Goal: Task Accomplishment & Management: Use online tool/utility

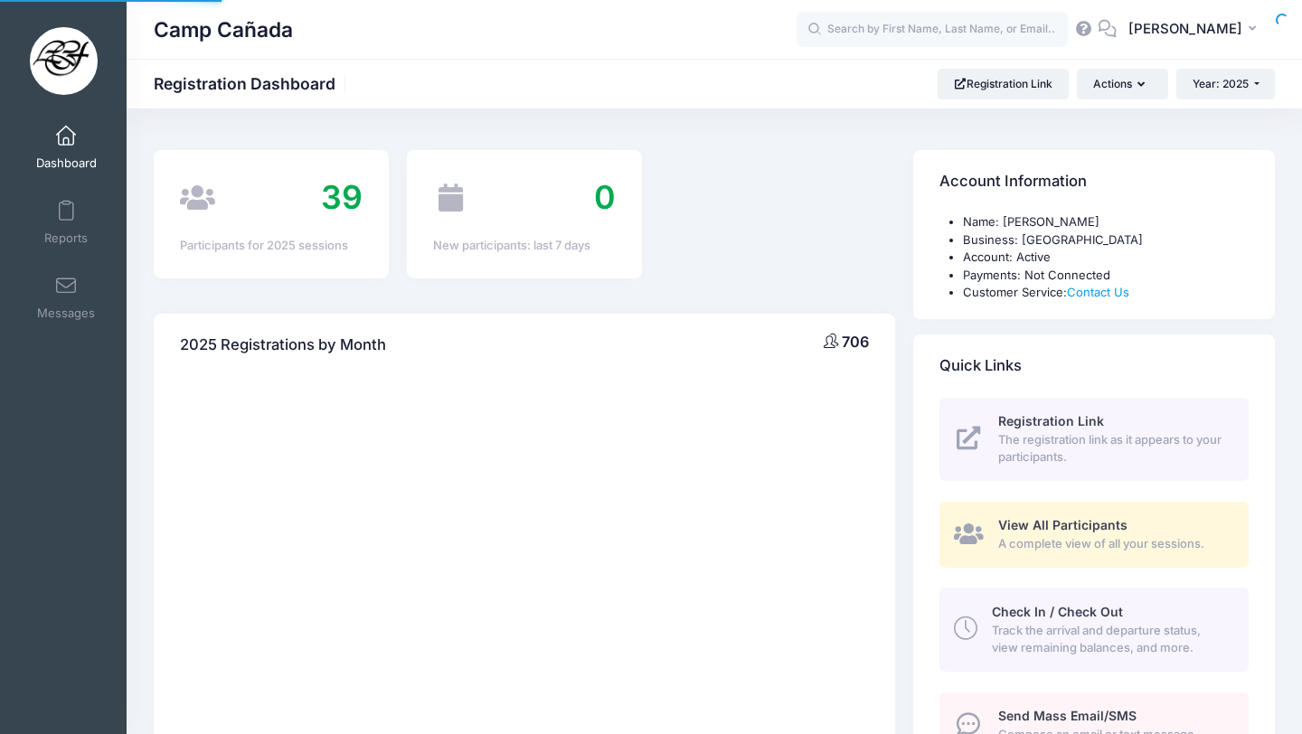
select select
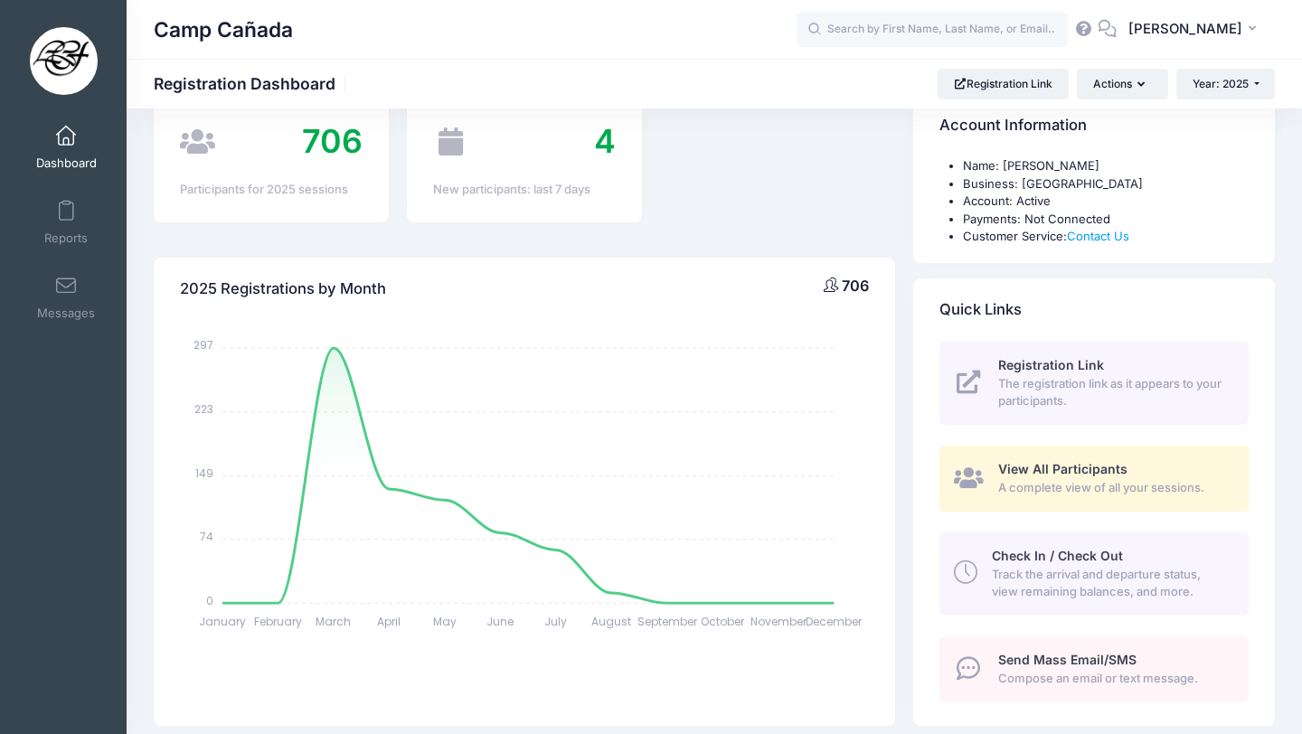
scroll to position [66, 0]
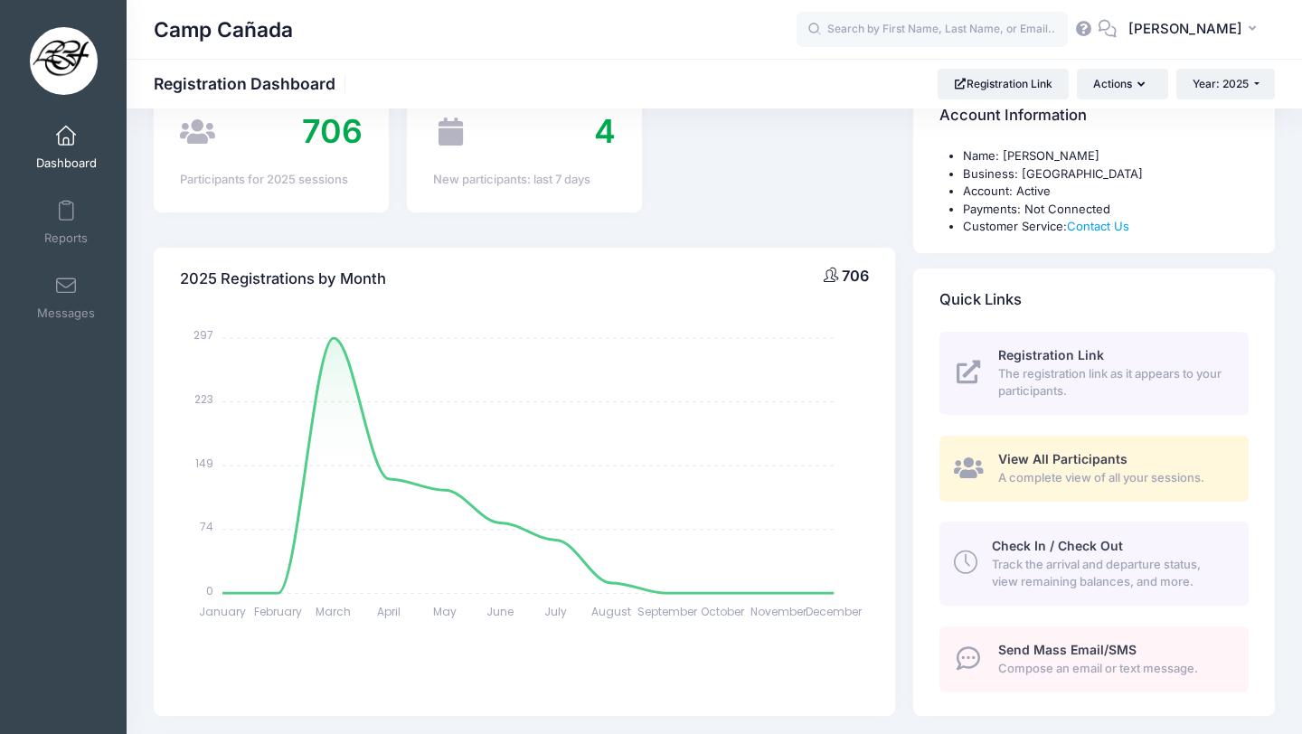
click at [1063, 546] on span "Check In / Check Out" at bounding box center [1057, 545] width 131 height 15
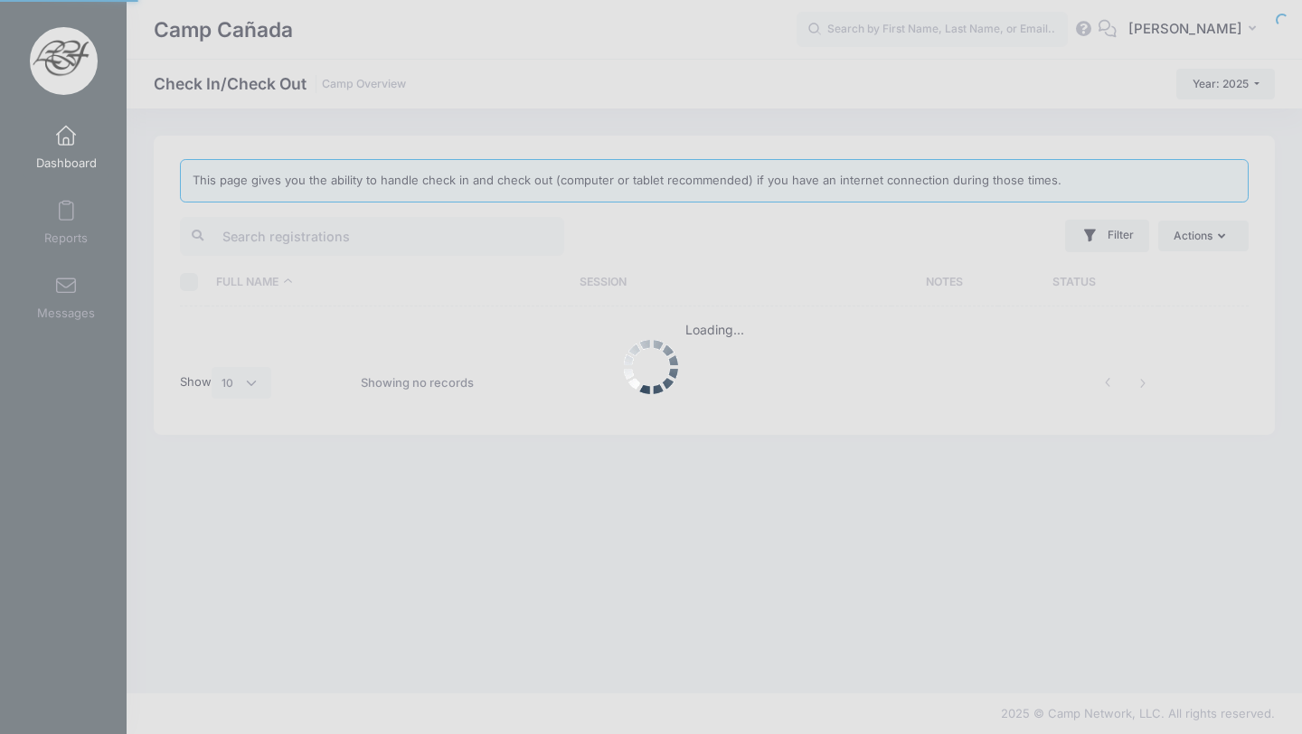
select select "10"
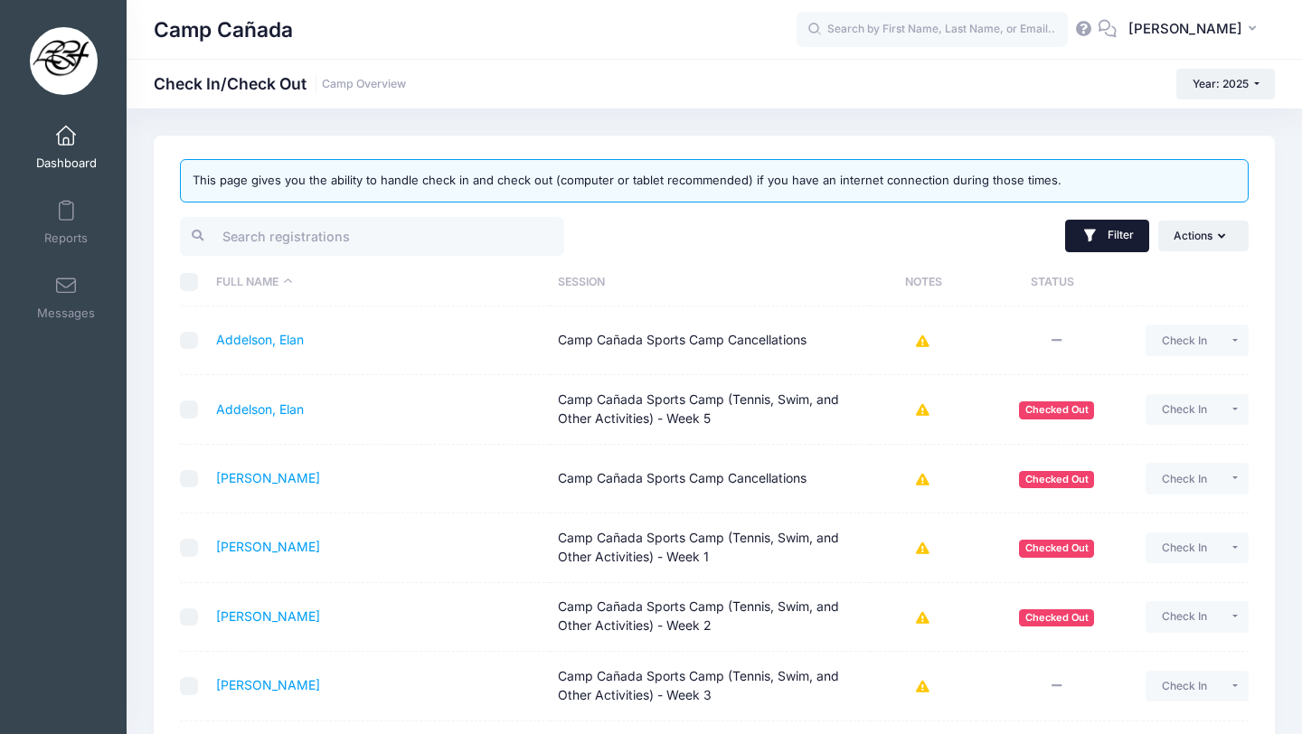
click at [1105, 232] on button "Filter" at bounding box center [1107, 236] width 84 height 33
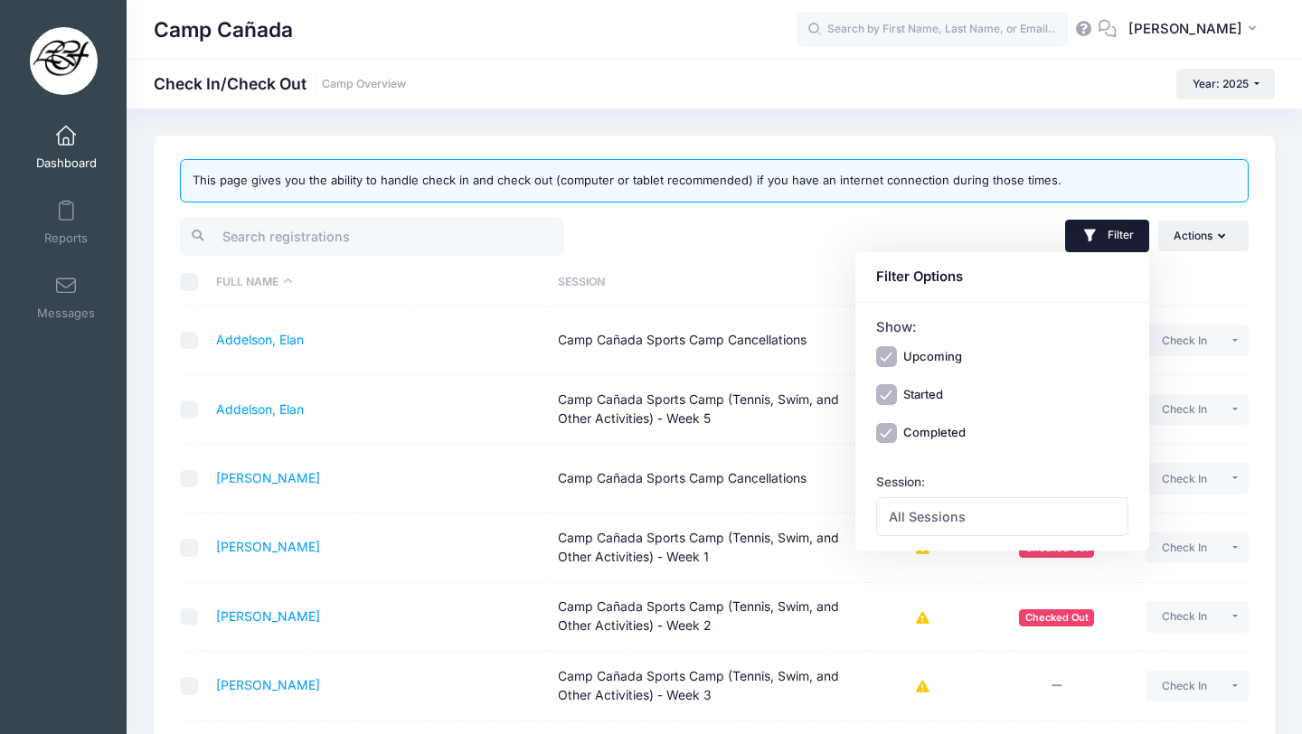
click at [942, 537] on div "Show: Upcoming Started Completed Session: All Sessions [GEOGRAPHIC_DATA] - Week…" at bounding box center [1002, 427] width 294 height 248
click at [942, 523] on span "All Sessions" at bounding box center [927, 516] width 77 height 19
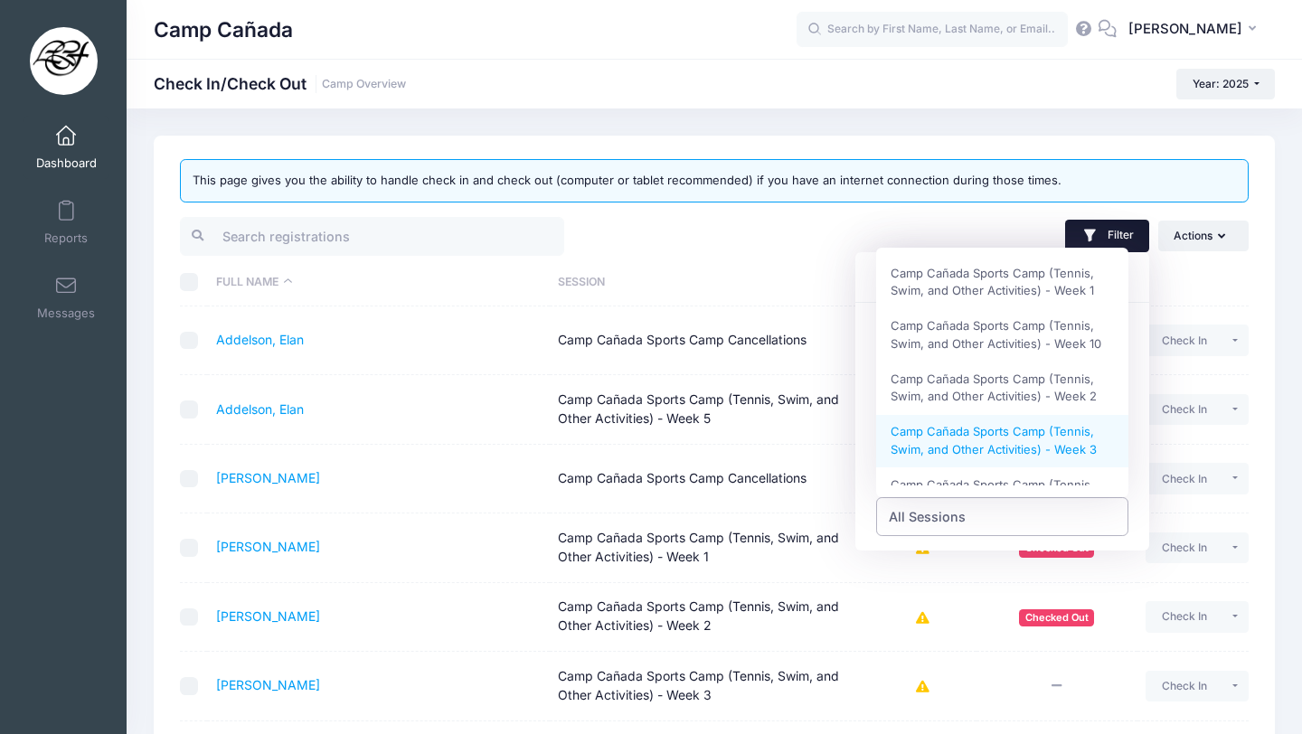
scroll to position [392, 0]
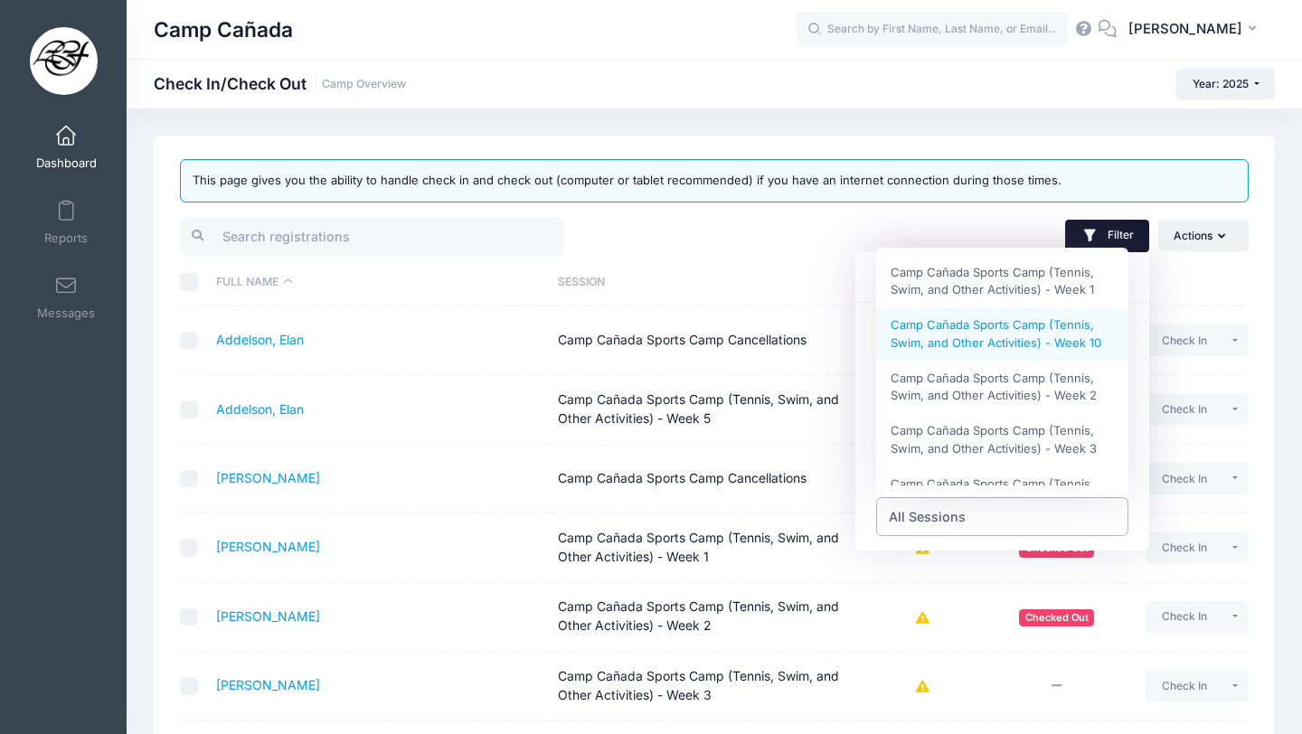
select select "Camp Cañada Sports Camp (Tennis, Swim, and Other Activities) - Week 10"
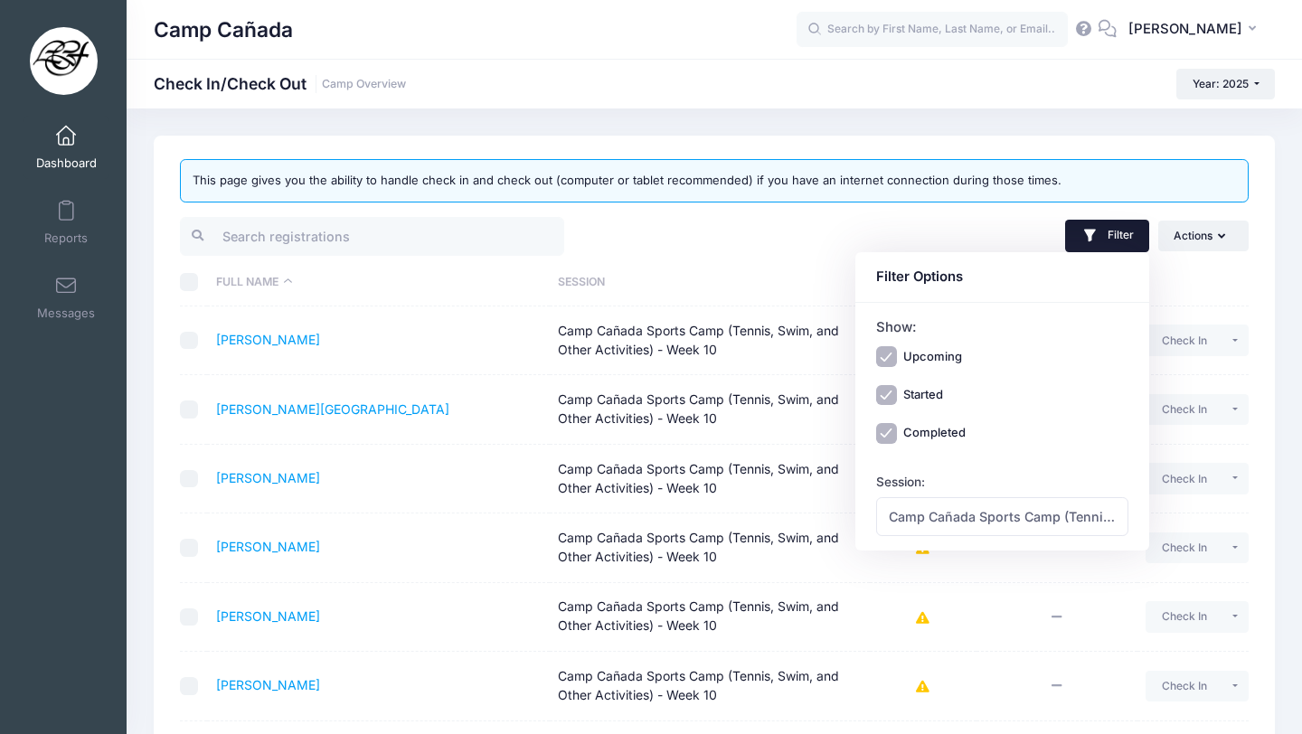
click at [780, 278] on th "Session" at bounding box center [710, 283] width 320 height 48
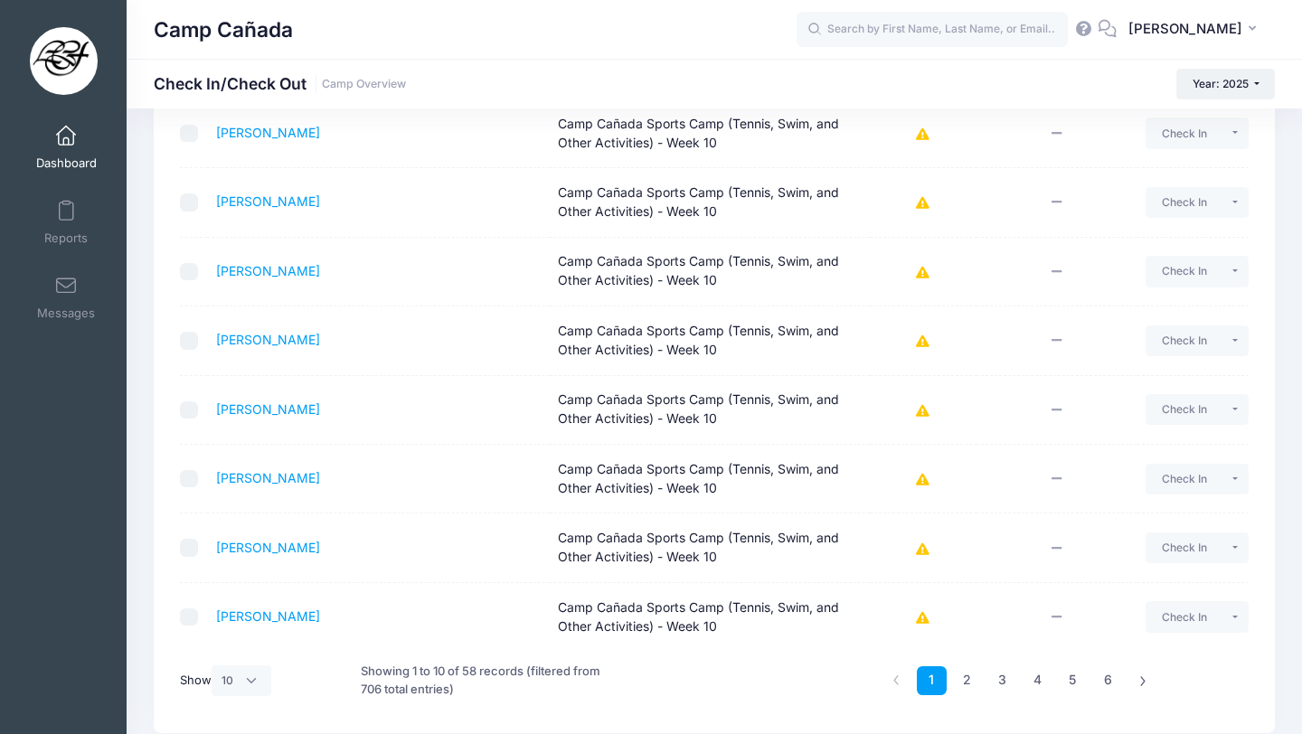
scroll to position [413, 0]
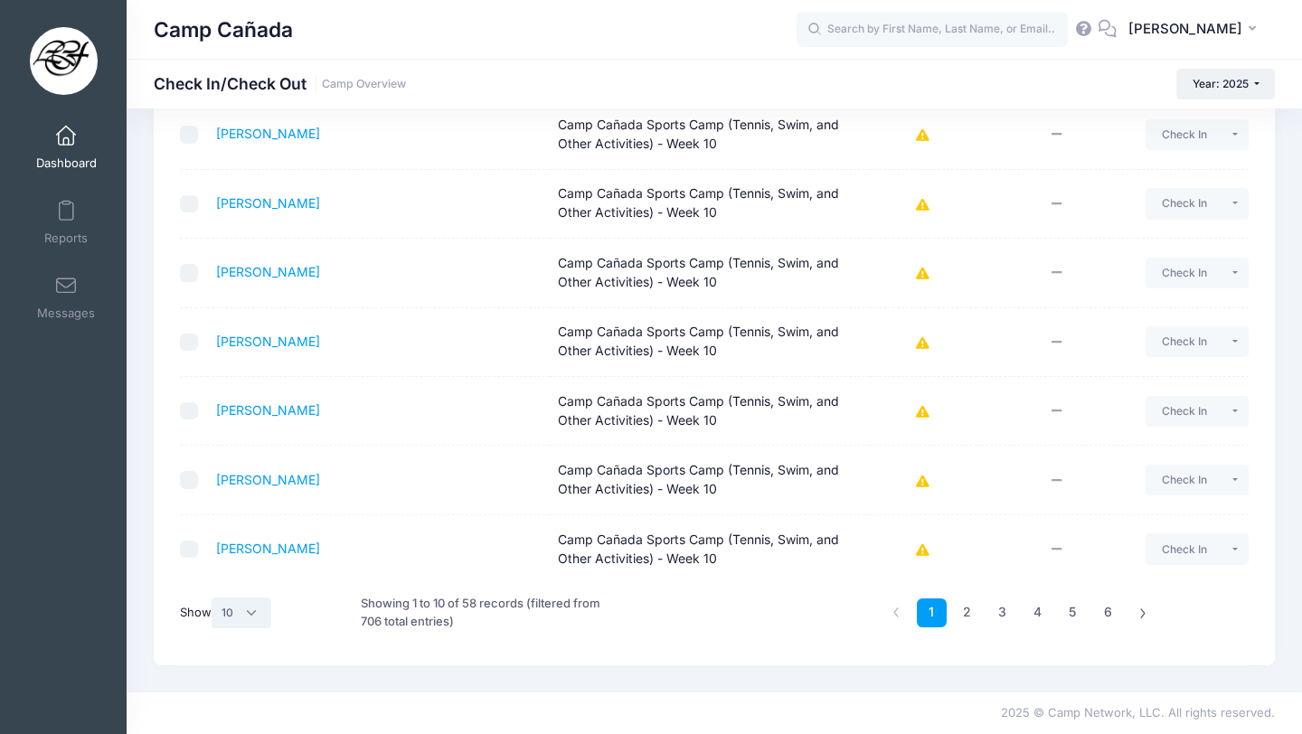
click at [240, 611] on select "All 10 25 50" at bounding box center [242, 613] width 60 height 31
click at [240, 649] on div "This page gives you the ability to handle check in and check out (computer or t…" at bounding box center [714, 193] width 1121 height 943
click at [240, 620] on select "All 10 25 50" at bounding box center [242, 613] width 60 height 31
select select "50"
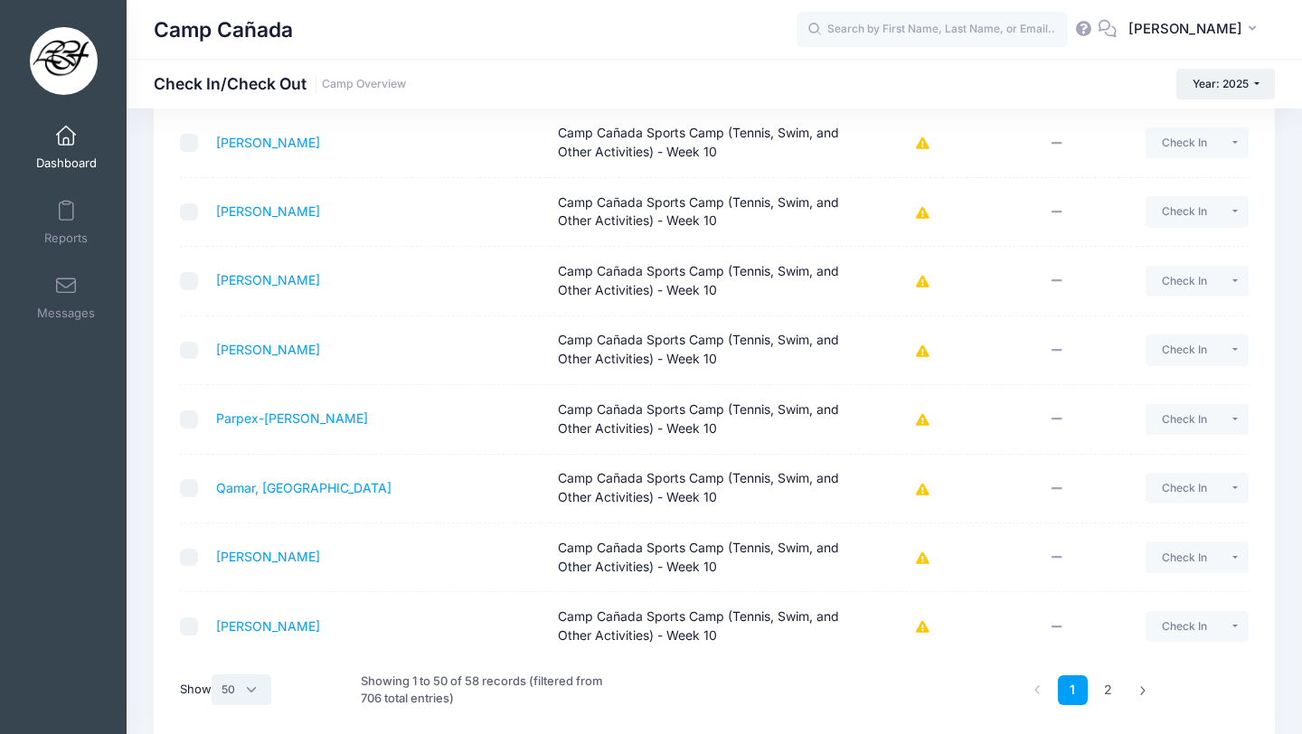
scroll to position [3178, 0]
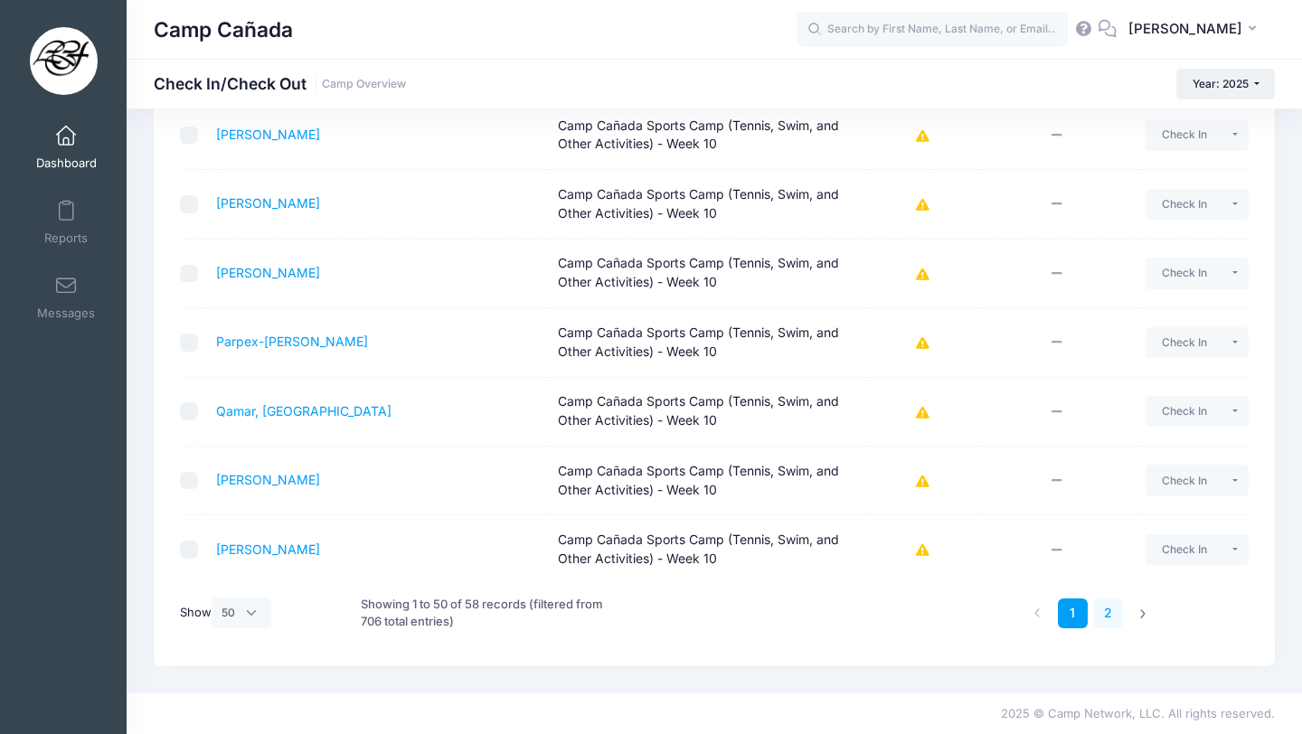
click at [1112, 604] on link "2" at bounding box center [1108, 614] width 30 height 30
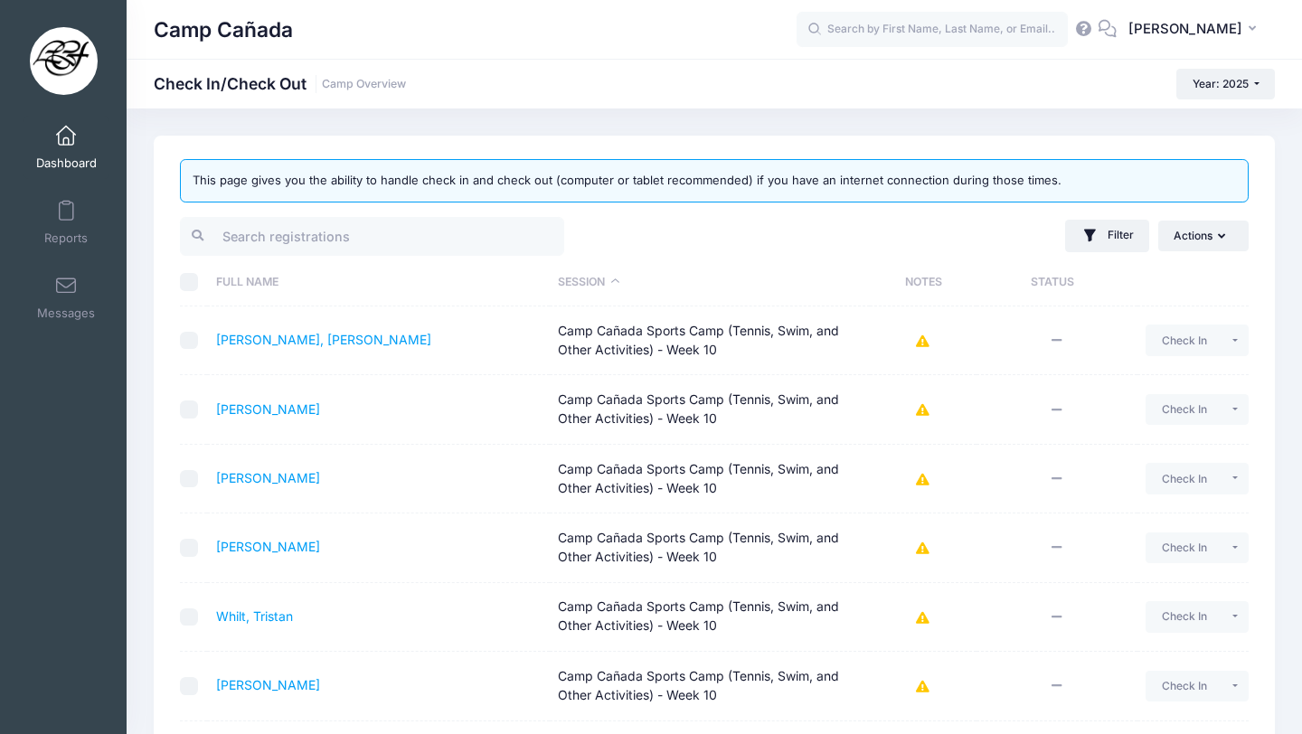
scroll to position [275, 0]
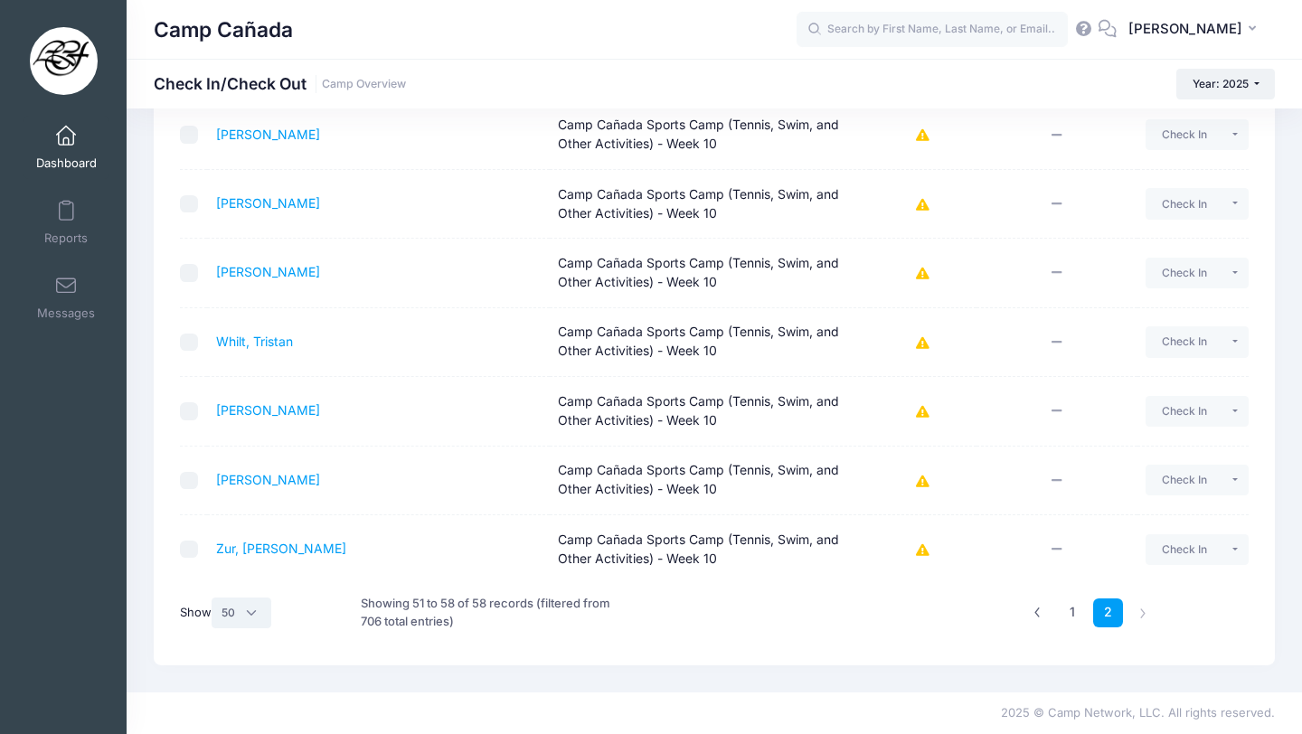
click at [250, 613] on select "All 10 25 50" at bounding box center [242, 613] width 60 height 31
click at [1068, 616] on link "1" at bounding box center [1073, 614] width 30 height 30
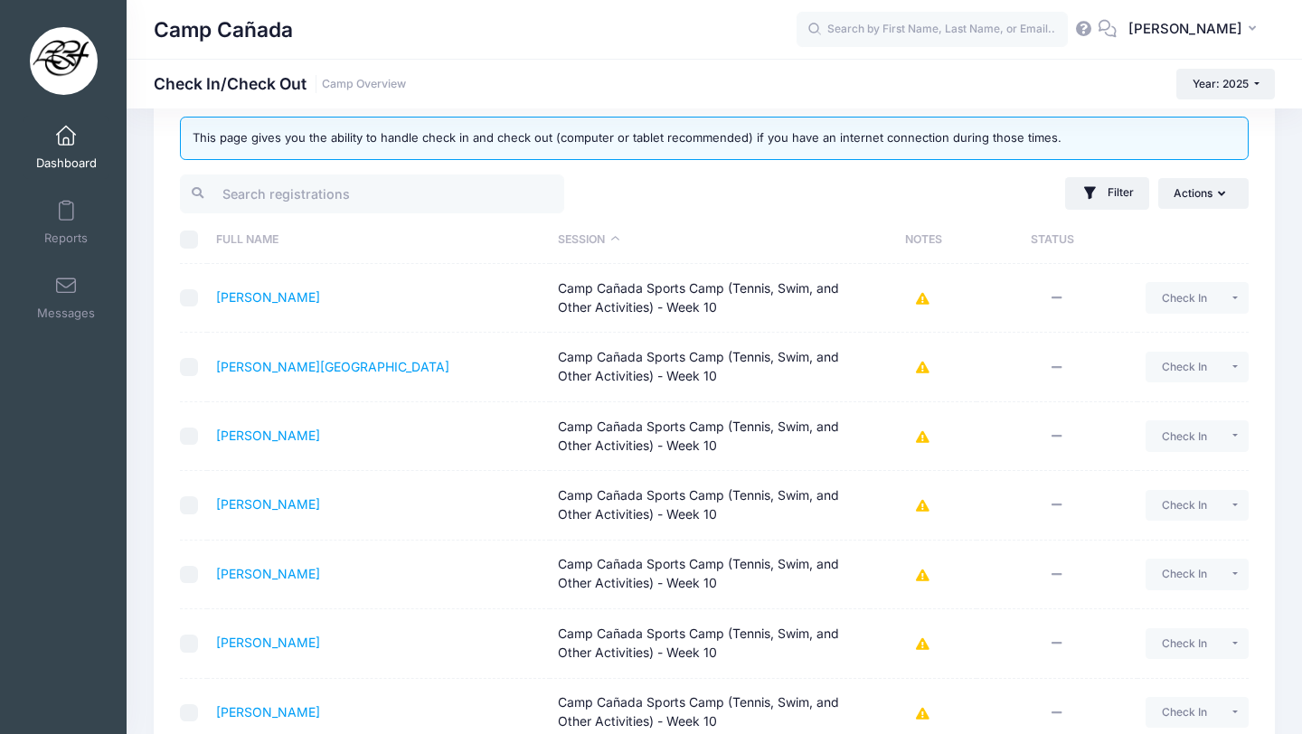
scroll to position [0, 0]
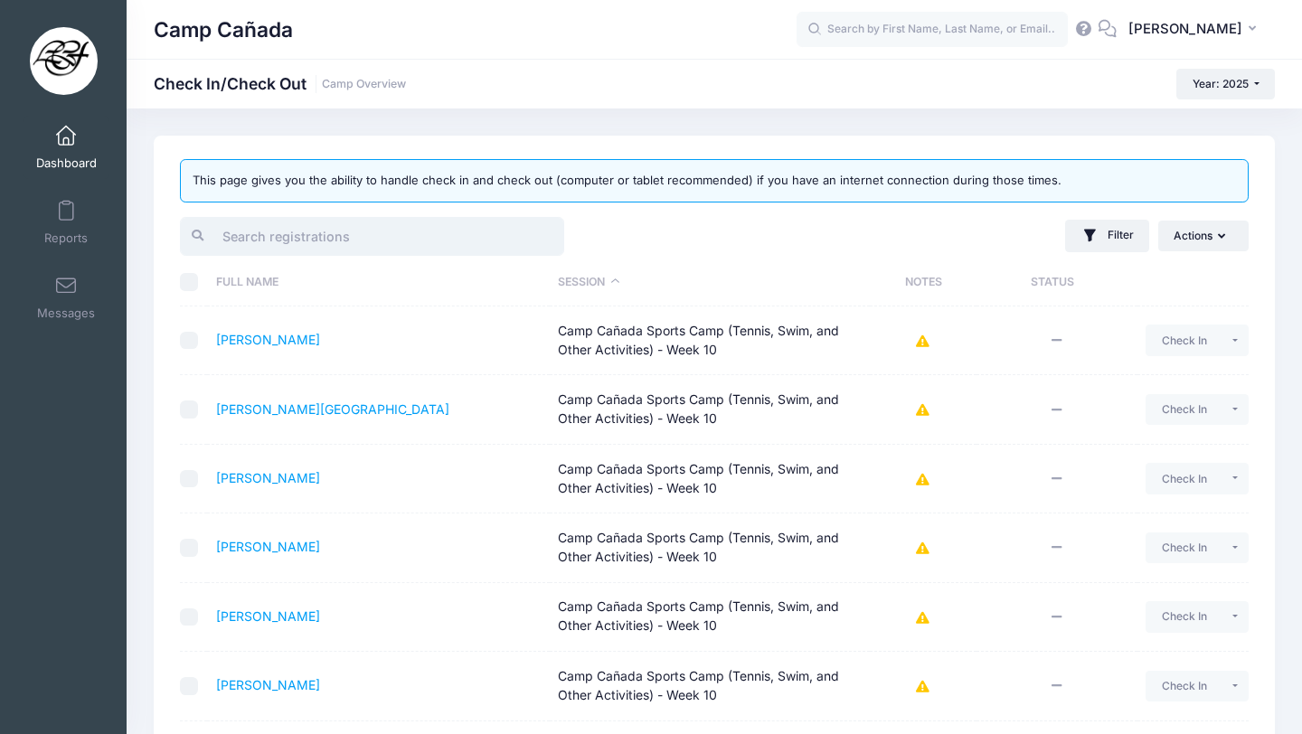
click at [309, 222] on input "search" at bounding box center [372, 236] width 384 height 39
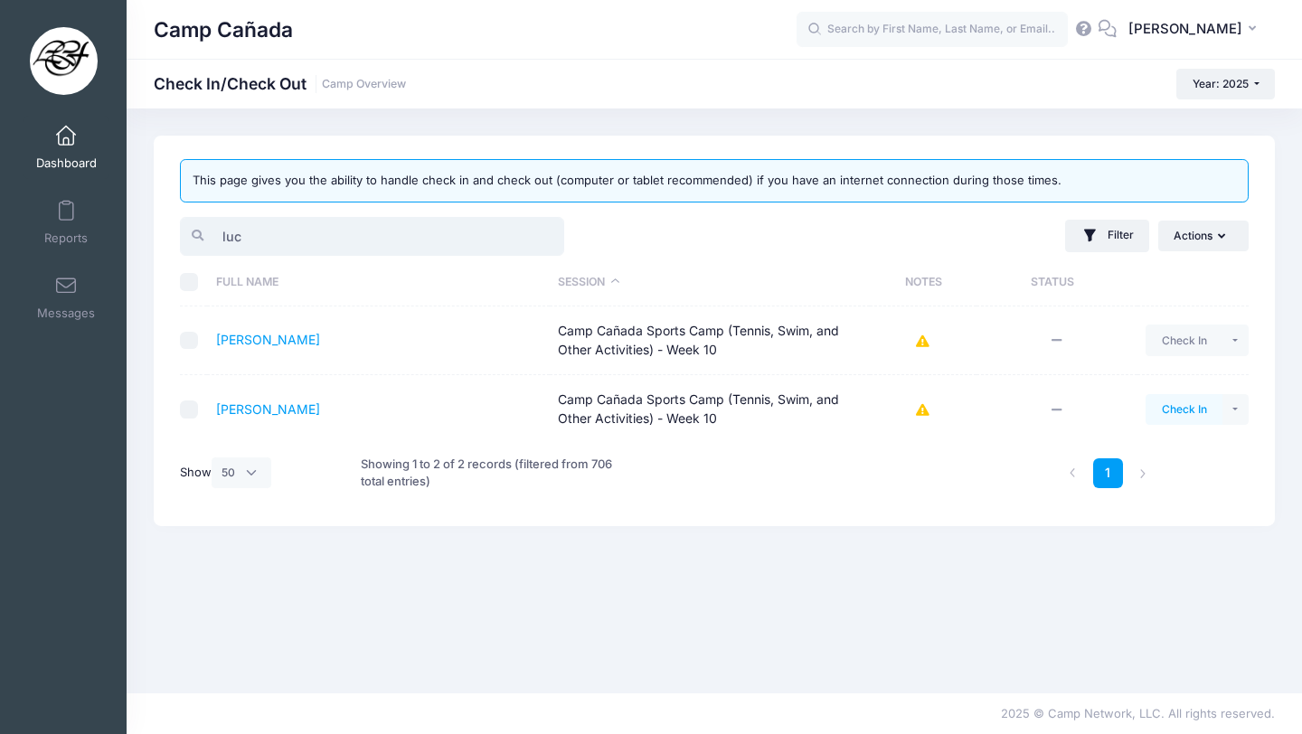
type input "luc"
click at [1185, 421] on button "Check In" at bounding box center [1184, 409] width 77 height 31
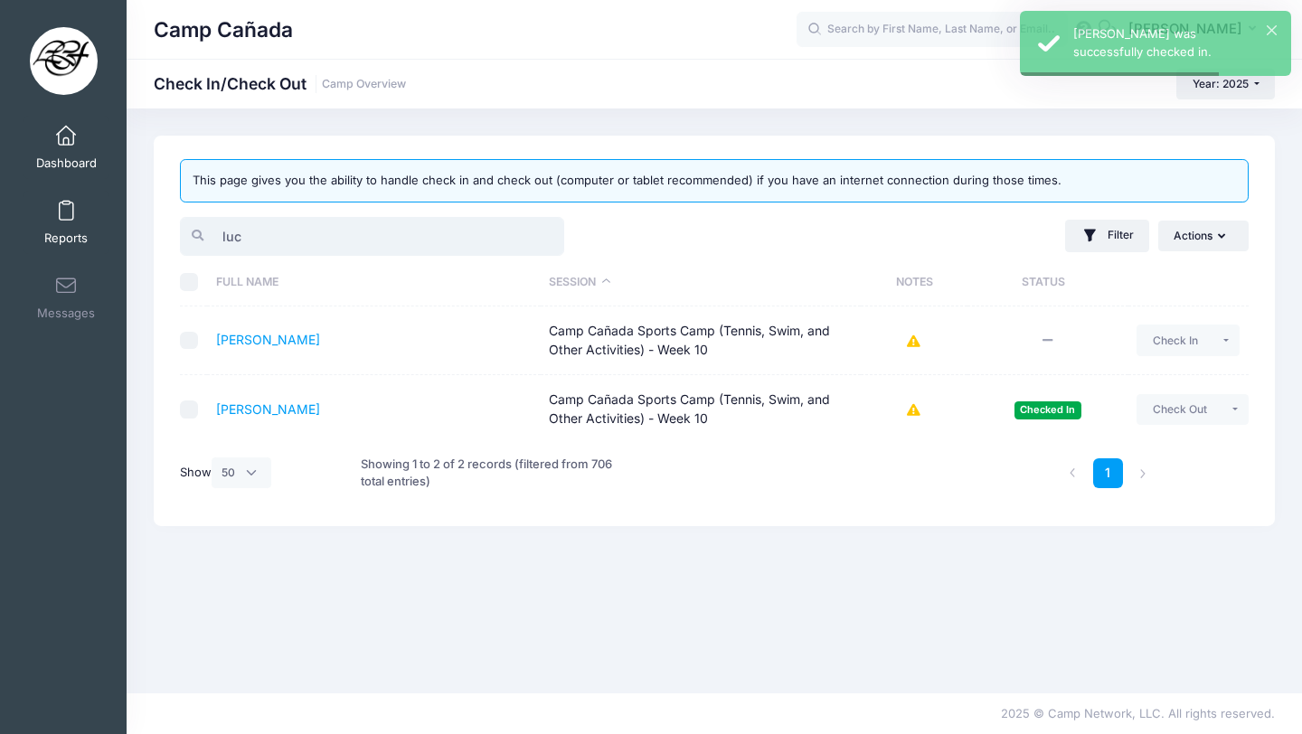
drag, startPoint x: 271, startPoint y: 233, endPoint x: 101, endPoint y: 223, distance: 170.3
click at [105, 229] on div "My Events Dashboard Reports" at bounding box center [651, 367] width 1302 height 734
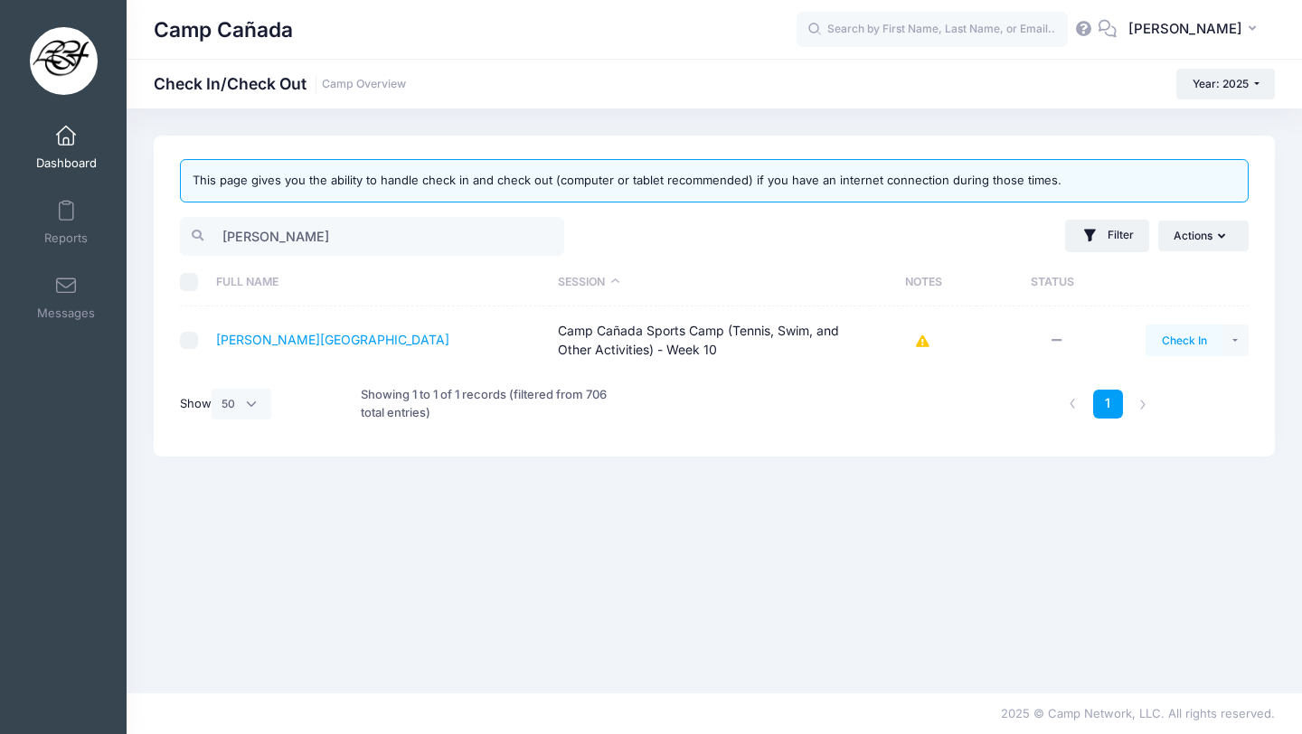
click at [1184, 349] on button "Check In" at bounding box center [1184, 340] width 77 height 31
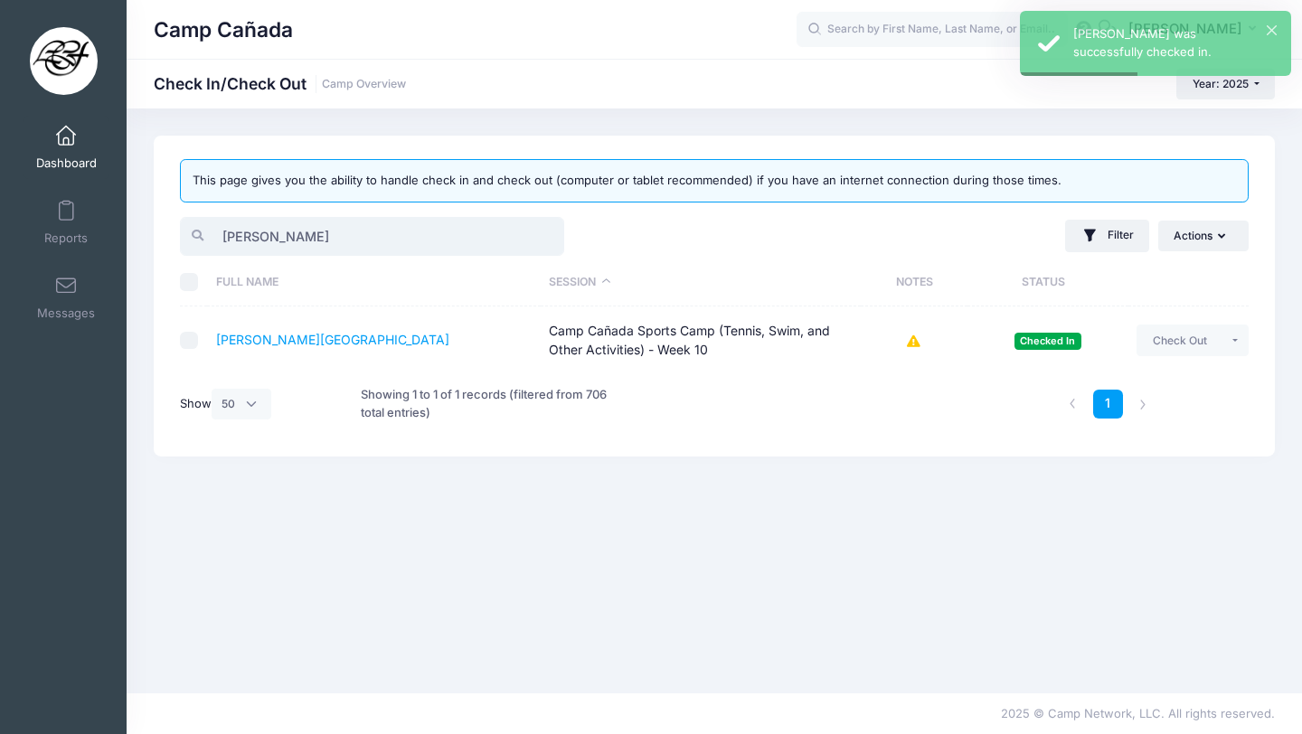
drag, startPoint x: 264, startPoint y: 224, endPoint x: 239, endPoint y: 227, distance: 25.5
click at [239, 227] on input "troy" at bounding box center [372, 236] width 384 height 39
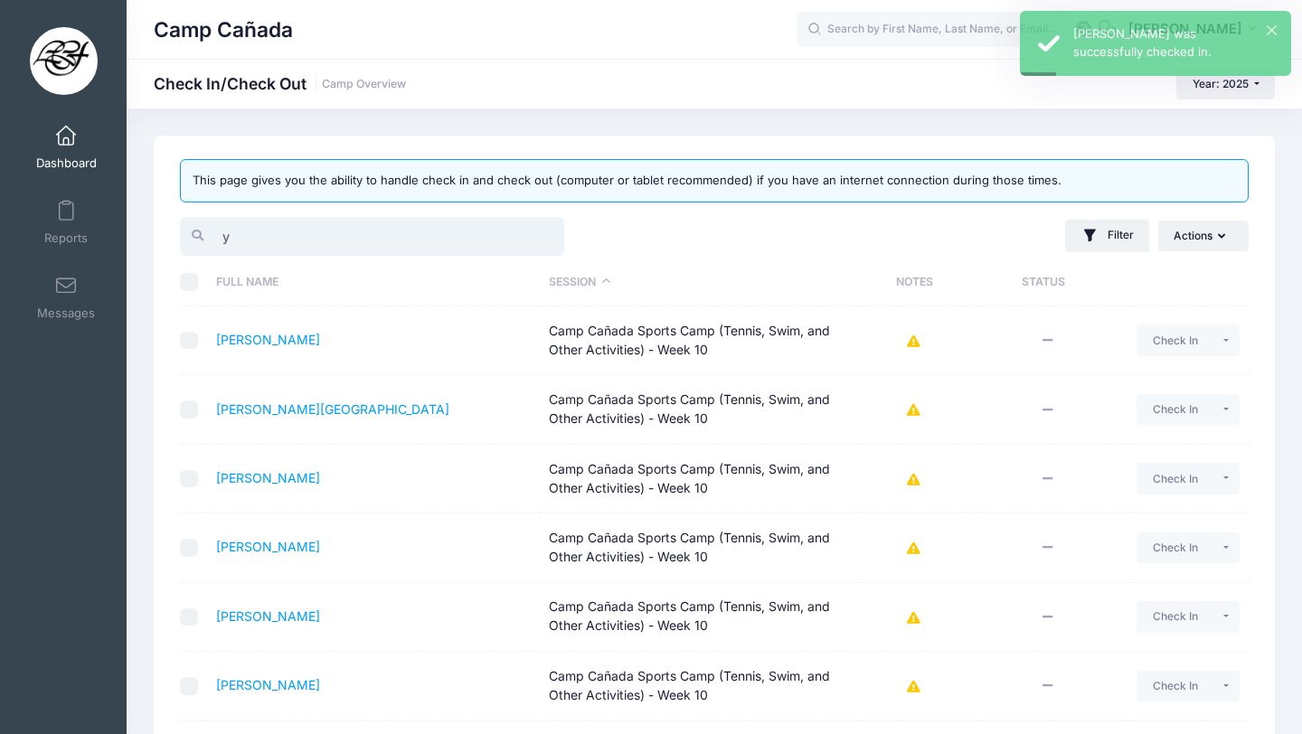
drag, startPoint x: 255, startPoint y: 232, endPoint x: 191, endPoint y: 230, distance: 64.3
click at [191, 231] on div "y" at bounding box center [372, 236] width 384 height 39
type input "y"
click at [191, 230] on div at bounding box center [187, 236] width 14 height 12
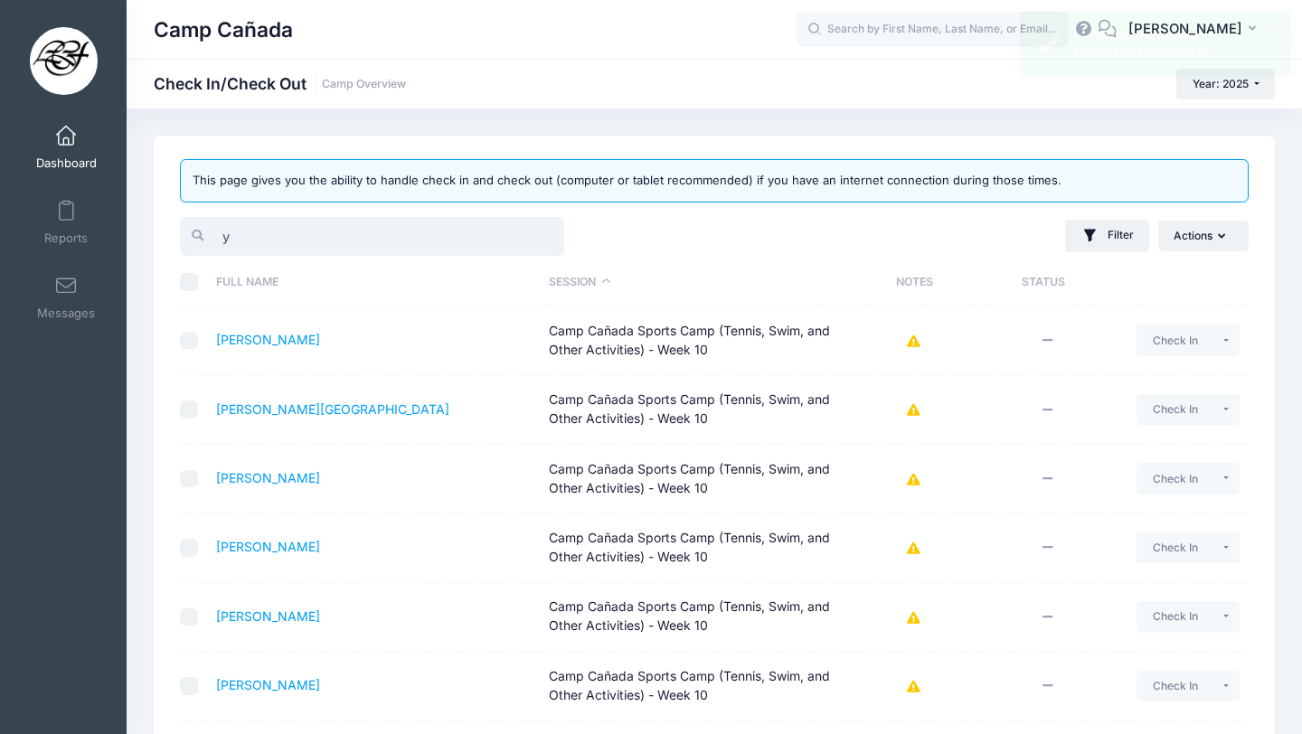
drag, startPoint x: 276, startPoint y: 233, endPoint x: 190, endPoint y: 228, distance: 86.1
click at [191, 230] on div "y" at bounding box center [372, 236] width 384 height 39
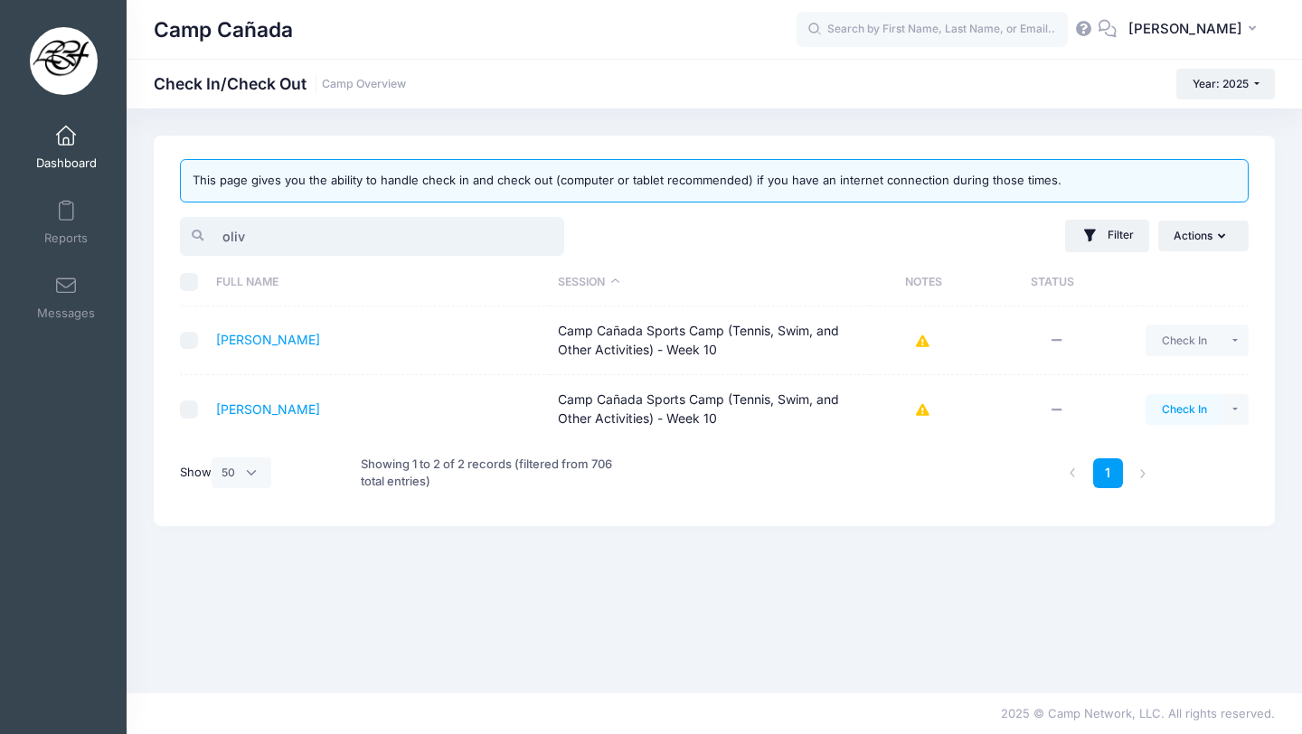
type input "oliv"
click at [1187, 410] on button "Check In" at bounding box center [1184, 409] width 77 height 31
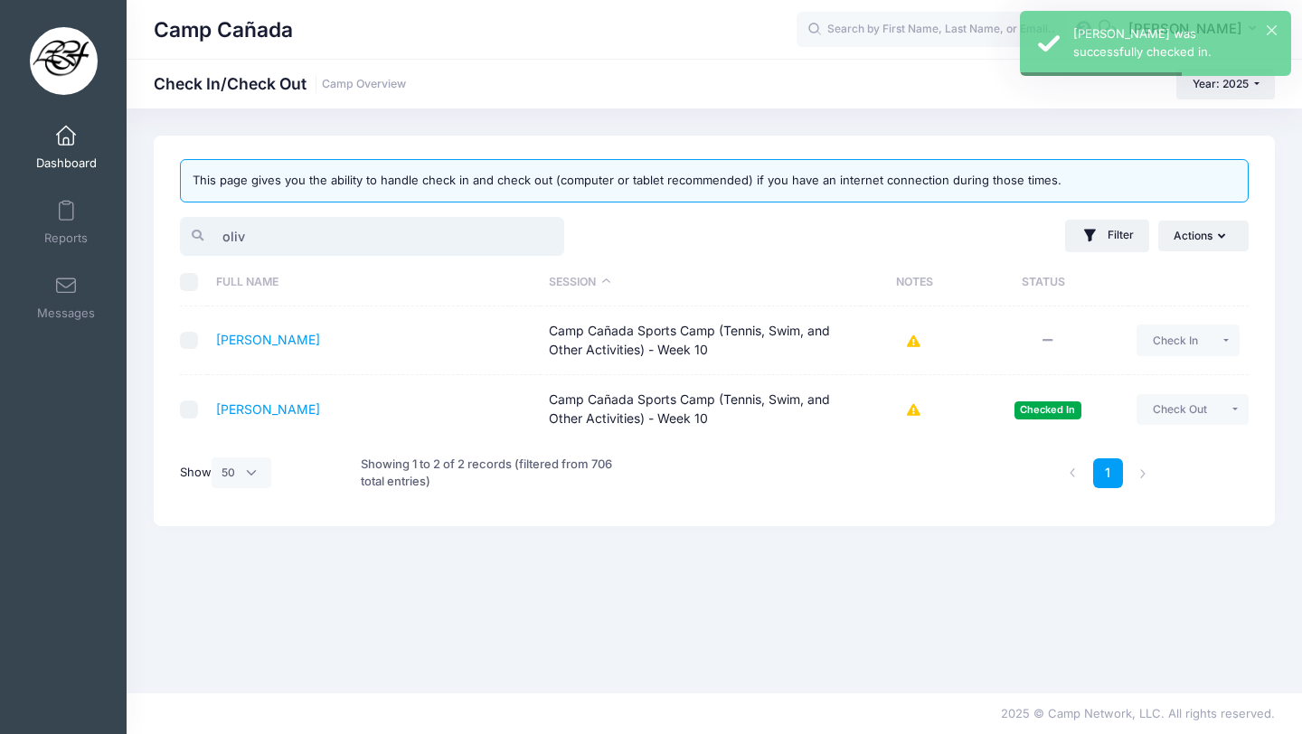
drag, startPoint x: 252, startPoint y: 239, endPoint x: 165, endPoint y: 238, distance: 86.8
click at [165, 238] on div "This page gives you the ability to handle check in and check out (computer or t…" at bounding box center [714, 331] width 1121 height 391
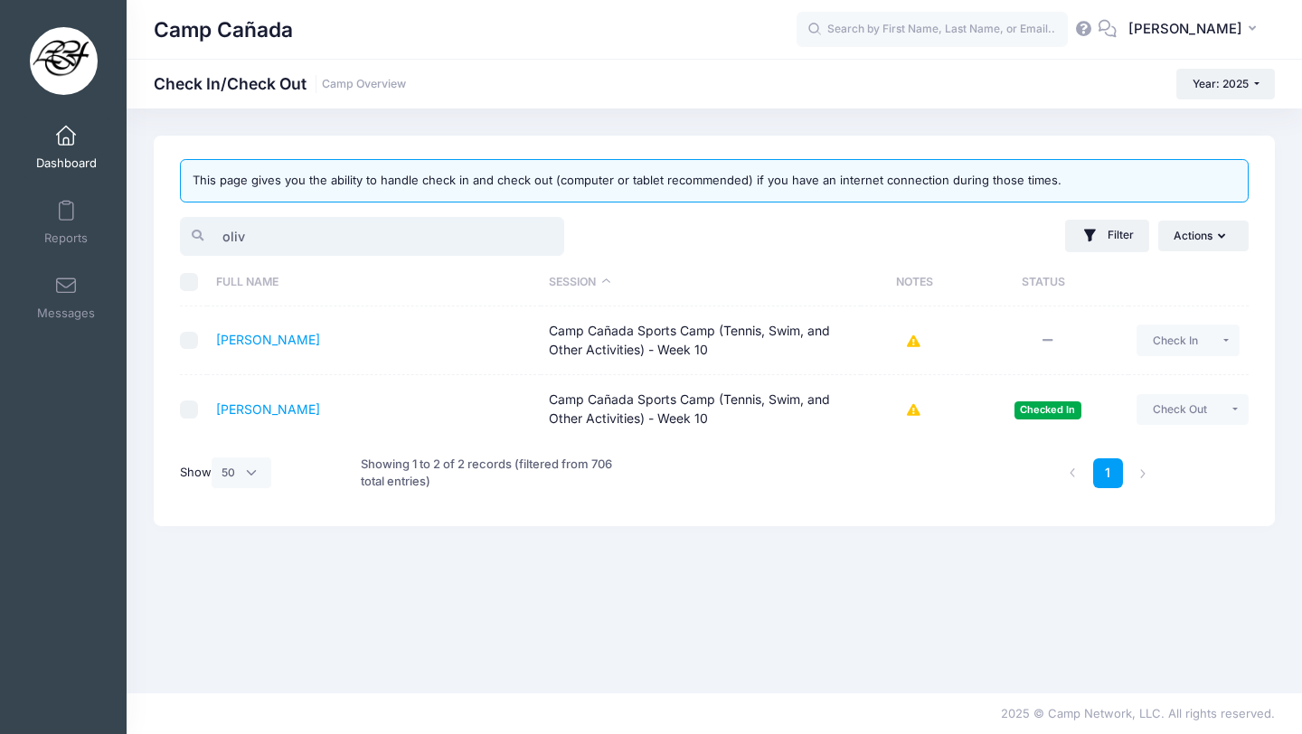
click at [280, 229] on input "oliv" at bounding box center [372, 236] width 384 height 39
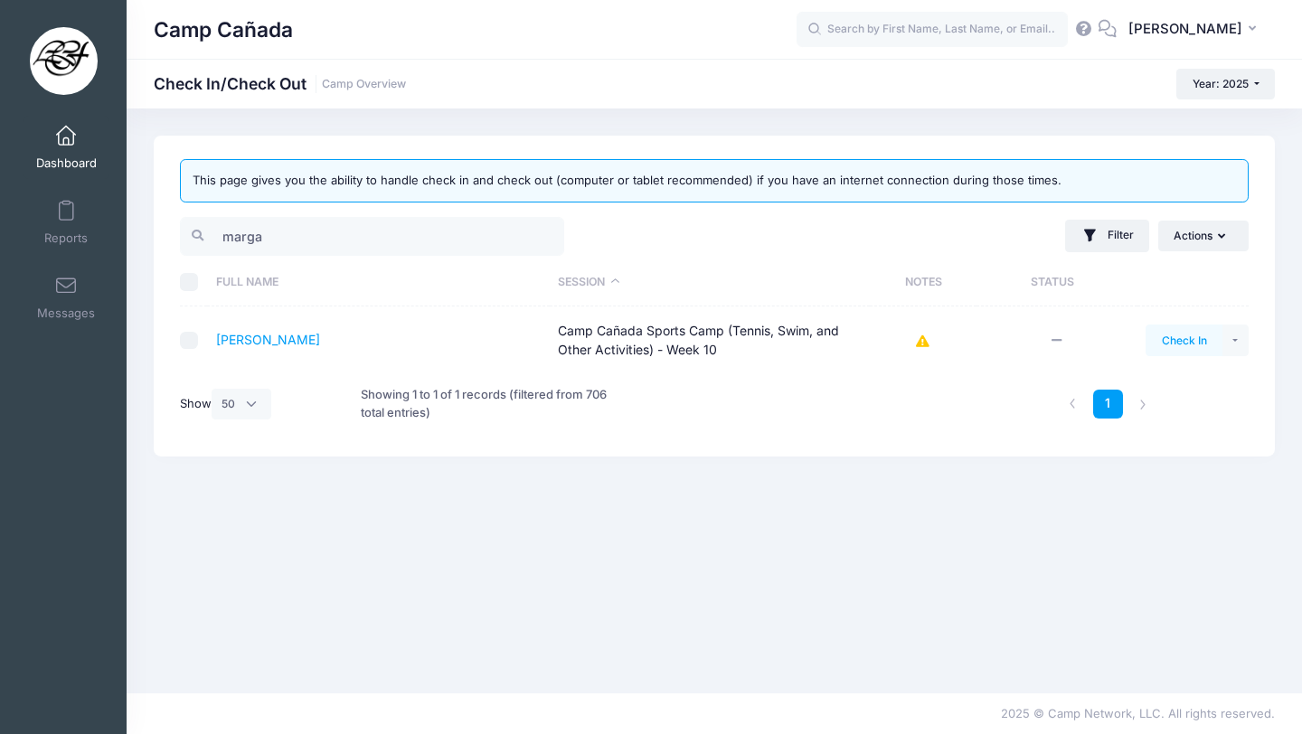
click at [1175, 343] on button "Check In" at bounding box center [1184, 340] width 77 height 31
drag, startPoint x: 277, startPoint y: 244, endPoint x: 176, endPoint y: 229, distance: 101.5
click at [180, 232] on div "marga" at bounding box center [372, 236] width 384 height 39
type input "\"
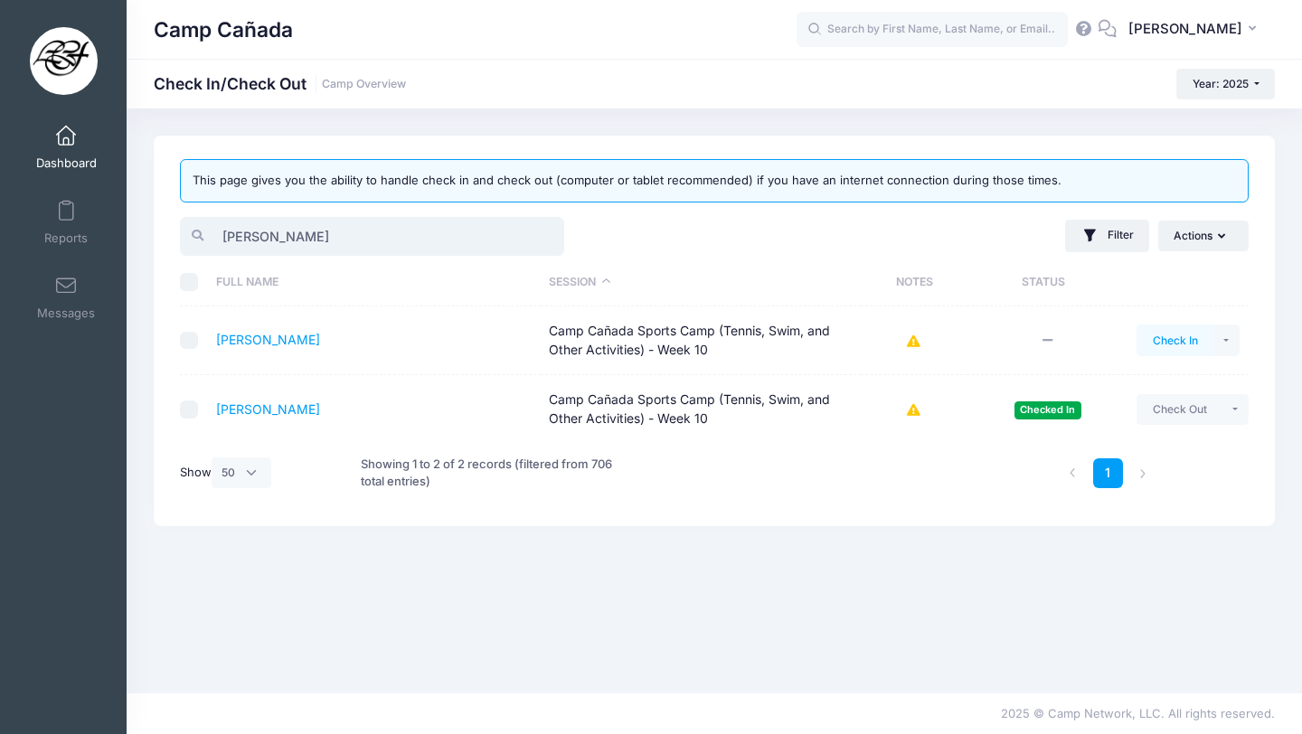
type input "oliver"
click at [1190, 329] on button "Check In" at bounding box center [1175, 340] width 77 height 31
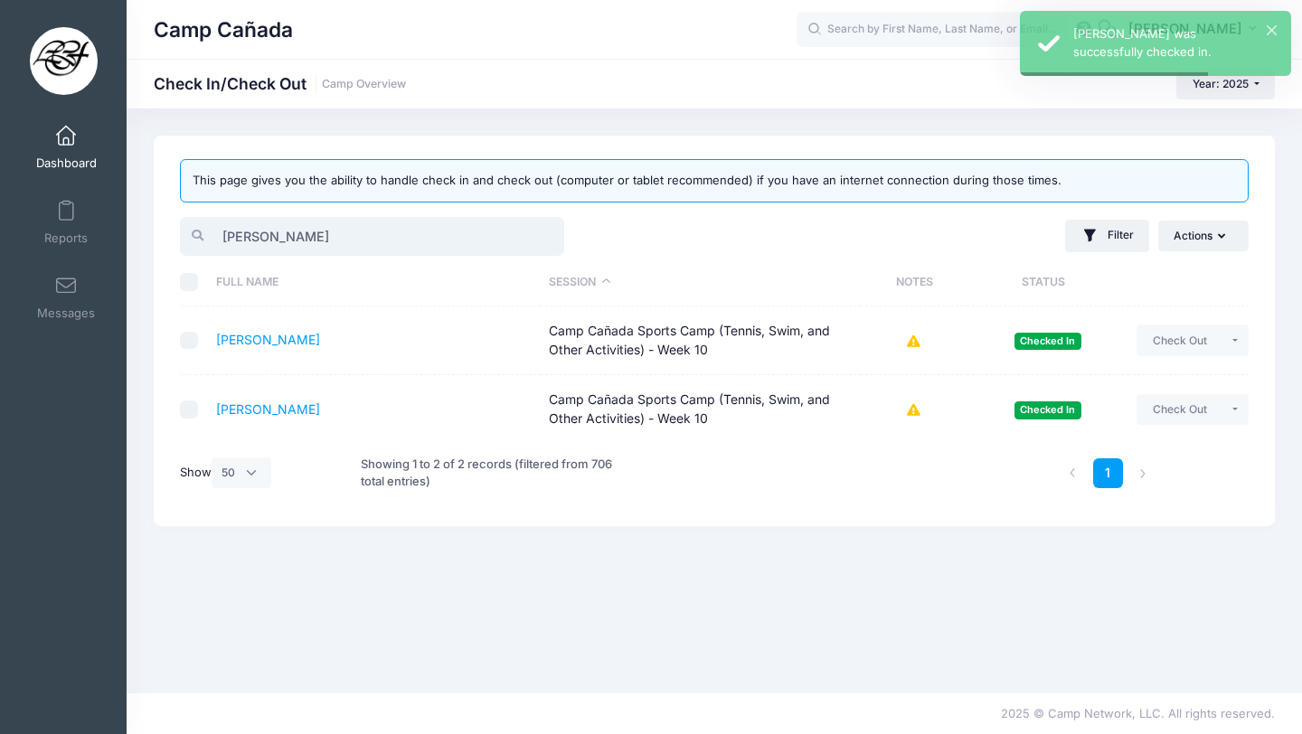
drag, startPoint x: 281, startPoint y: 240, endPoint x: 134, endPoint y: 231, distance: 147.7
click at [134, 231] on div "This page gives you the ability to handle check in and check out (computer or t…" at bounding box center [715, 401] width 1176 height 531
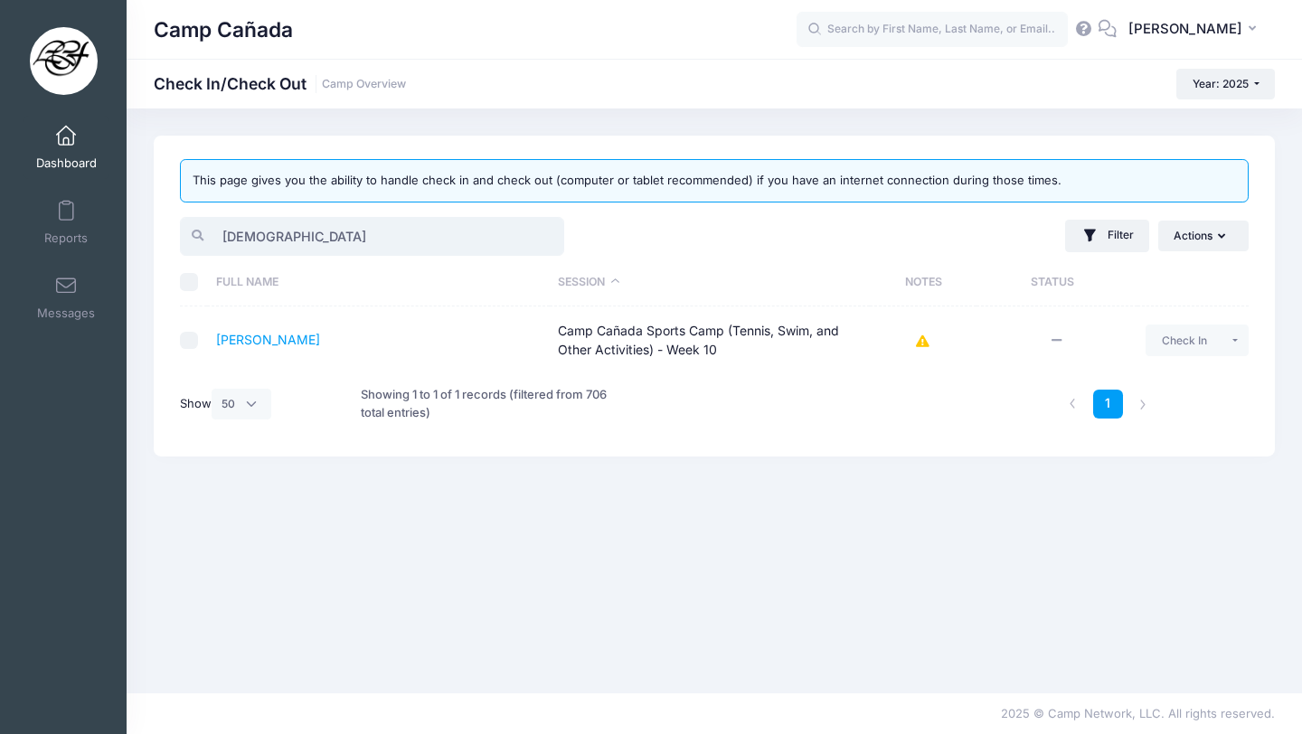
type input "jude"
click at [1186, 359] on td "Check In Payment Reminder Document Reminder Enter Payment Clear Status" at bounding box center [1193, 341] width 111 height 68
click at [1181, 341] on button "Check In" at bounding box center [1184, 340] width 77 height 31
drag, startPoint x: 307, startPoint y: 241, endPoint x: 136, endPoint y: 232, distance: 172.1
click at [136, 232] on div "This page gives you the ability to handle check in and check out (computer or t…" at bounding box center [715, 401] width 1176 height 531
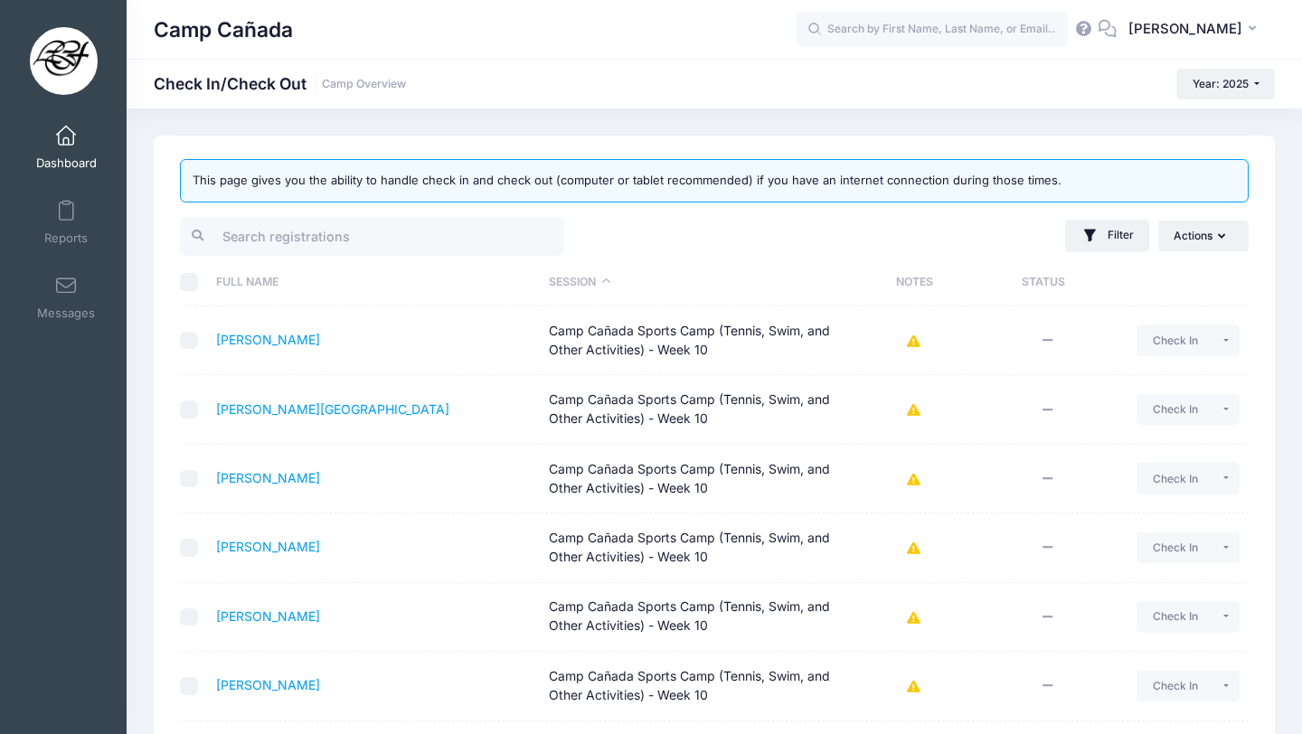
click at [296, 235] on input "search" at bounding box center [372, 236] width 384 height 39
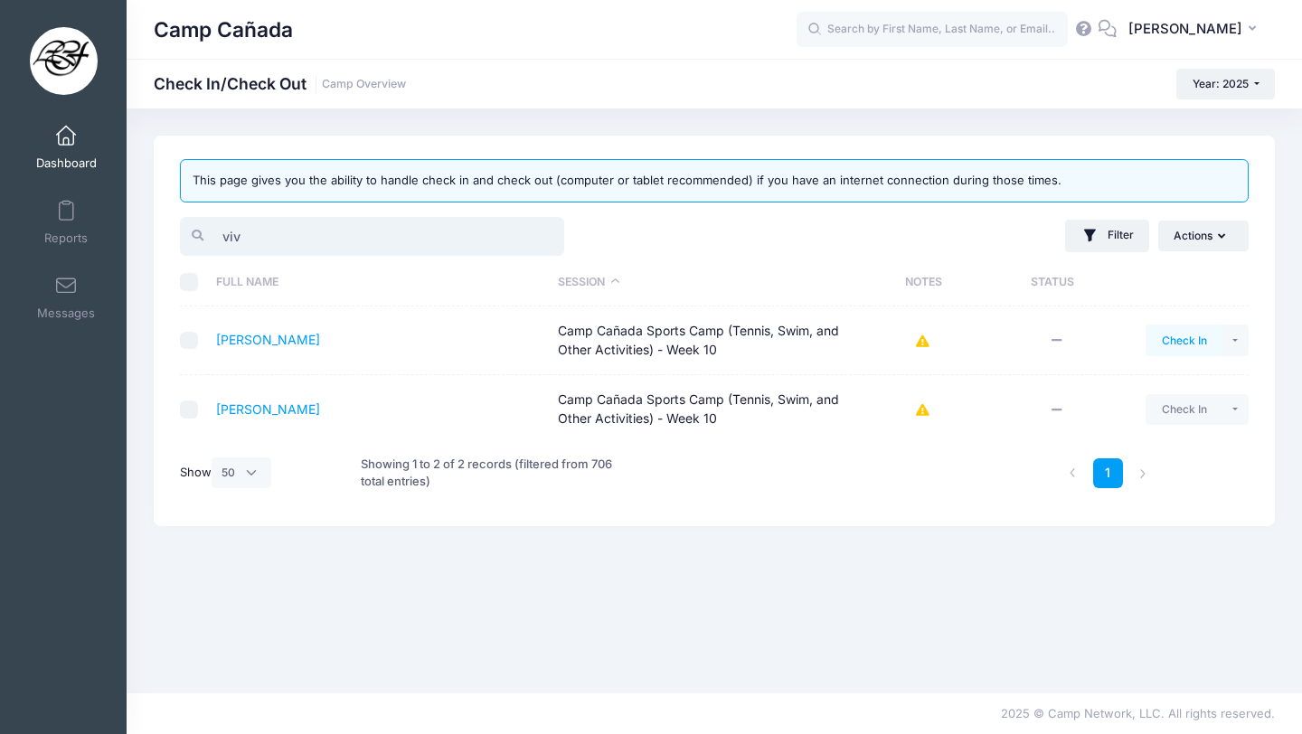
type input "viv"
click at [1196, 341] on button "Check In" at bounding box center [1184, 340] width 77 height 31
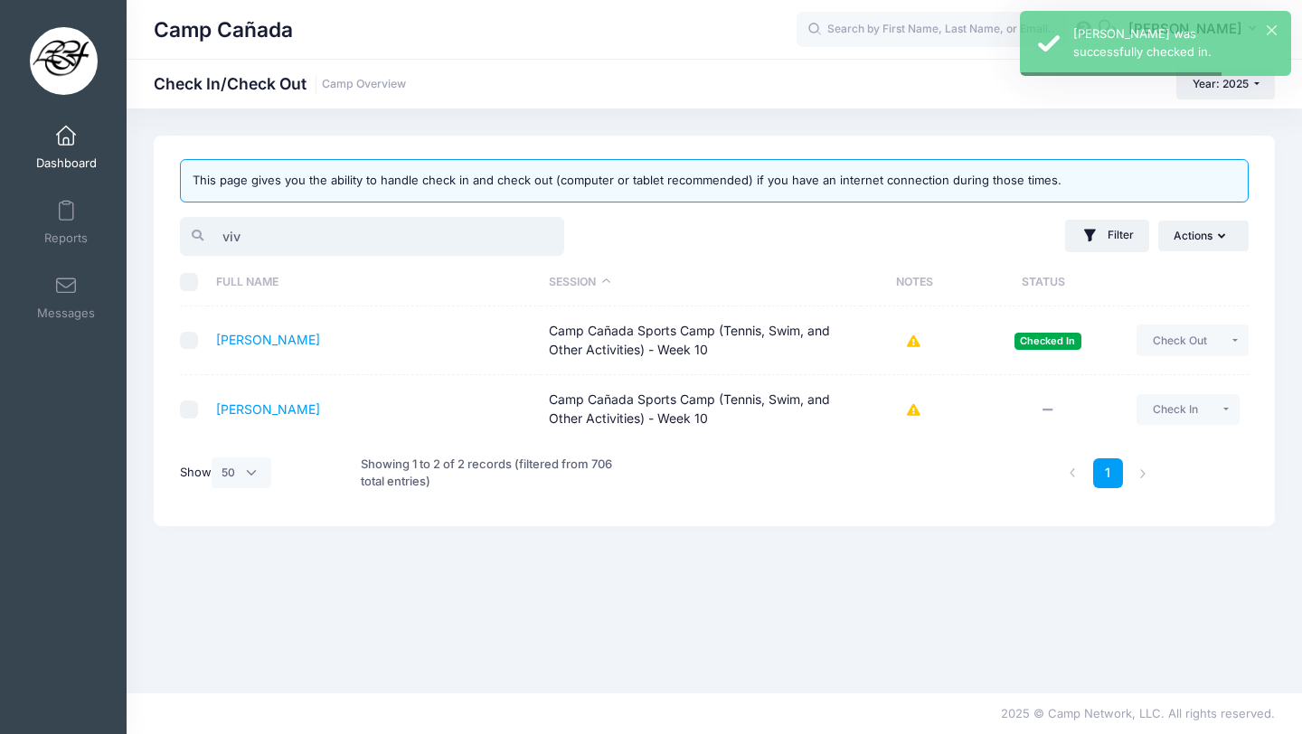
drag, startPoint x: 260, startPoint y: 247, endPoint x: 171, endPoint y: 222, distance: 93.0
click at [172, 222] on div "viv" at bounding box center [443, 236] width 543 height 44
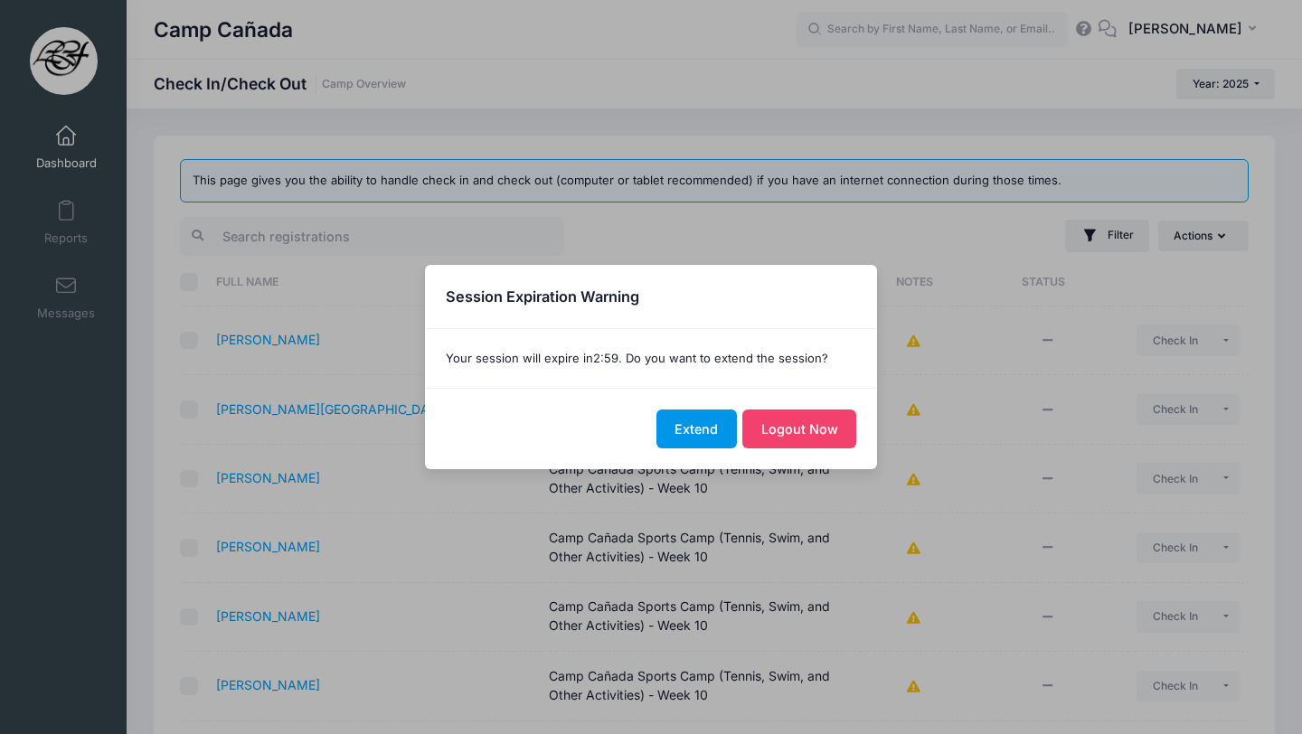
click at [680, 424] on button "Extend" at bounding box center [697, 429] width 80 height 39
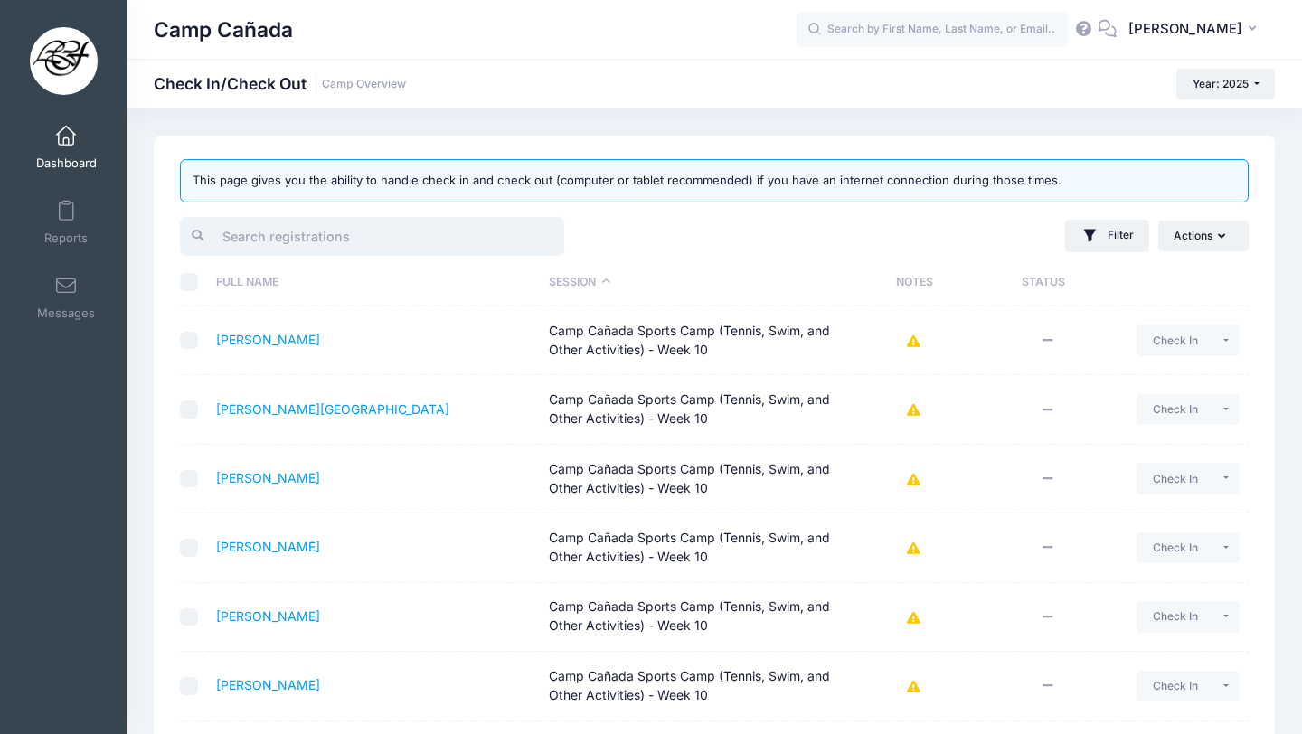
click at [263, 244] on input "search" at bounding box center [372, 236] width 384 height 39
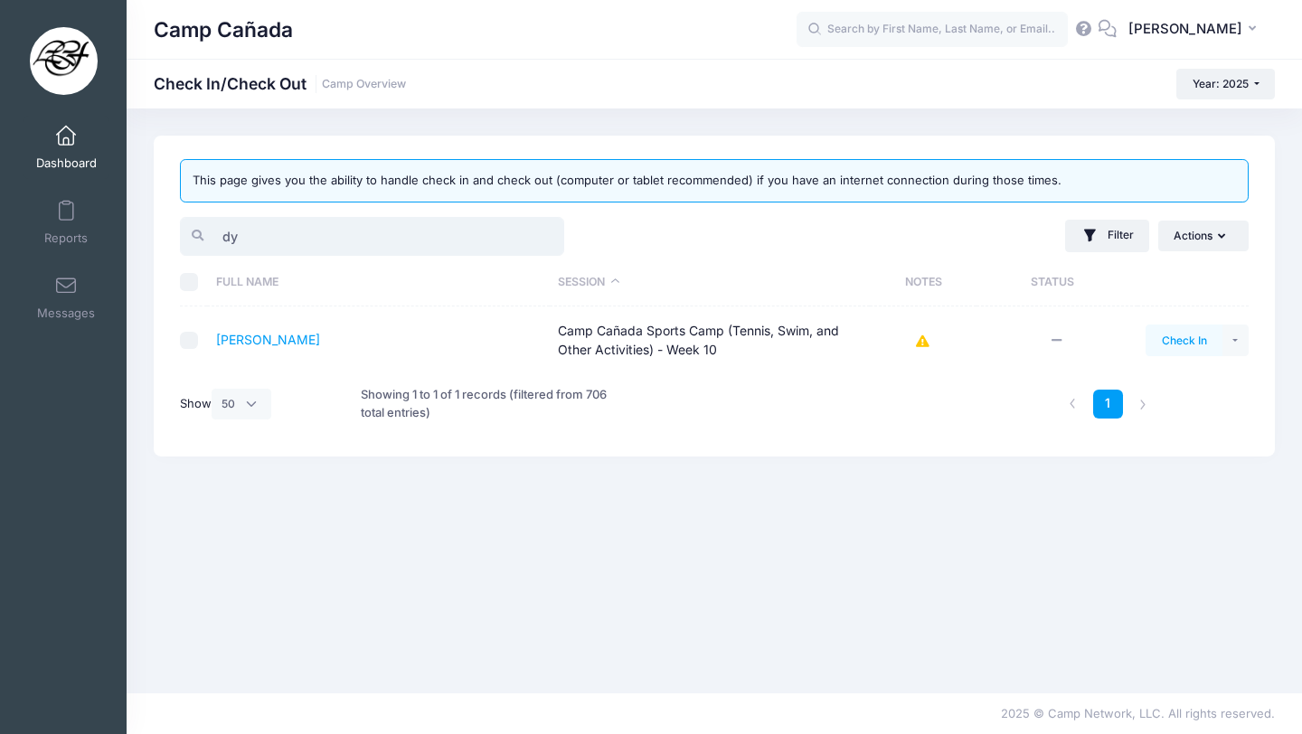
type input "dy"
click at [1178, 335] on button "Check In" at bounding box center [1184, 340] width 77 height 31
drag, startPoint x: 246, startPoint y: 235, endPoint x: 70, endPoint y: 222, distance: 176.9
click at [72, 223] on div "My Events Dashboard Reports" at bounding box center [651, 367] width 1302 height 734
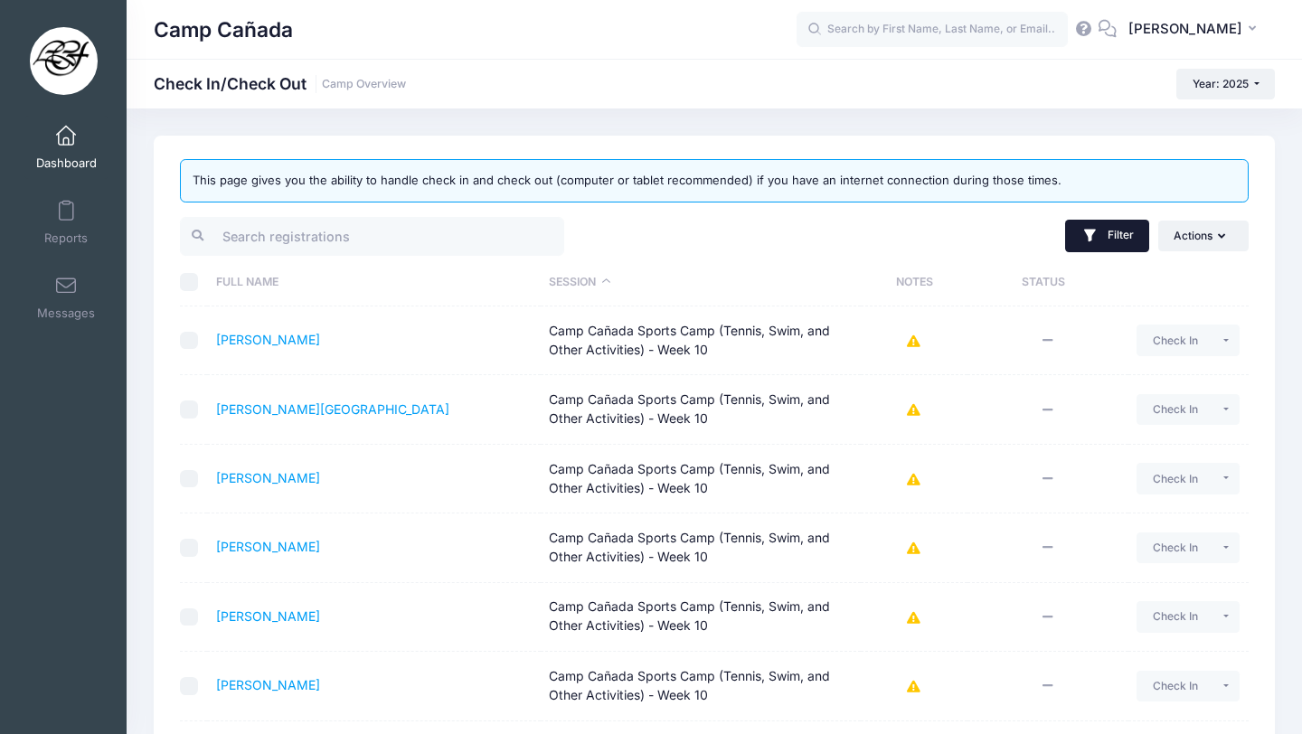
click at [1112, 236] on button "Filter" at bounding box center [1107, 236] width 84 height 33
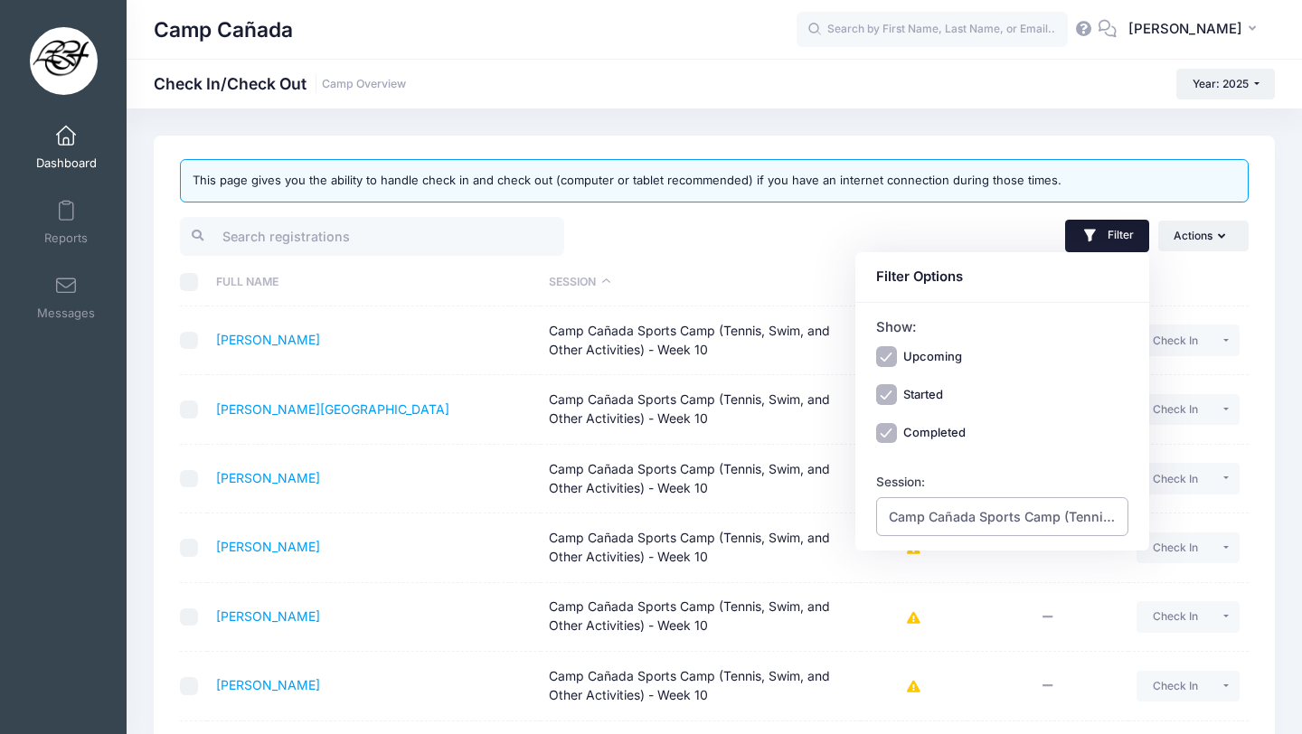
click at [936, 517] on span "Camp Cañada Sports Camp (Tennis, Swim, and Other Activities) - Week 10" at bounding box center [1003, 516] width 228 height 19
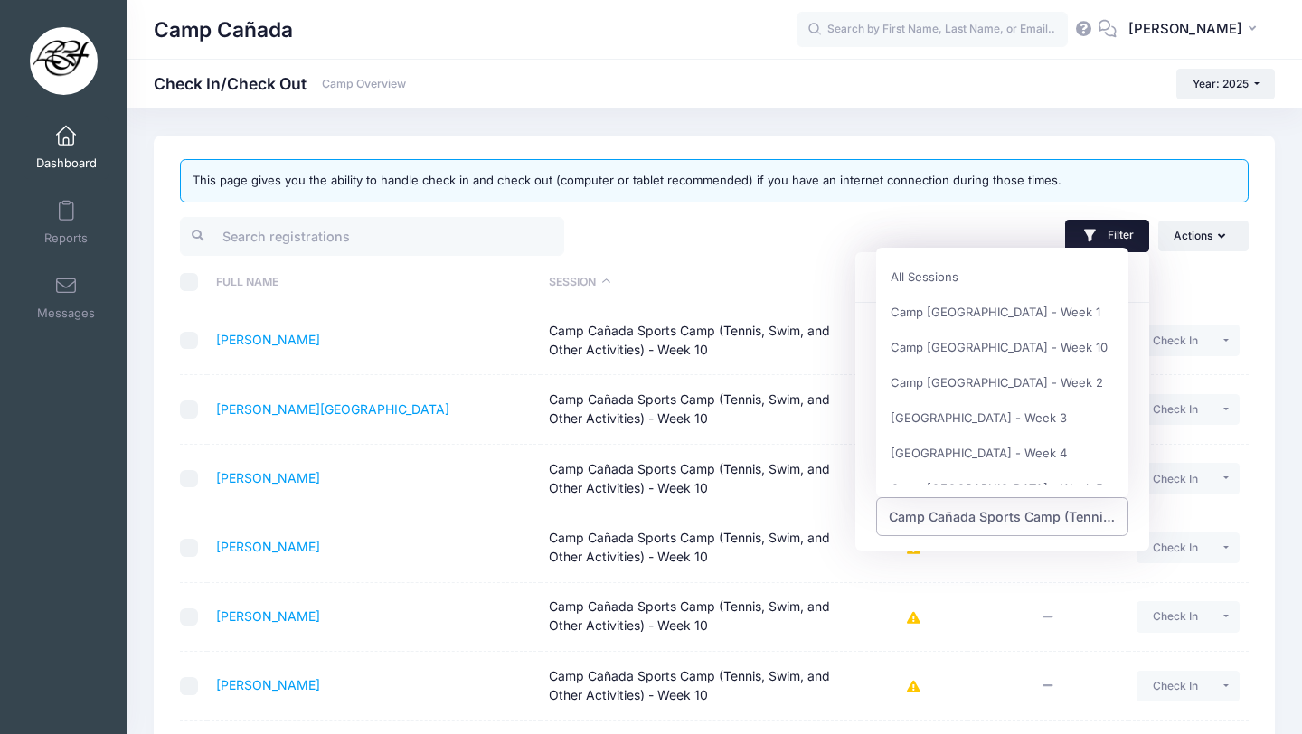
scroll to position [370, 0]
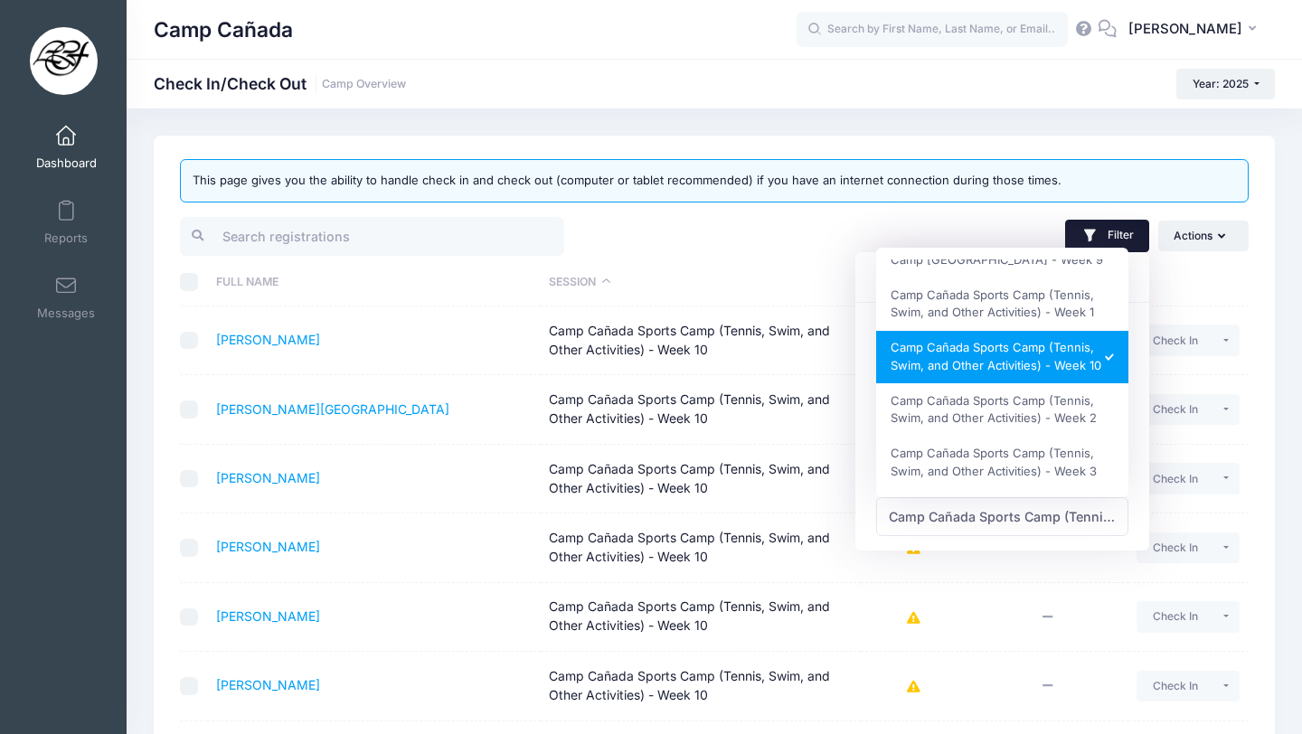
click at [764, 263] on th "Session" at bounding box center [701, 283] width 320 height 48
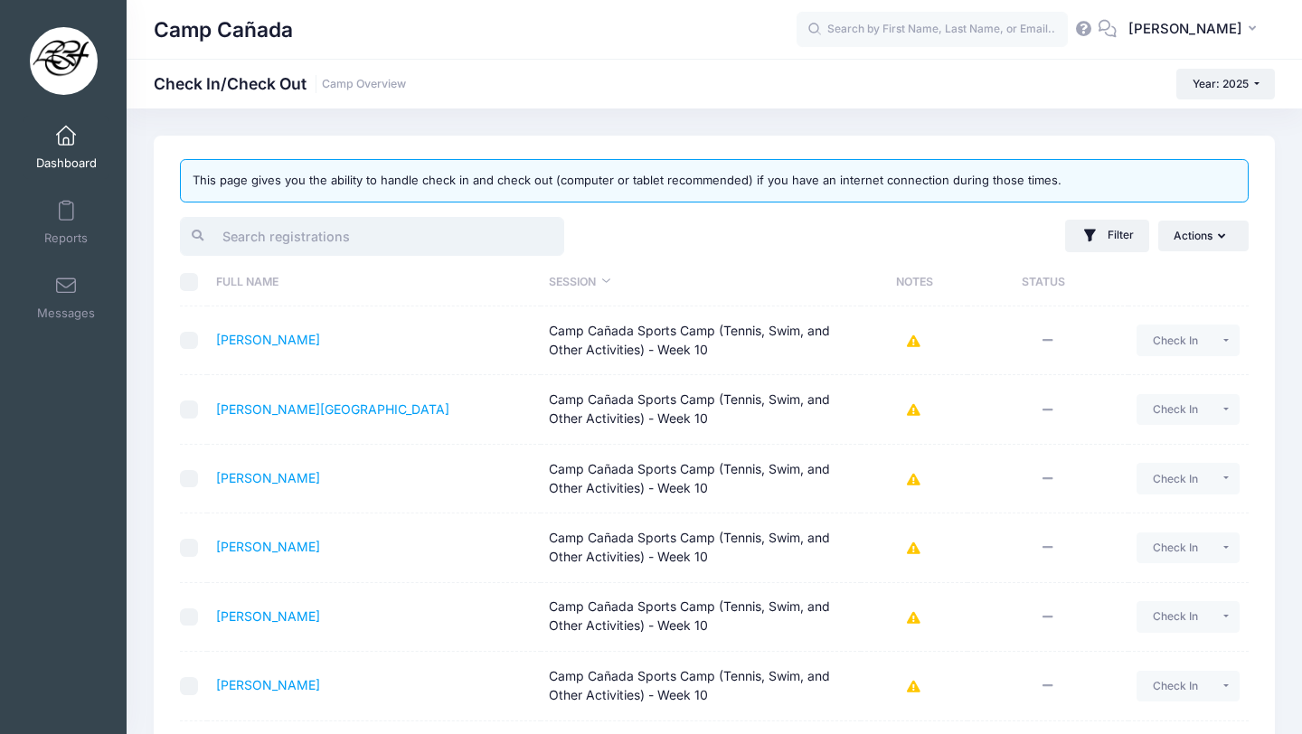
click at [253, 224] on input "search" at bounding box center [372, 236] width 384 height 39
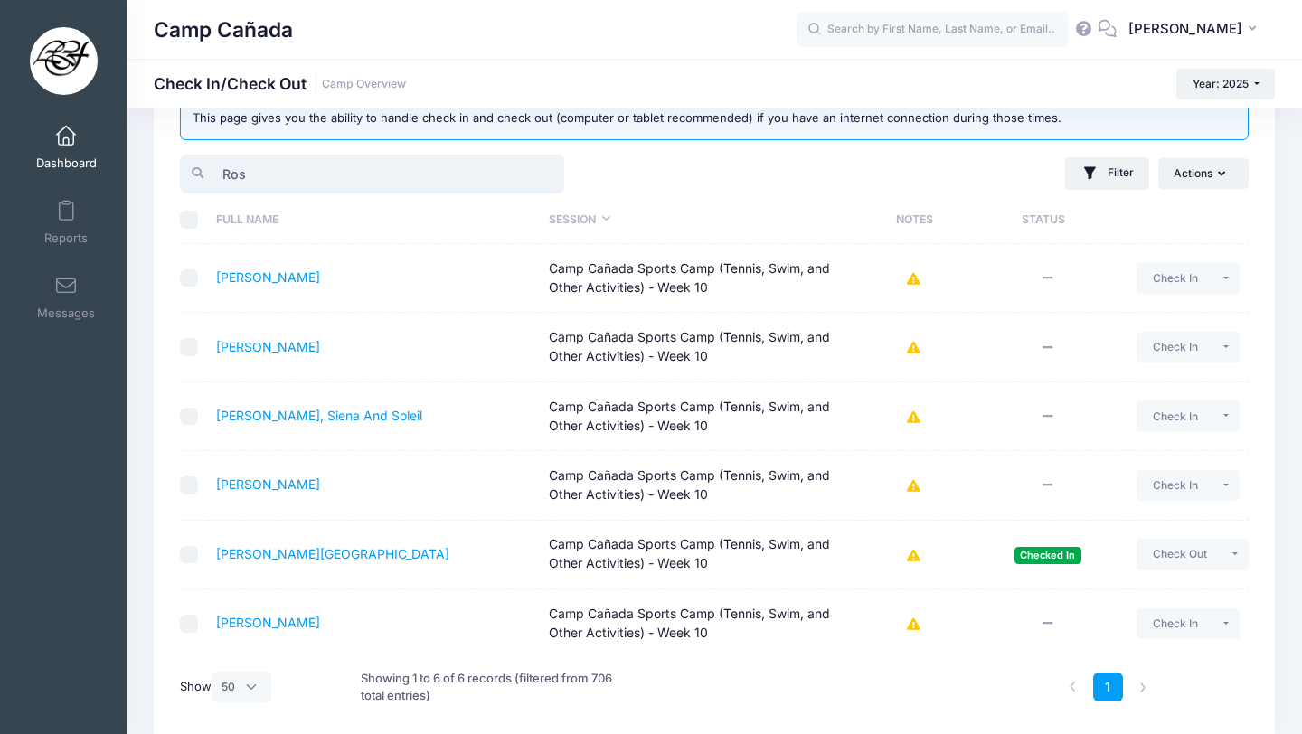
scroll to position [0, 0]
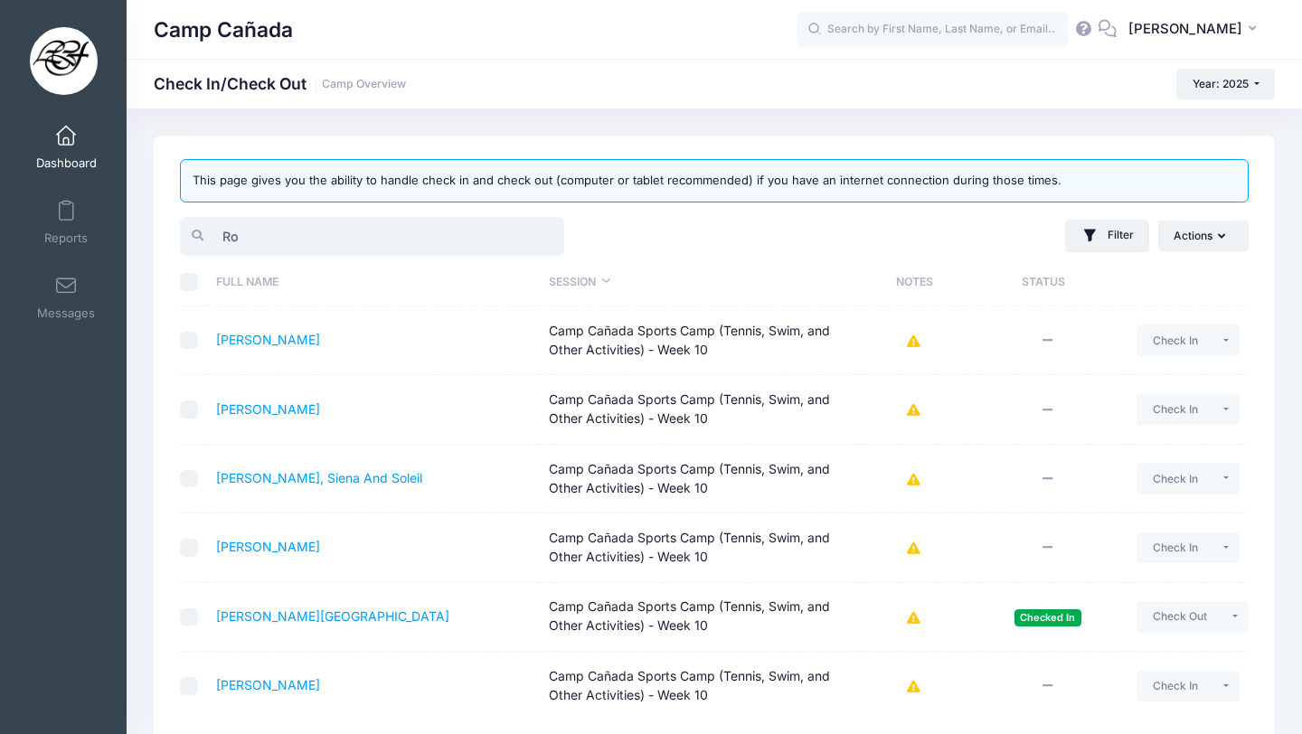
type input "R"
type input "adam"
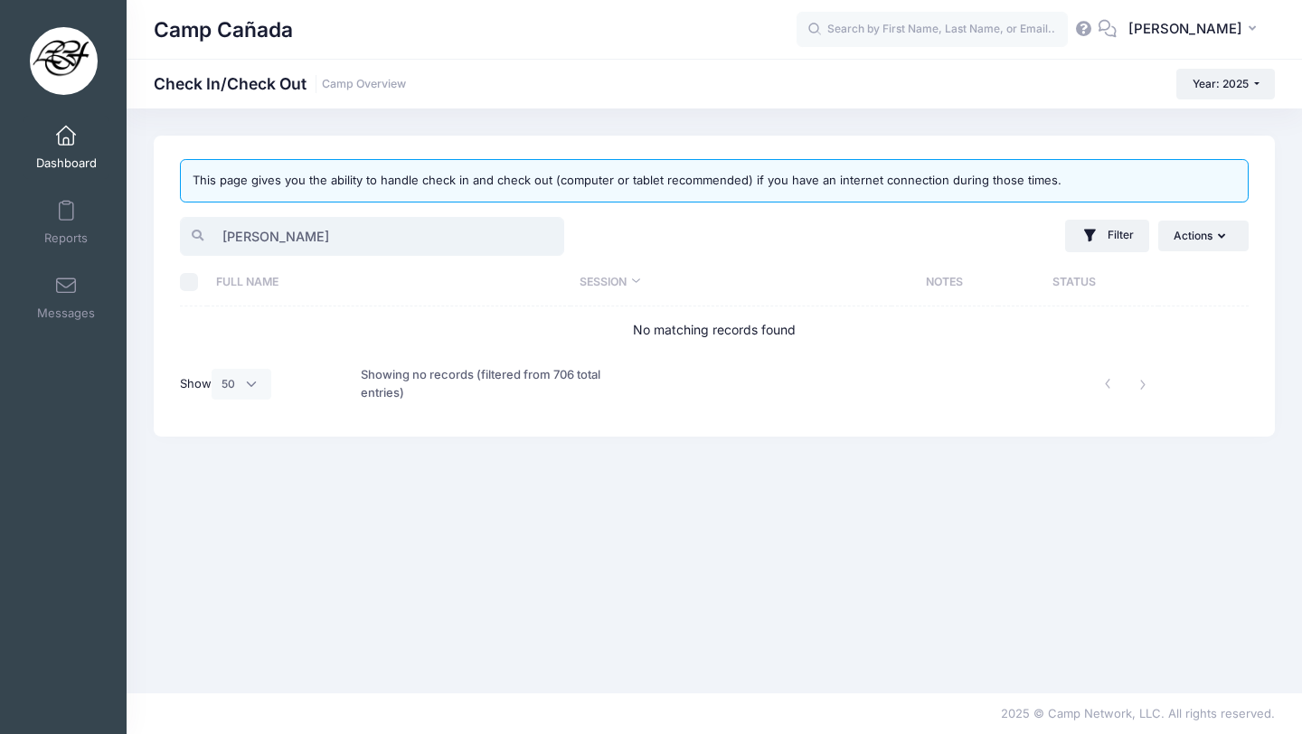
drag, startPoint x: 296, startPoint y: 238, endPoint x: 161, endPoint y: 215, distance: 136.6
click at [161, 217] on div "This page gives you the ability to handle check in and check out (computer or t…" at bounding box center [714, 286] width 1121 height 301
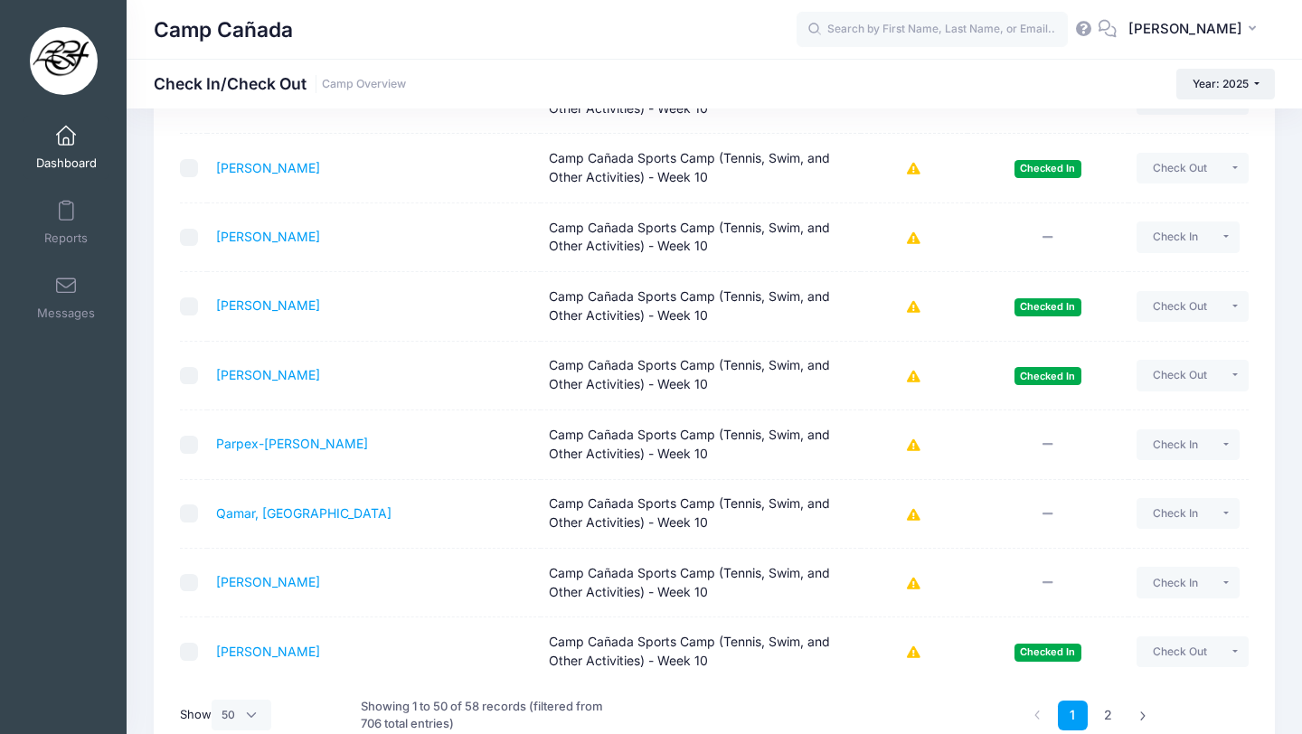
scroll to position [3078, 0]
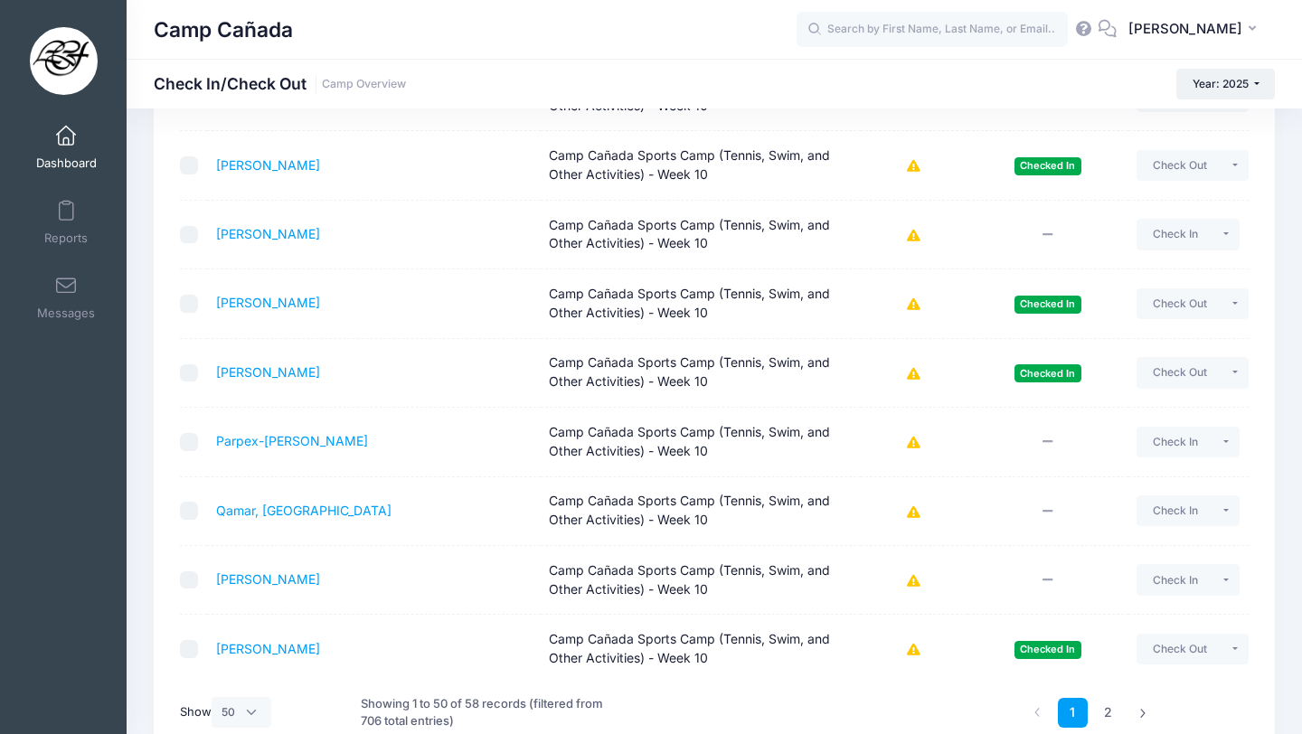
type input "A"
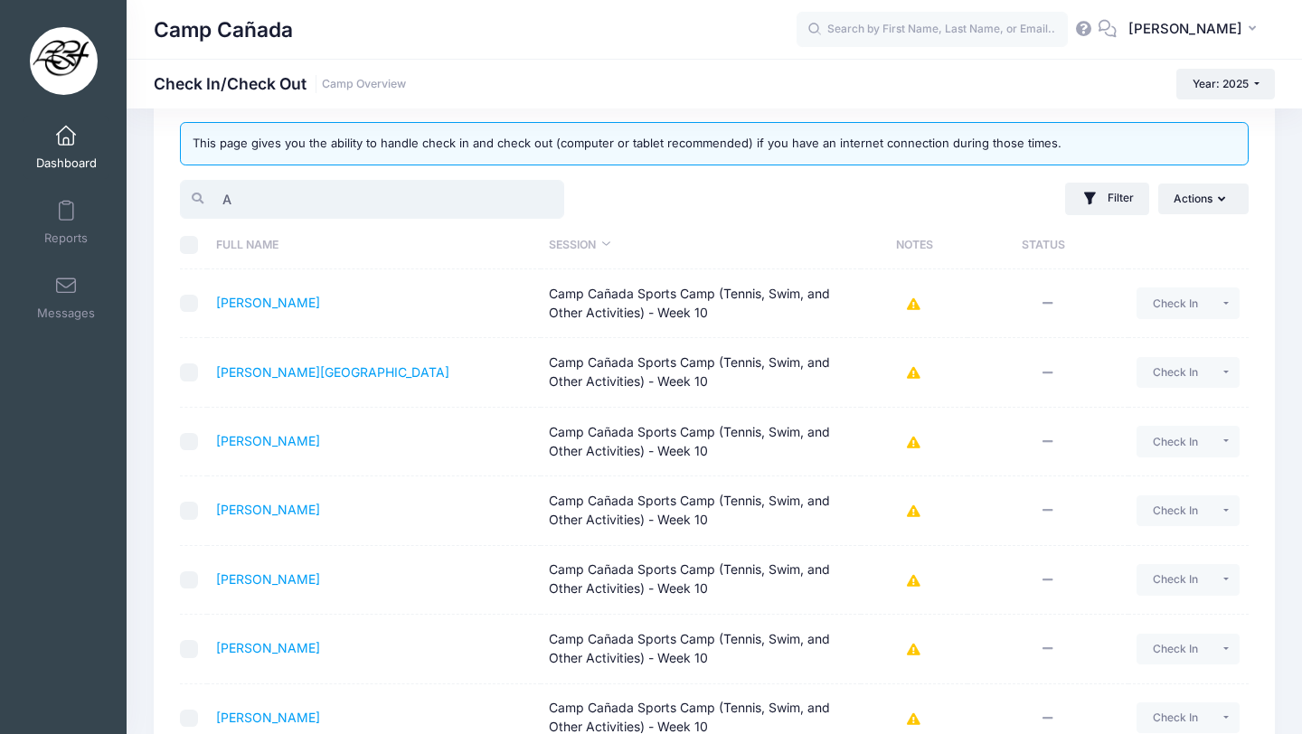
scroll to position [0, 0]
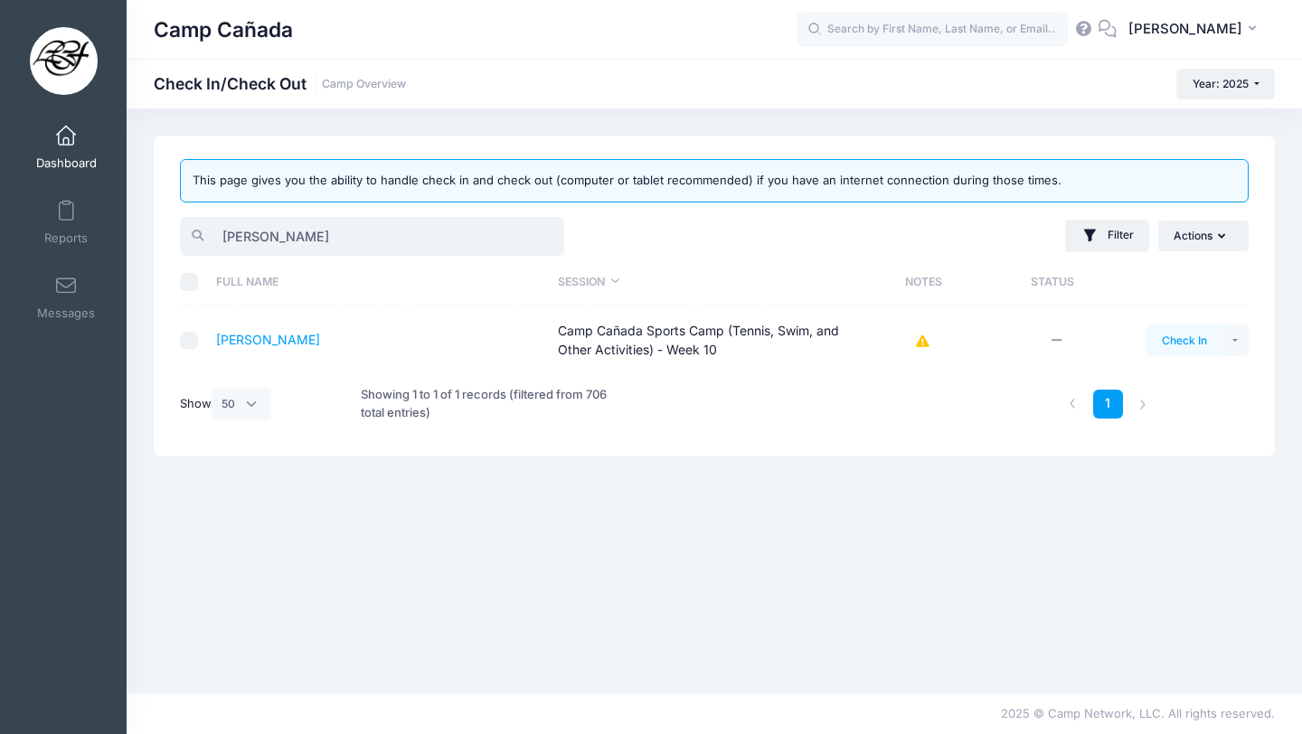
type input "jose"
click at [1180, 335] on button "Check In" at bounding box center [1184, 340] width 77 height 31
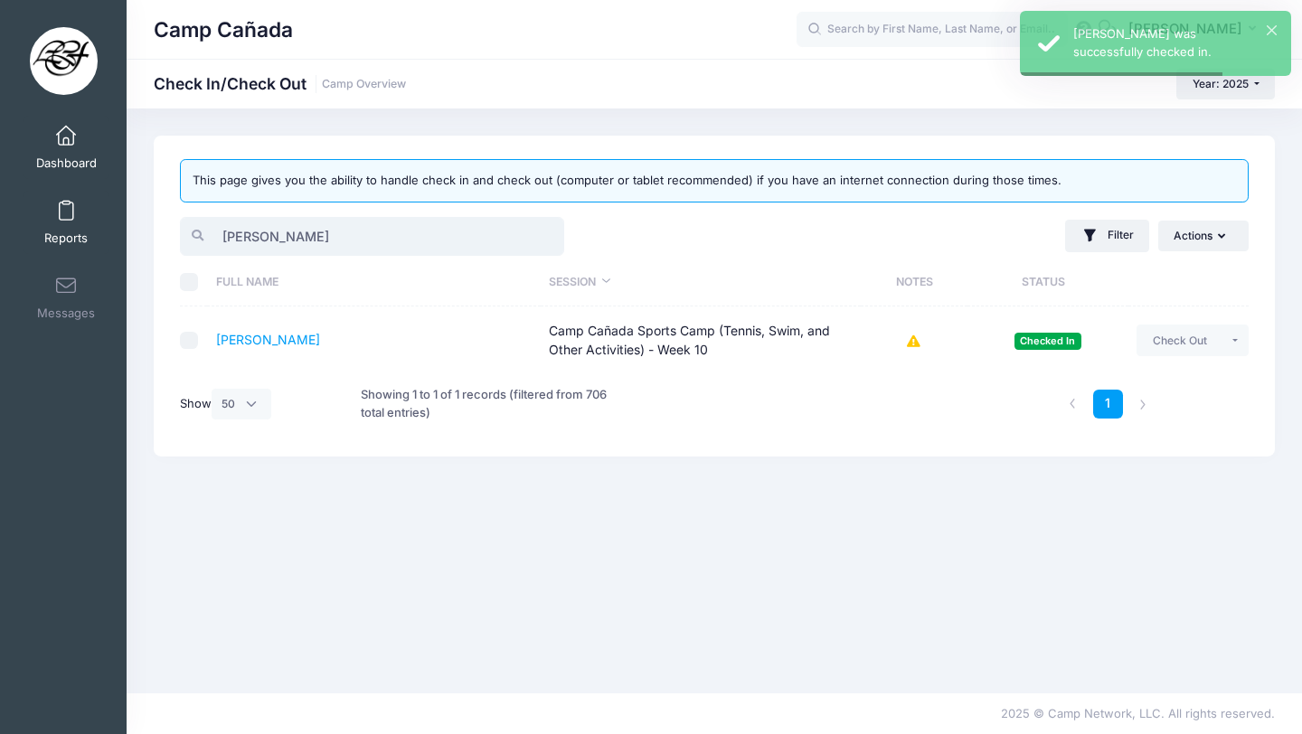
drag, startPoint x: 300, startPoint y: 228, endPoint x: 64, endPoint y: 209, distance: 236.8
click at [67, 209] on div "My Events Dashboard Reports" at bounding box center [651, 367] width 1302 height 734
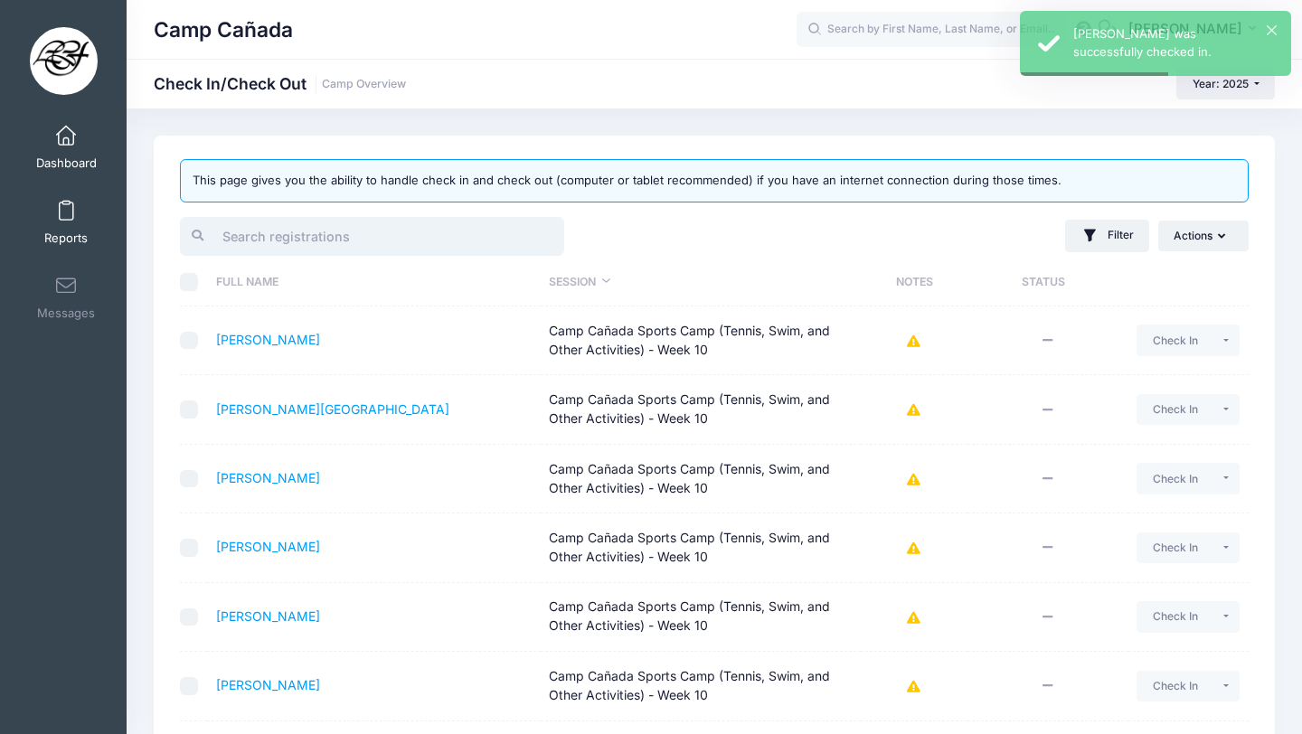
type input "\"
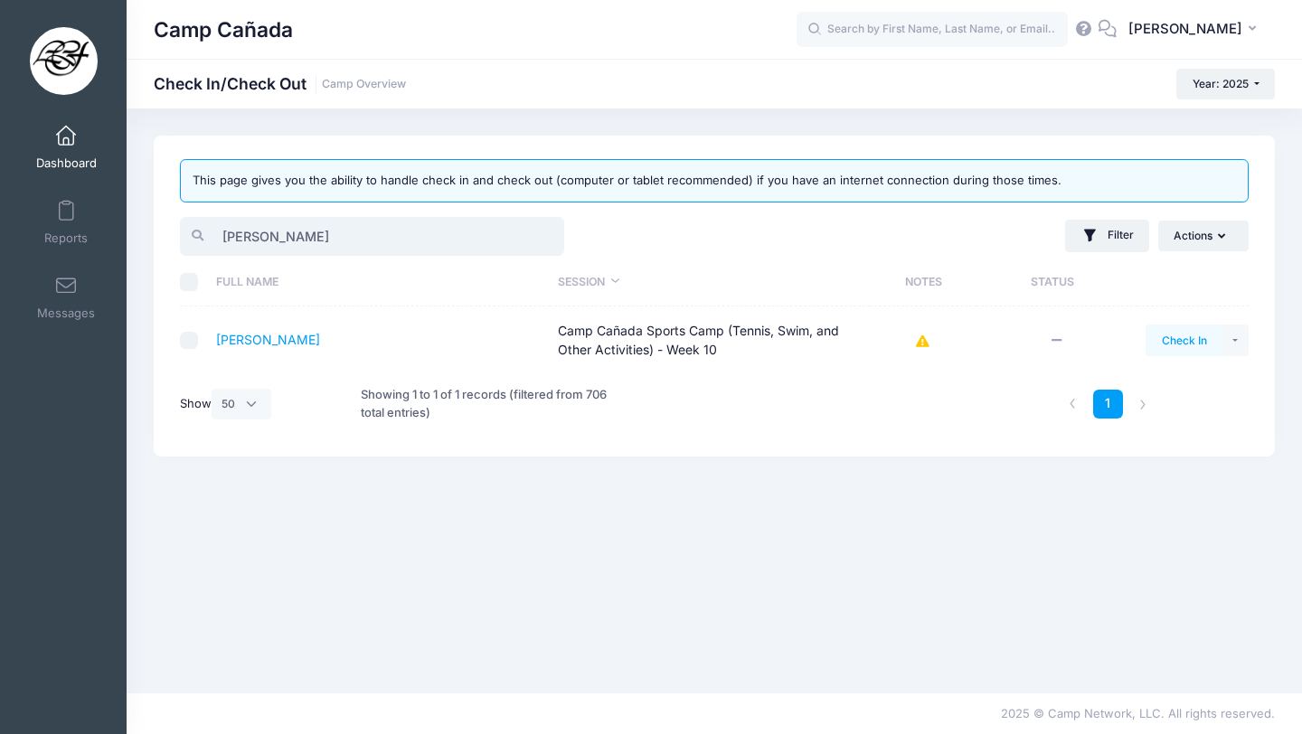
type input "jon"
click at [1183, 336] on button "Check In" at bounding box center [1184, 340] width 77 height 31
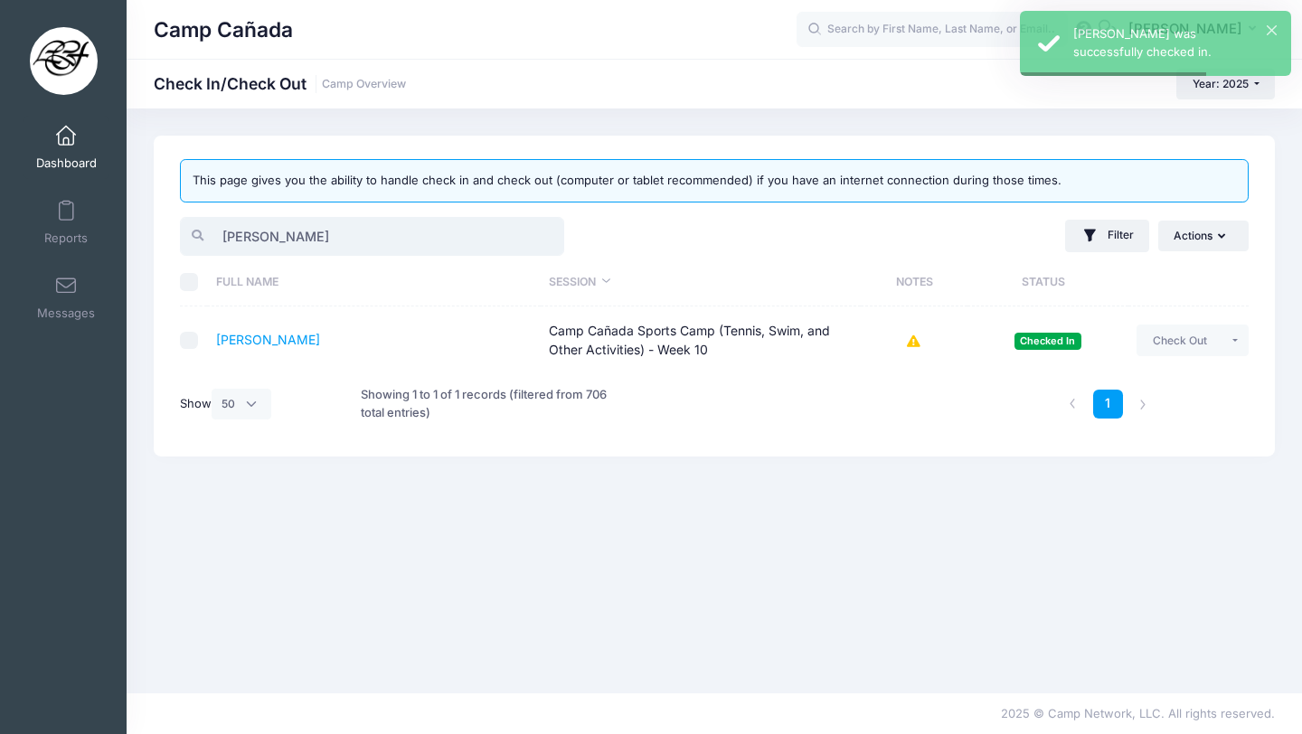
drag, startPoint x: 269, startPoint y: 243, endPoint x: 182, endPoint y: 226, distance: 89.4
click at [180, 226] on input "jon" at bounding box center [372, 236] width 384 height 39
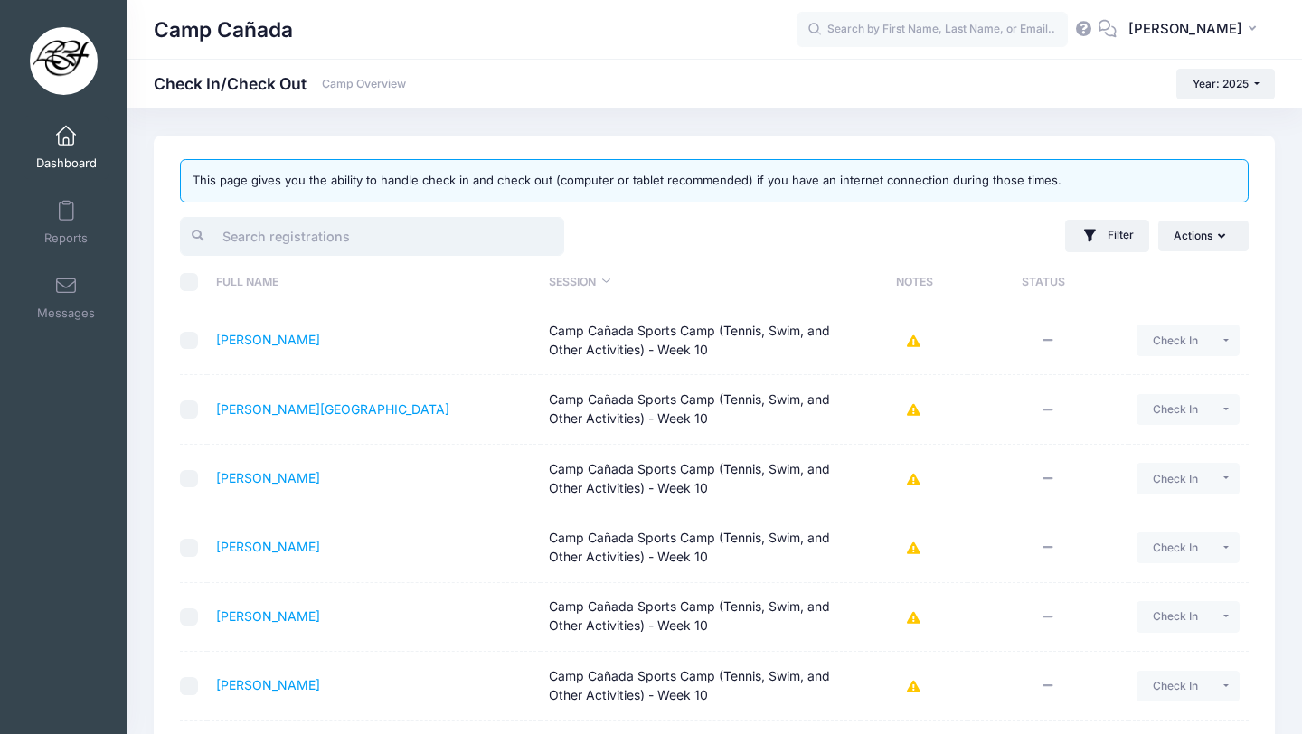
click at [356, 236] on input "search" at bounding box center [372, 236] width 384 height 39
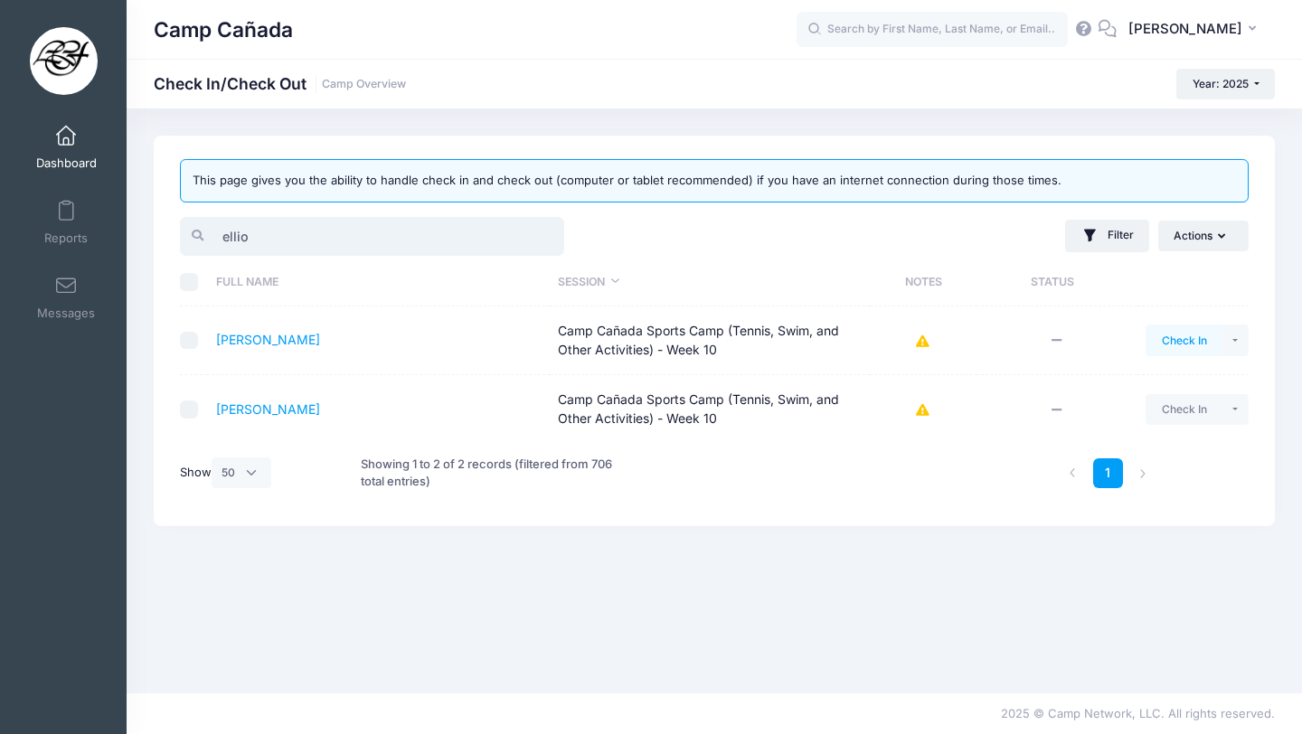
type input "ellio"
click at [1196, 349] on button "Check In" at bounding box center [1184, 340] width 77 height 31
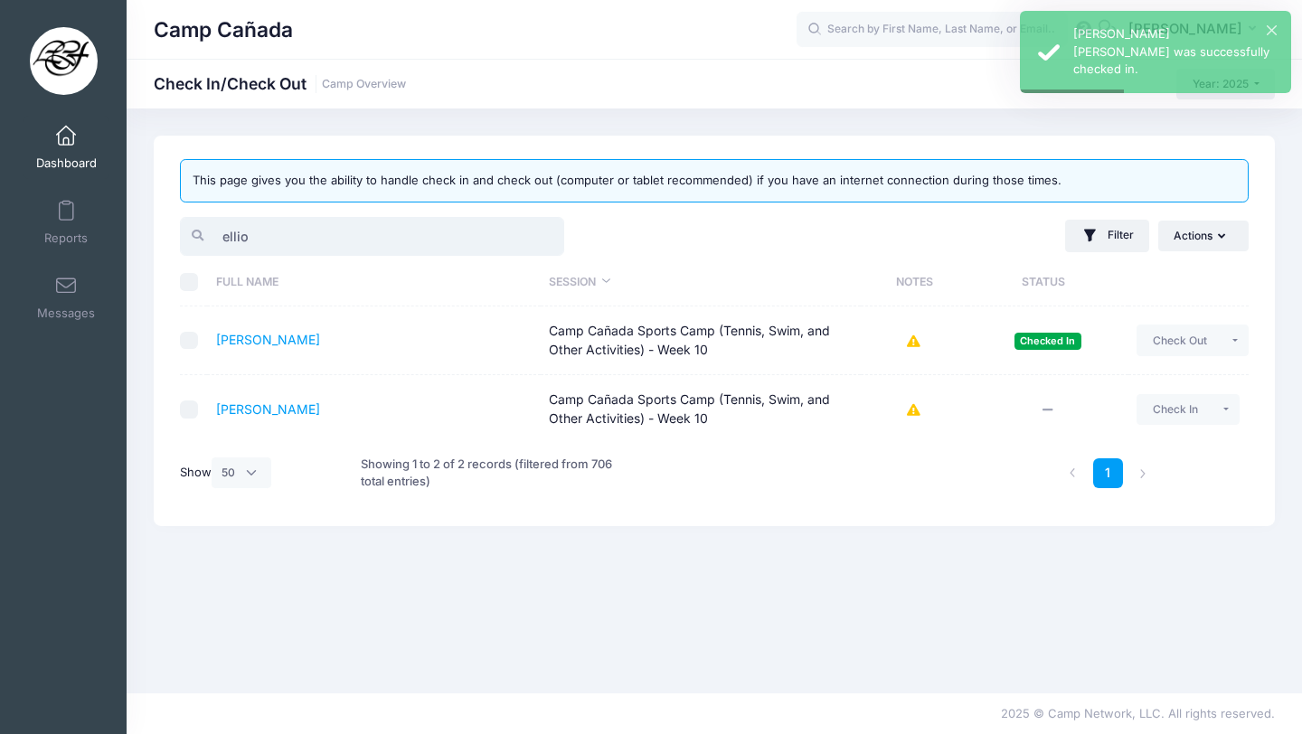
drag, startPoint x: 264, startPoint y: 244, endPoint x: 175, endPoint y: 227, distance: 91.2
click at [175, 228] on div "ellio" at bounding box center [443, 236] width 543 height 44
click at [298, 348] on td "Ho Bastedo, Elliot Camp Cañada Sports Camp (Tennis, Swim, and Other Activities)…" at bounding box center [374, 341] width 334 height 69
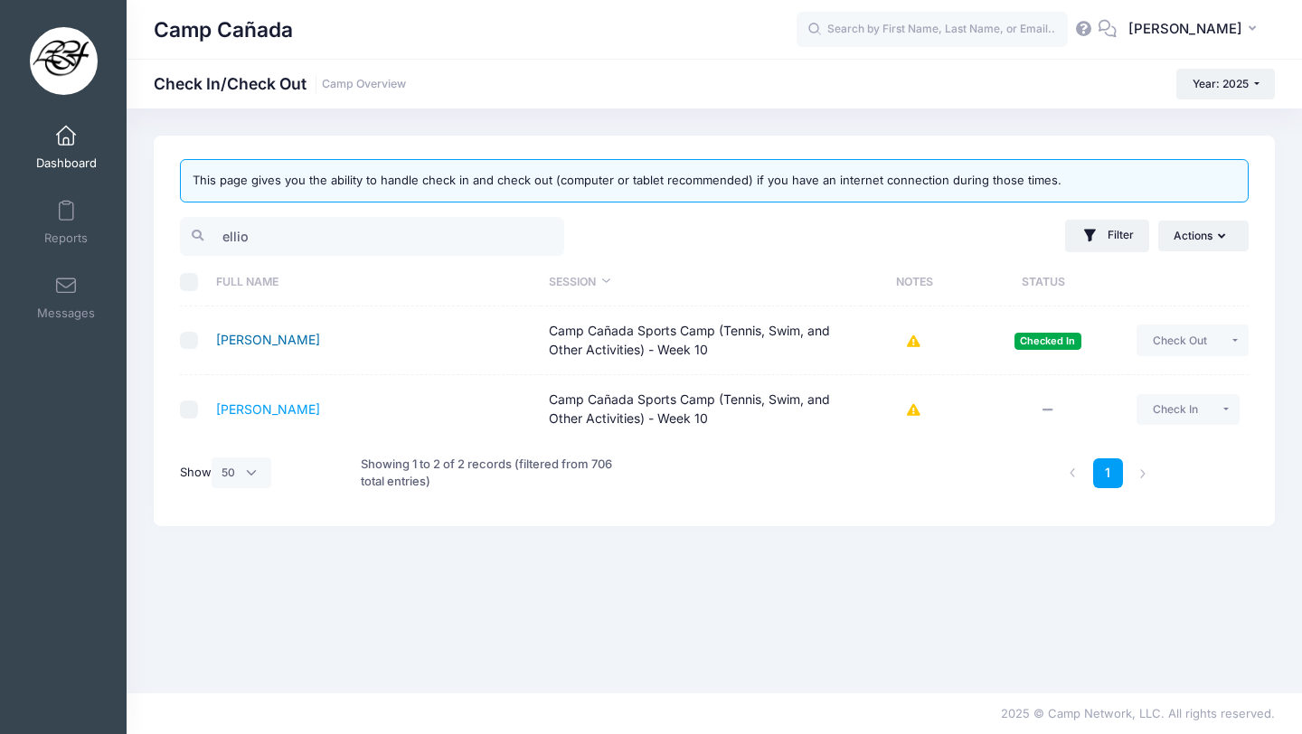
click at [283, 338] on link "Ho Bastedo, Elliot" at bounding box center [268, 339] width 104 height 15
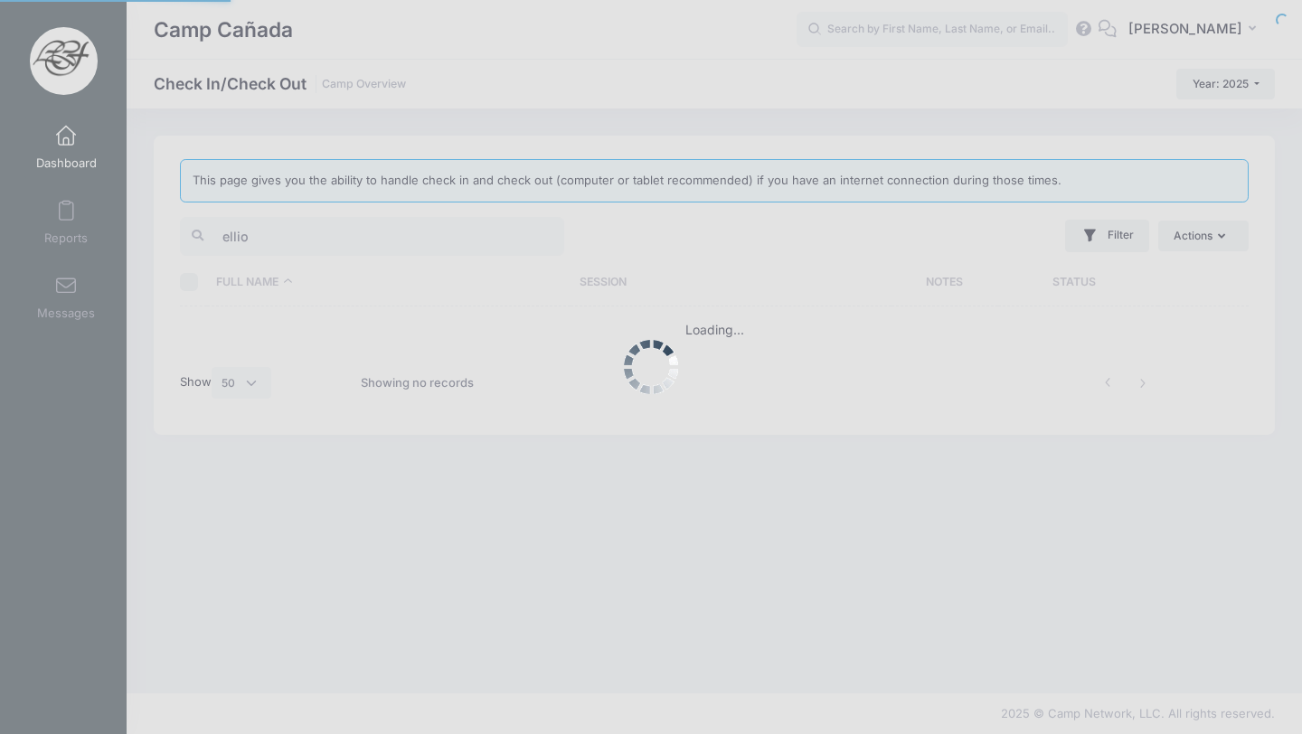
select select "50"
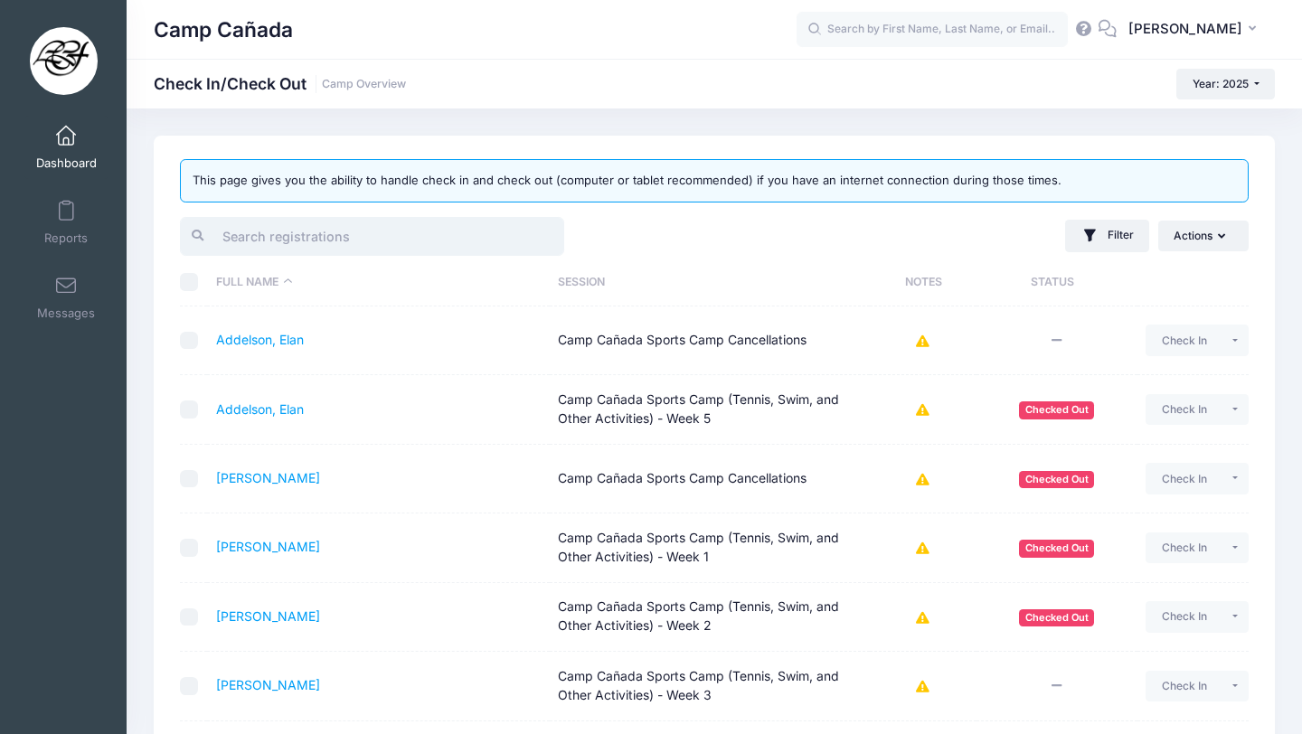
click at [261, 233] on input "search" at bounding box center [372, 236] width 384 height 39
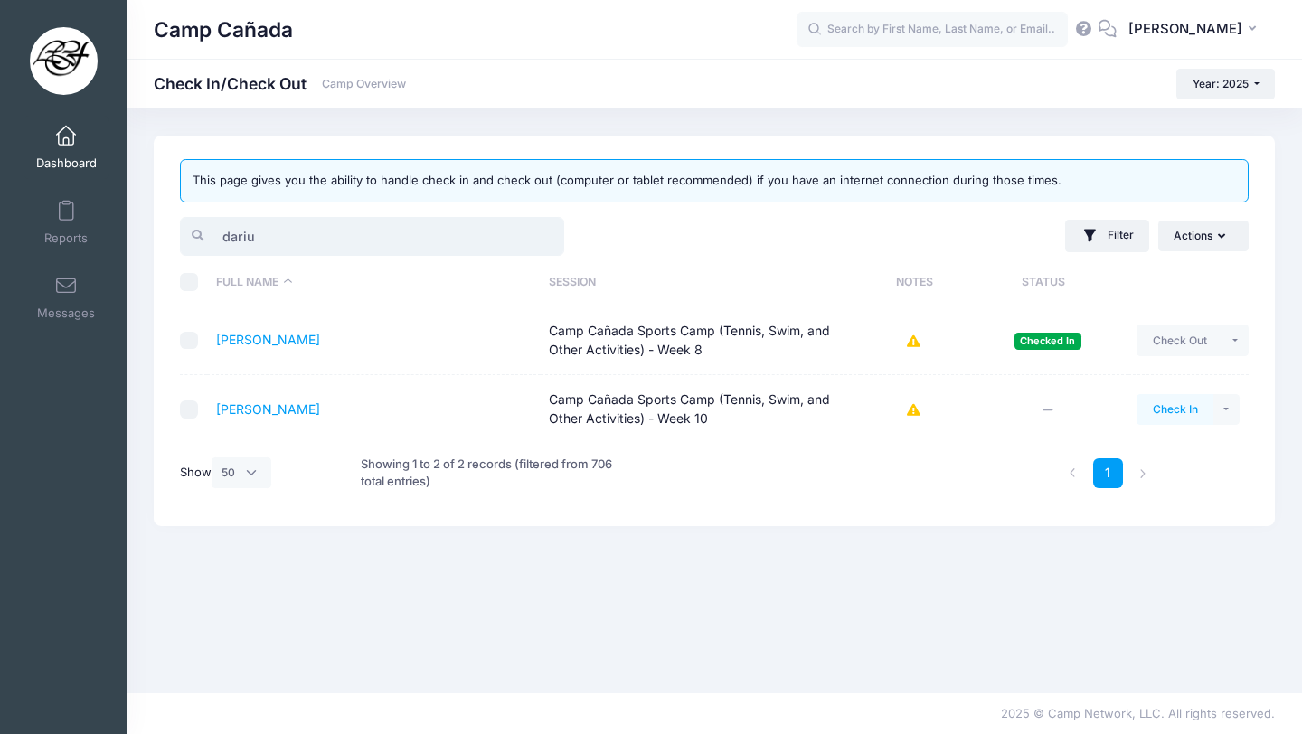
type input "dariu"
click at [1186, 402] on button "Check In" at bounding box center [1175, 409] width 77 height 31
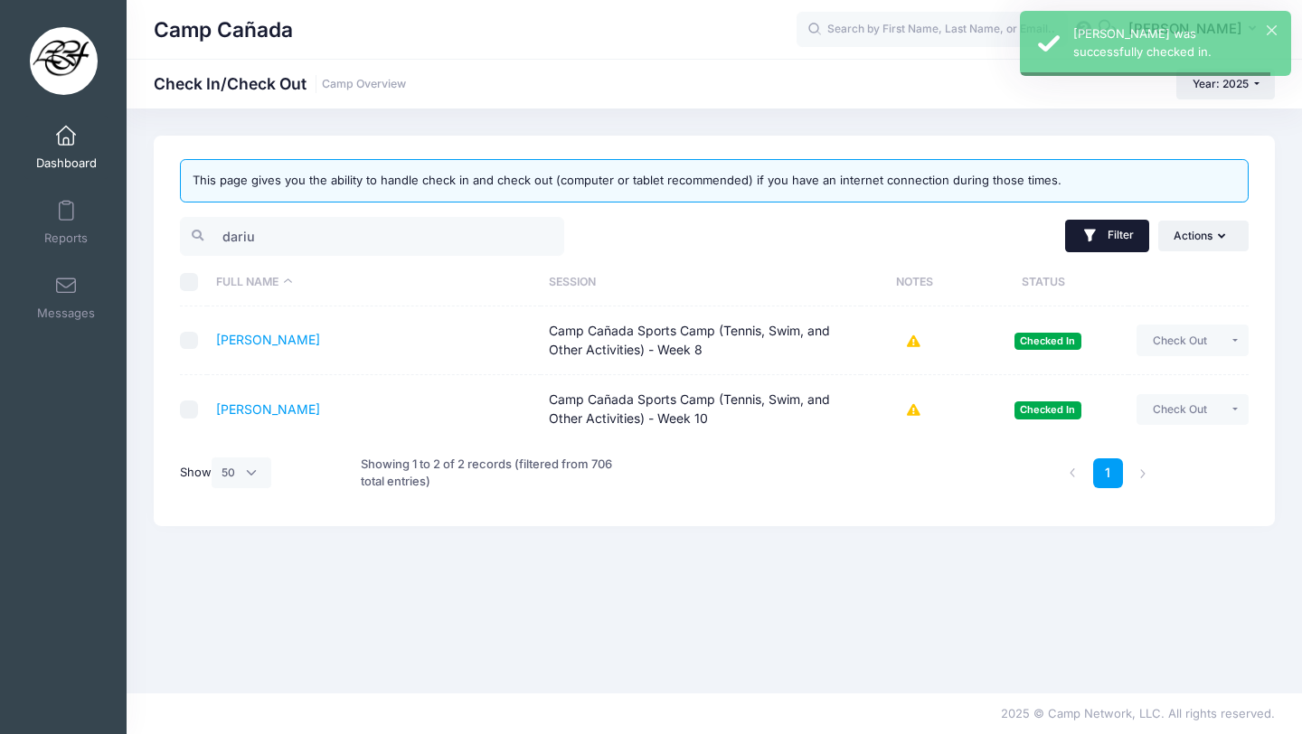
click at [1115, 247] on button "Filter" at bounding box center [1107, 236] width 84 height 33
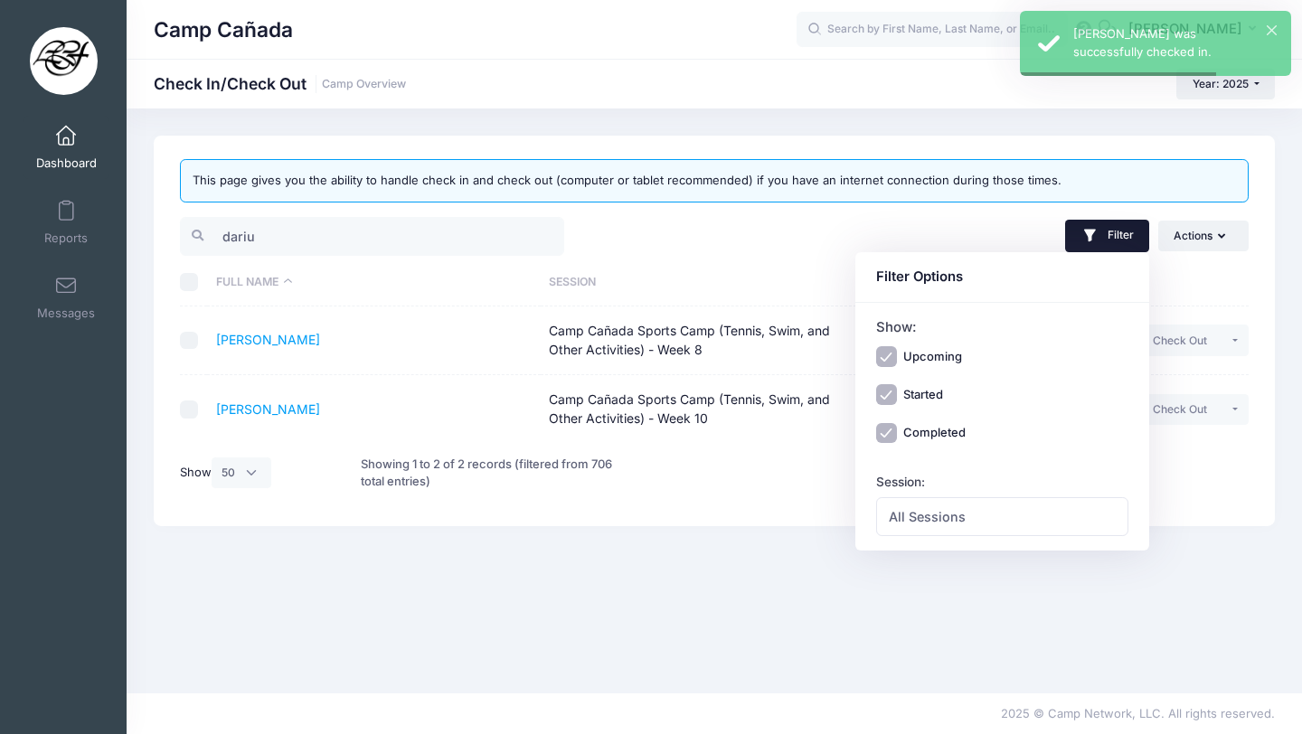
click at [962, 496] on div "Session: All Sessions Camp Cañada Golf Camp - Week 1 Camp Cañada Golf Camp - We…" at bounding box center [1002, 504] width 253 height 63
click at [960, 509] on span "All Sessions" at bounding box center [927, 516] width 77 height 19
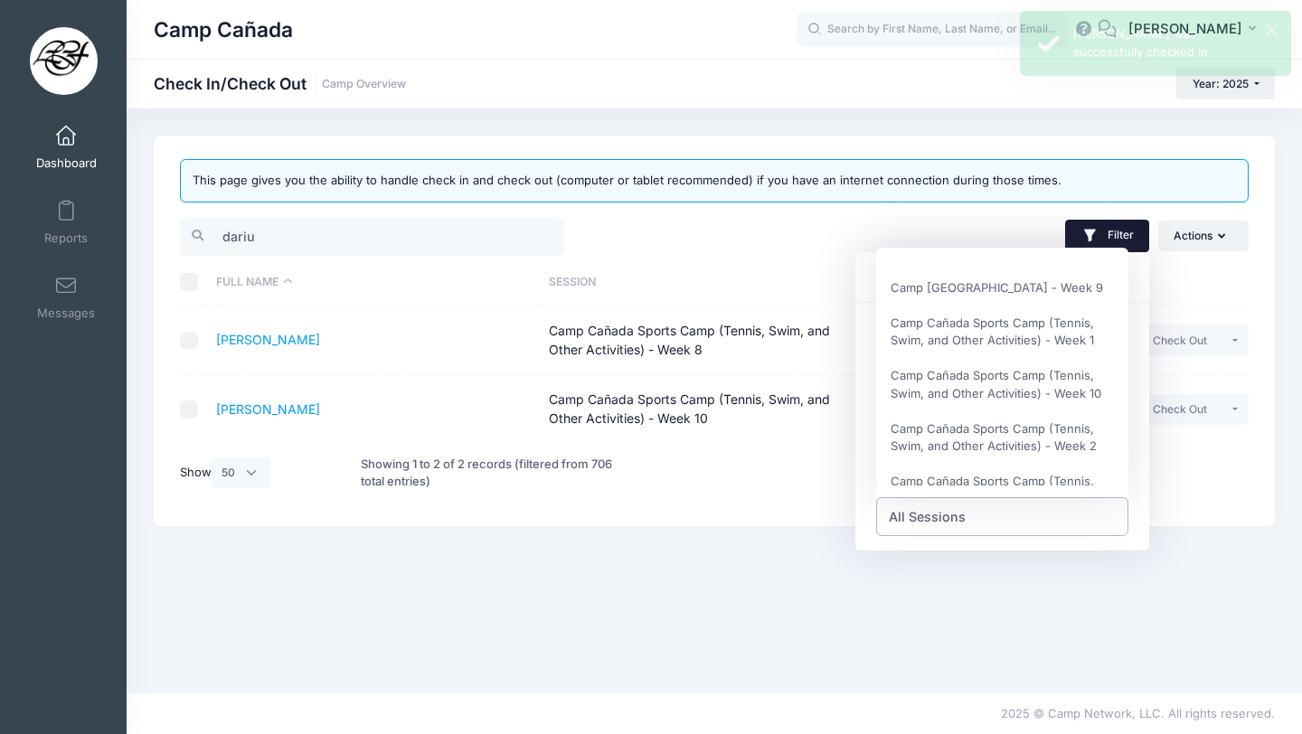
scroll to position [345, 0]
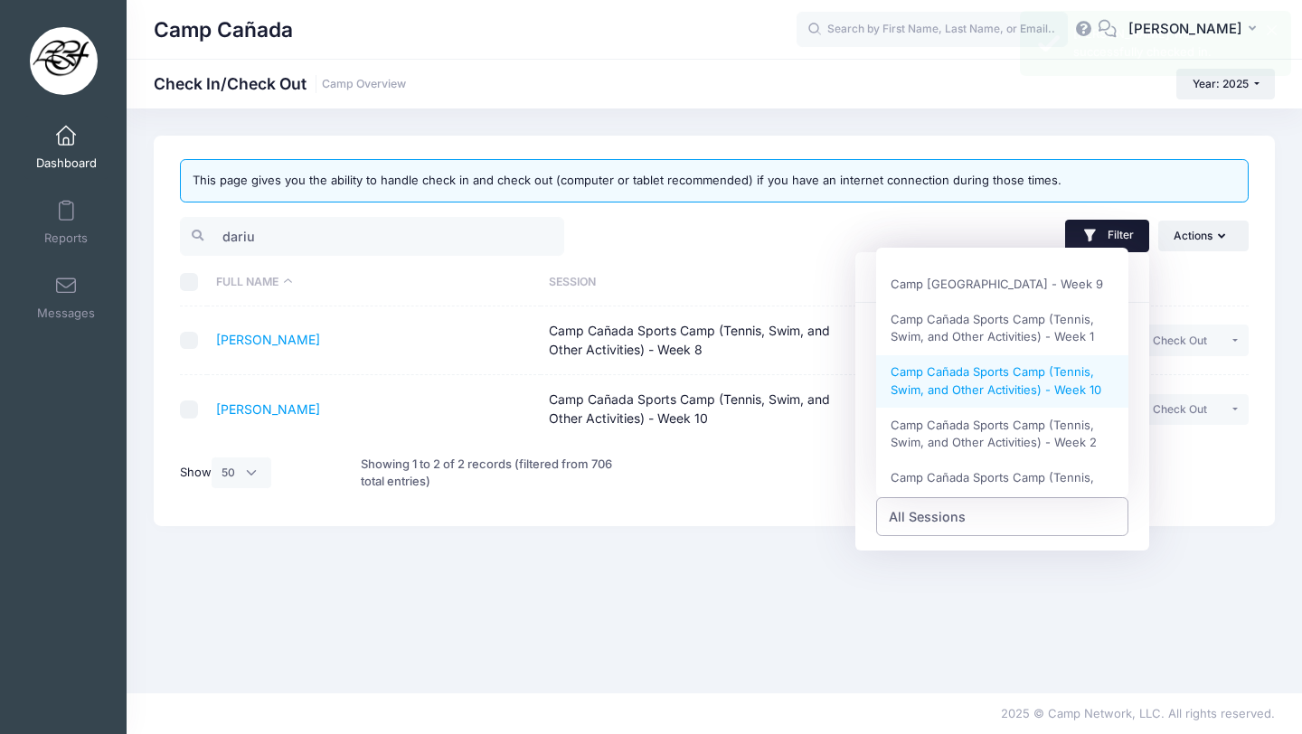
select select "Camp Cañada Sports Camp (Tennis, Swim, and Other Activities) - Week 10"
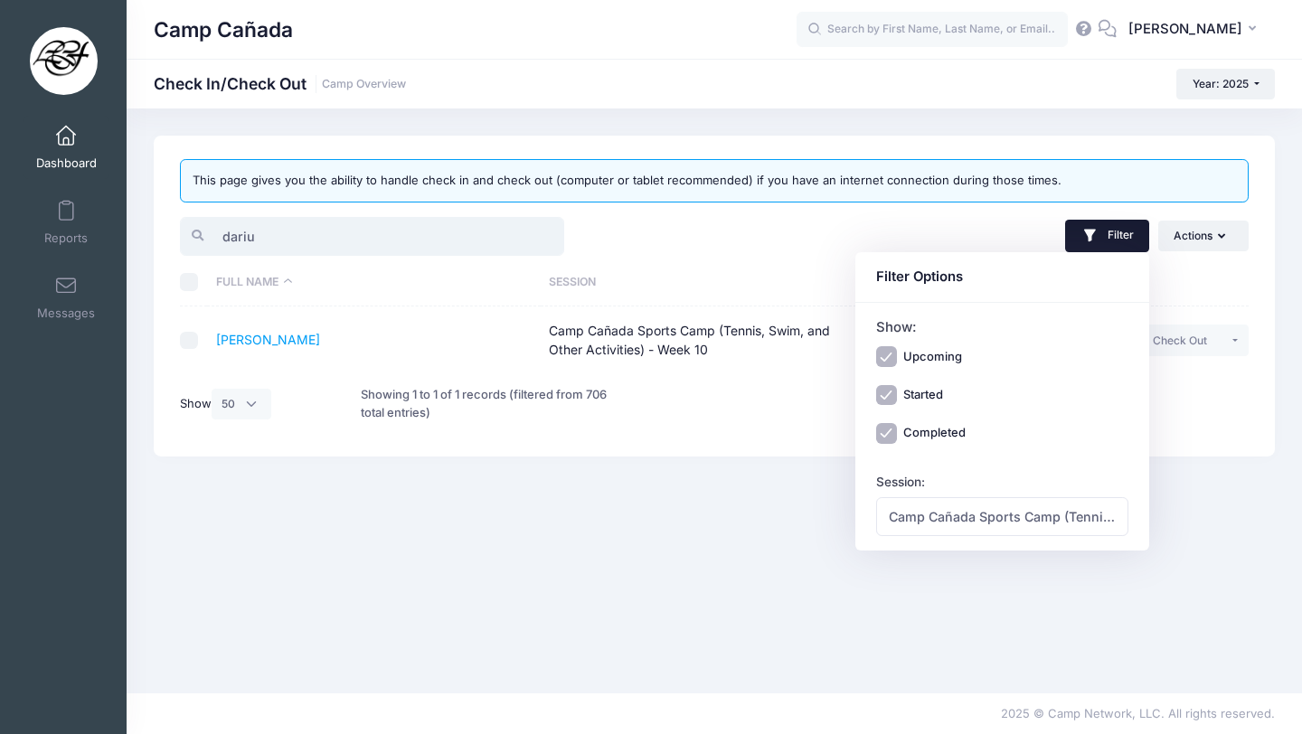
drag, startPoint x: 320, startPoint y: 231, endPoint x: 166, endPoint y: 225, distance: 153.8
click at [165, 225] on div "This page gives you the ability to handle check in and check out (computer or t…" at bounding box center [714, 296] width 1121 height 321
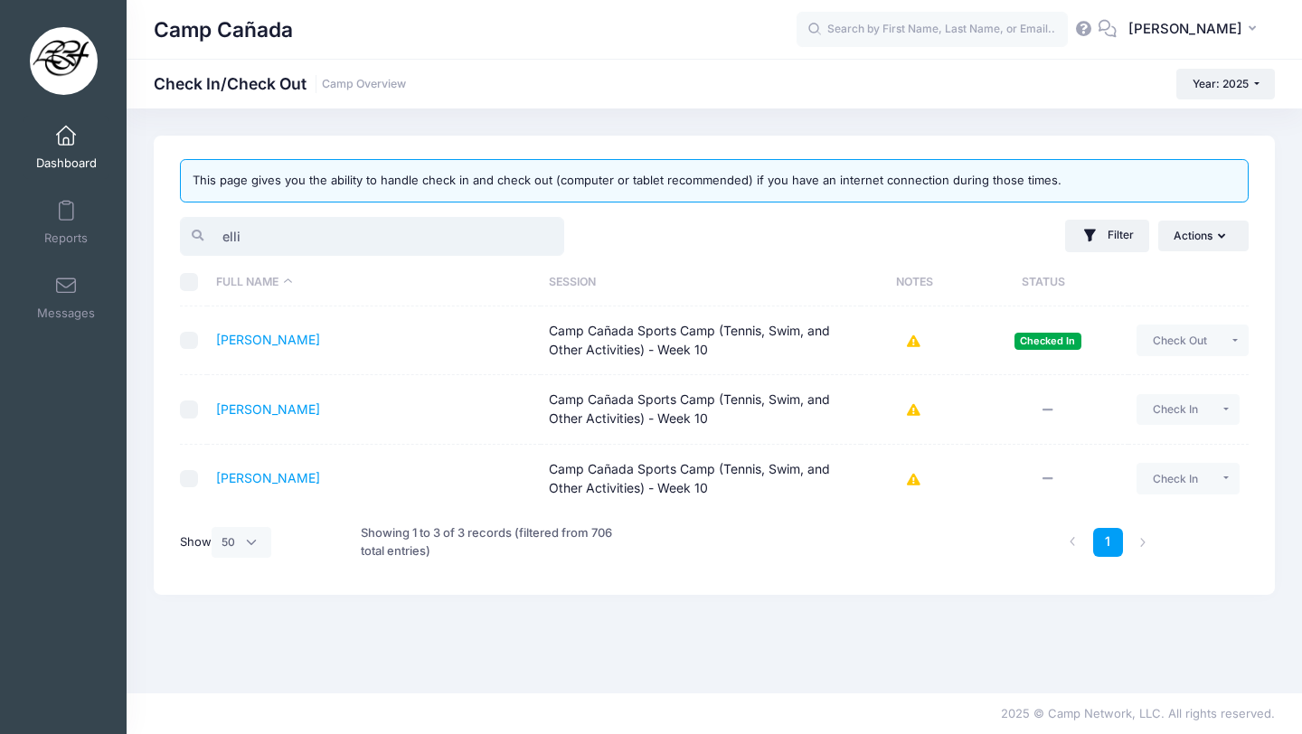
type input "ellio"
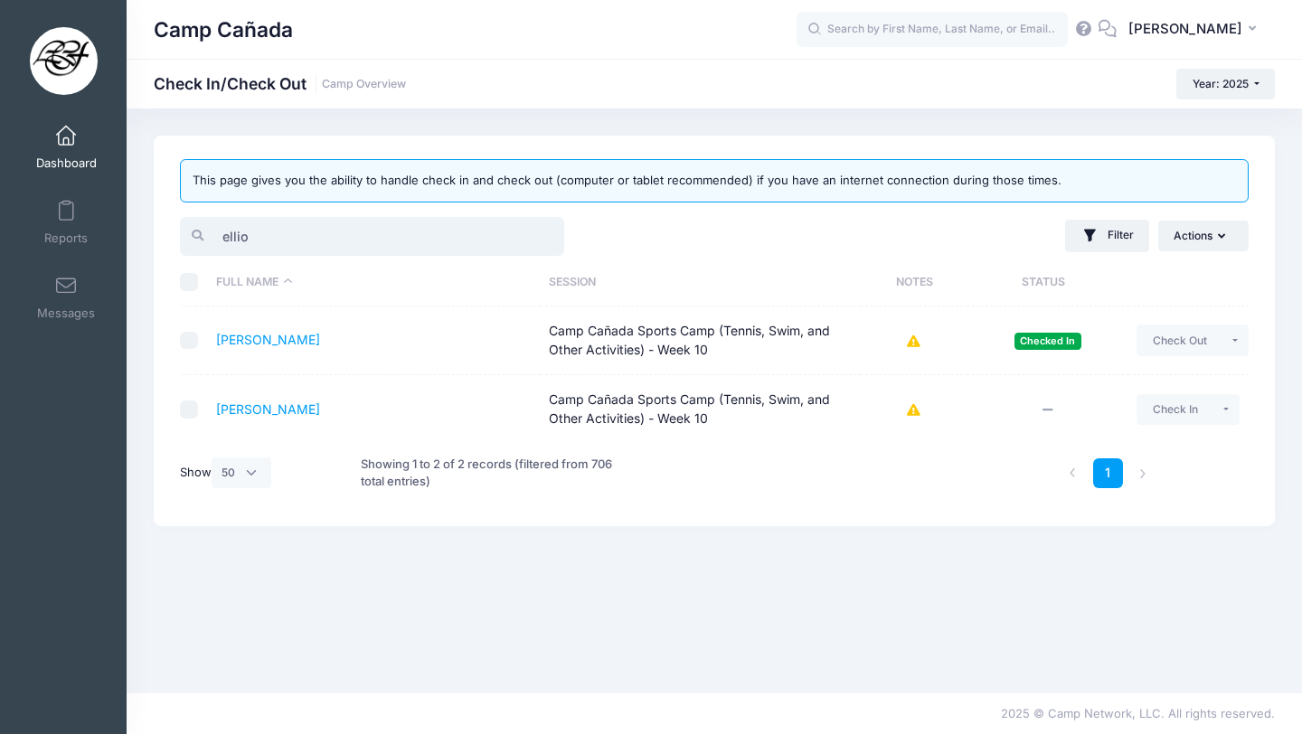
drag, startPoint x: 291, startPoint y: 240, endPoint x: 174, endPoint y: 233, distance: 117.7
click at [174, 235] on div "ellio" at bounding box center [443, 236] width 543 height 44
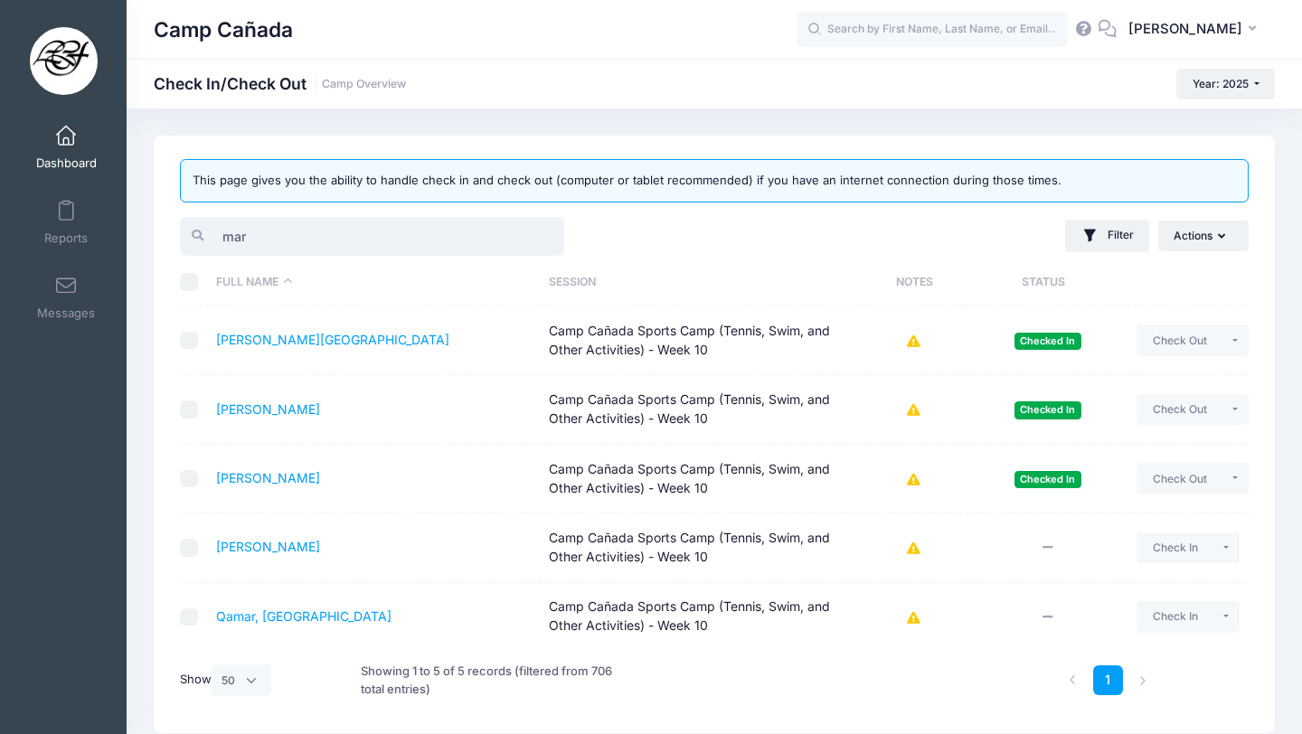
type input "marg"
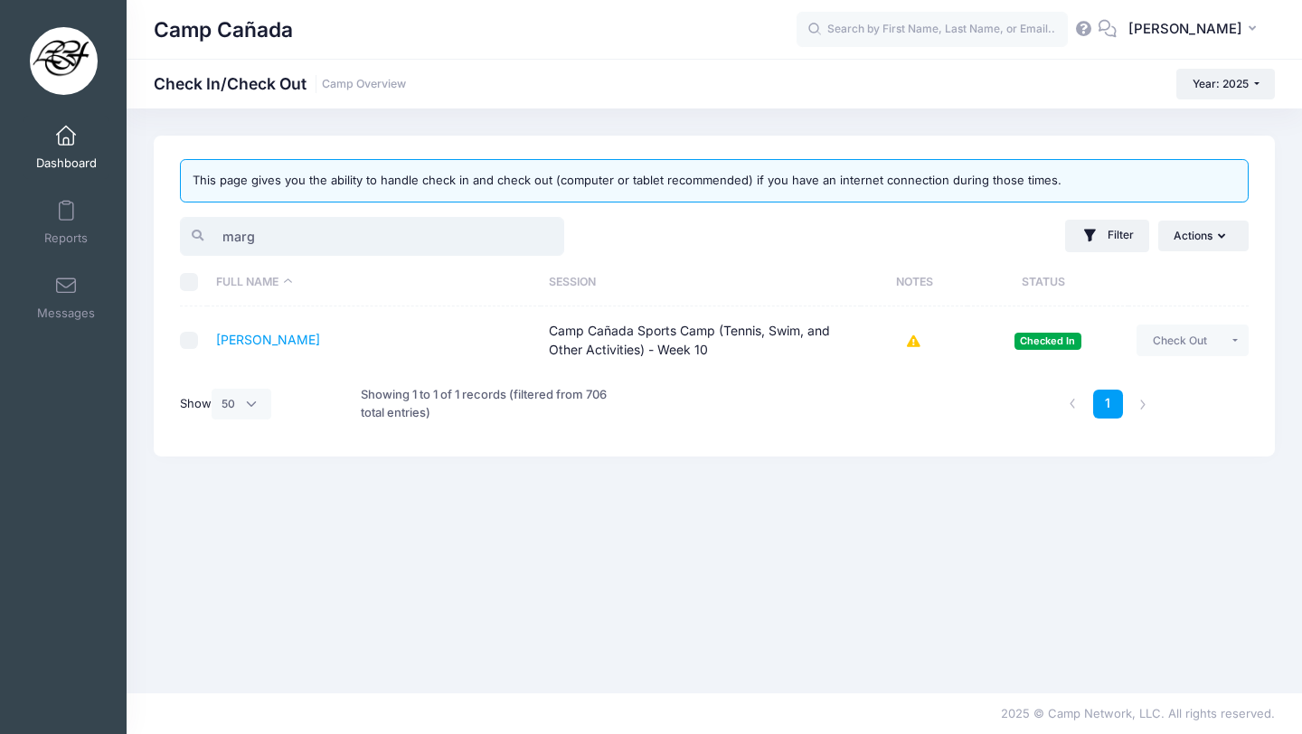
drag, startPoint x: 298, startPoint y: 235, endPoint x: 0, endPoint y: 190, distance: 300.9
click at [0, 197] on div "My Events Dashboard Reports" at bounding box center [651, 367] width 1302 height 734
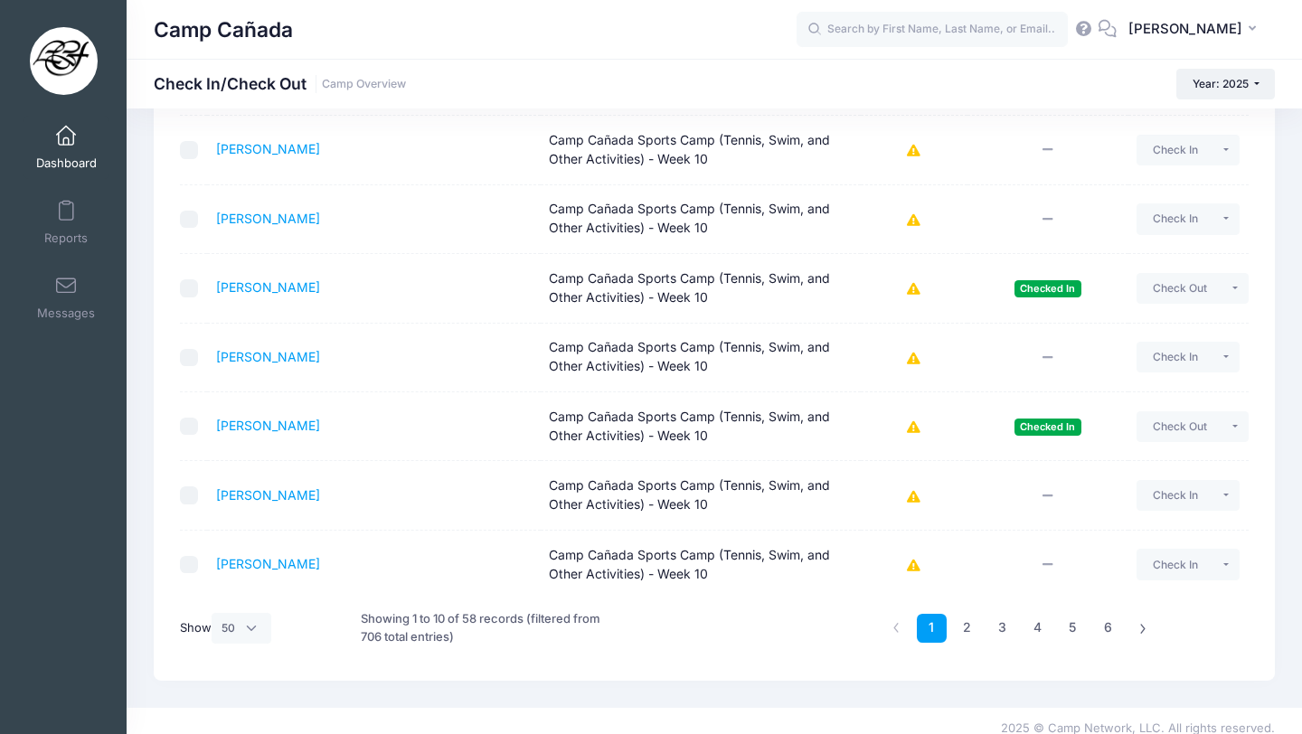
scroll to position [0, 0]
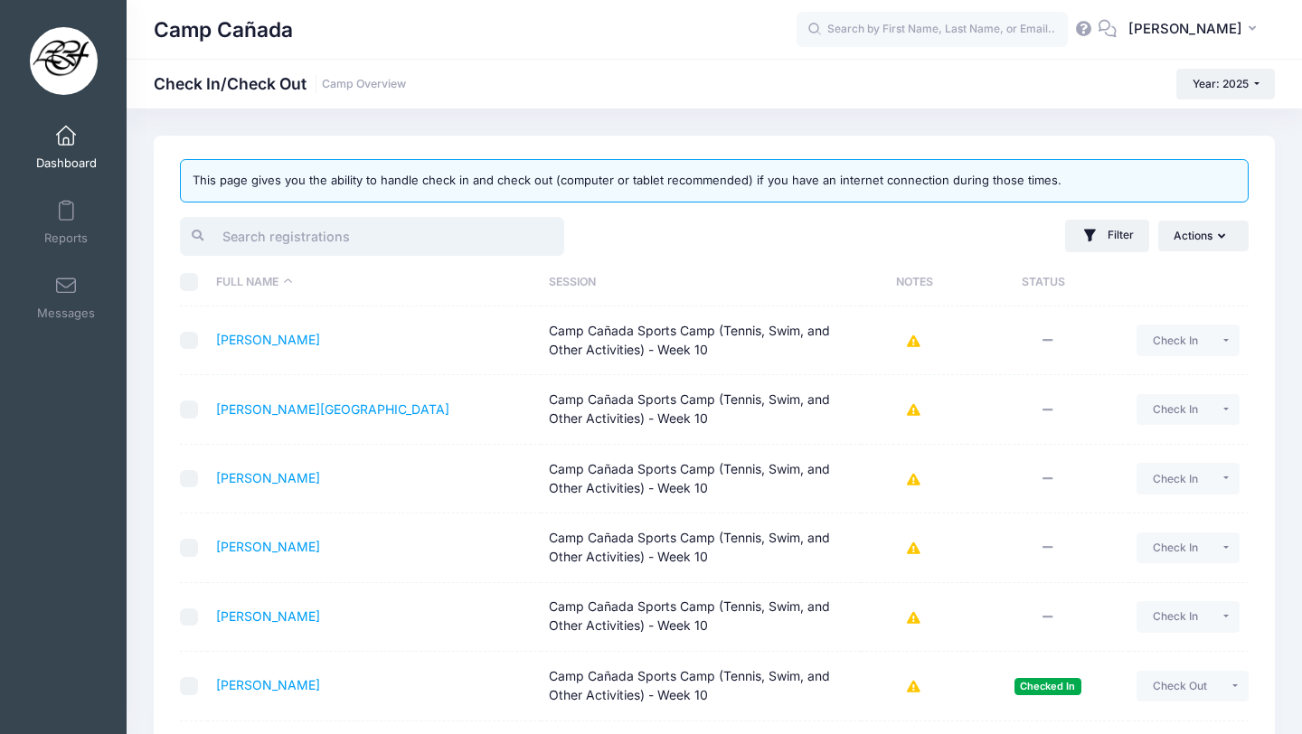
type input "n"
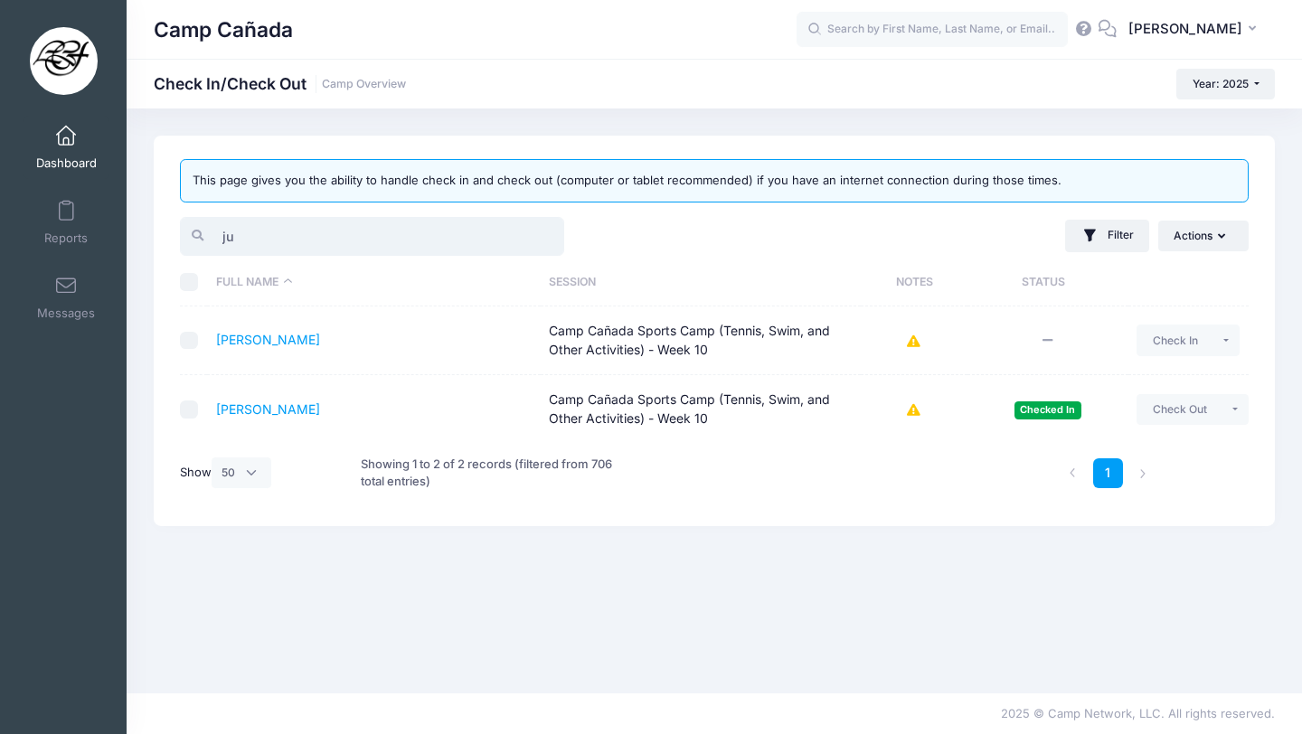
type input "j"
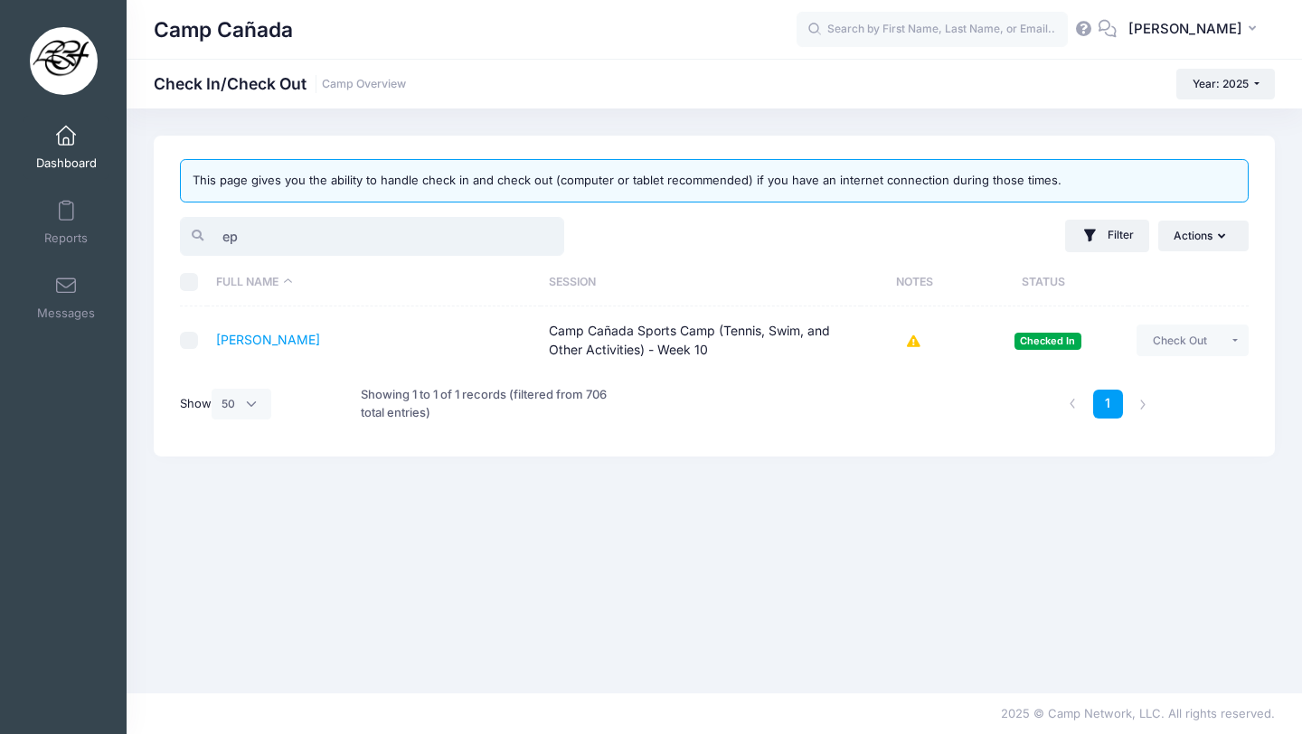
type input "e"
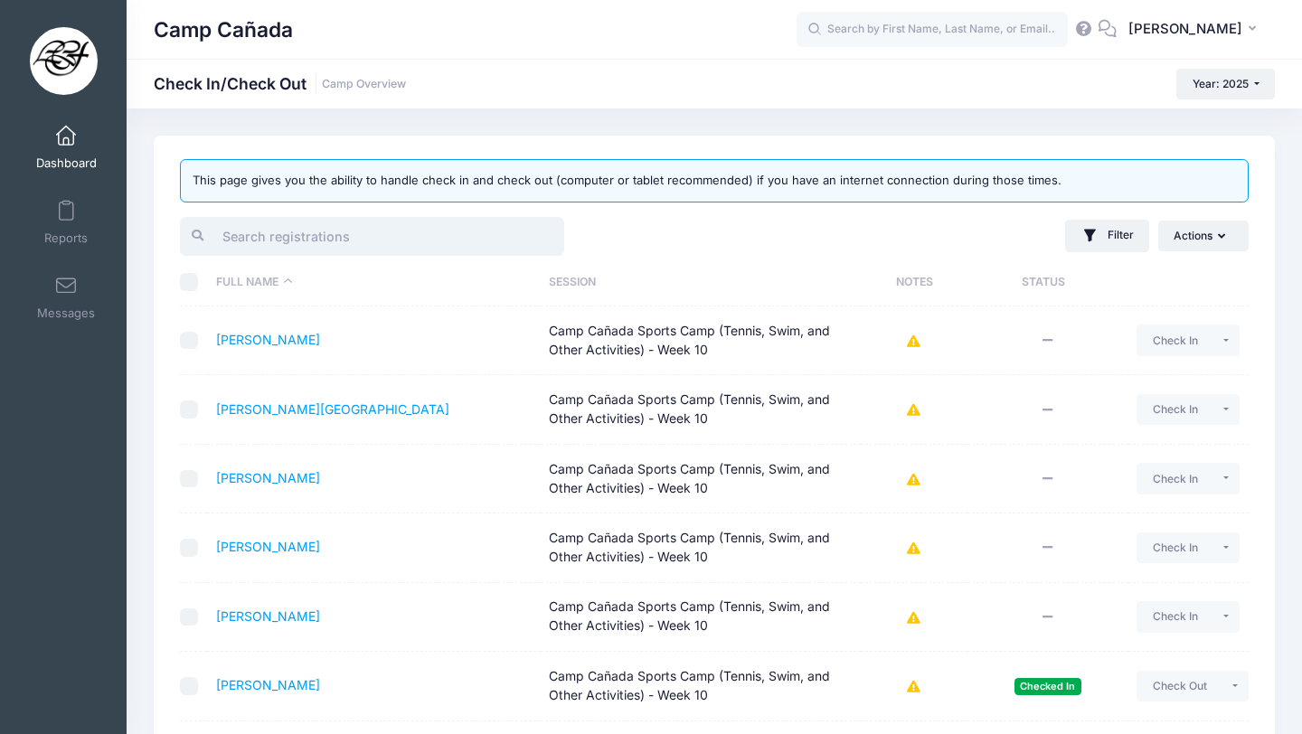
click at [346, 235] on input "search" at bounding box center [372, 236] width 384 height 39
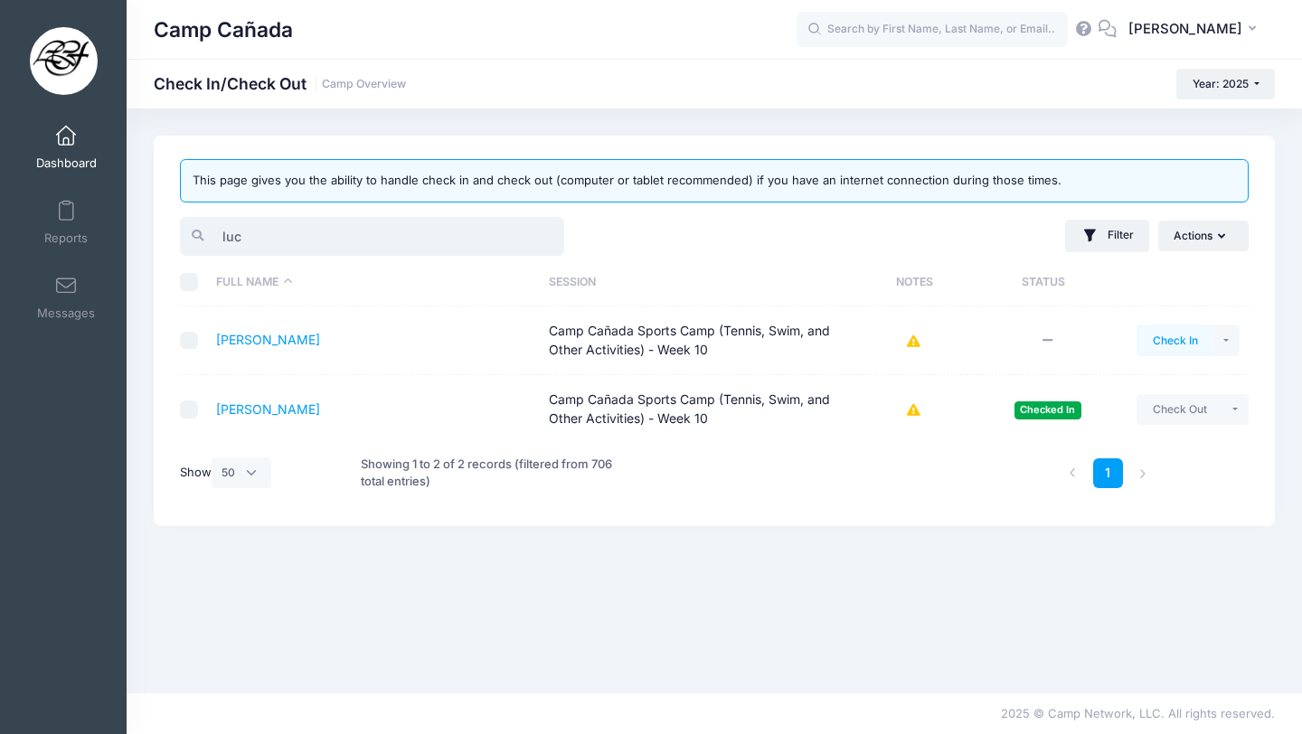
type input "luc"
click at [1171, 350] on button "Check In" at bounding box center [1175, 340] width 77 height 31
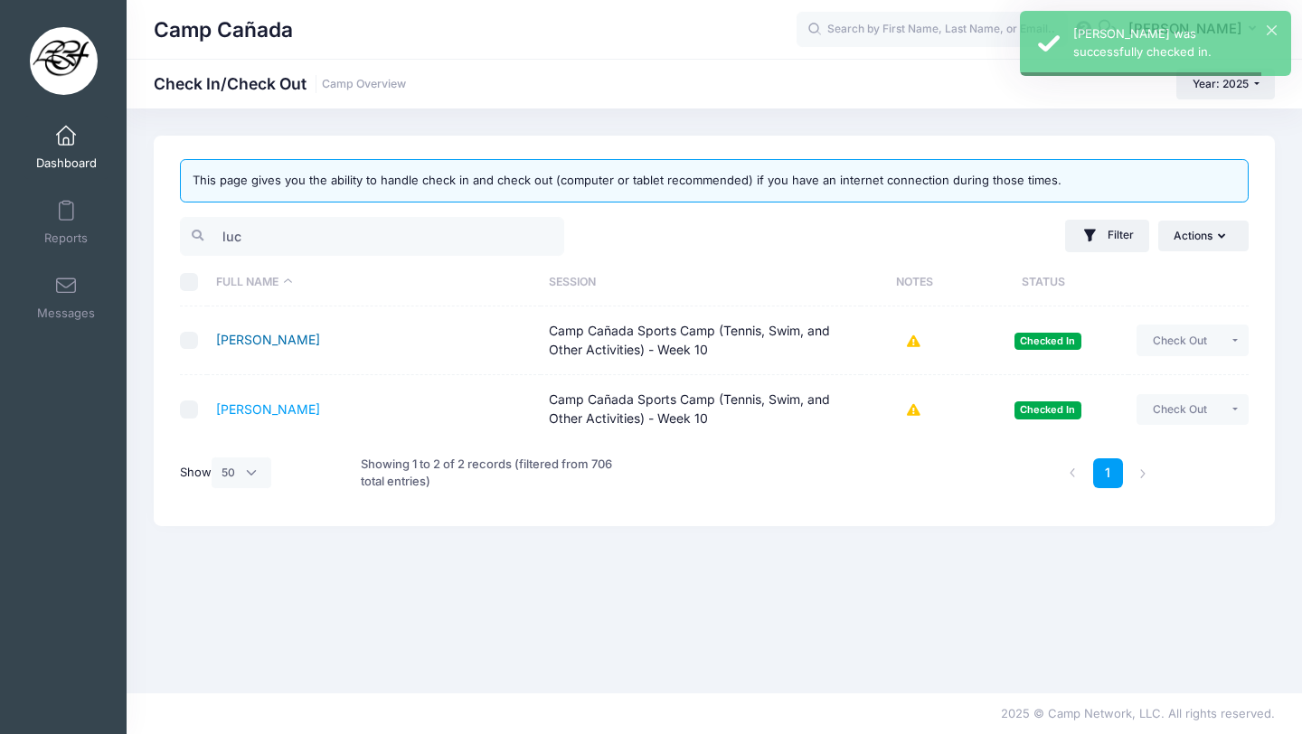
click at [320, 336] on link "Archambault, Lucien" at bounding box center [268, 339] width 104 height 15
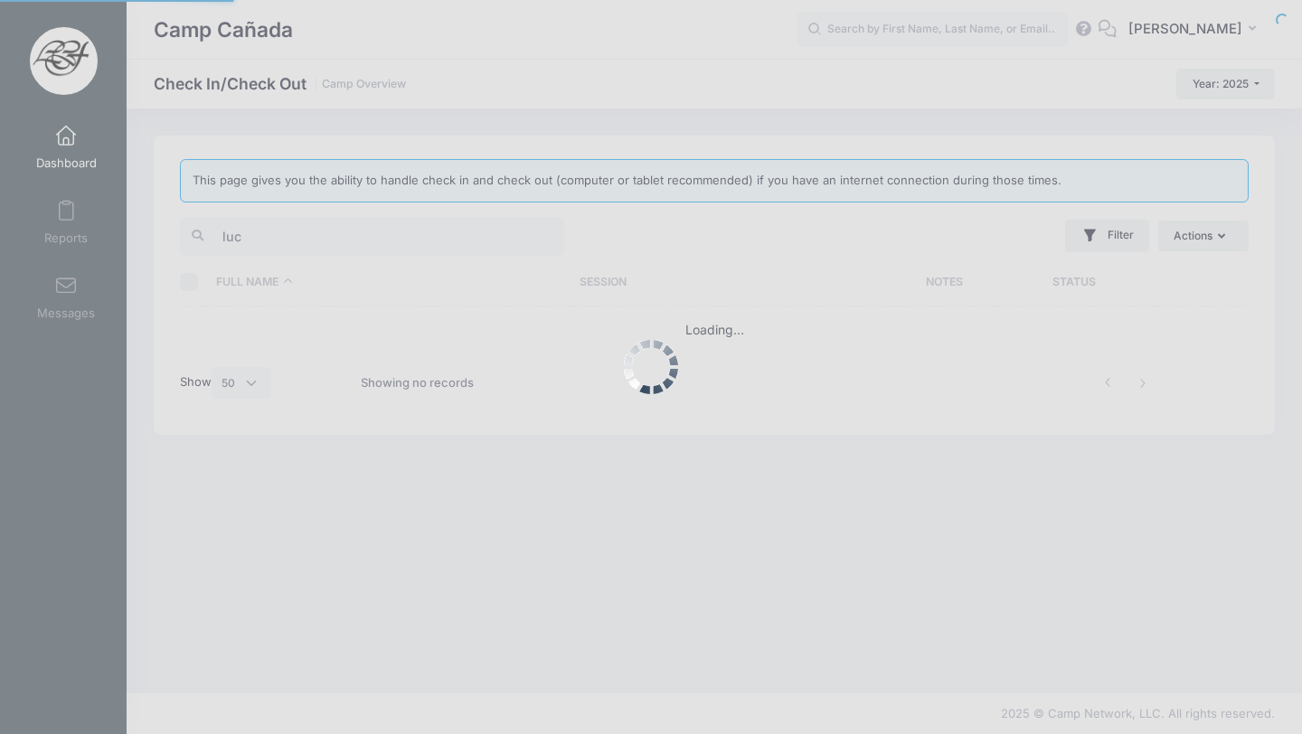
select select "50"
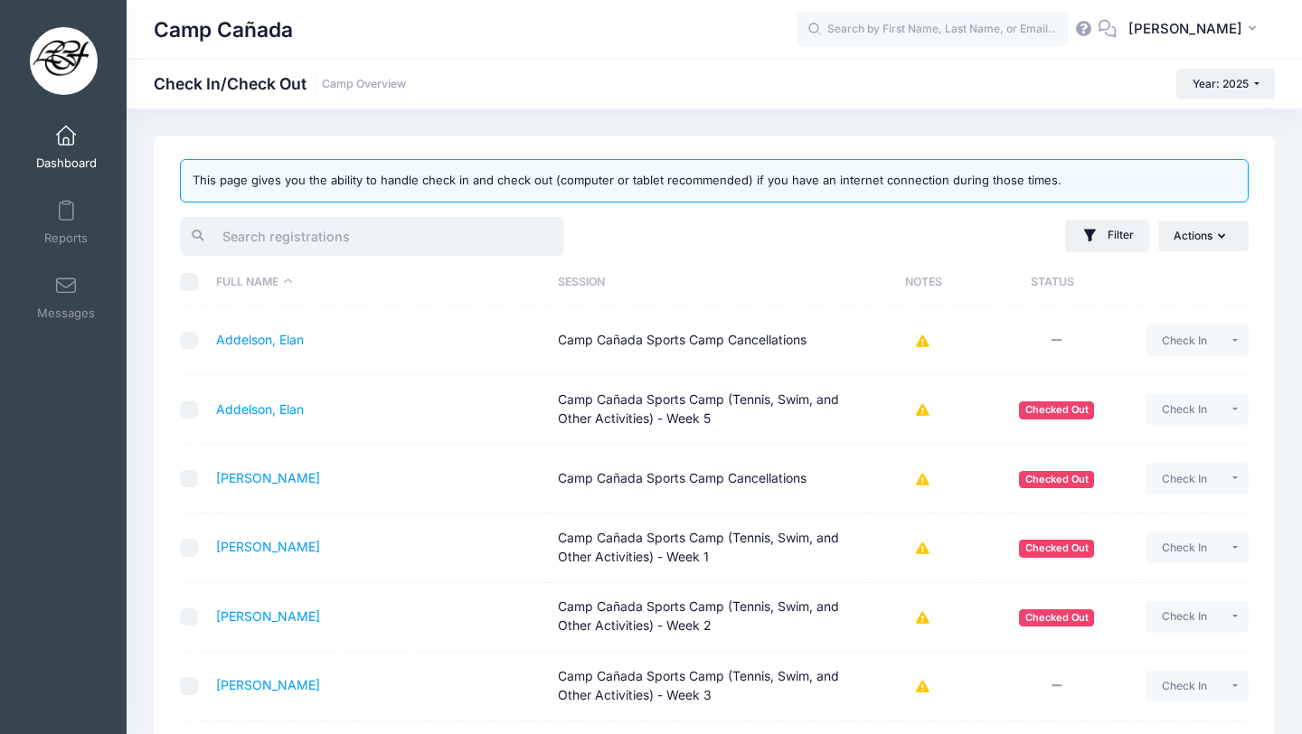
click at [317, 232] on input "search" at bounding box center [372, 236] width 384 height 39
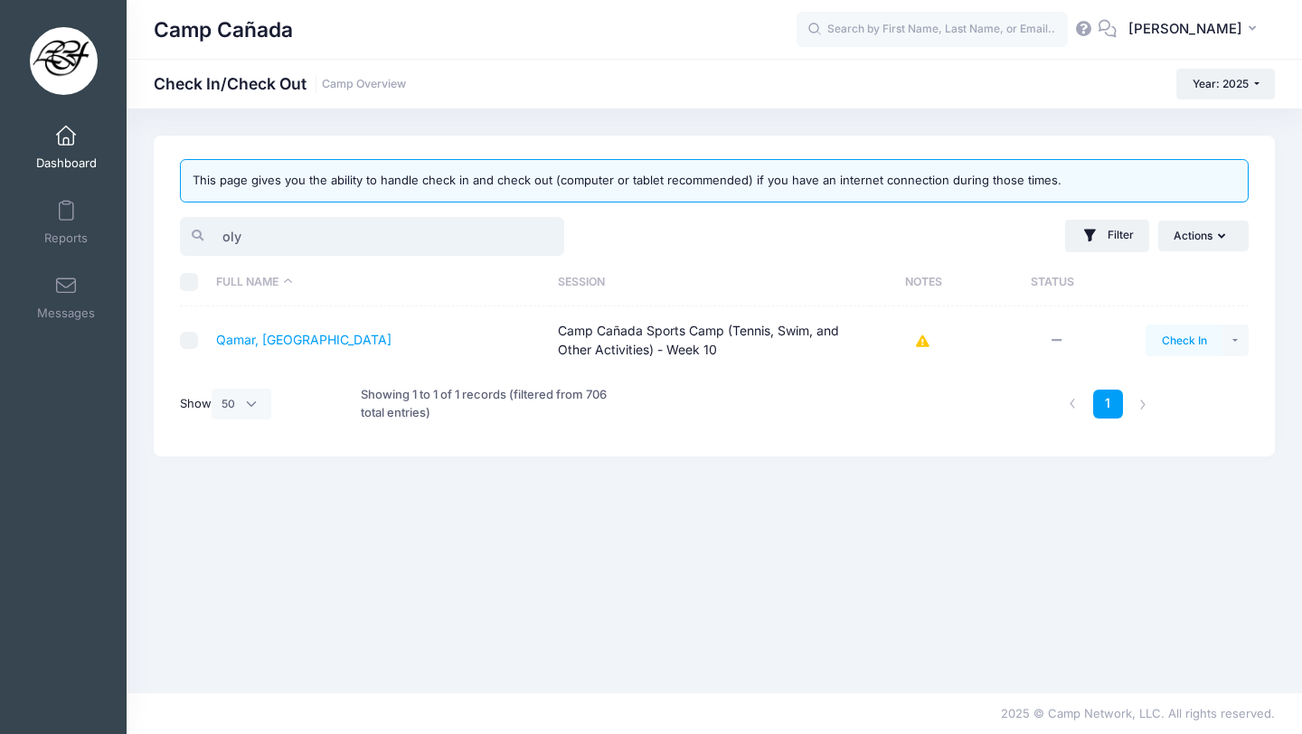
type input "oly"
click at [1182, 333] on button "Check In" at bounding box center [1184, 340] width 77 height 31
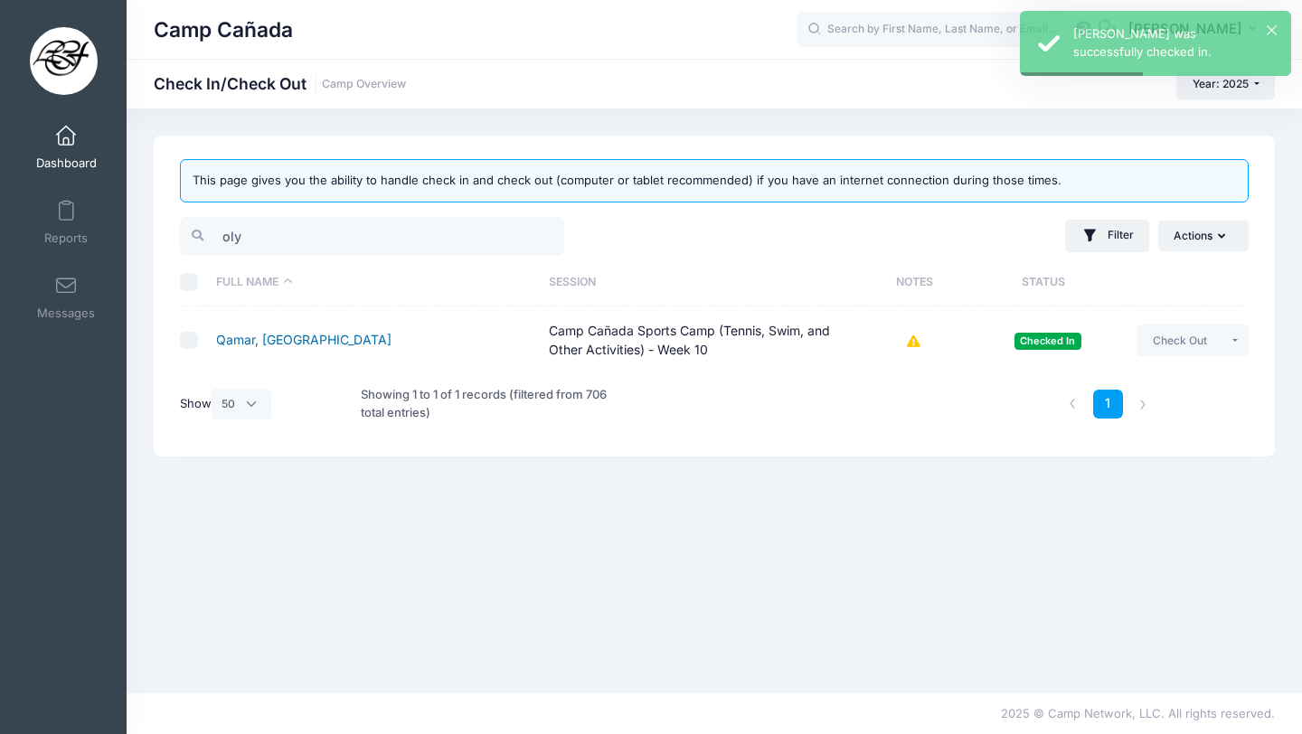
click at [298, 336] on link "Qamar, [GEOGRAPHIC_DATA]" at bounding box center [303, 339] width 175 height 15
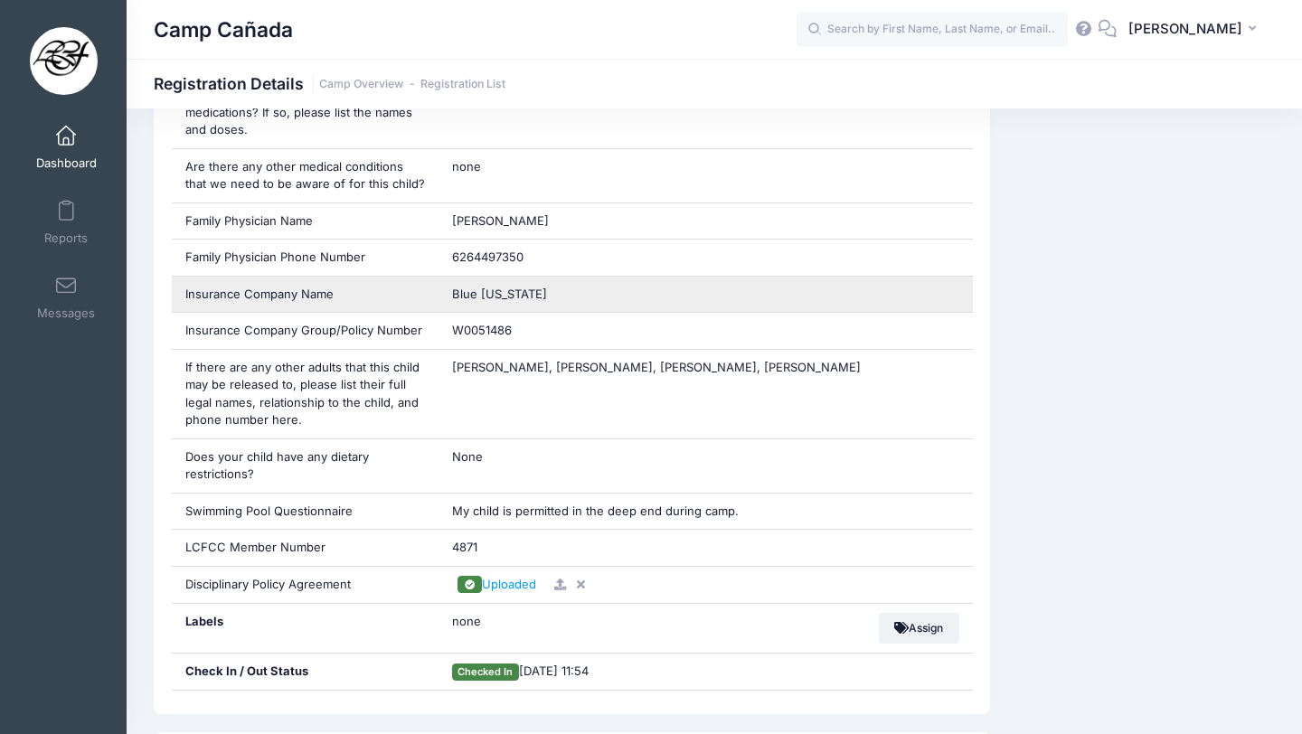
scroll to position [1314, 0]
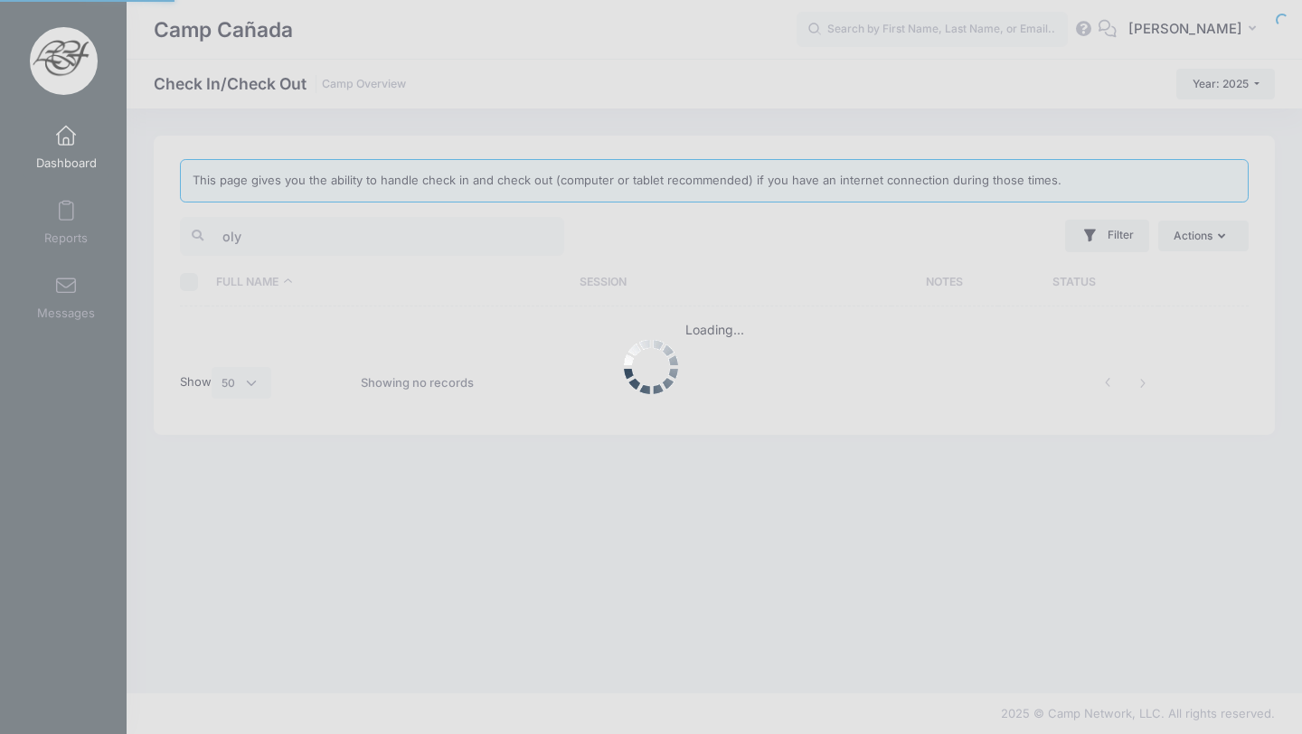
select select "50"
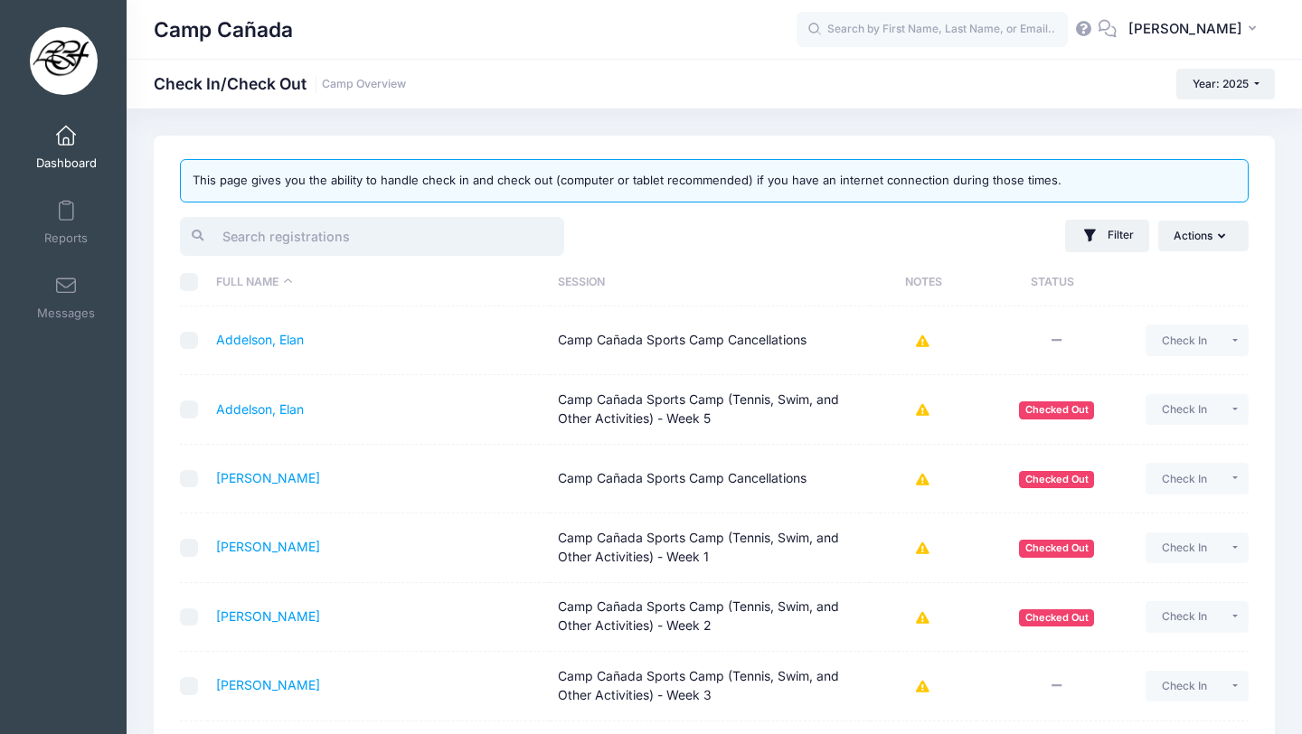
click at [289, 228] on input "search" at bounding box center [372, 236] width 384 height 39
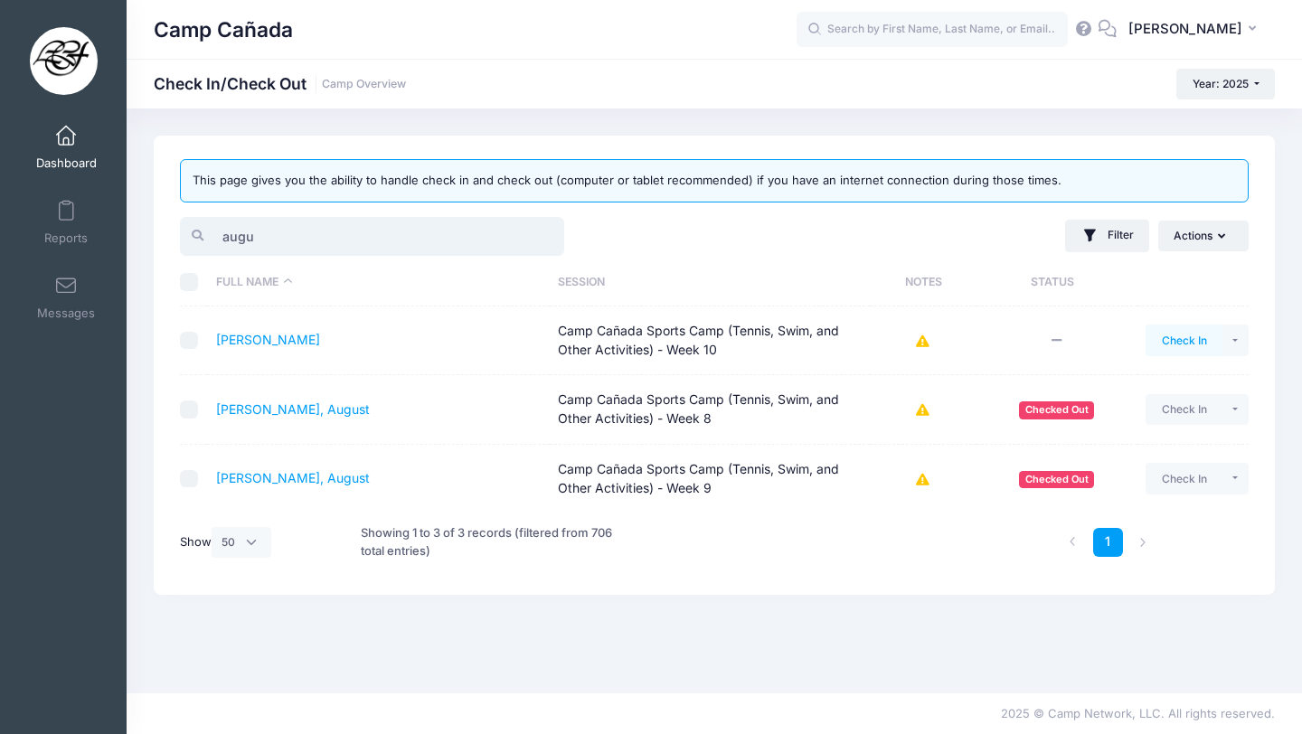
type input "augu"
click at [1170, 342] on button "Check In" at bounding box center [1184, 340] width 77 height 31
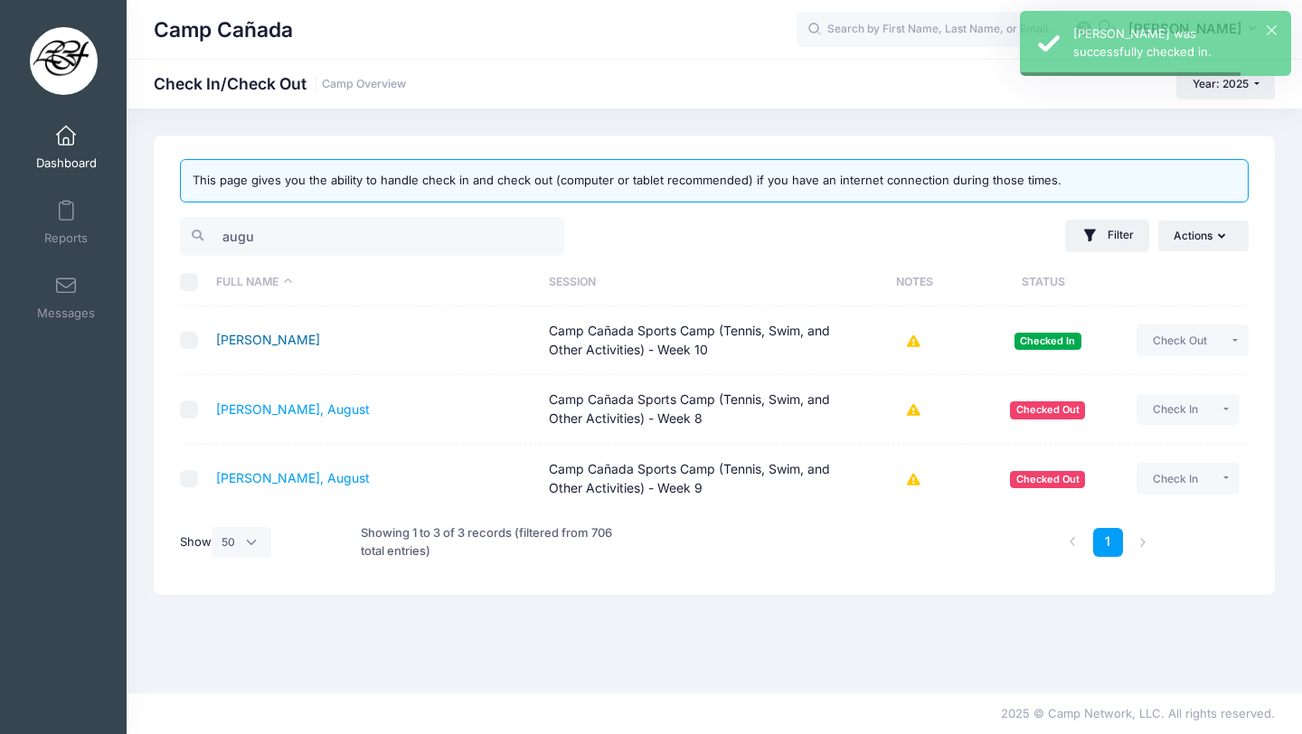
click at [292, 335] on link "Chavez, Augustus" at bounding box center [268, 339] width 104 height 15
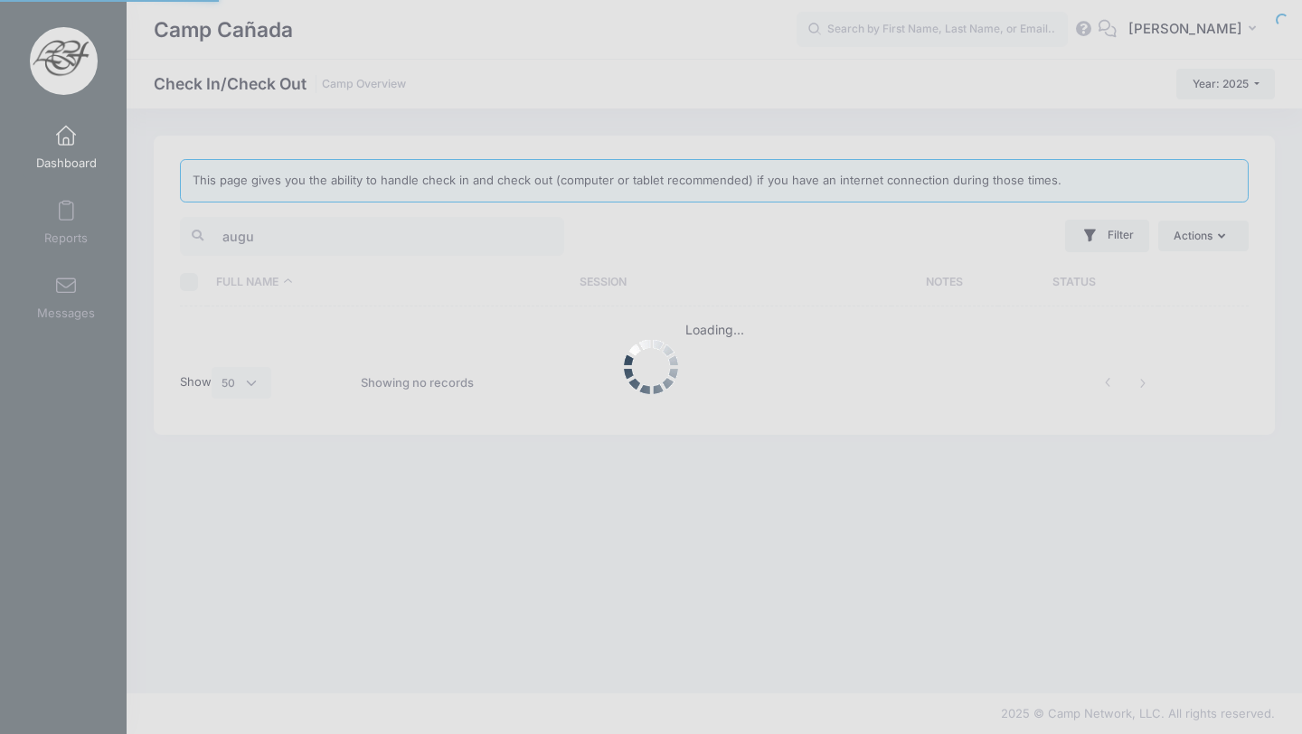
select select "50"
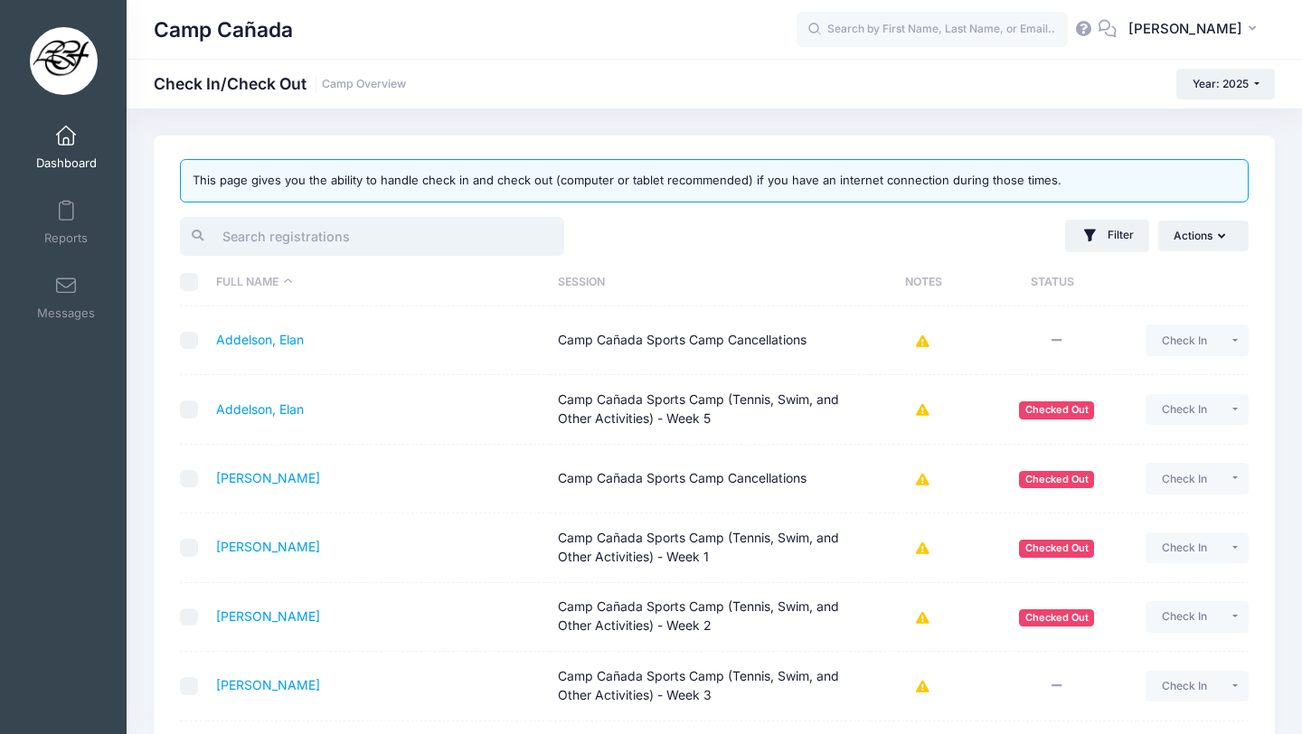
click at [282, 223] on input "search" at bounding box center [372, 236] width 384 height 39
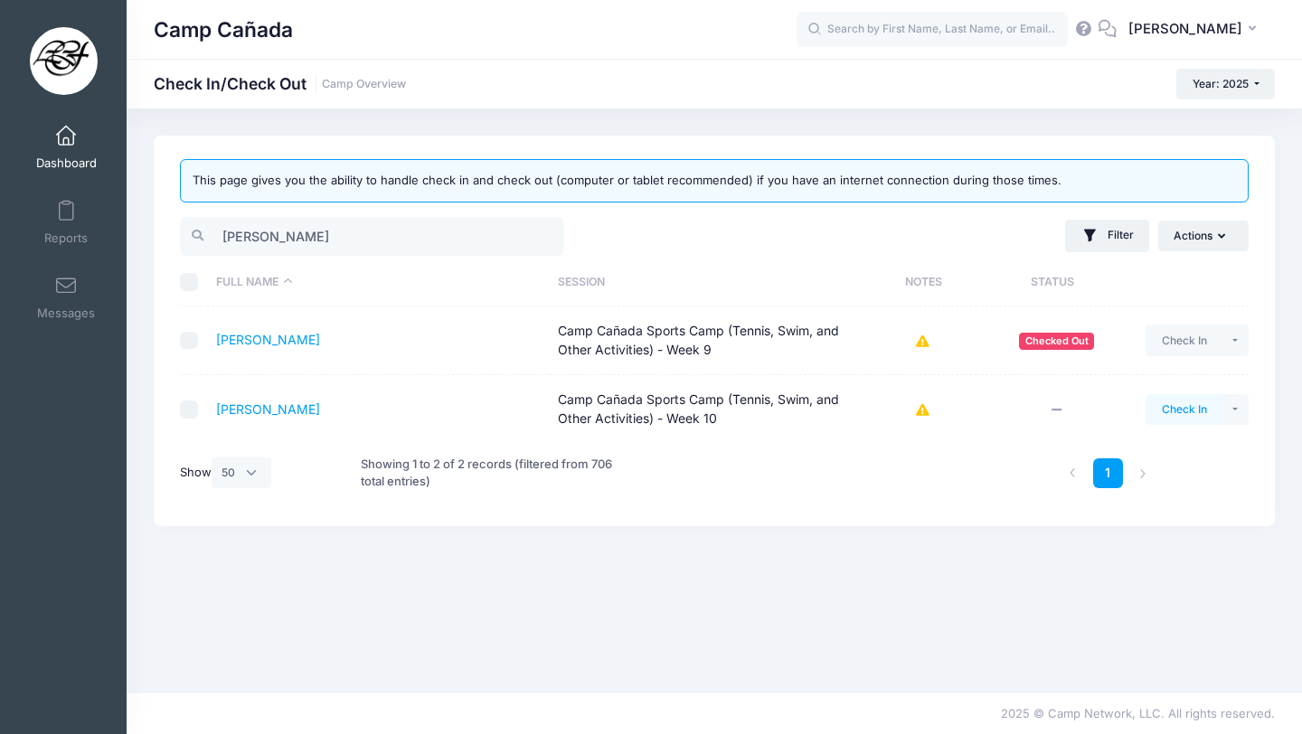
click at [1186, 411] on button "Check In" at bounding box center [1184, 409] width 77 height 31
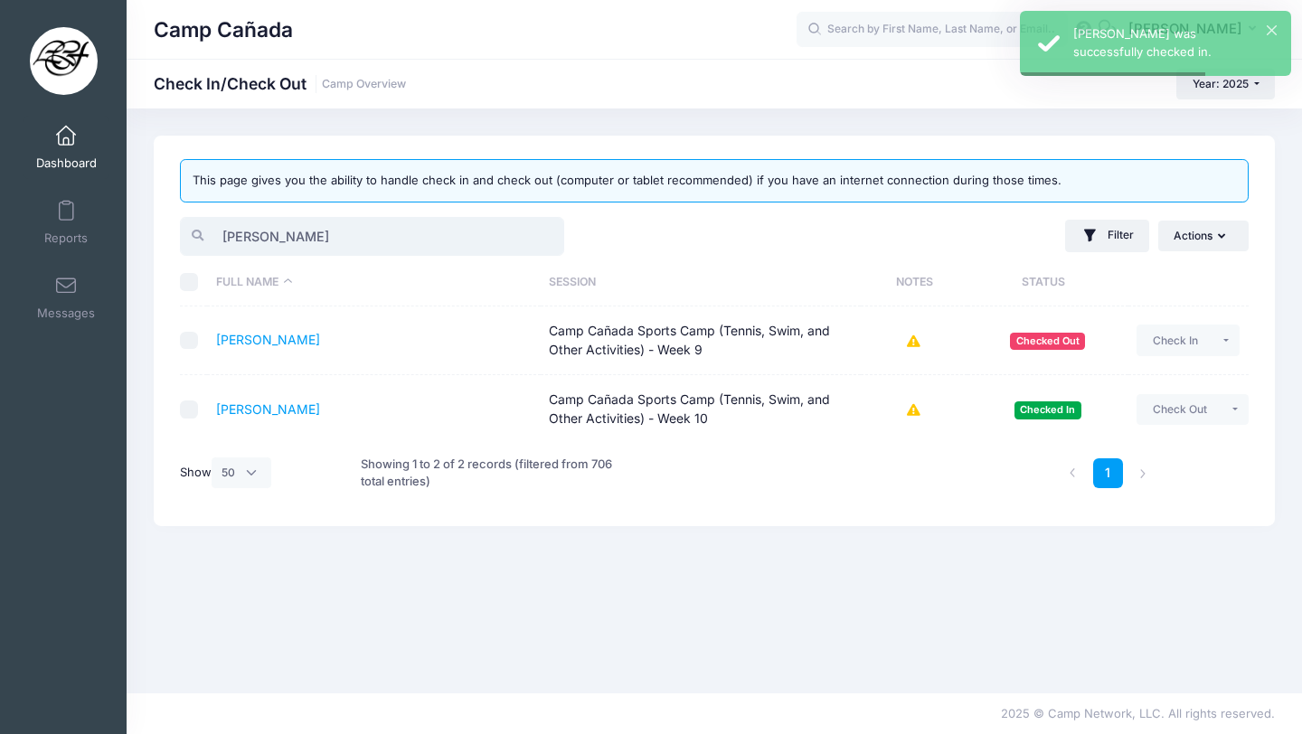
click at [278, 227] on input "stell" at bounding box center [372, 236] width 384 height 39
type input "gemm"
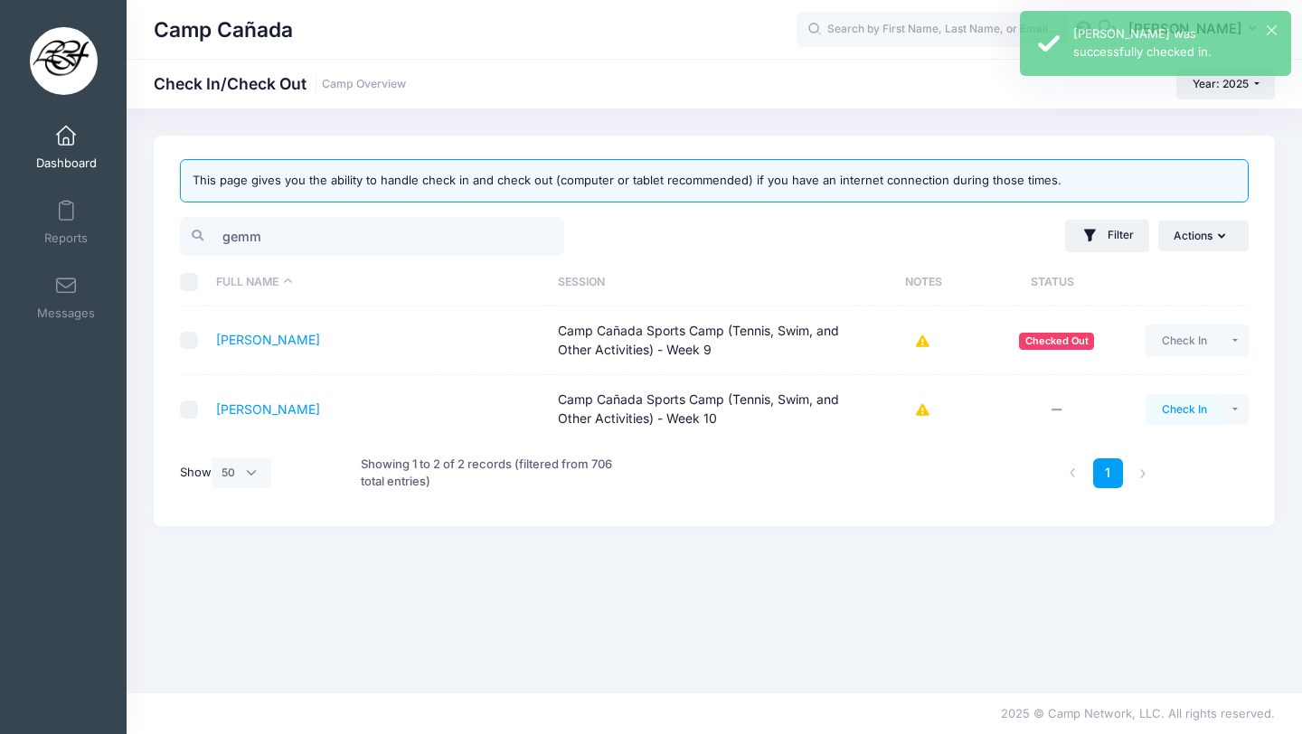
click at [1186, 408] on button "Check In" at bounding box center [1184, 409] width 77 height 31
click at [289, 239] on input "gemm" at bounding box center [372, 236] width 384 height 39
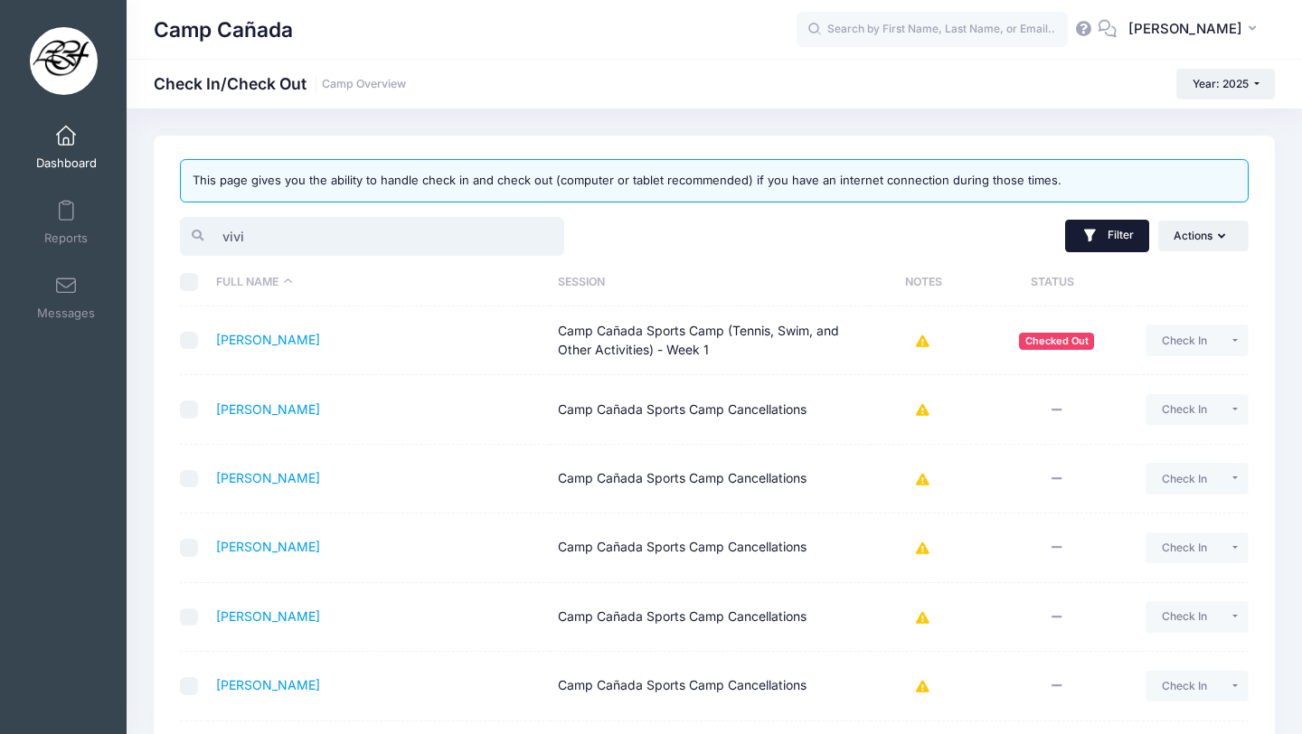
type input "vivi"
click at [1120, 228] on button "Filter" at bounding box center [1107, 236] width 84 height 33
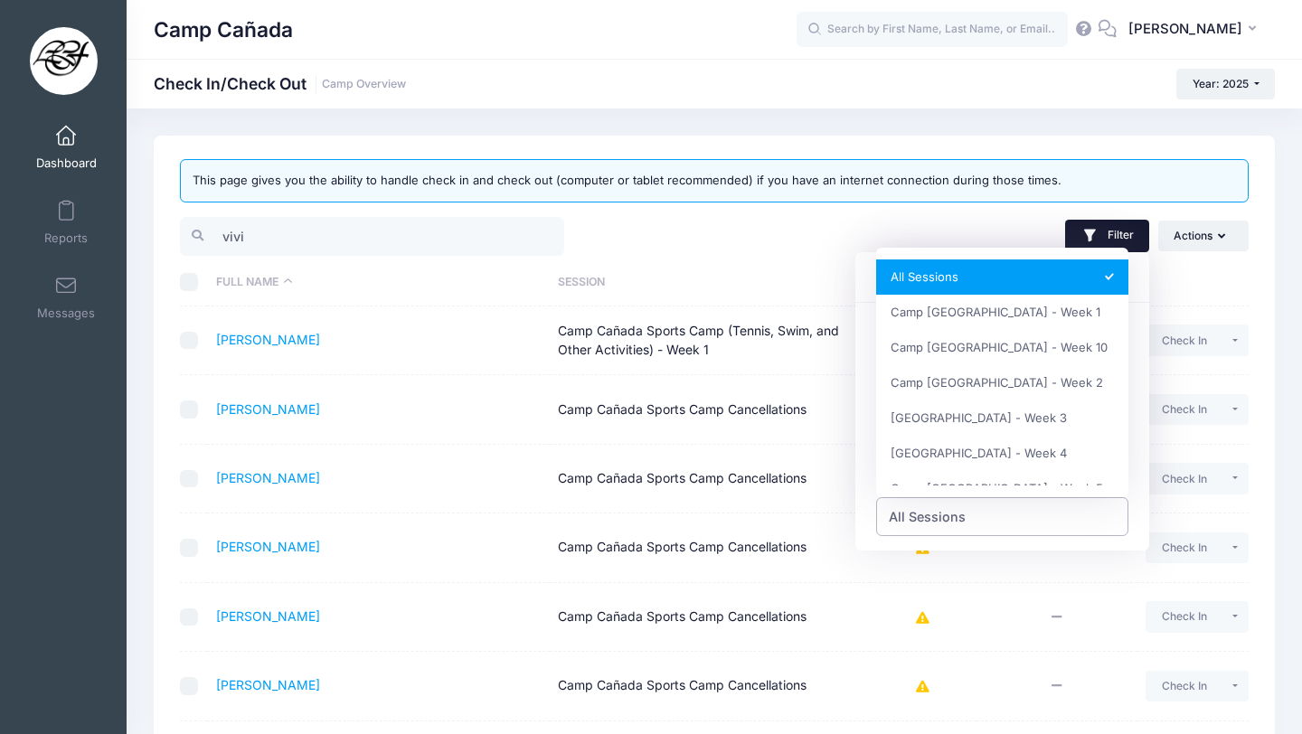
click at [971, 519] on span "All Sessions" at bounding box center [1002, 516] width 253 height 39
select select "Camp Cañada Golf Camp - Week 10"
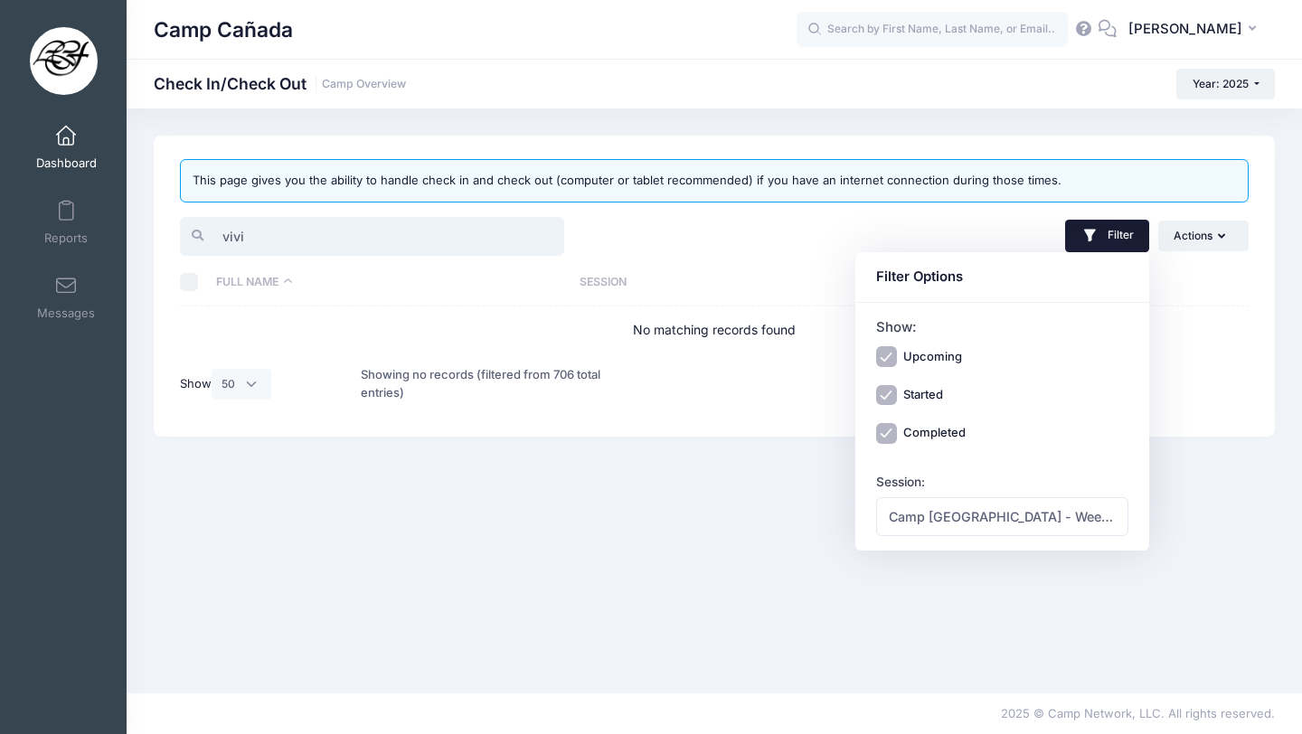
click at [341, 231] on input "vivi" at bounding box center [372, 236] width 384 height 39
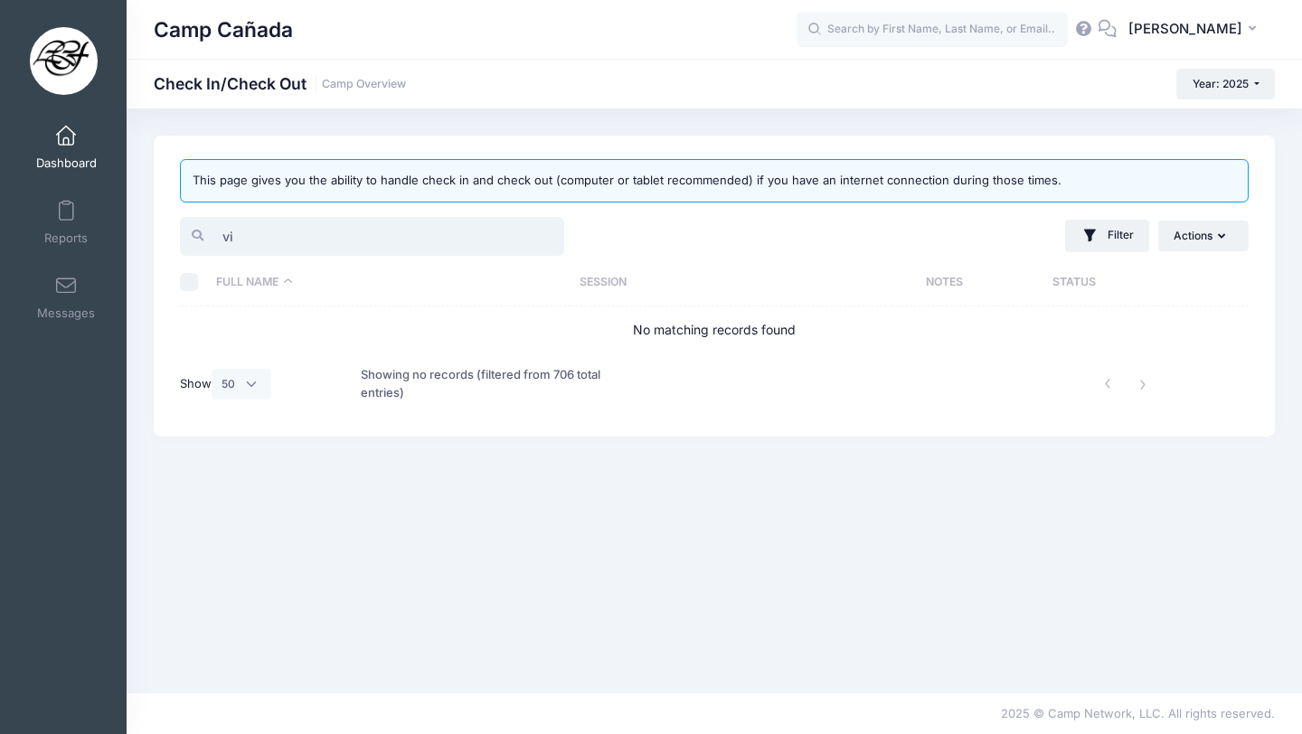
type input "v"
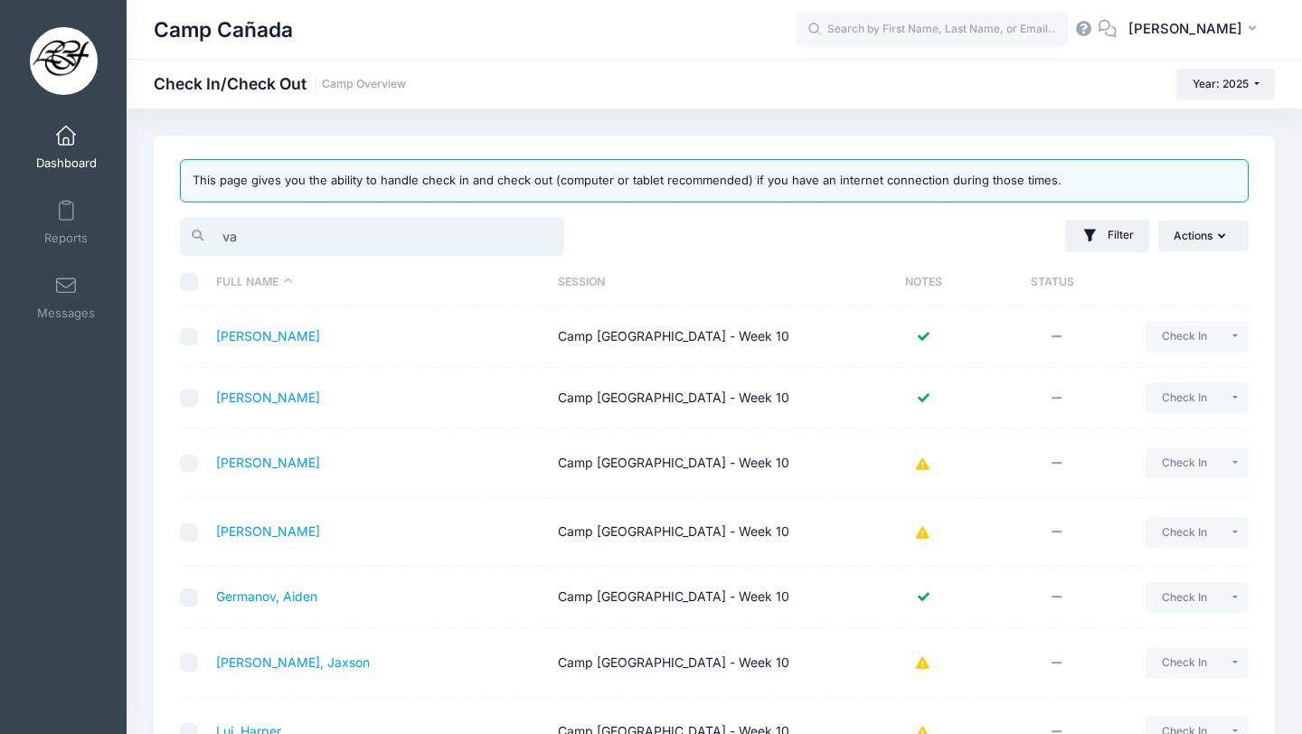
type input "v"
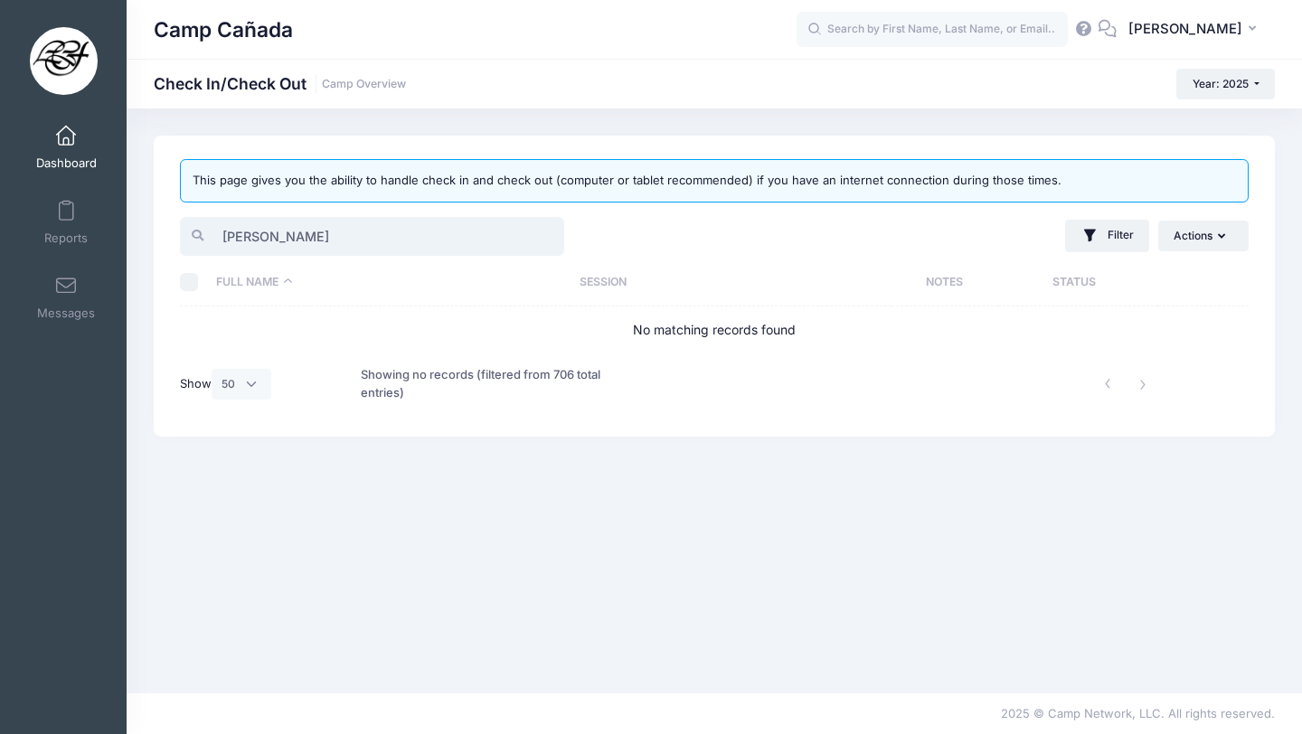
type input "vass"
click at [1058, 226] on div "Filter Filter Options Show: Upcoming Started Completed Session: All Sessions Ca…" at bounding box center [985, 236] width 543 height 44
click at [1081, 226] on button "Filter" at bounding box center [1107, 236] width 84 height 33
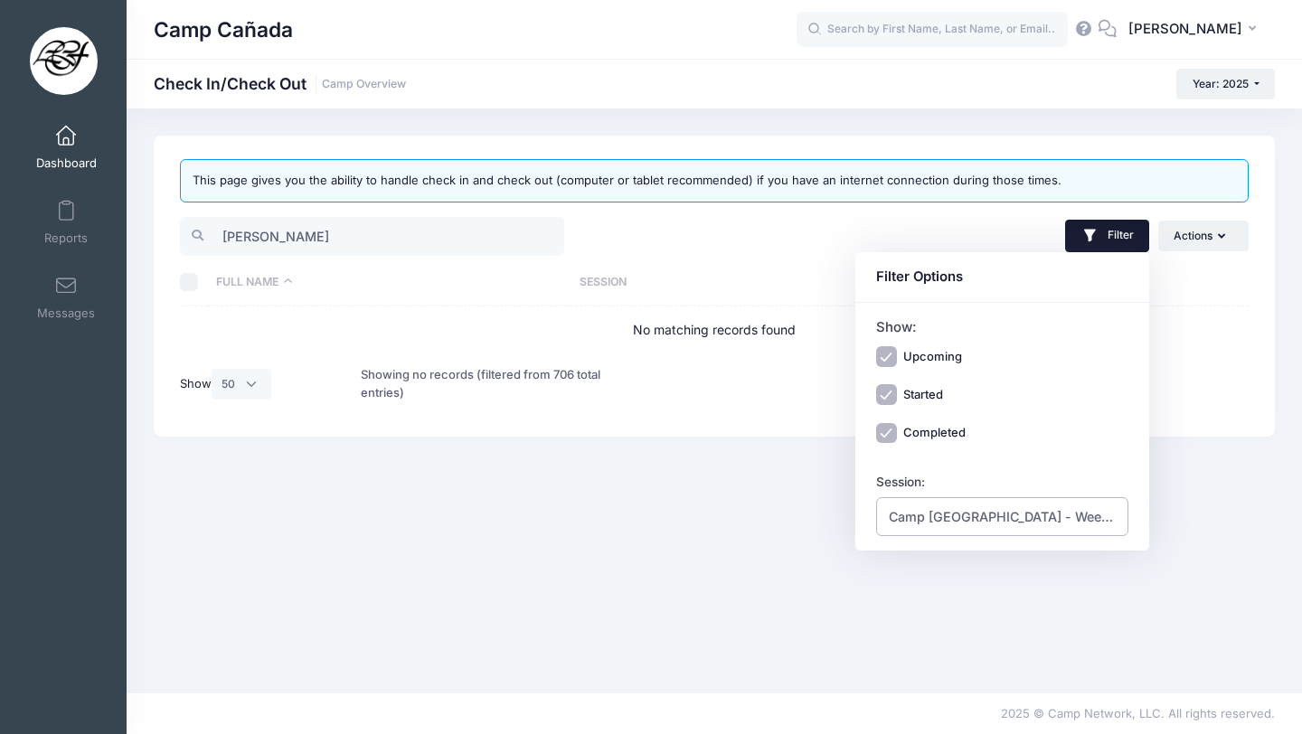
click at [1008, 518] on span "Camp [GEOGRAPHIC_DATA] - Week 10" at bounding box center [1003, 516] width 228 height 19
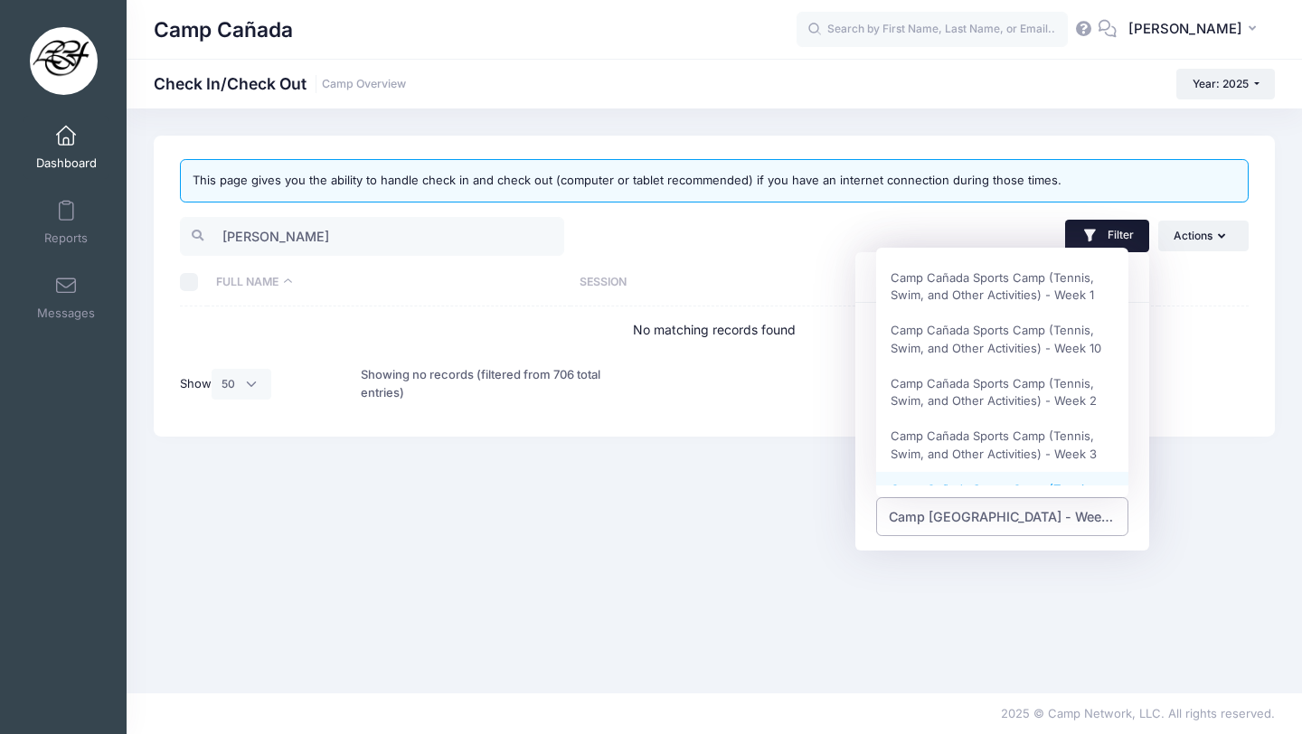
scroll to position [384, 0]
select select "Camp Cañada Sports Camp (Tennis, Swim, and Other Activities) - Week 10"
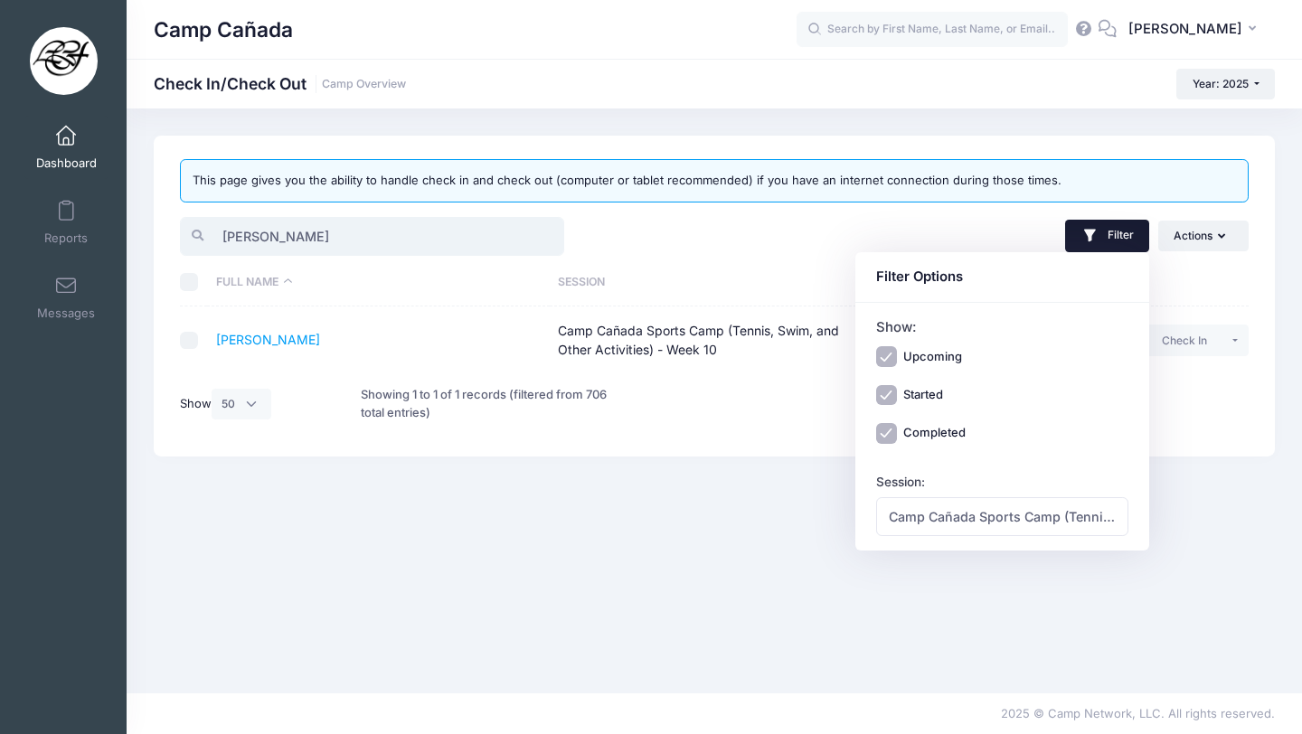
click at [357, 236] on input "vass" at bounding box center [372, 236] width 384 height 39
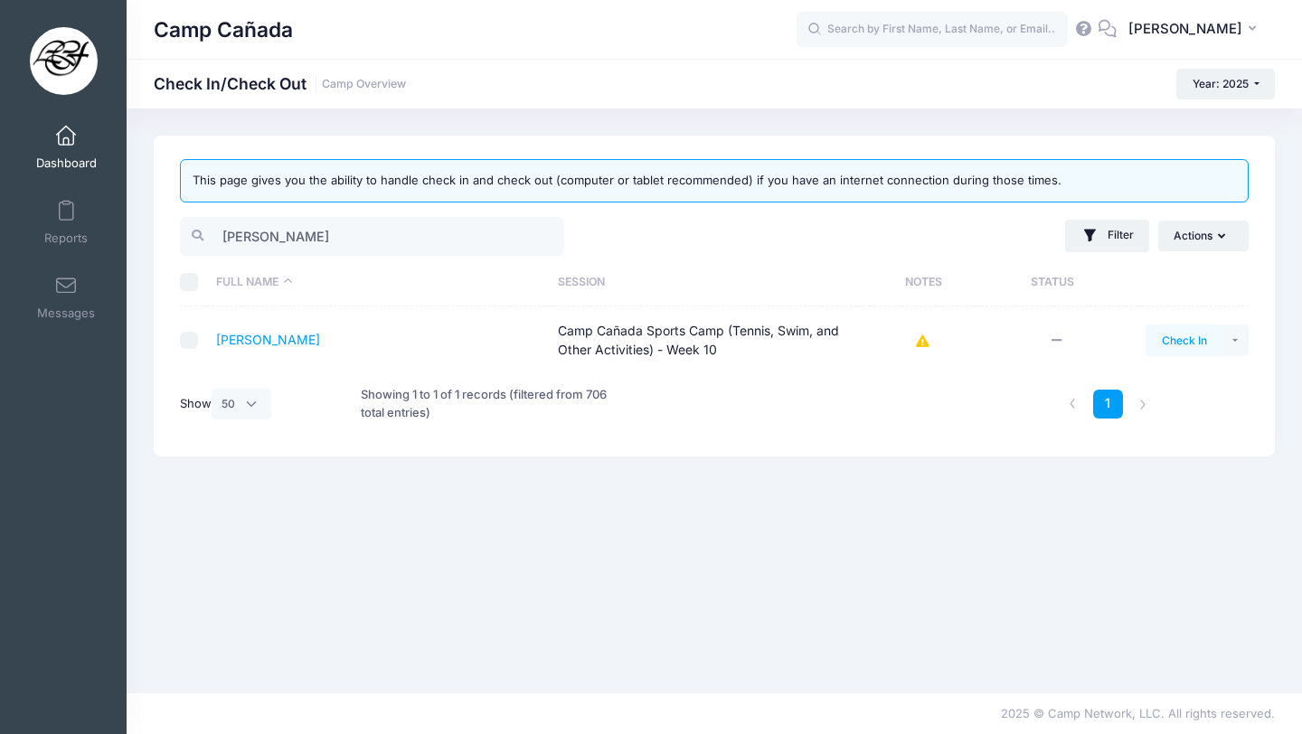
click at [1179, 335] on button "Check In" at bounding box center [1184, 340] width 77 height 31
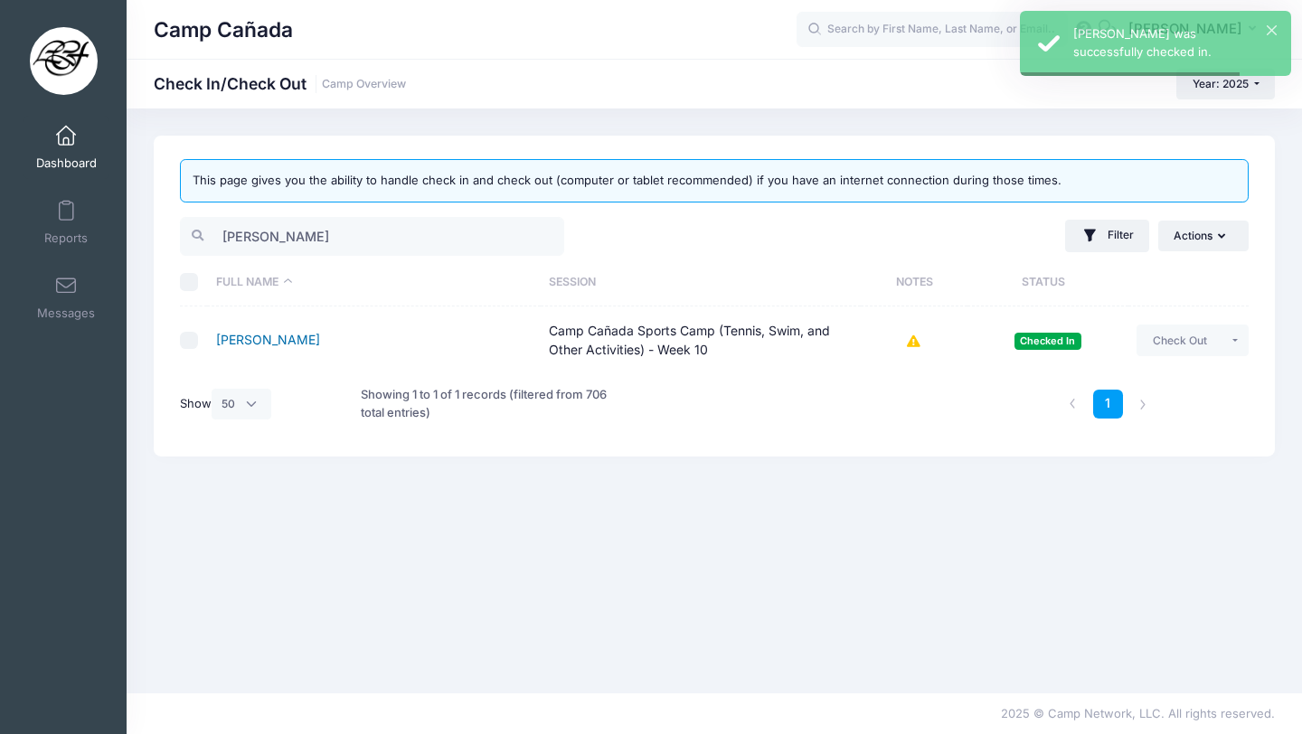
click at [287, 332] on link "Vassiliades, Vivian" at bounding box center [268, 339] width 104 height 15
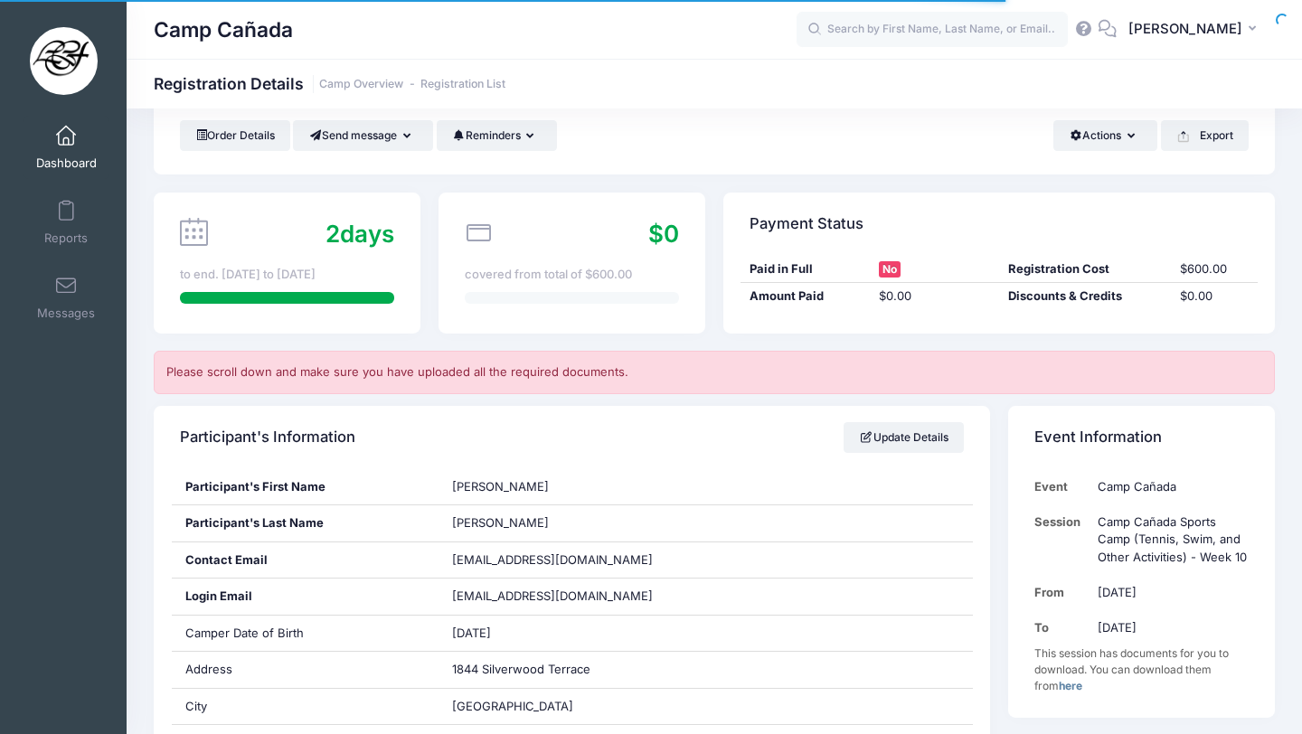
scroll to position [1530, 0]
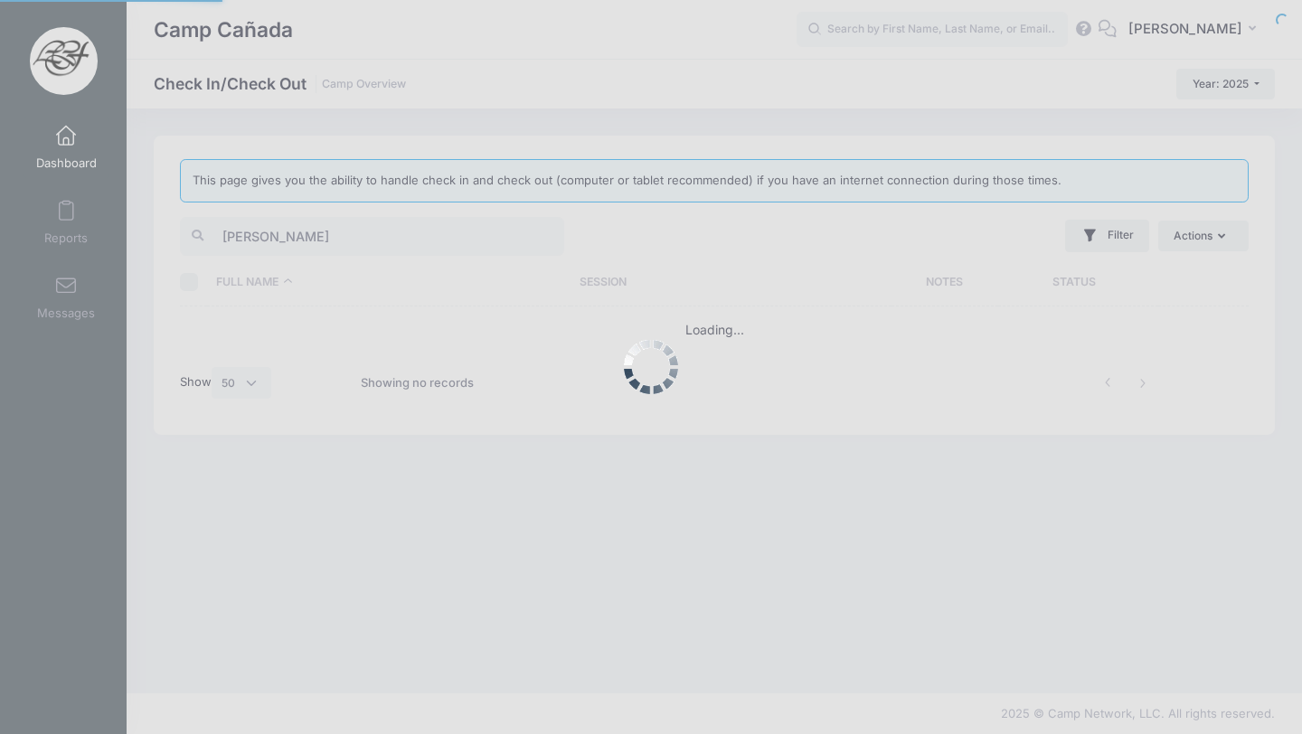
select select "50"
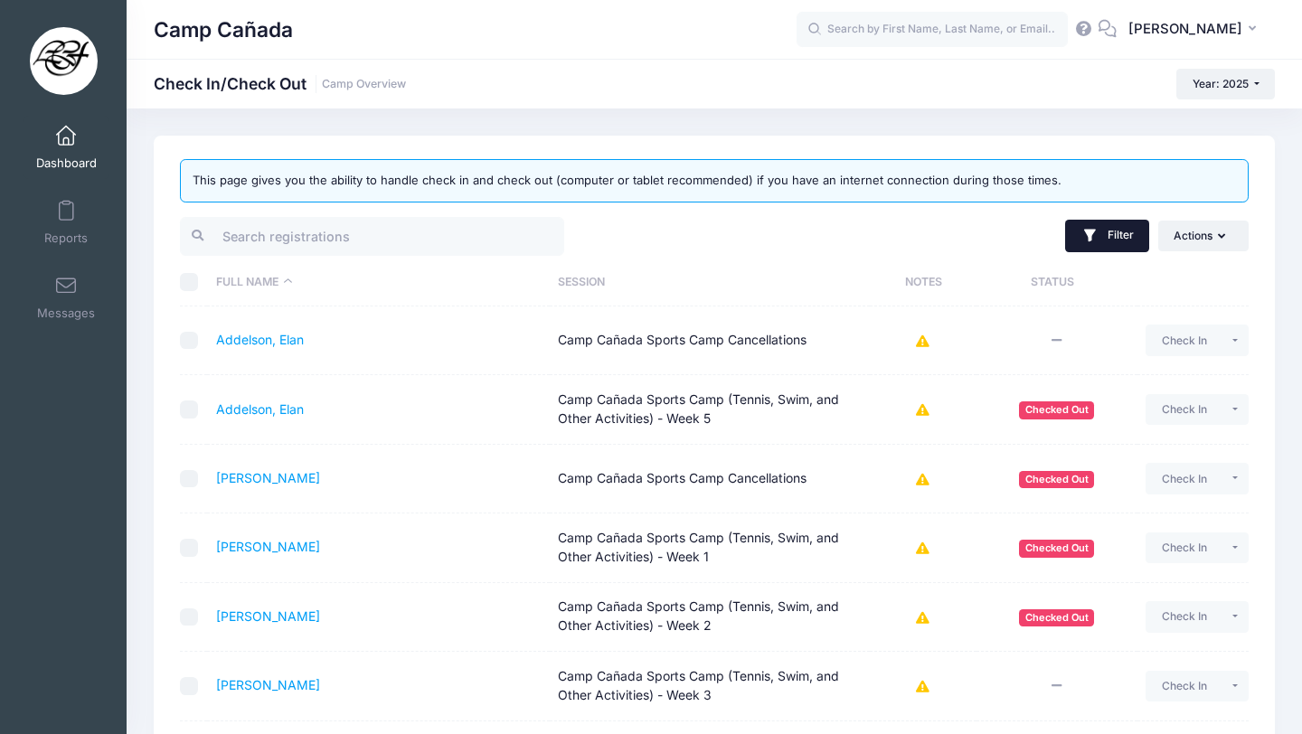
click at [1118, 236] on button "Filter" at bounding box center [1107, 236] width 84 height 33
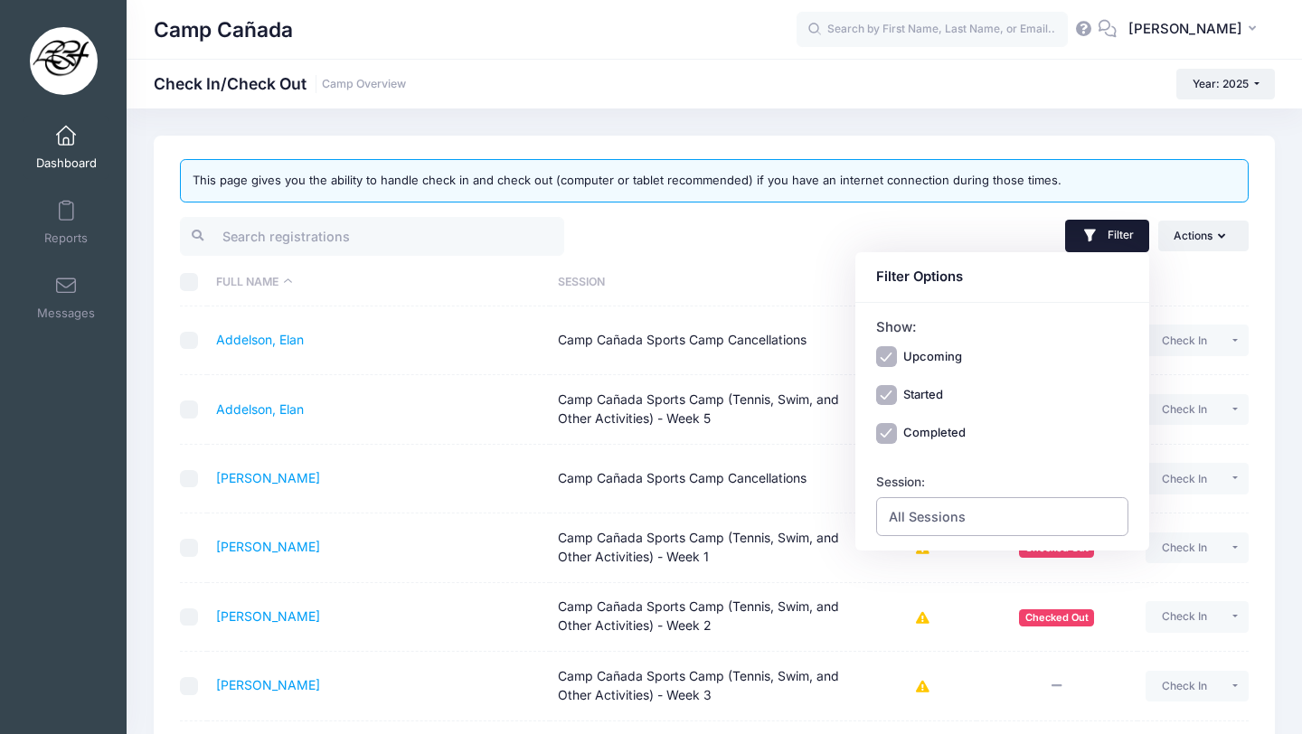
click at [969, 527] on span "All Sessions" at bounding box center [1002, 516] width 253 height 39
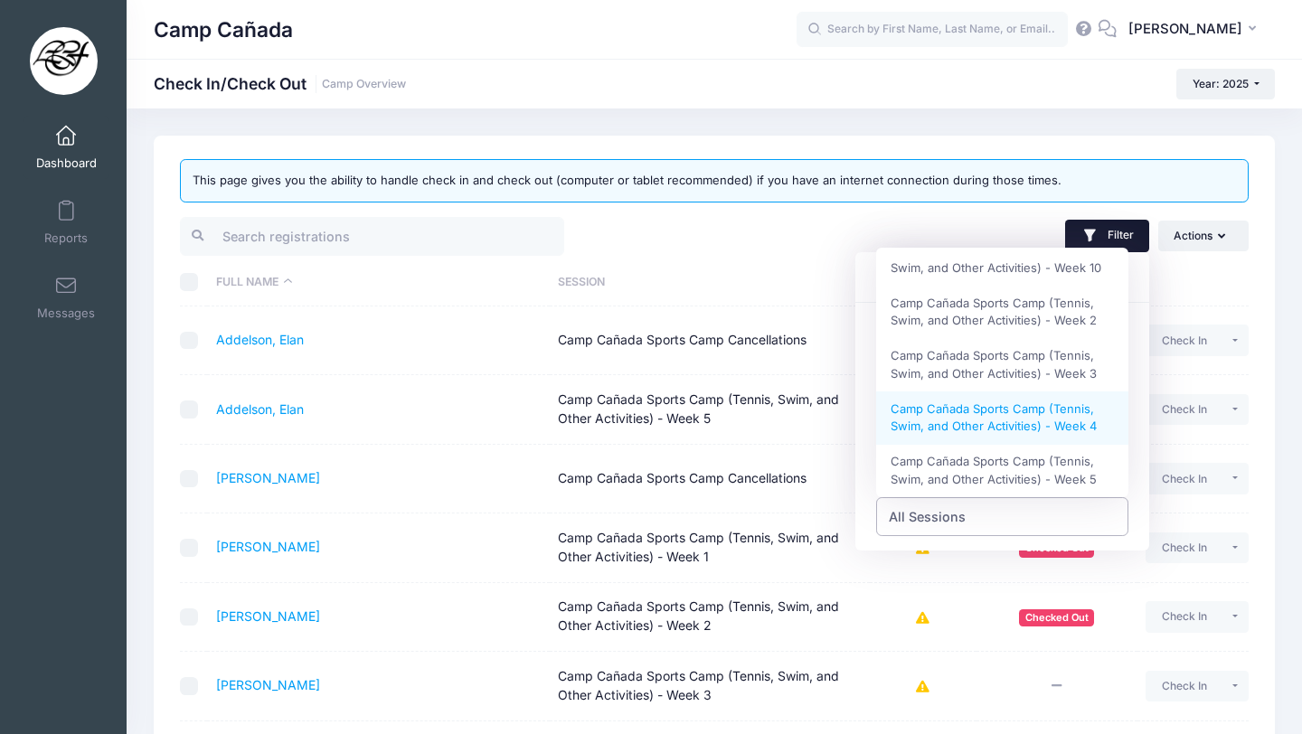
scroll to position [463, 0]
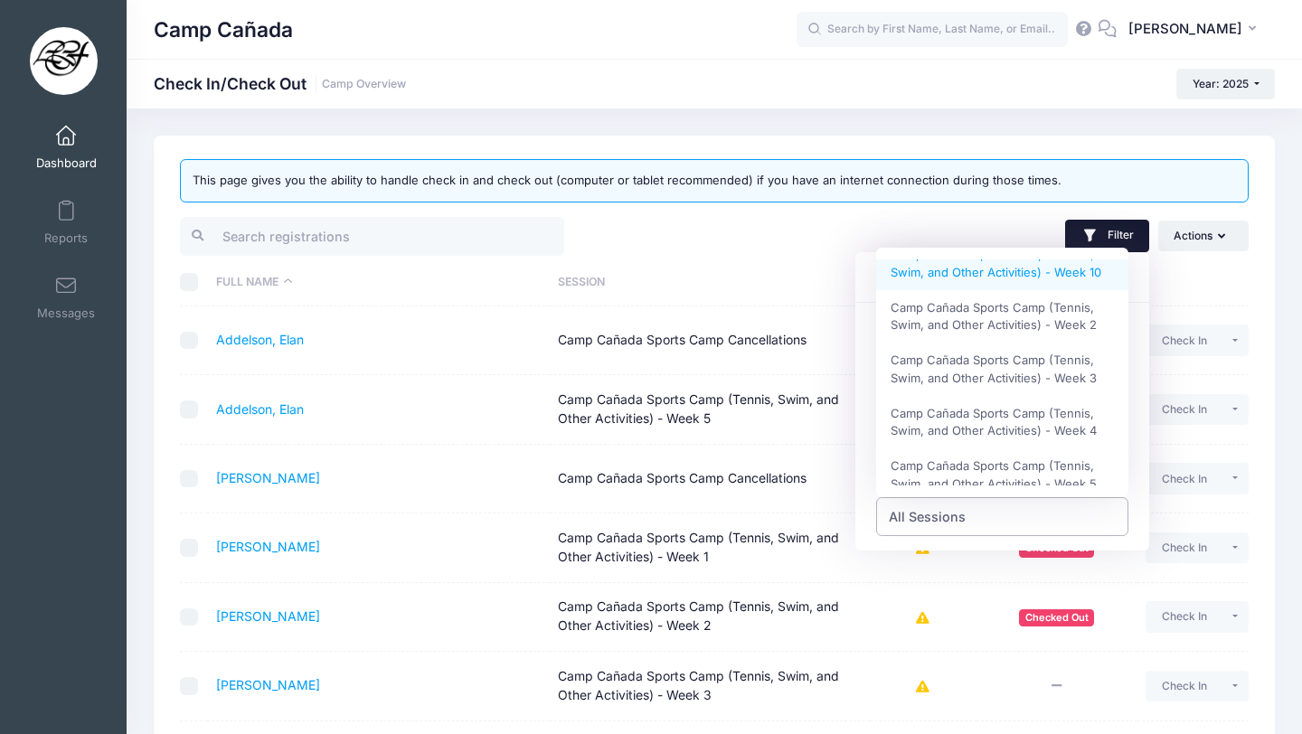
select select "Camp Cañada Sports Camp (Tennis, Swim, and Other Activities) - Week 10"
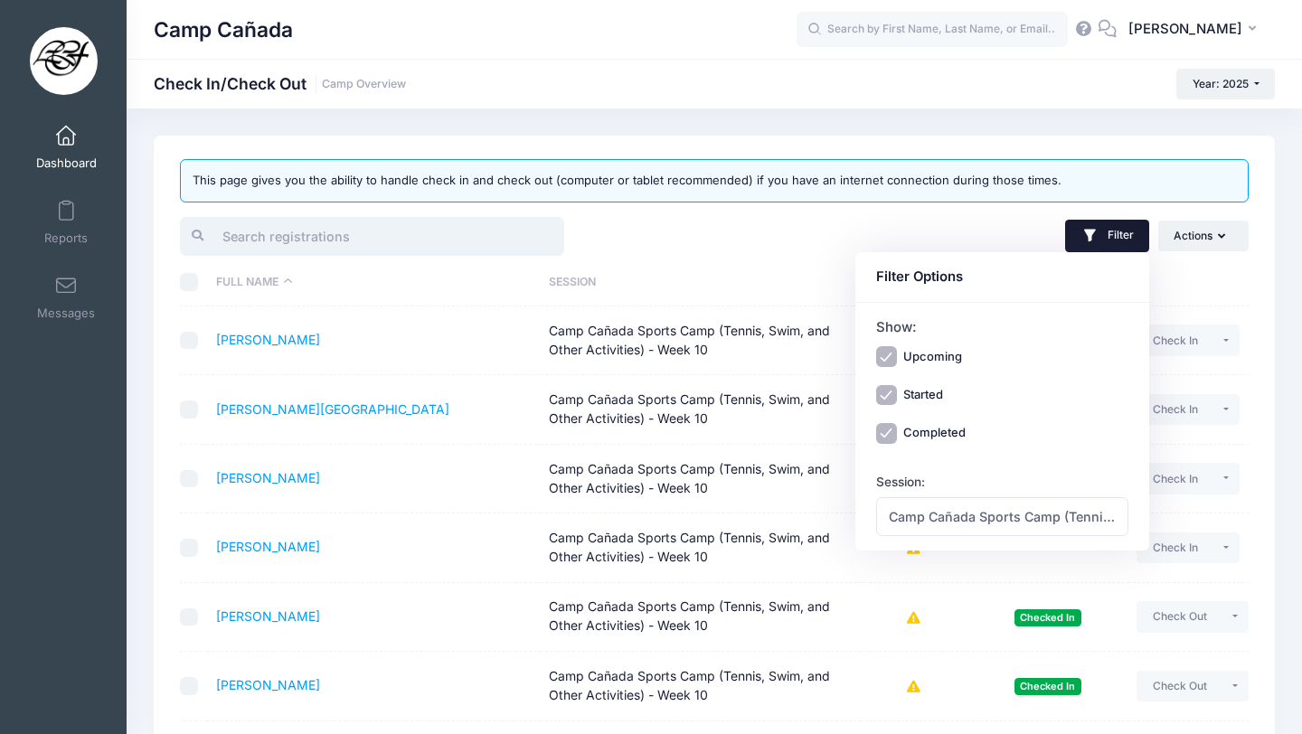
click at [389, 229] on input "search" at bounding box center [372, 236] width 384 height 39
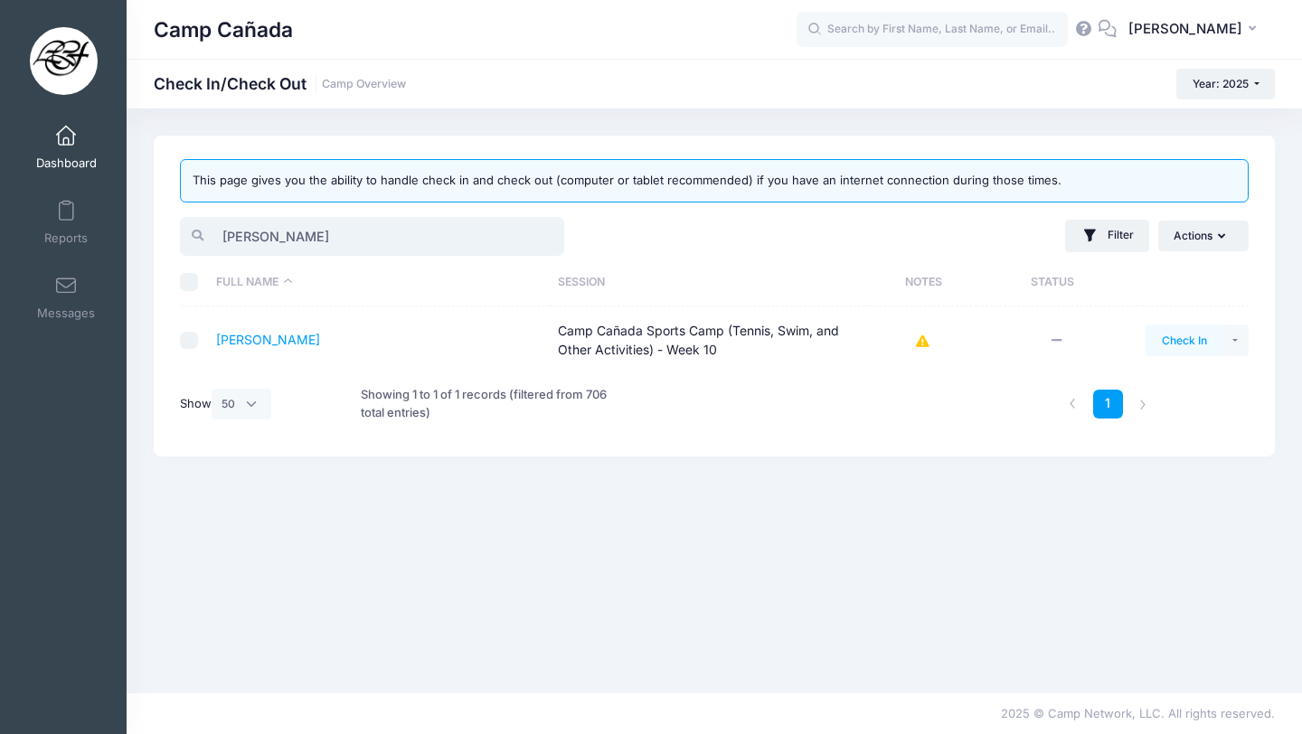
type input "[PERSON_NAME]"
click at [1188, 332] on button "Check In" at bounding box center [1184, 340] width 77 height 31
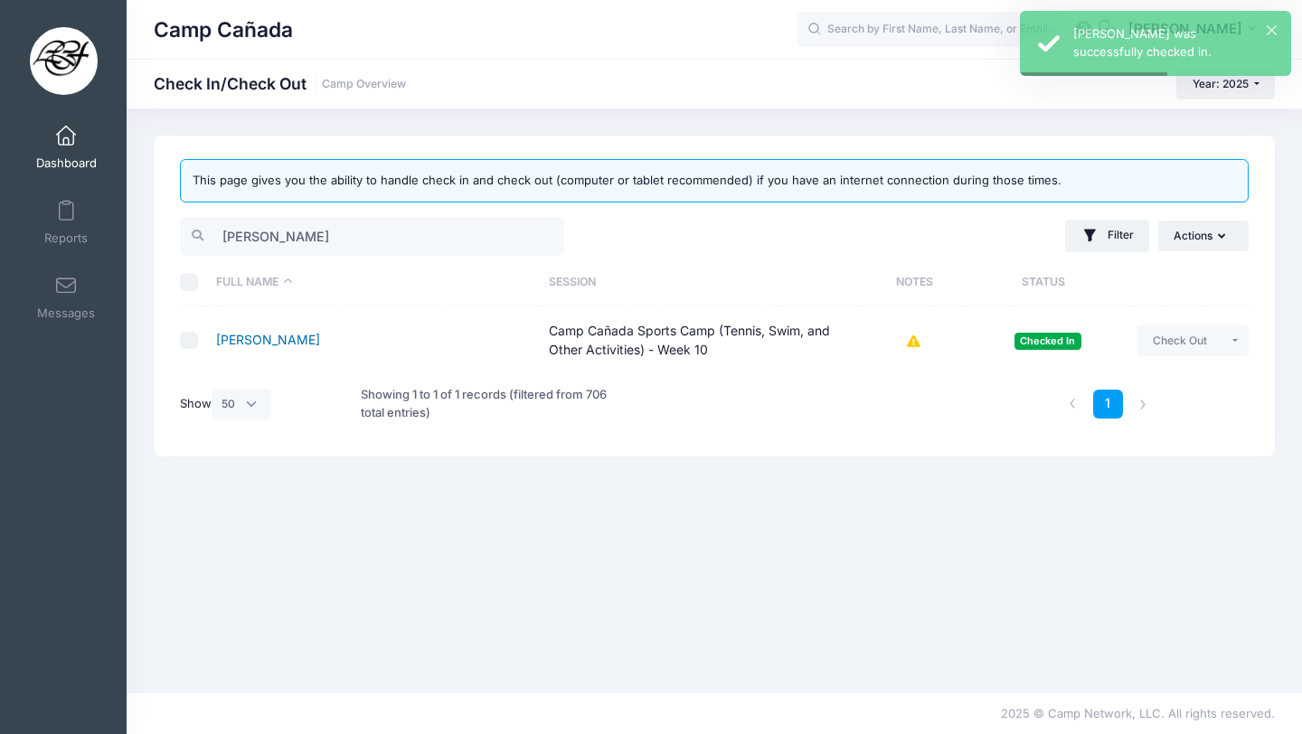
click at [250, 336] on link "Lebus, Ida" at bounding box center [268, 339] width 104 height 15
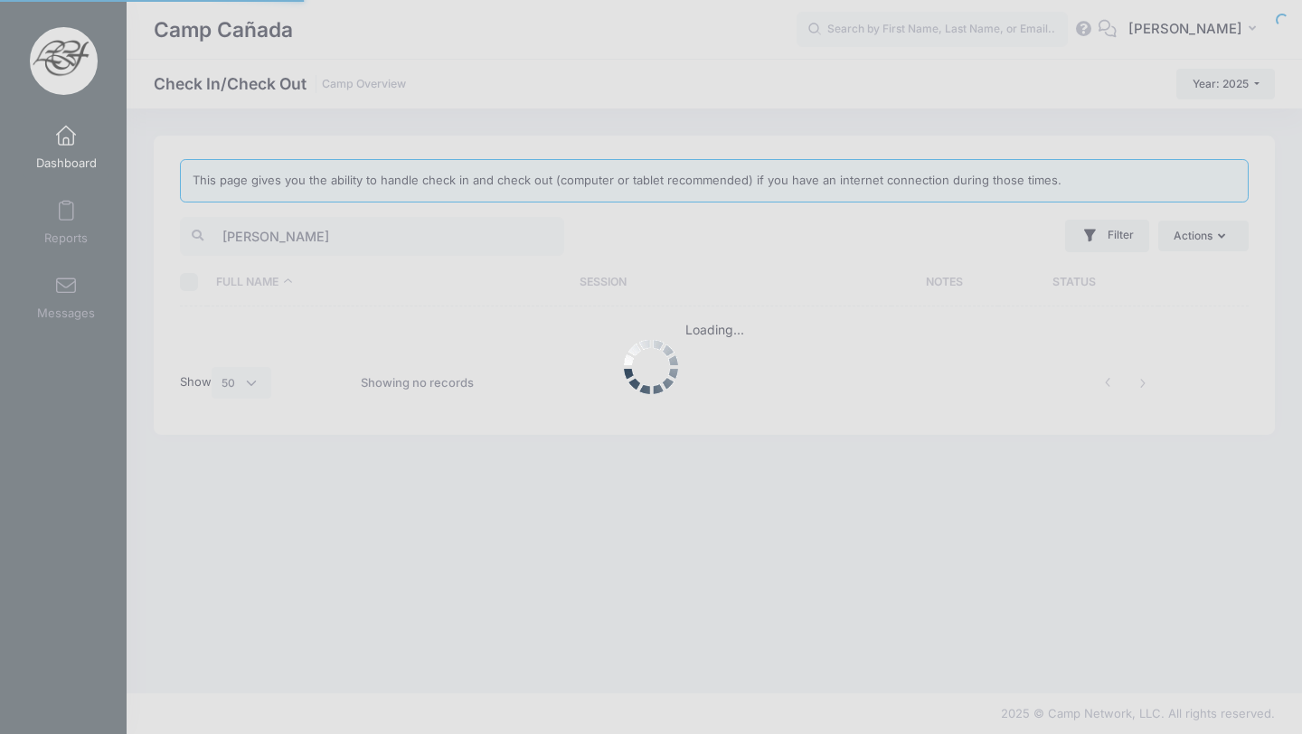
select select "50"
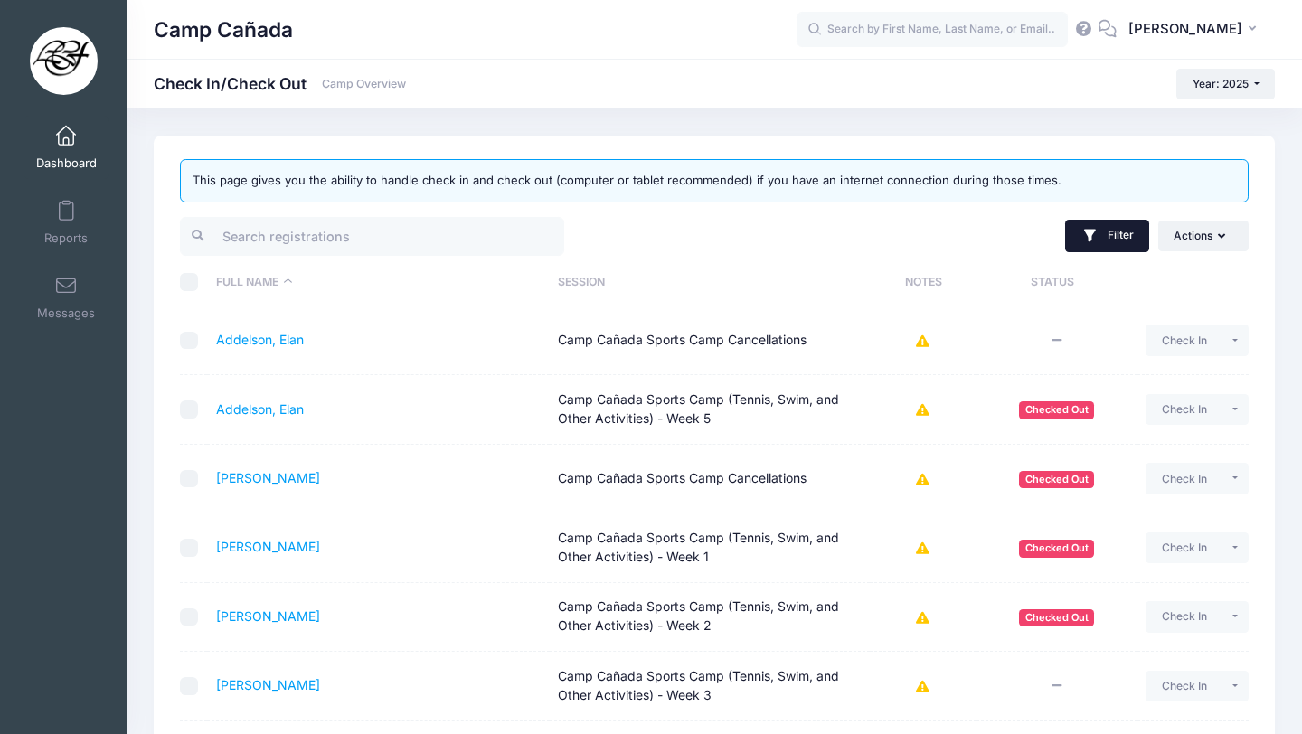
click at [1126, 220] on button "Filter" at bounding box center [1107, 236] width 84 height 33
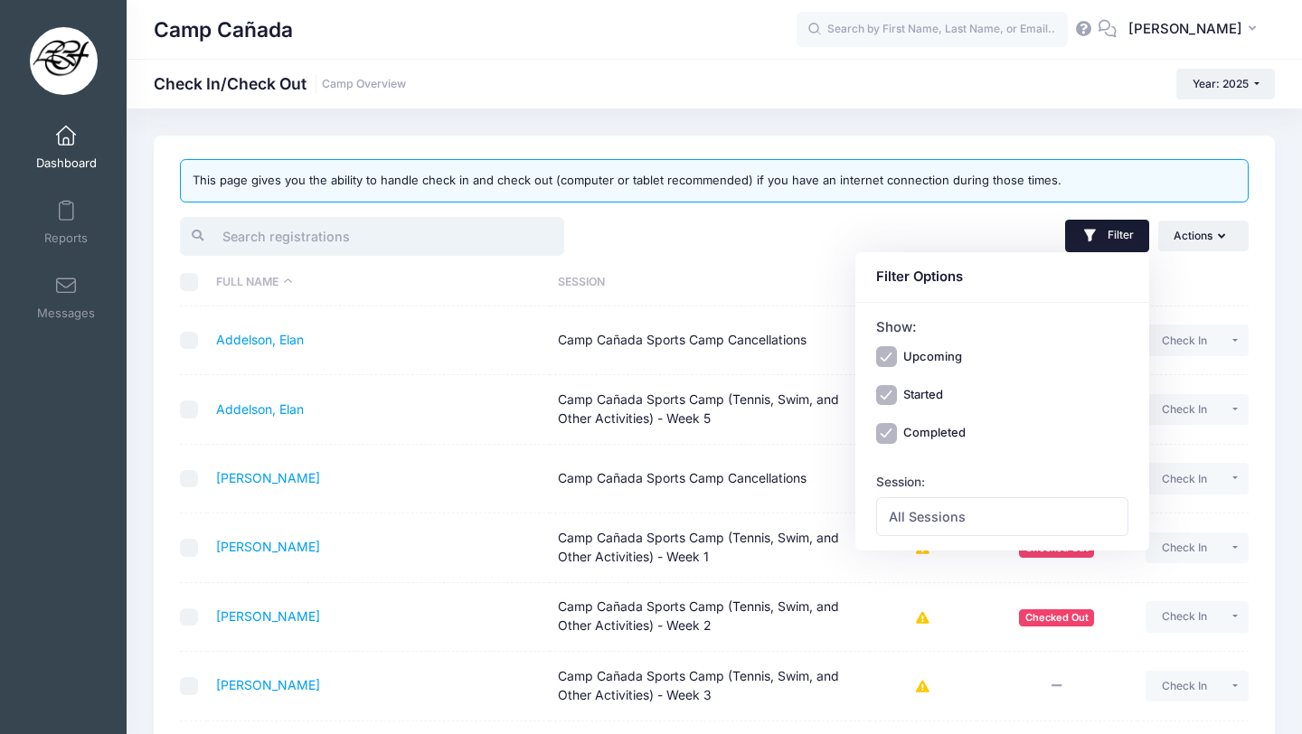
click at [451, 221] on input "search" at bounding box center [372, 236] width 384 height 39
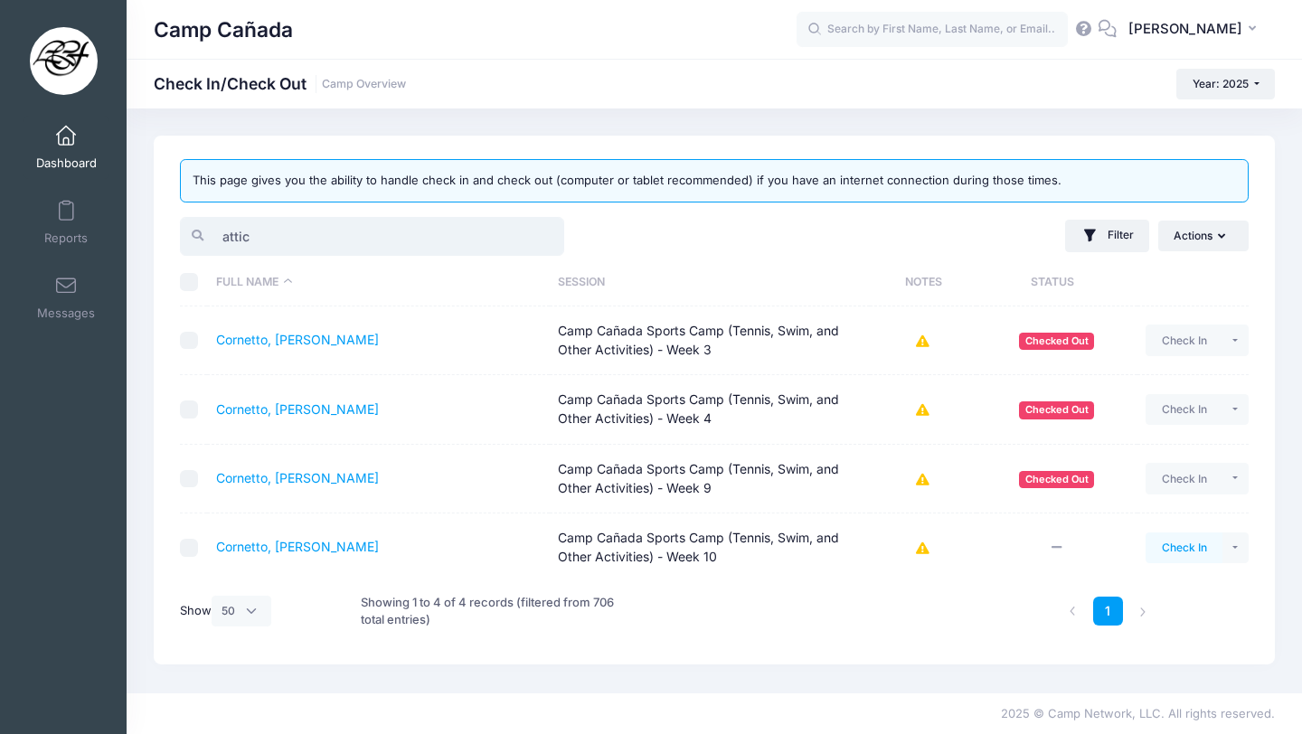
type input "attic"
click at [1186, 551] on button "Check In" at bounding box center [1184, 548] width 77 height 31
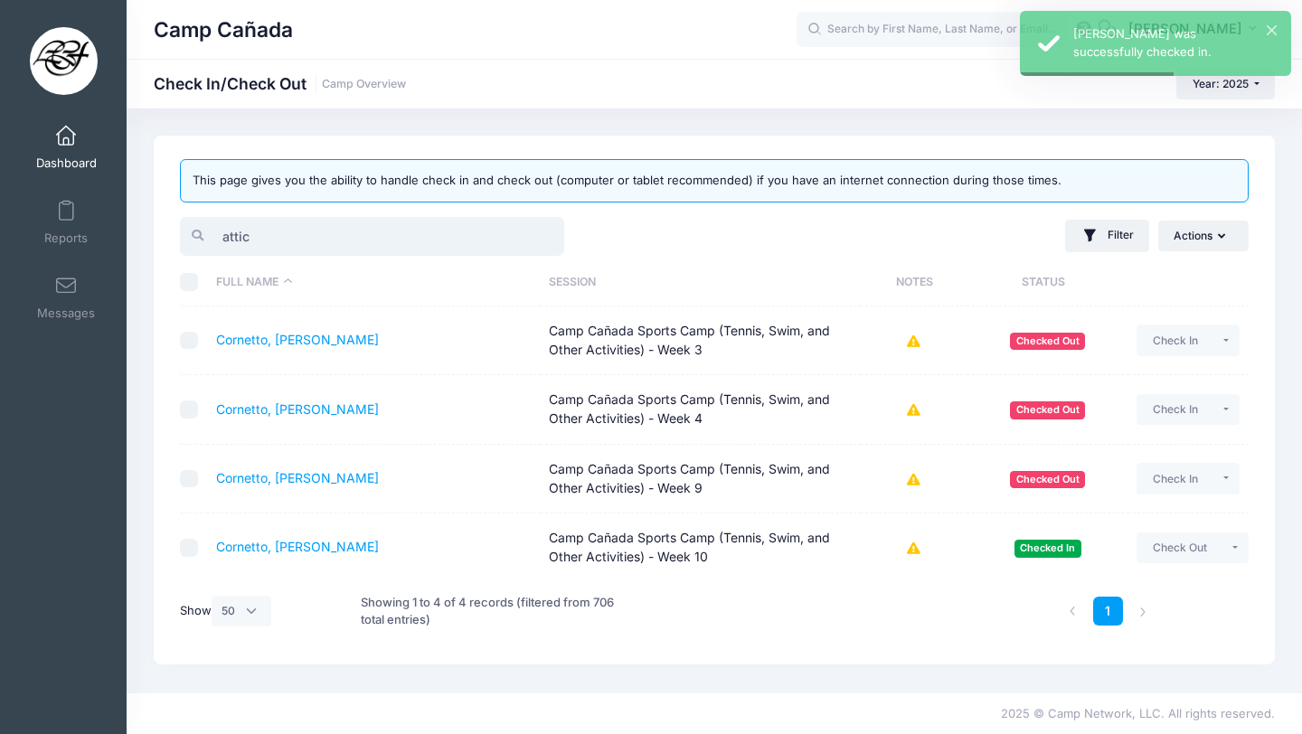
click at [291, 222] on input "attic" at bounding box center [372, 236] width 384 height 39
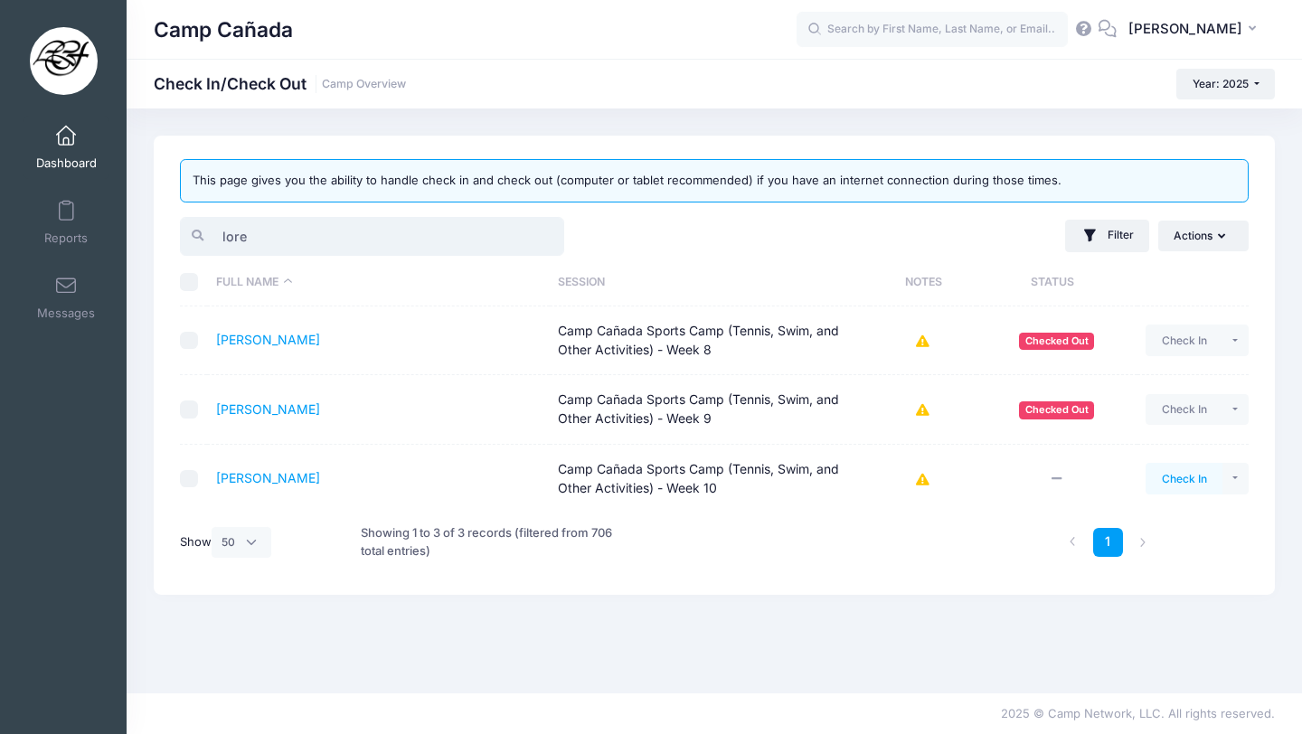
type input "lore"
click at [1168, 468] on button "Check In" at bounding box center [1184, 478] width 77 height 31
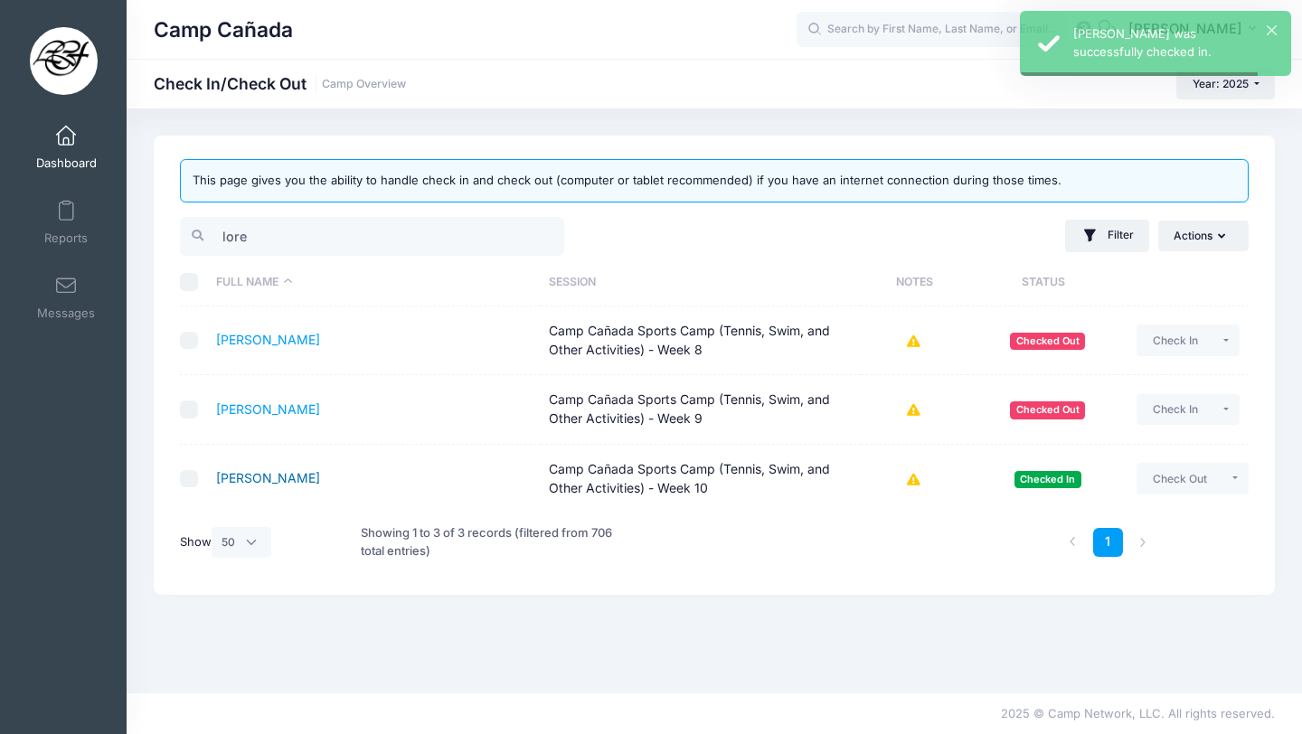
click at [264, 480] on link "Angel, Lorenzo" at bounding box center [268, 477] width 104 height 15
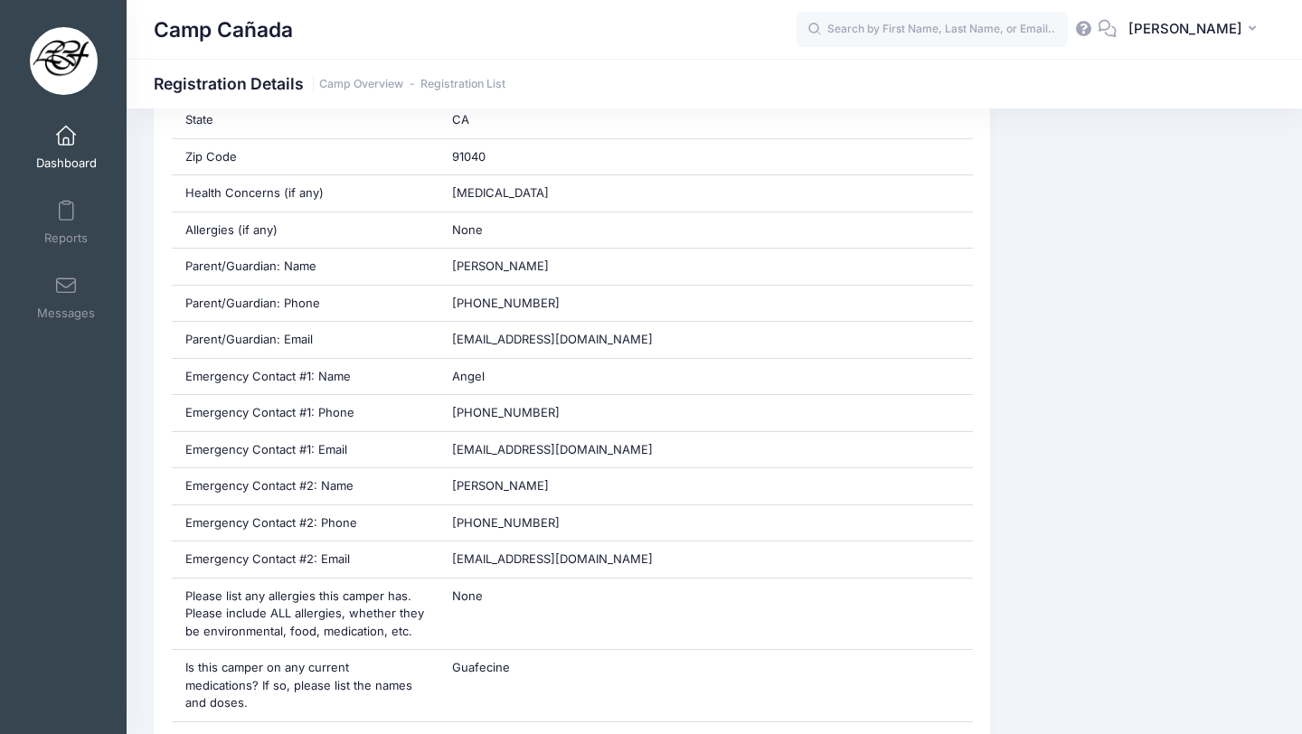
scroll to position [538, 0]
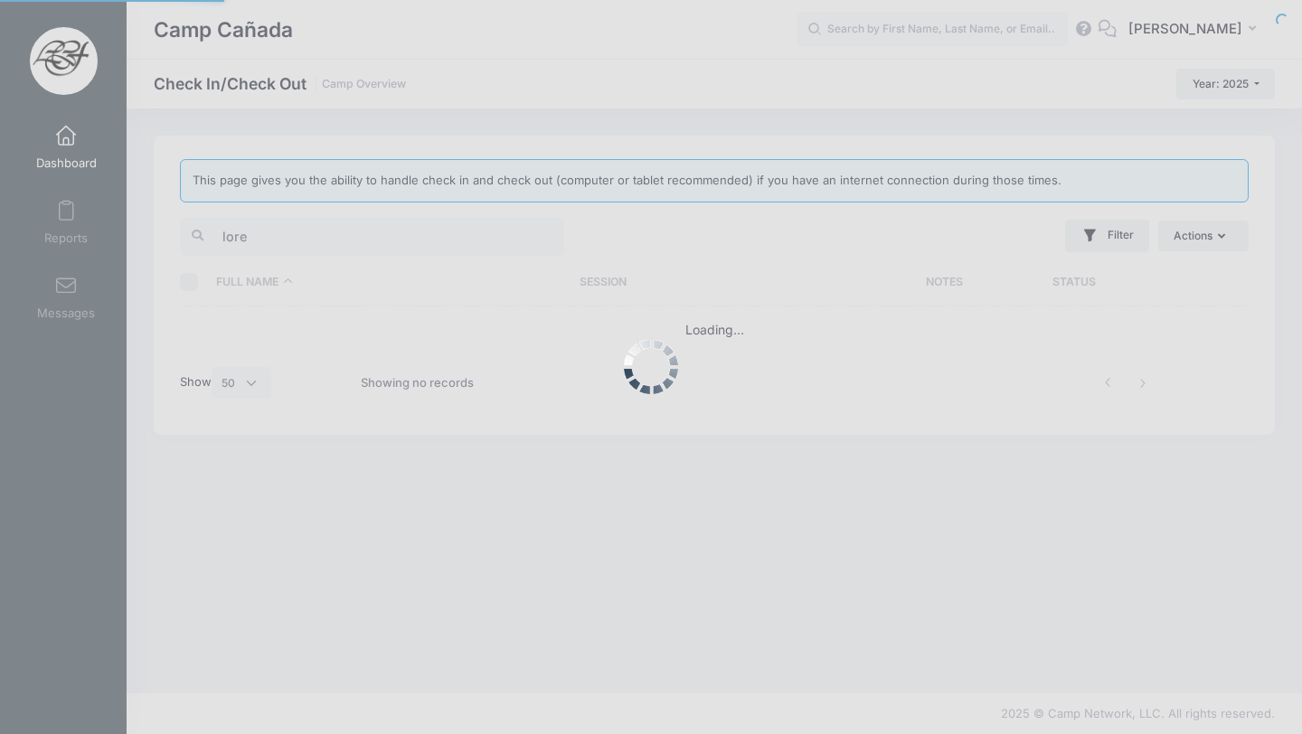
select select "50"
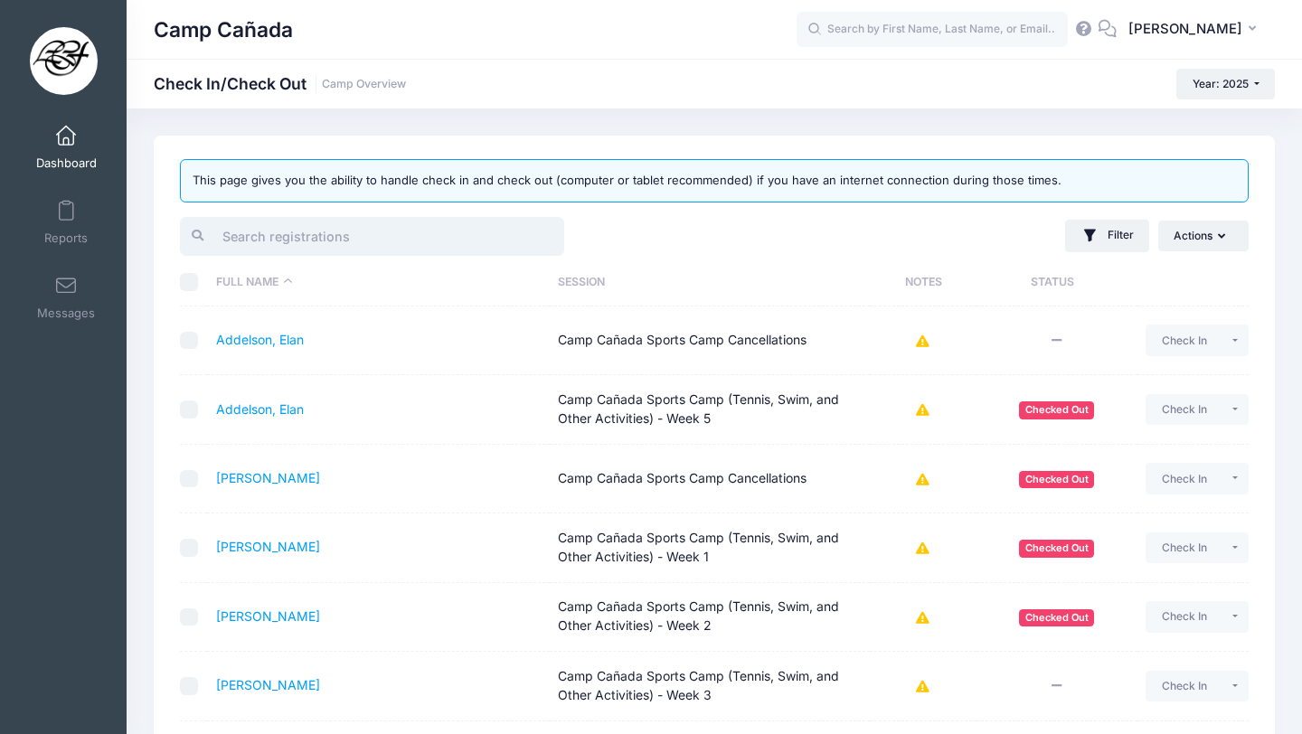
click at [266, 240] on input "search" at bounding box center [372, 236] width 384 height 39
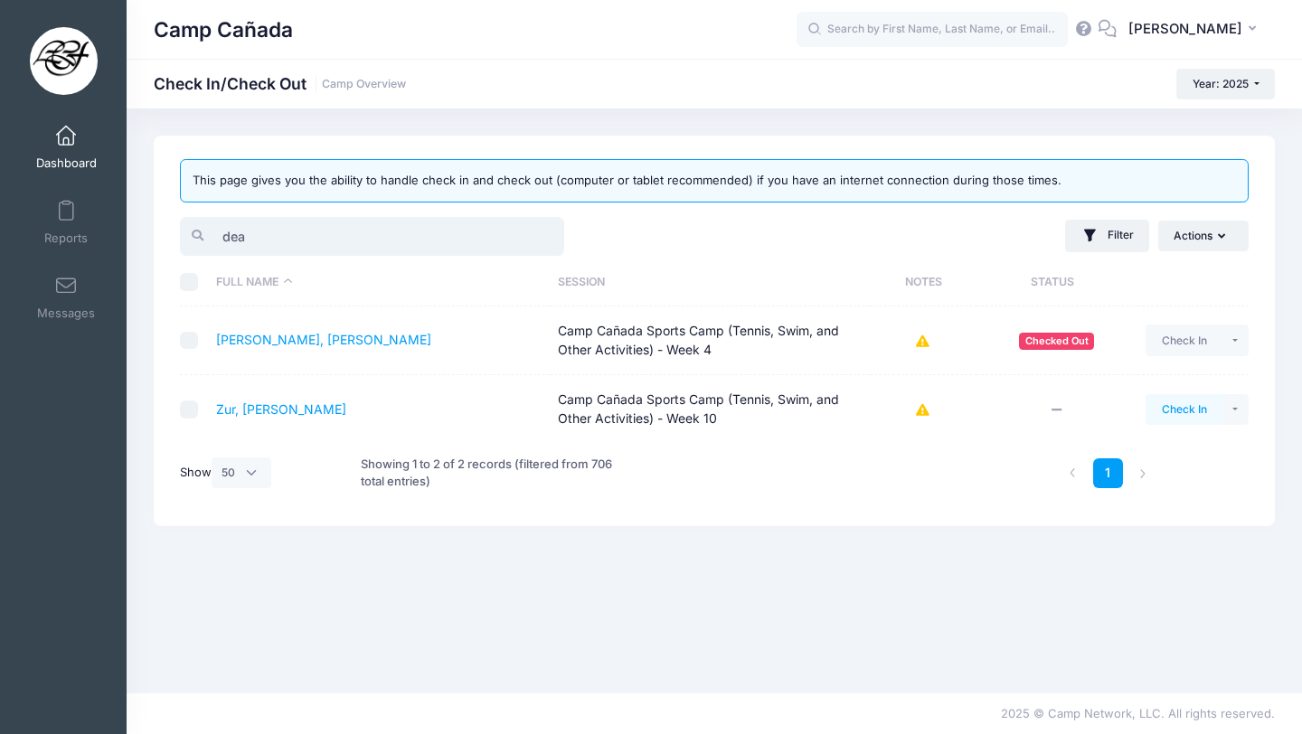
type input "dea"
click at [1172, 411] on button "Check In" at bounding box center [1184, 409] width 77 height 31
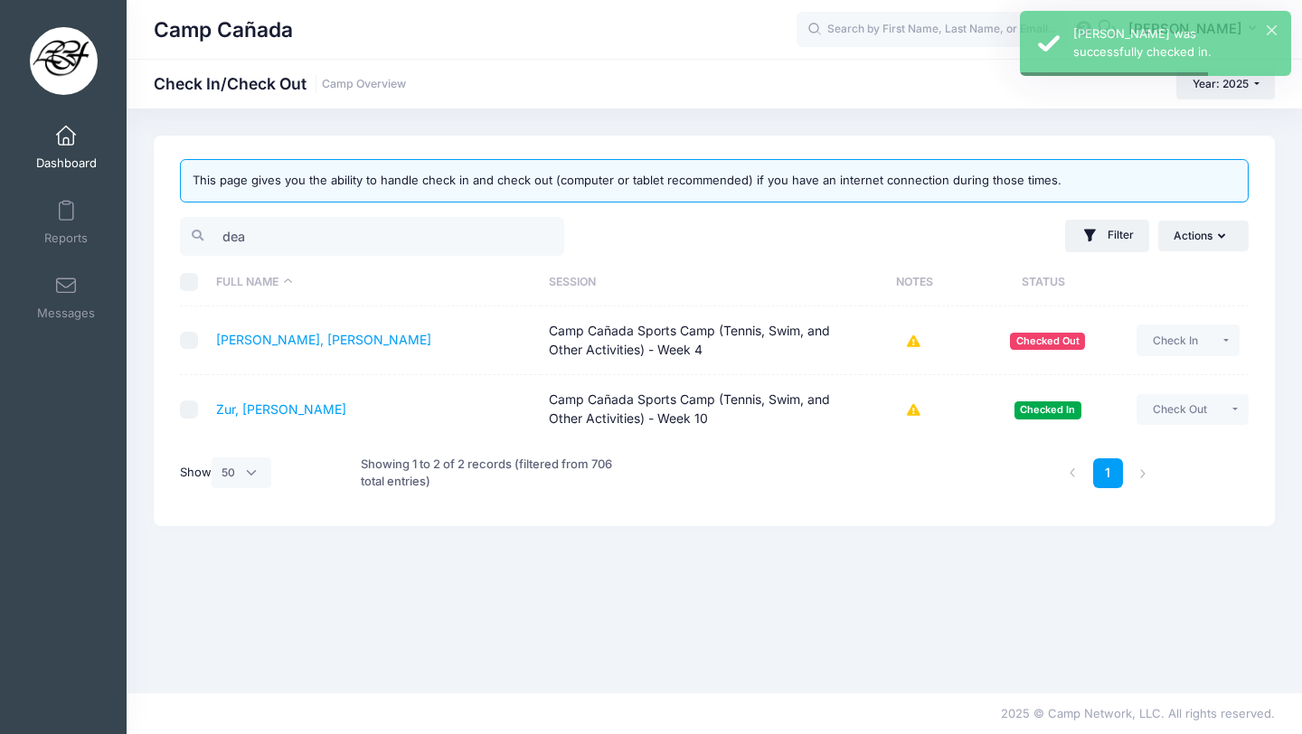
click at [701, 402] on td "Camp Cañada Sports Camp (Tennis, Swim, and Other Activities) - Week 10" at bounding box center [701, 409] width 320 height 68
click at [230, 407] on link "Zur, Dean" at bounding box center [281, 409] width 130 height 15
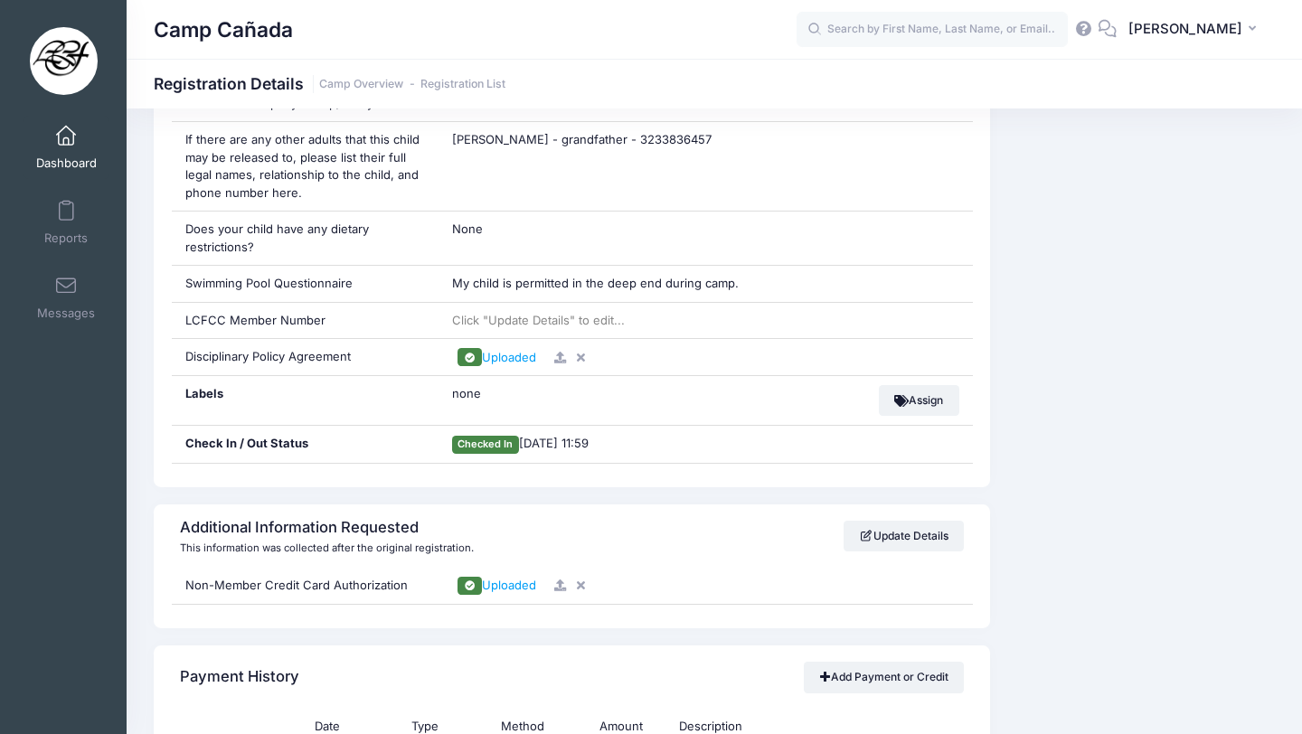
scroll to position [1449, 0]
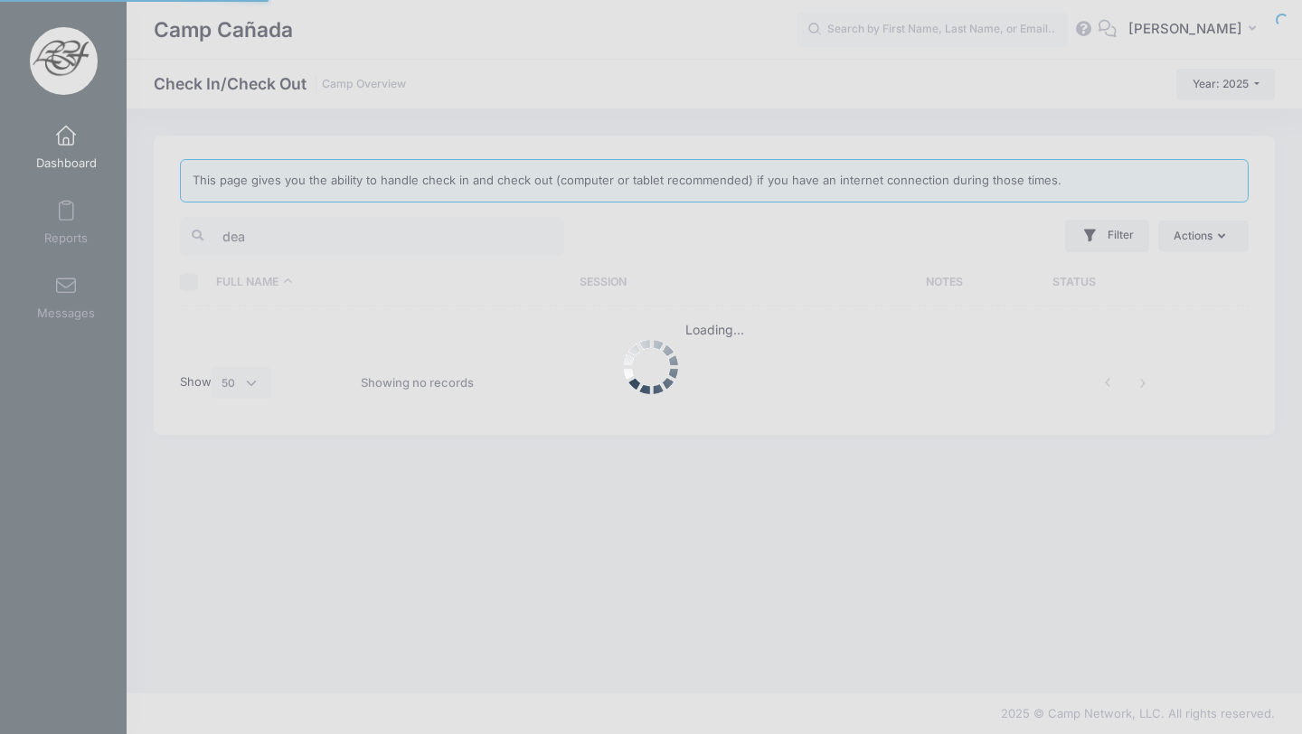
select select "50"
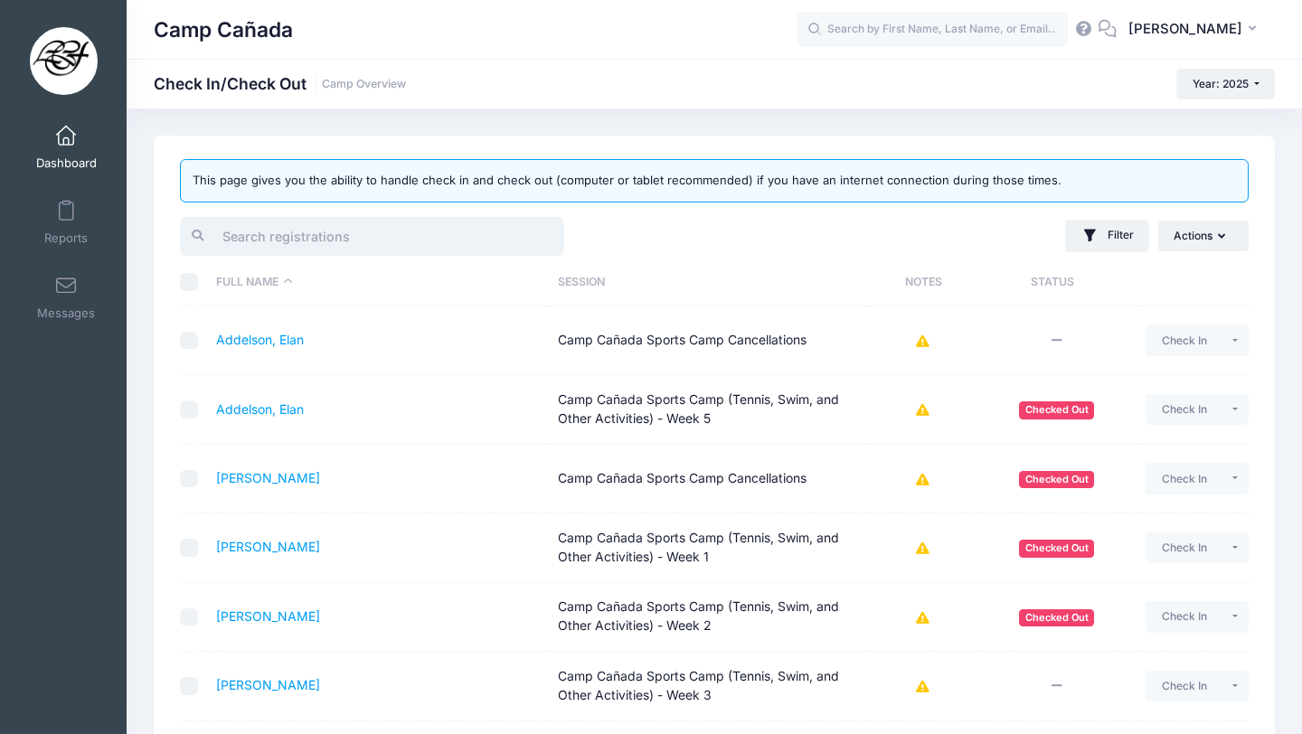
click at [441, 242] on input "search" at bounding box center [372, 236] width 384 height 39
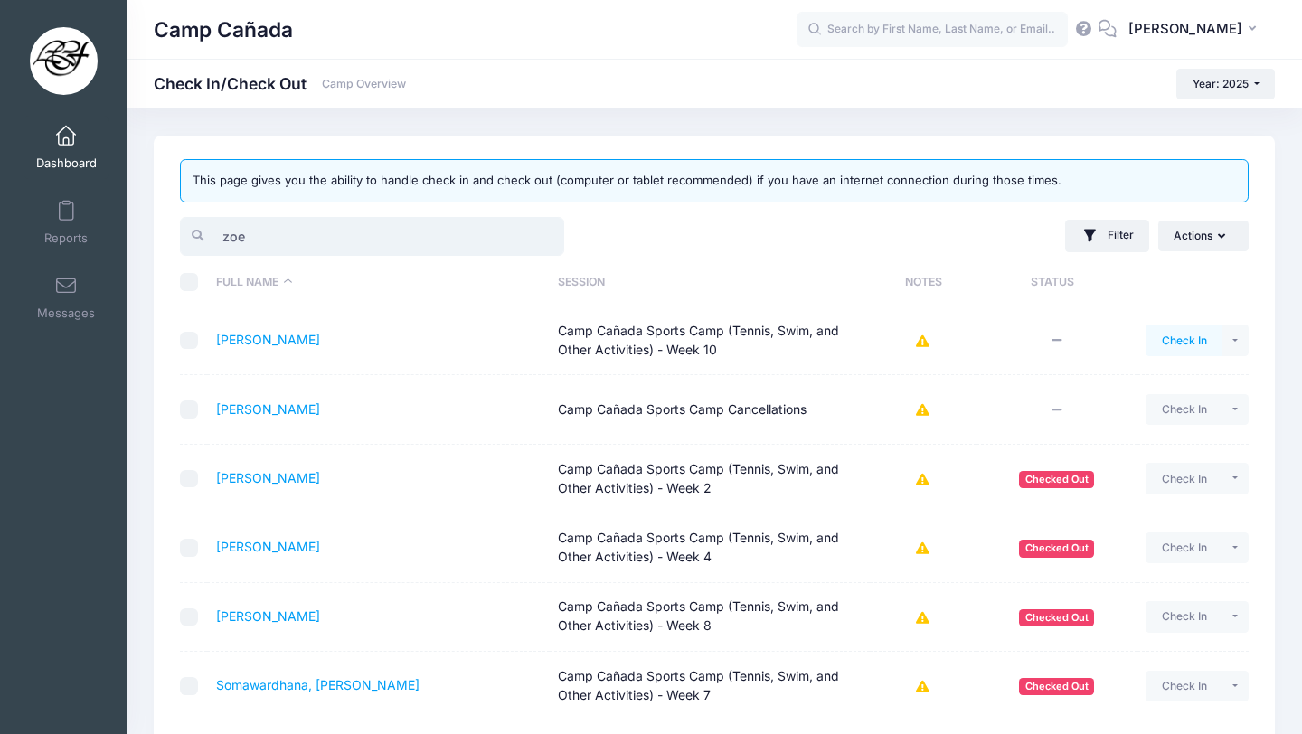
type input "zoe"
click at [1186, 348] on button "Check In" at bounding box center [1184, 340] width 77 height 31
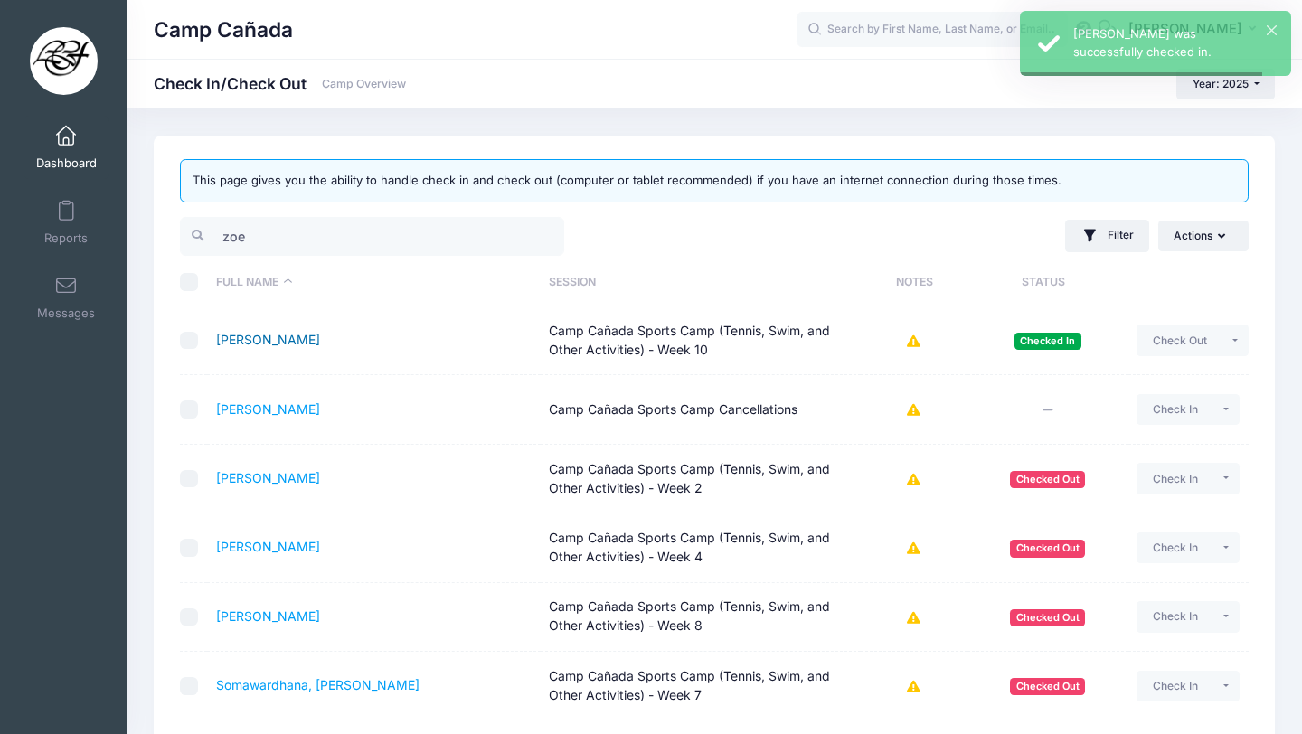
click at [261, 343] on link "[PERSON_NAME]" at bounding box center [268, 339] width 104 height 15
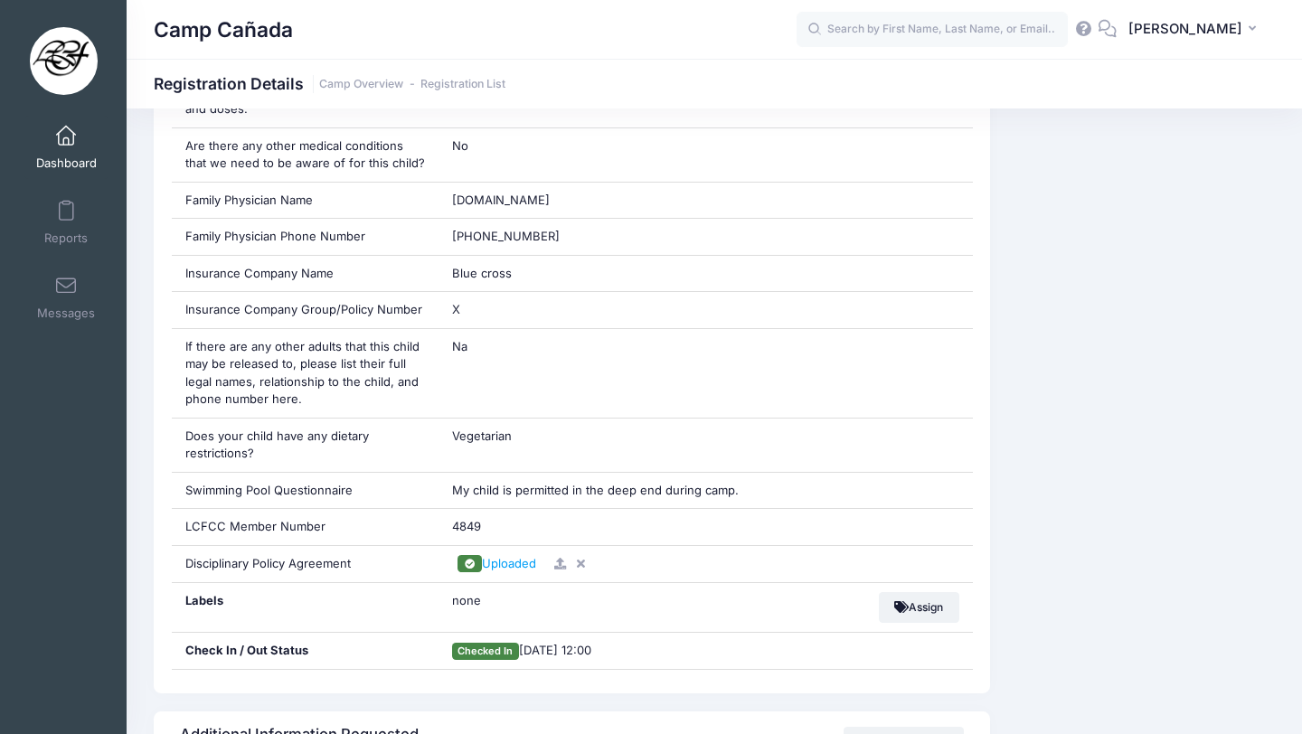
scroll to position [1302, 0]
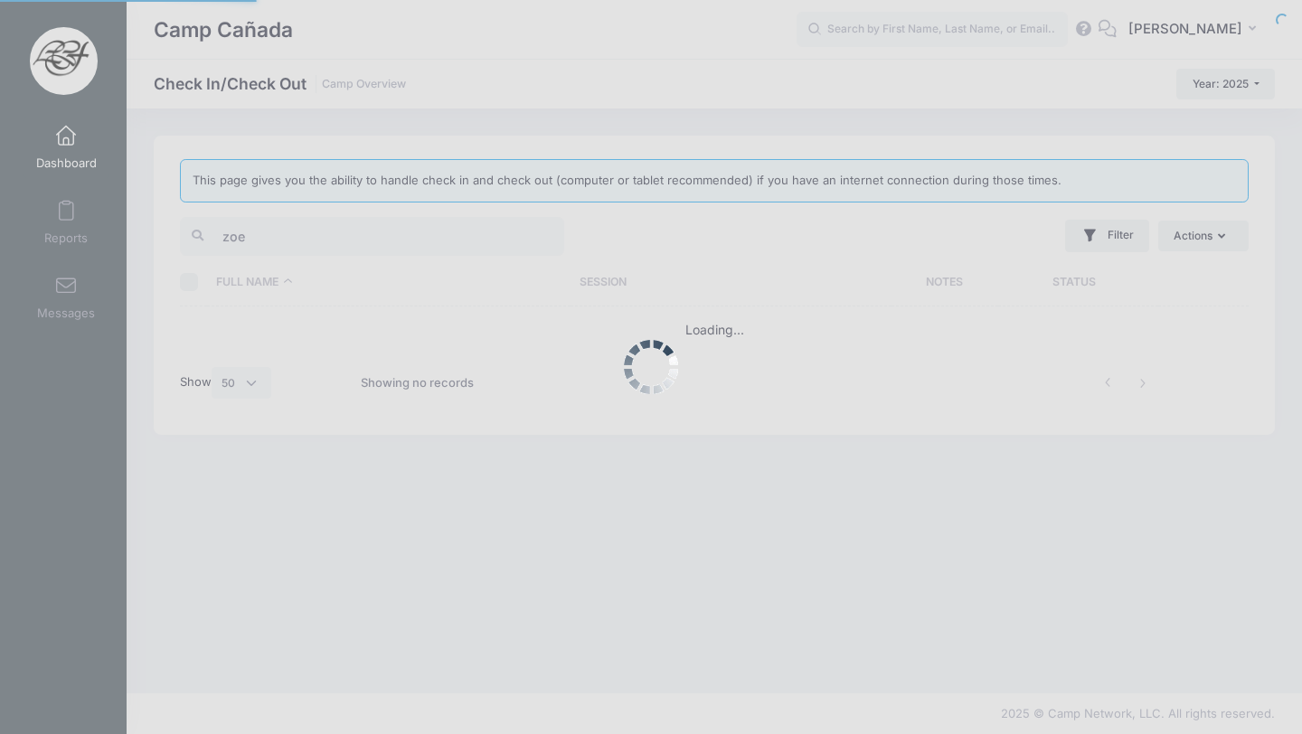
select select "50"
click at [314, 231] on div at bounding box center [651, 367] width 1302 height 734
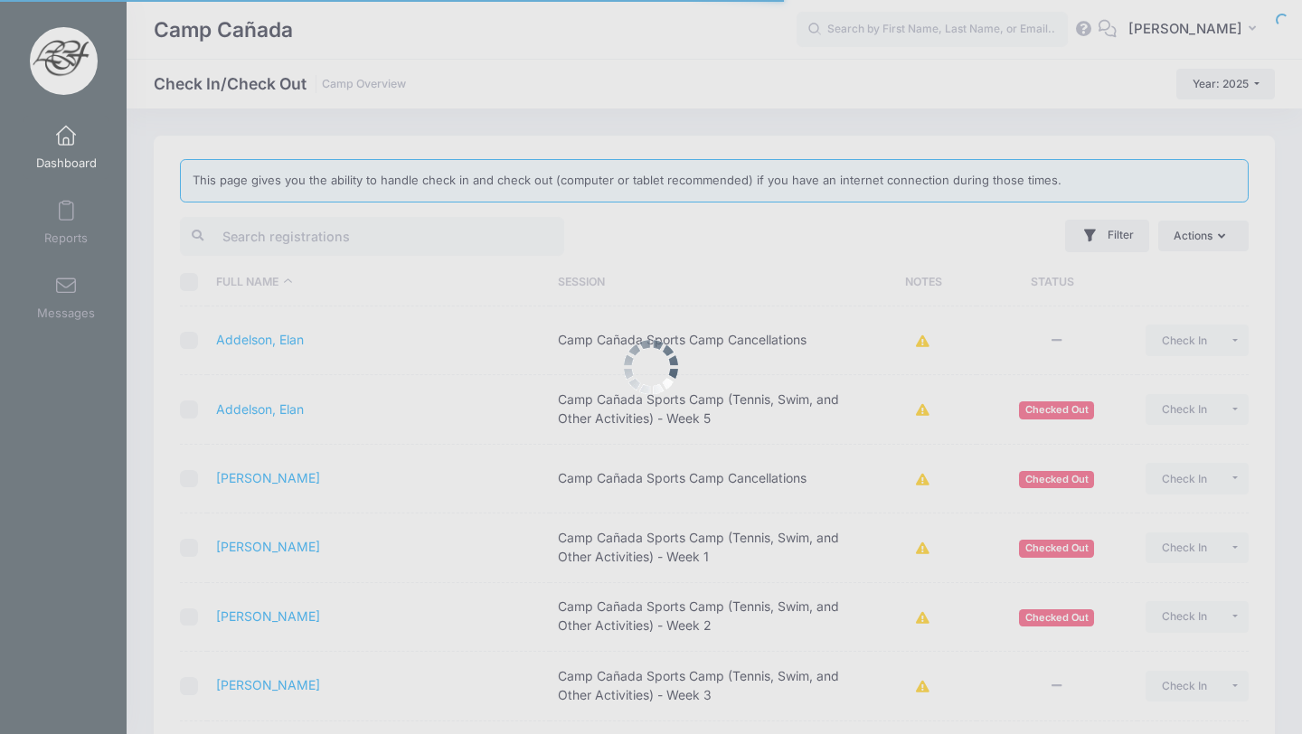
click at [314, 231] on div at bounding box center [651, 367] width 1302 height 734
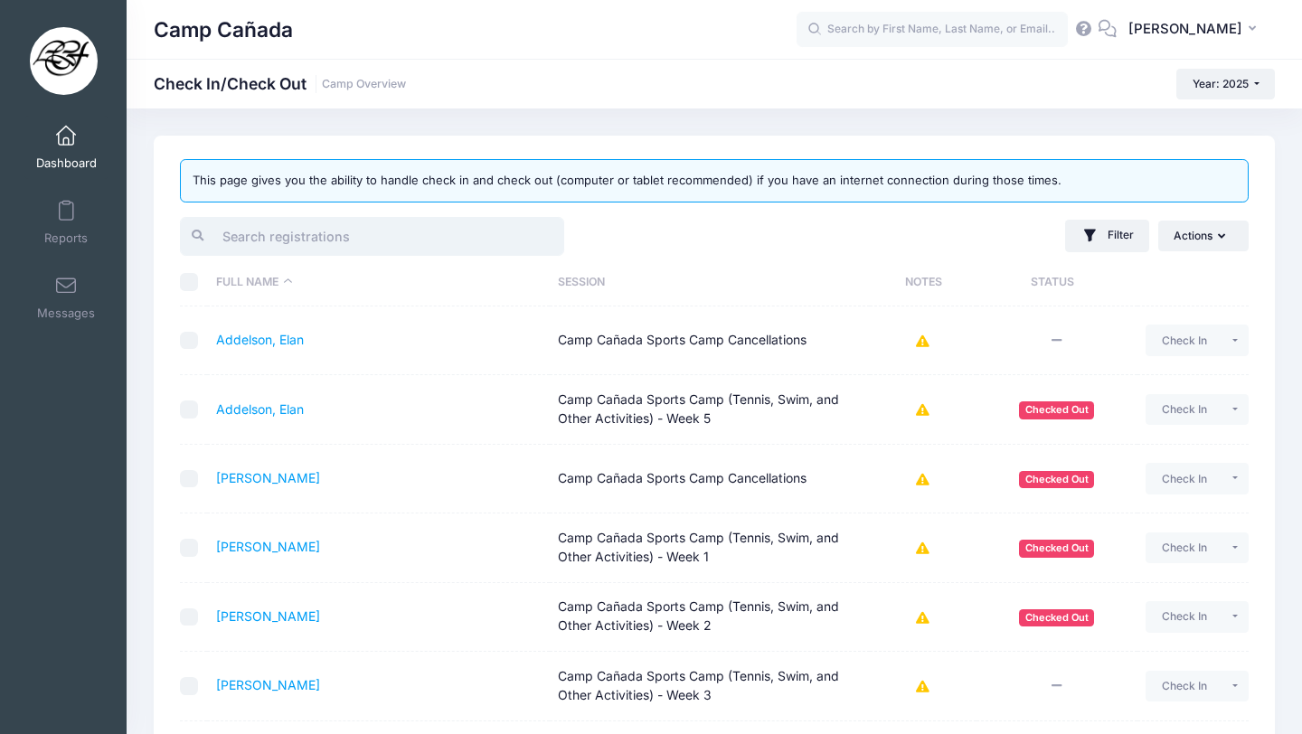
click at [314, 231] on input "search" at bounding box center [372, 236] width 384 height 39
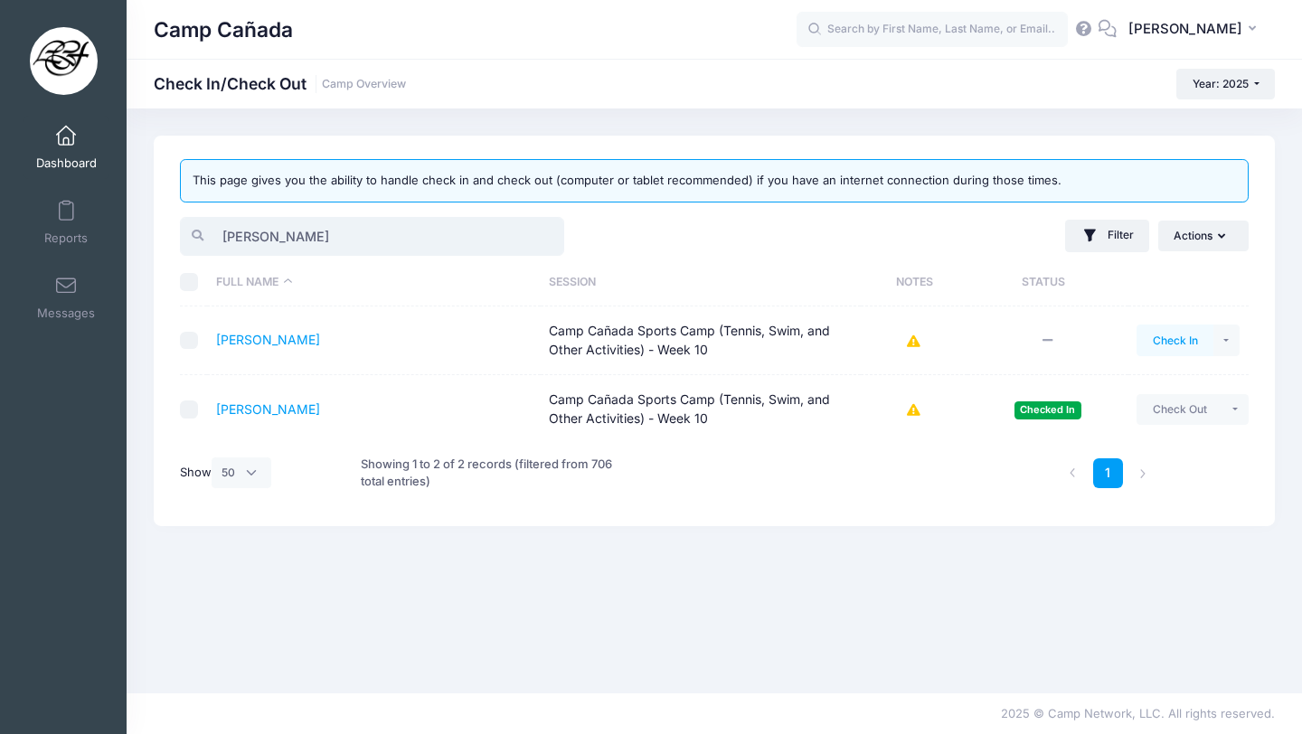
type input "burrow"
click at [1167, 339] on button "Check In" at bounding box center [1175, 340] width 77 height 31
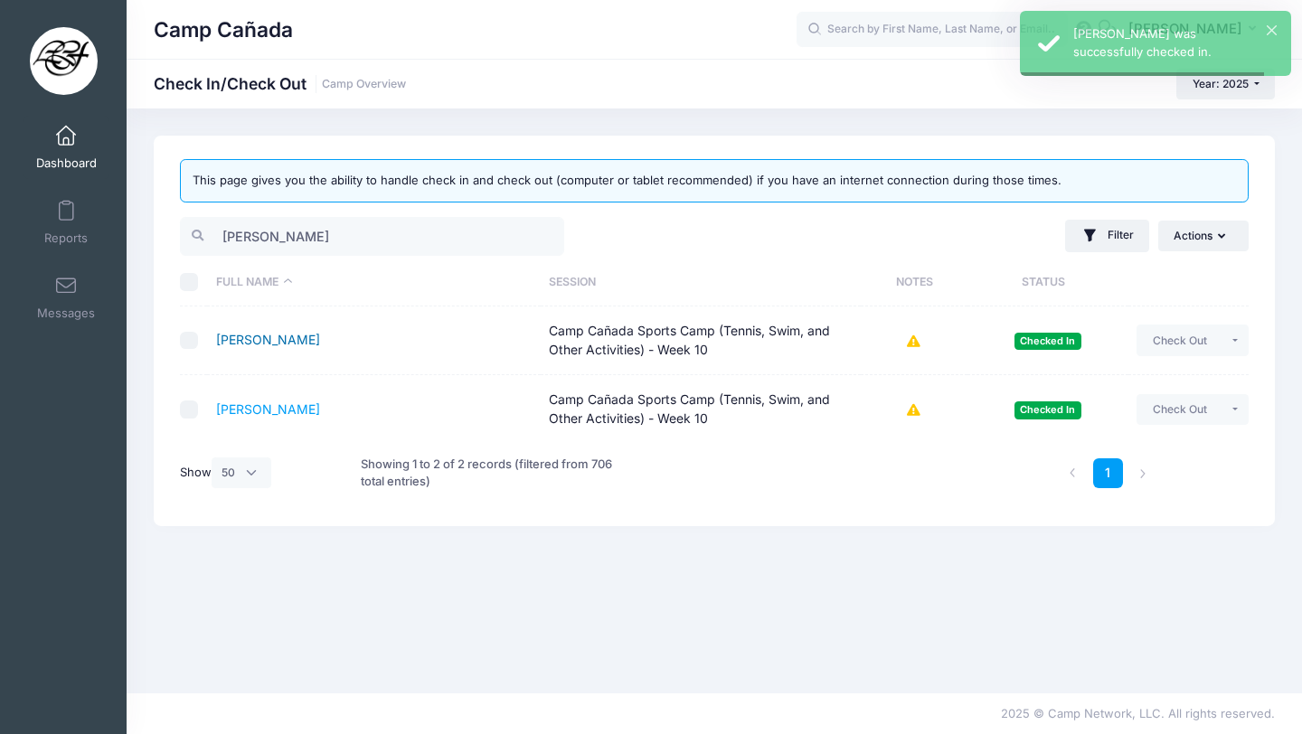
click at [267, 335] on link "Burrows, Elle" at bounding box center [268, 339] width 104 height 15
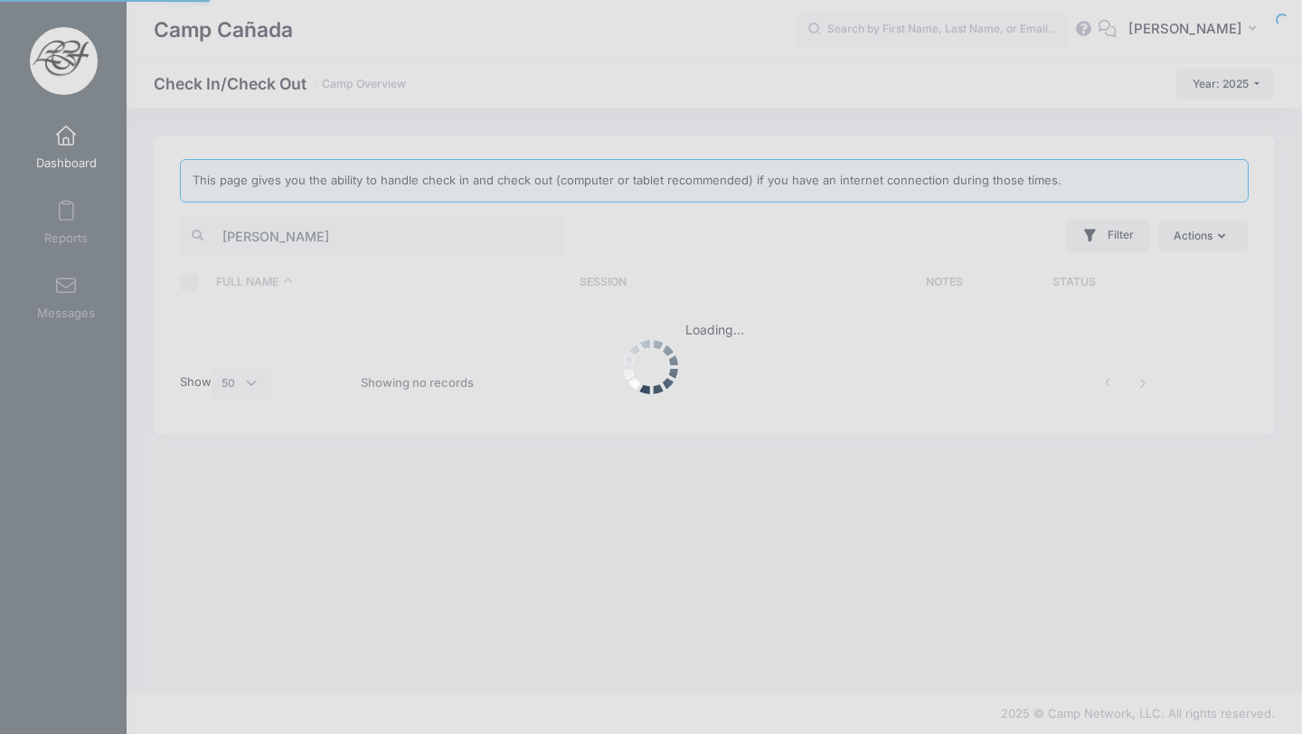
select select "50"
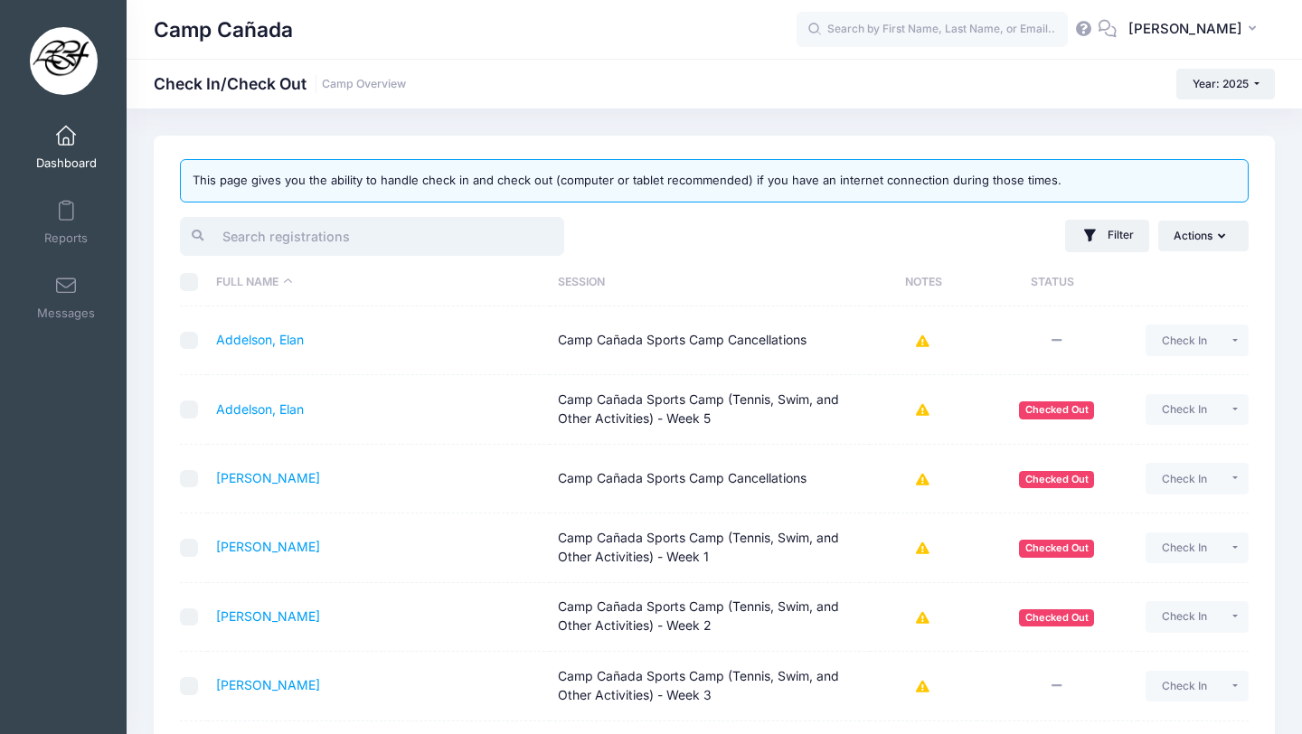
click at [289, 251] on input "search" at bounding box center [372, 236] width 384 height 39
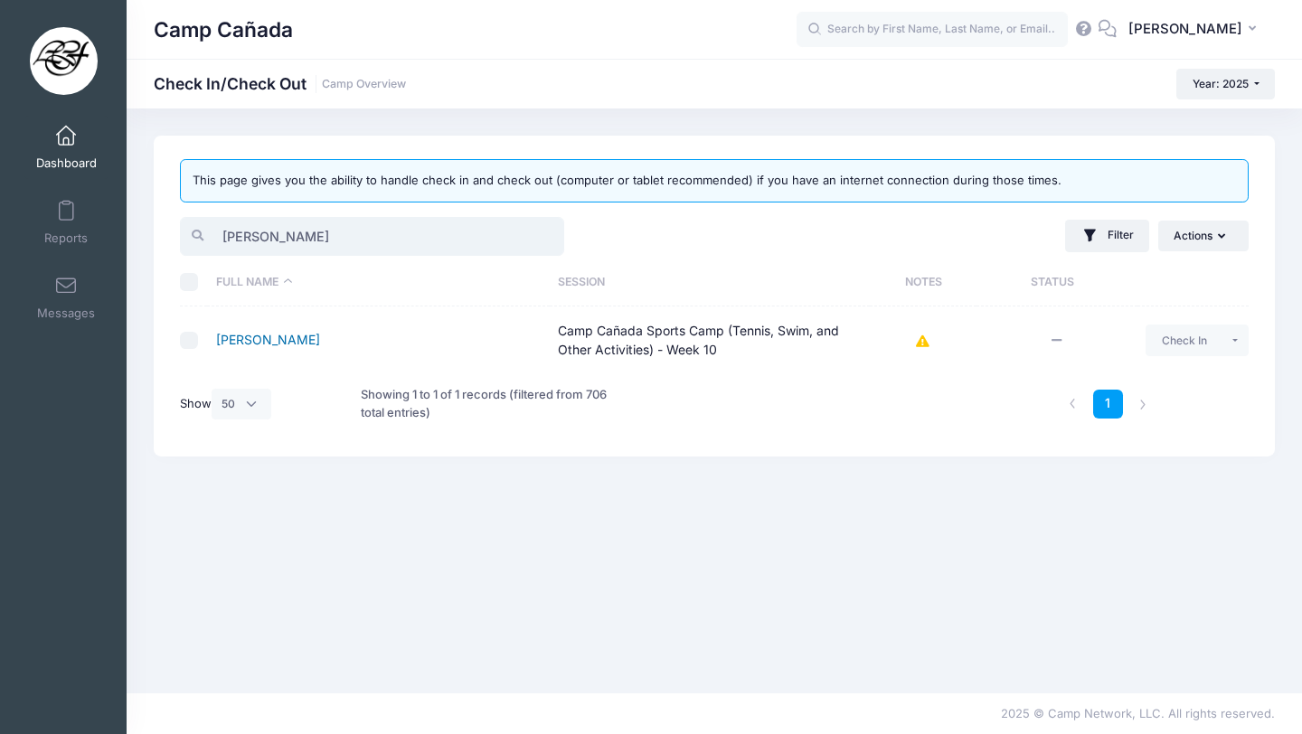
type input "max ro"
click at [251, 336] on link "Rosen, Max" at bounding box center [268, 339] width 104 height 15
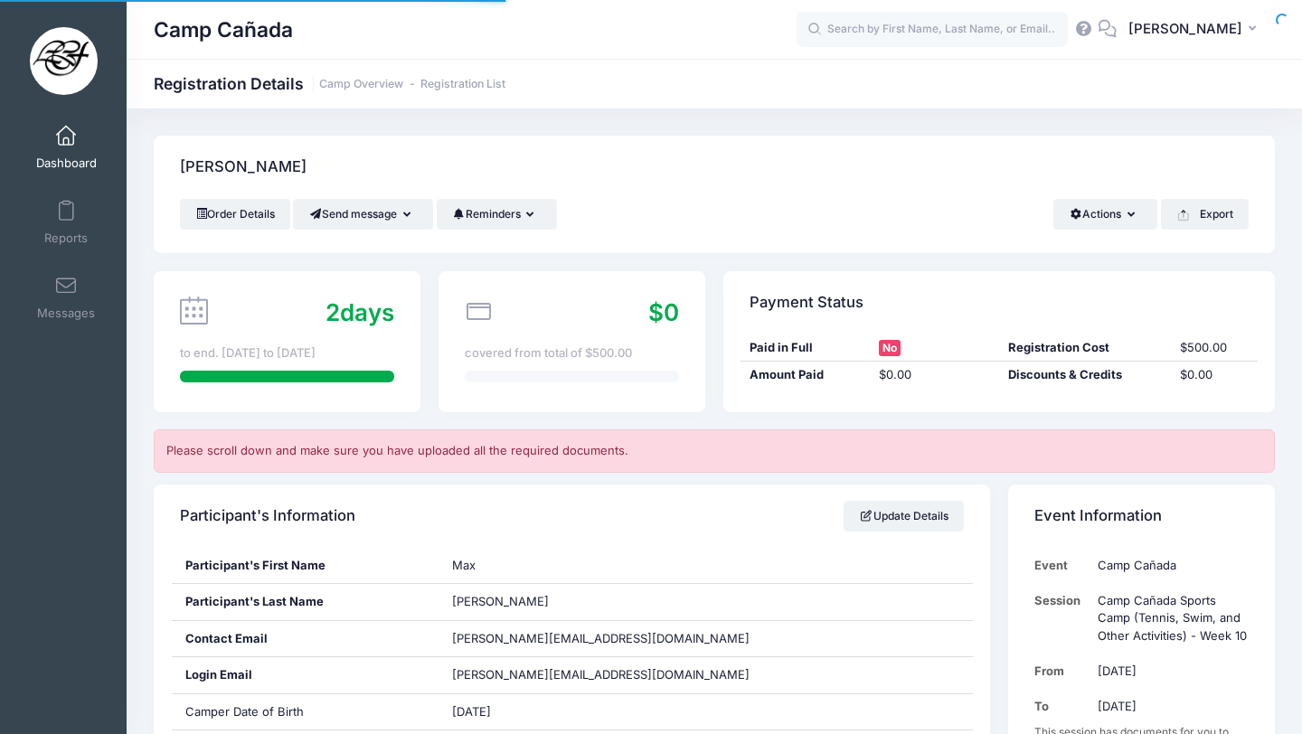
scroll to position [1360, 0]
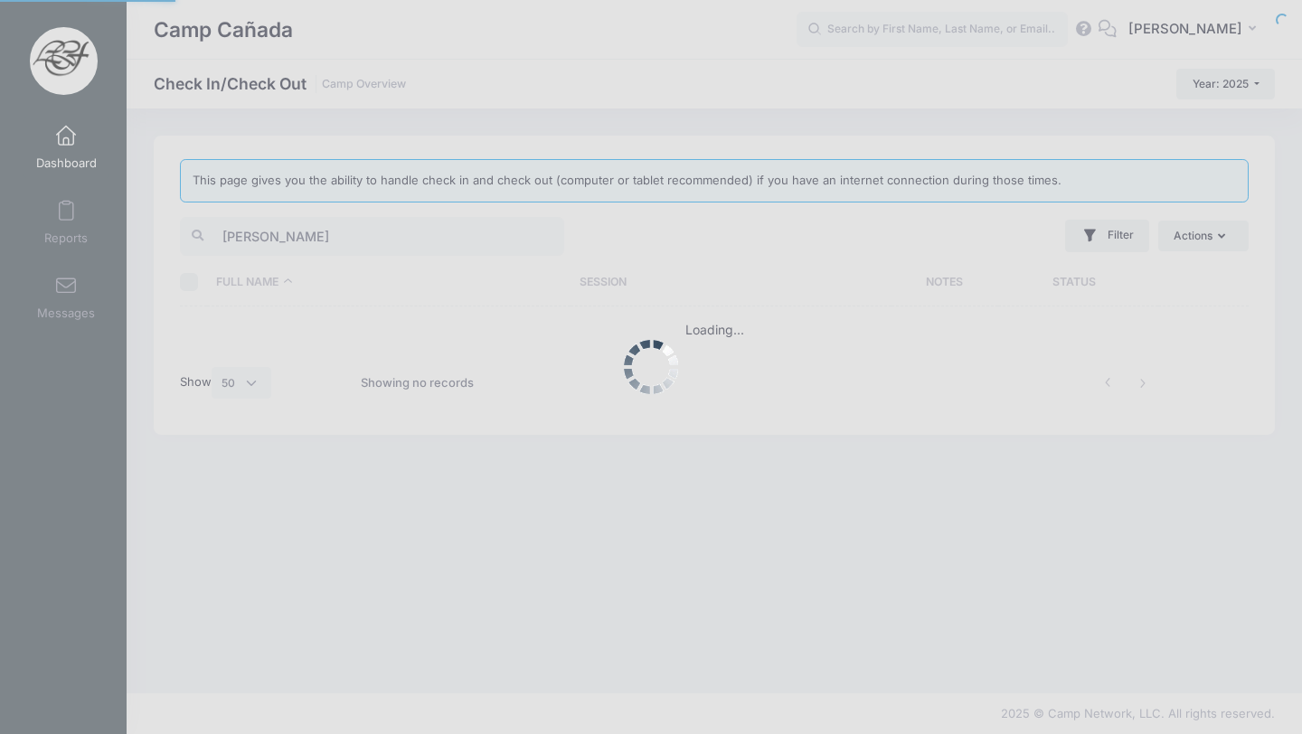
select select "50"
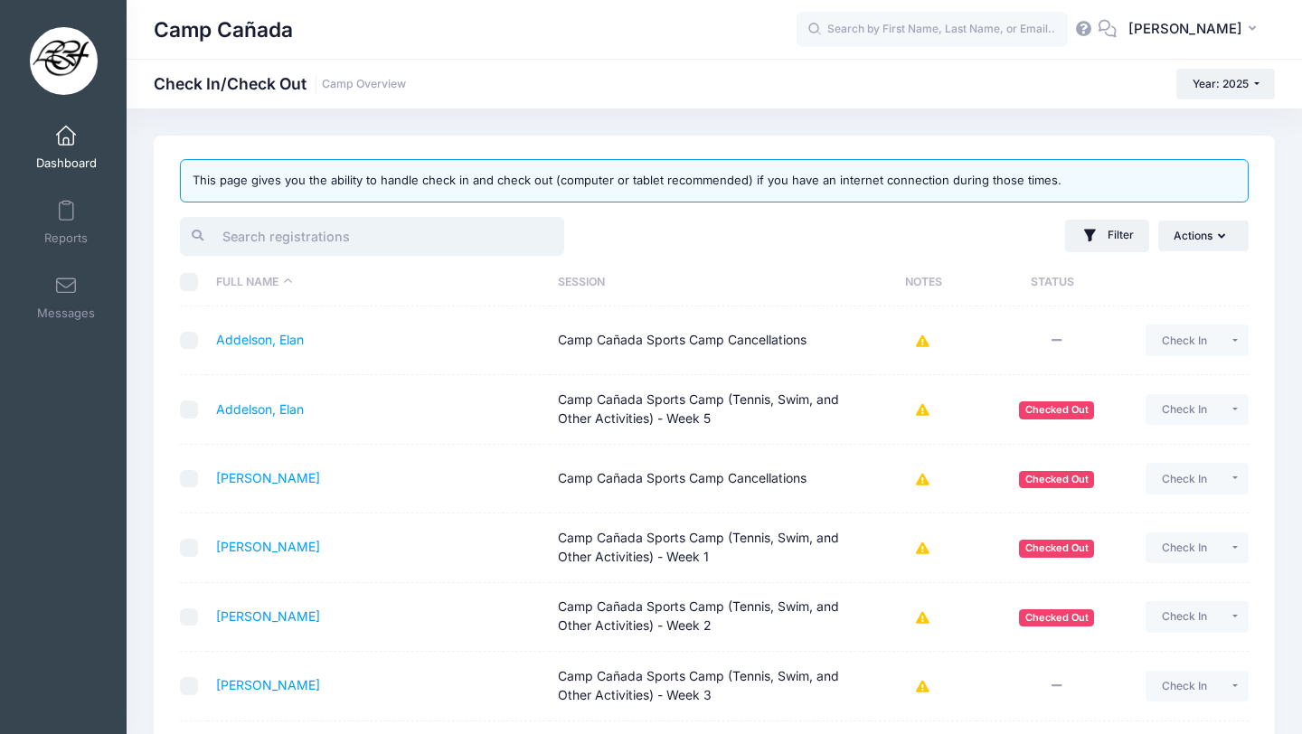
click at [343, 246] on input "search" at bounding box center [372, 236] width 384 height 39
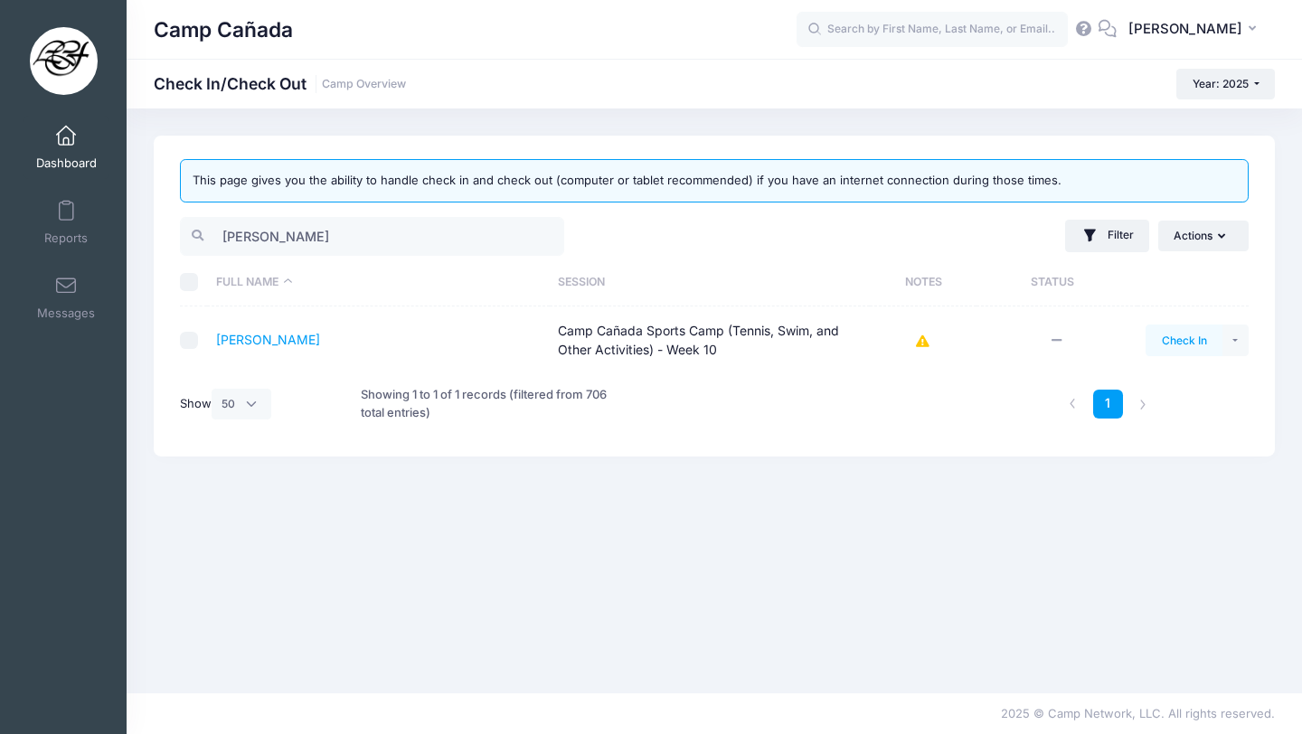
click at [1189, 338] on button "Check In" at bounding box center [1184, 340] width 77 height 31
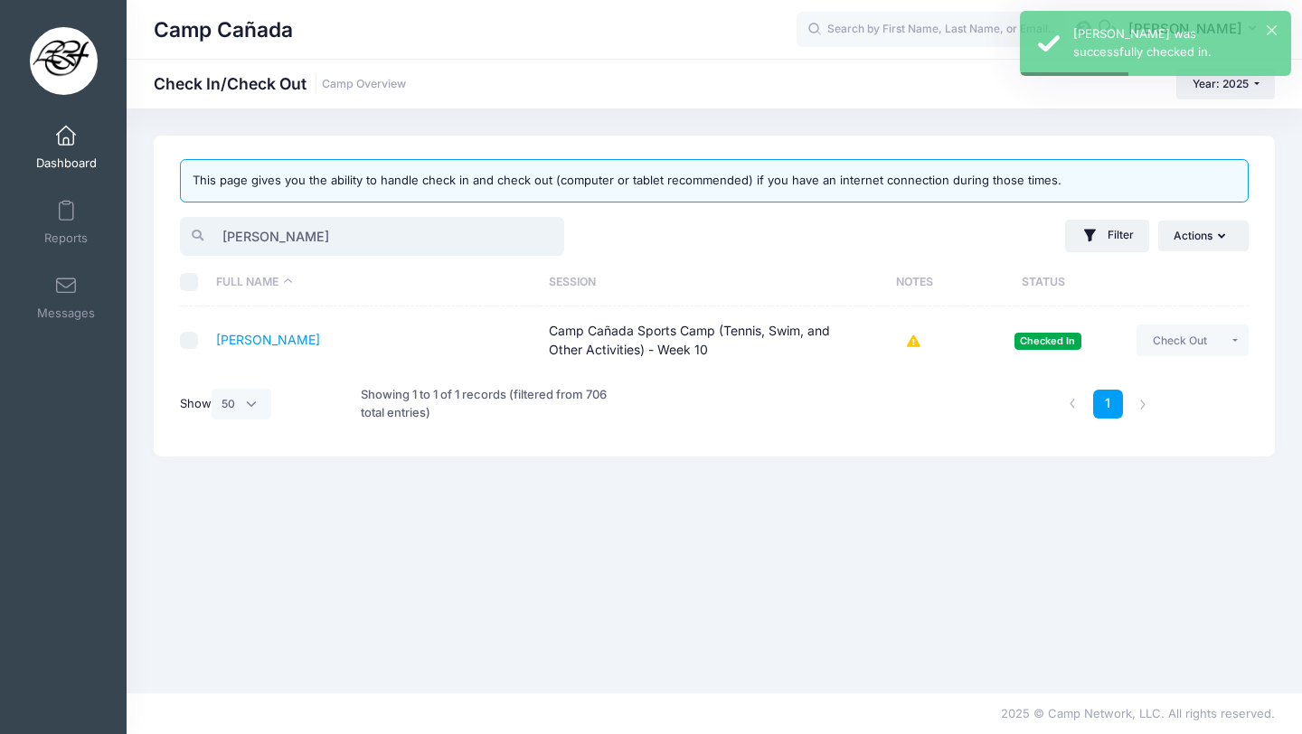
click at [360, 230] on input "max ro" at bounding box center [372, 236] width 384 height 39
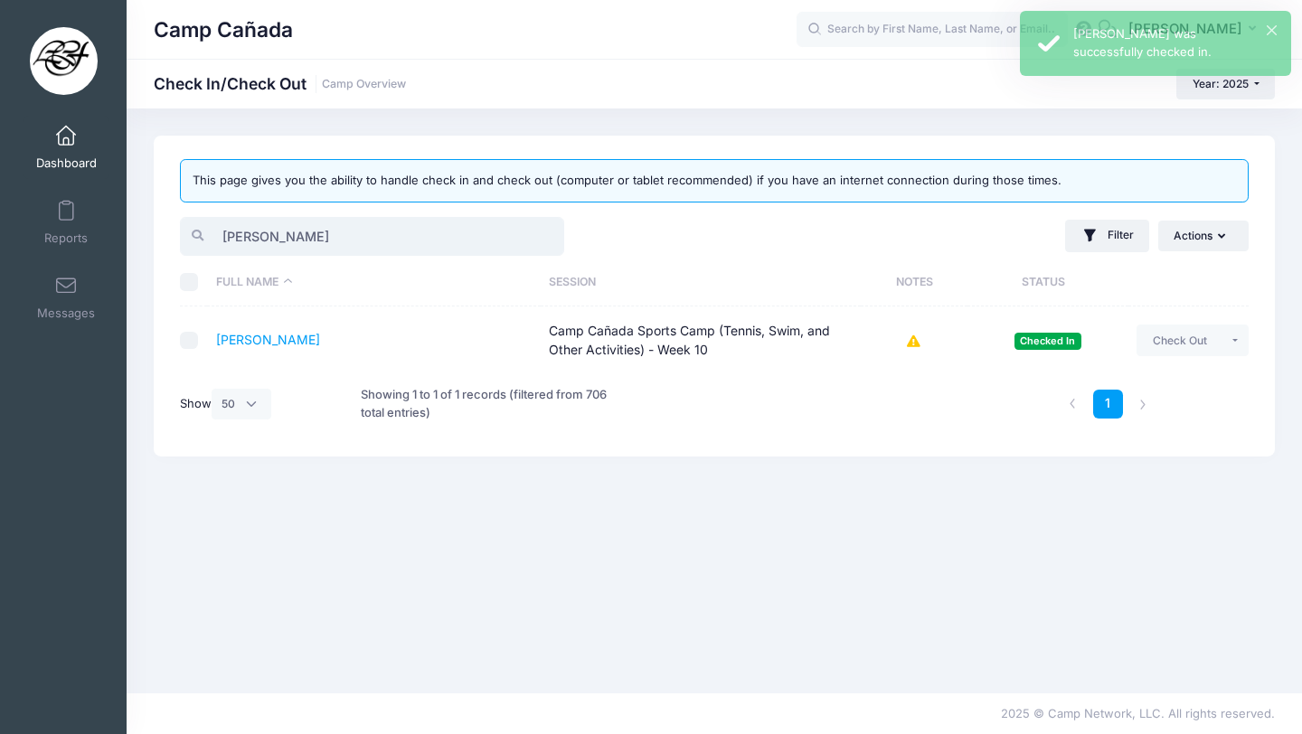
click at [360, 230] on input "max ro" at bounding box center [372, 236] width 384 height 39
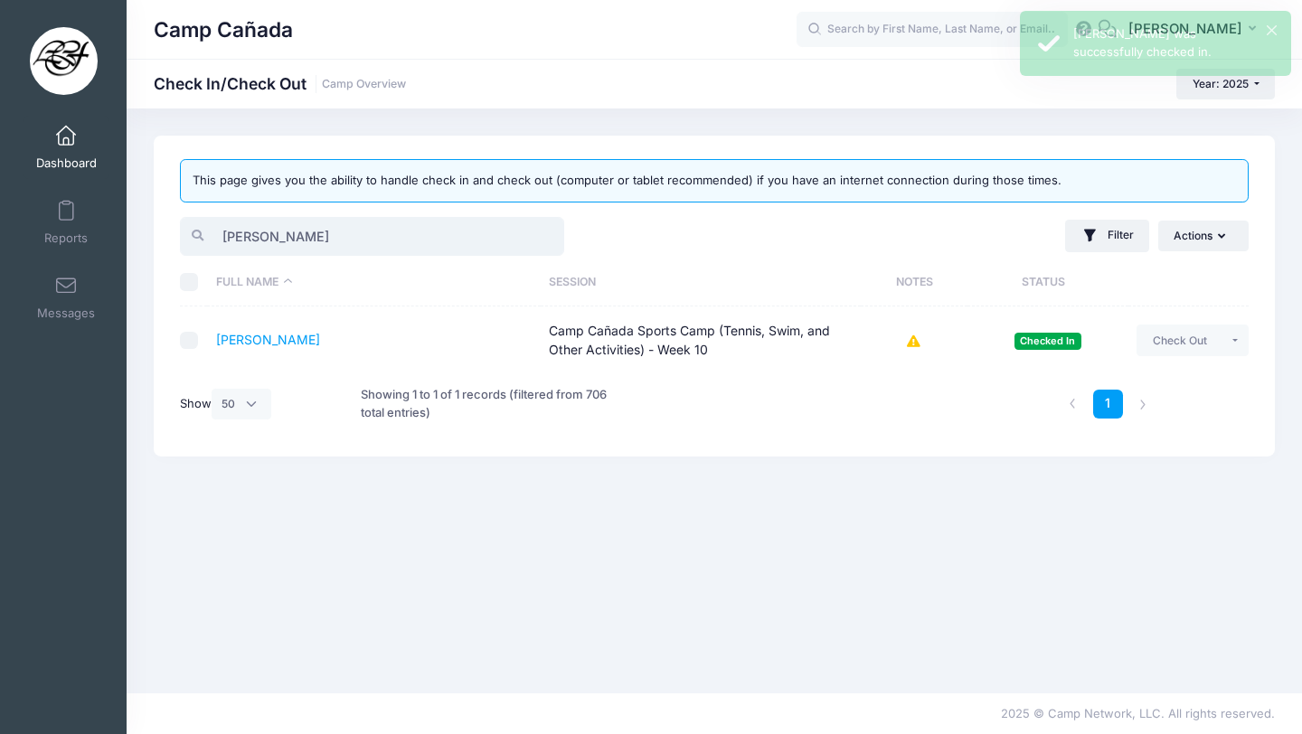
click at [360, 230] on input "max ro" at bounding box center [372, 236] width 384 height 39
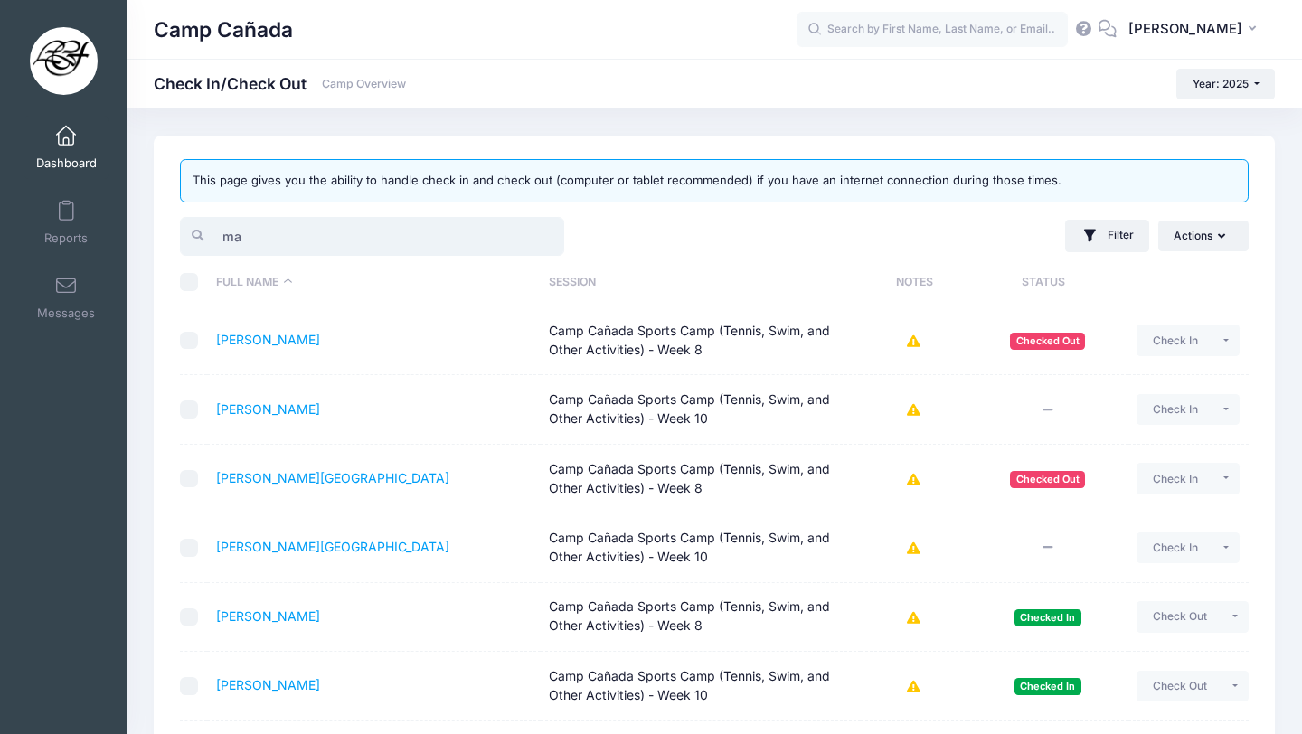
type input "m"
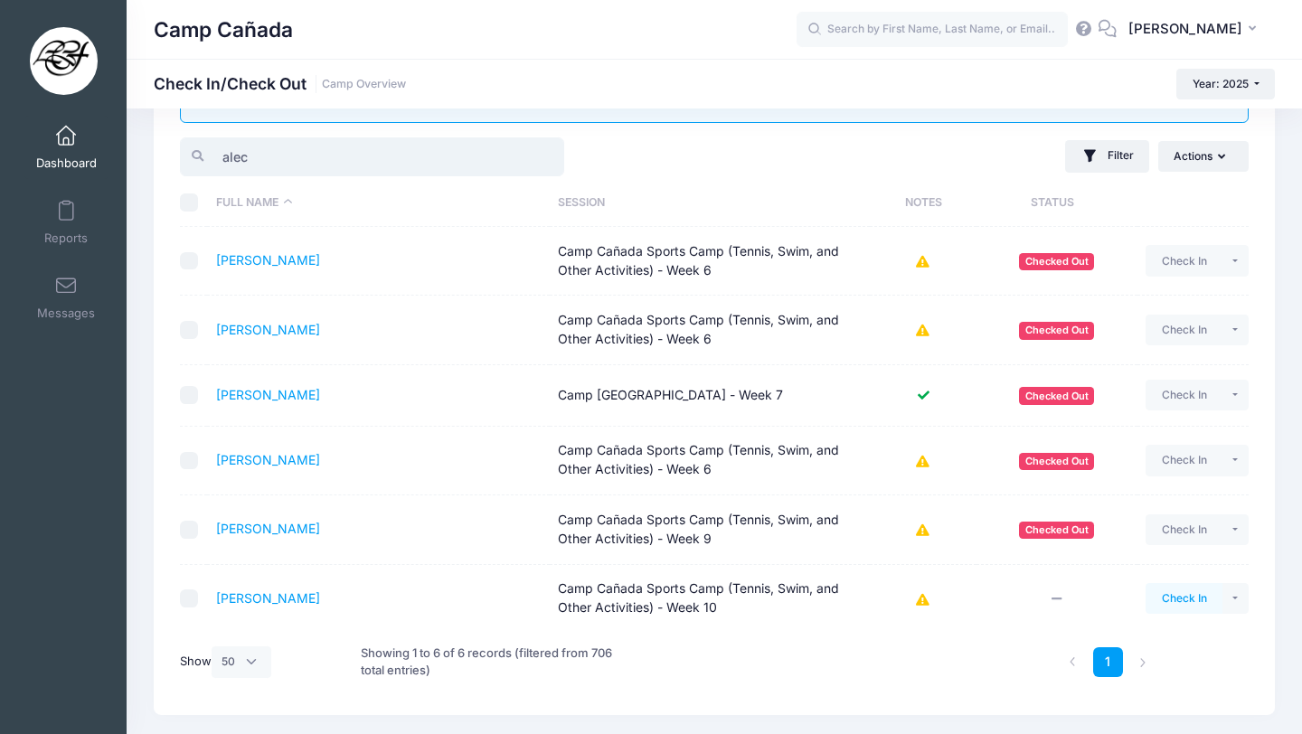
scroll to position [86, 0]
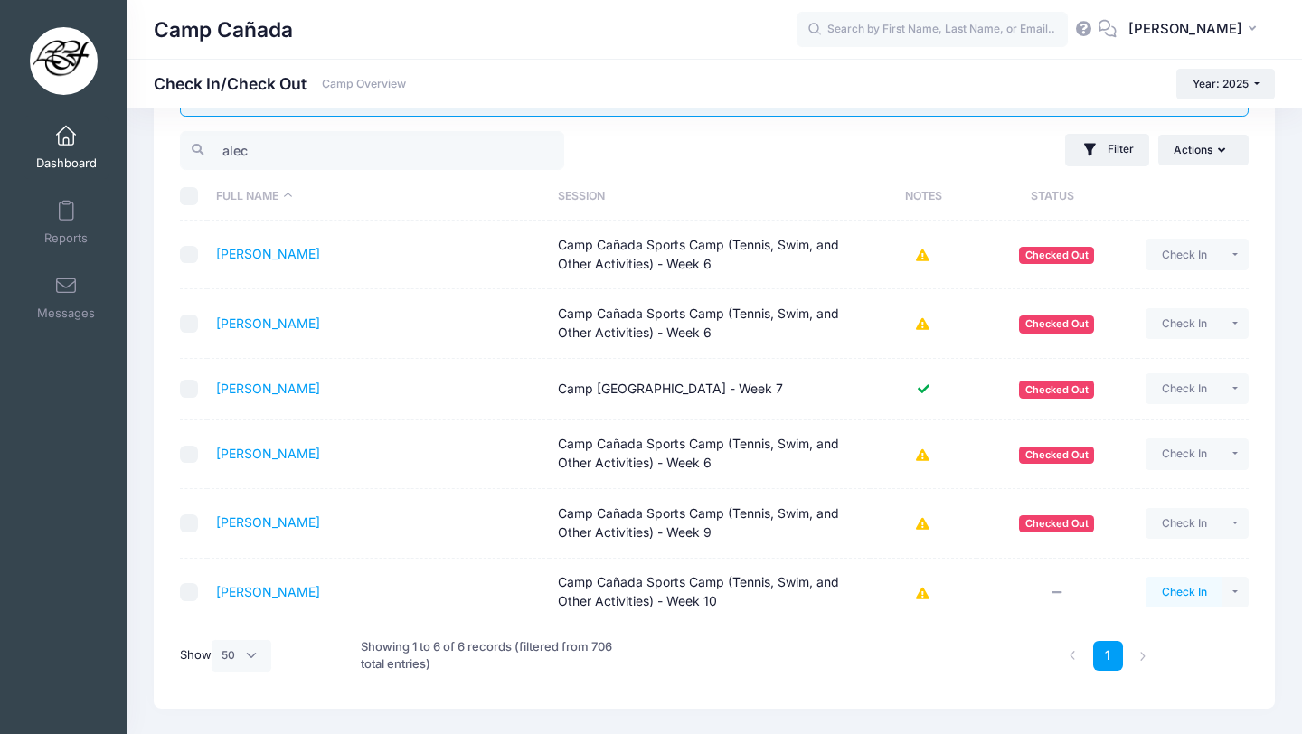
click at [1195, 581] on button "Check In" at bounding box center [1184, 592] width 77 height 31
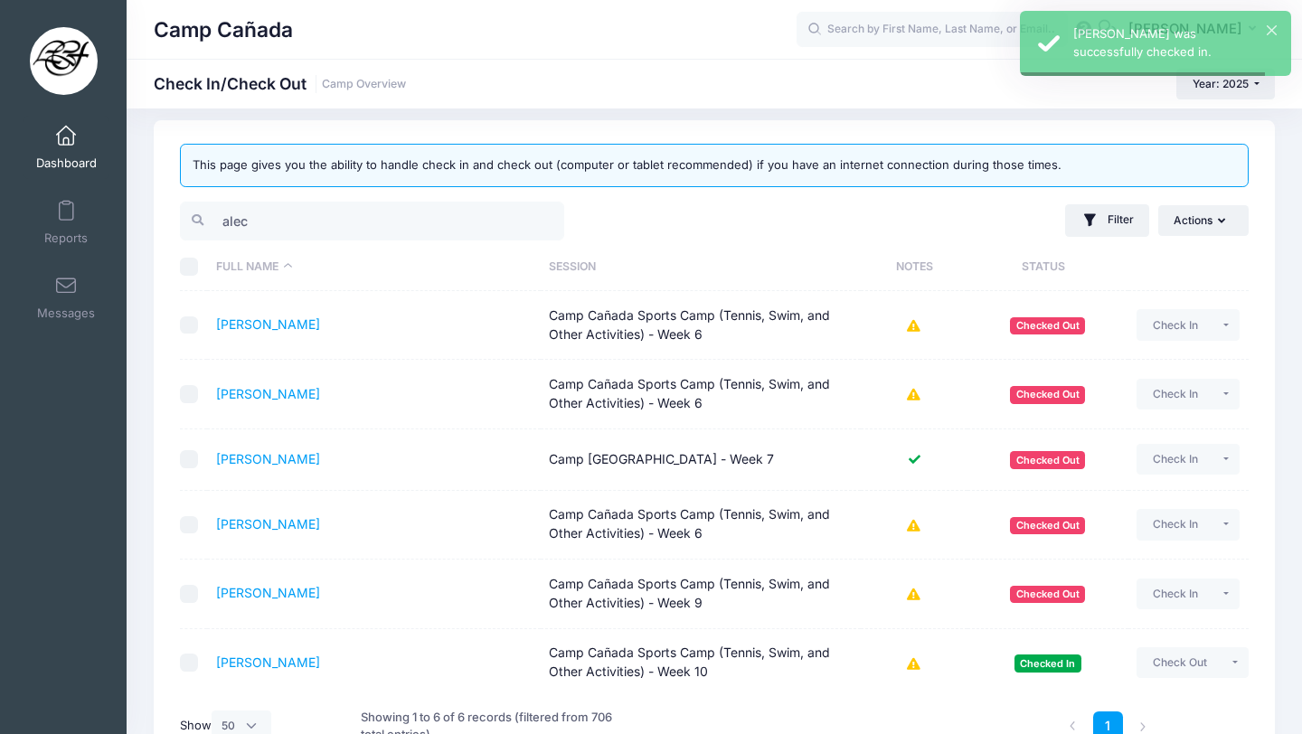
scroll to position [0, 0]
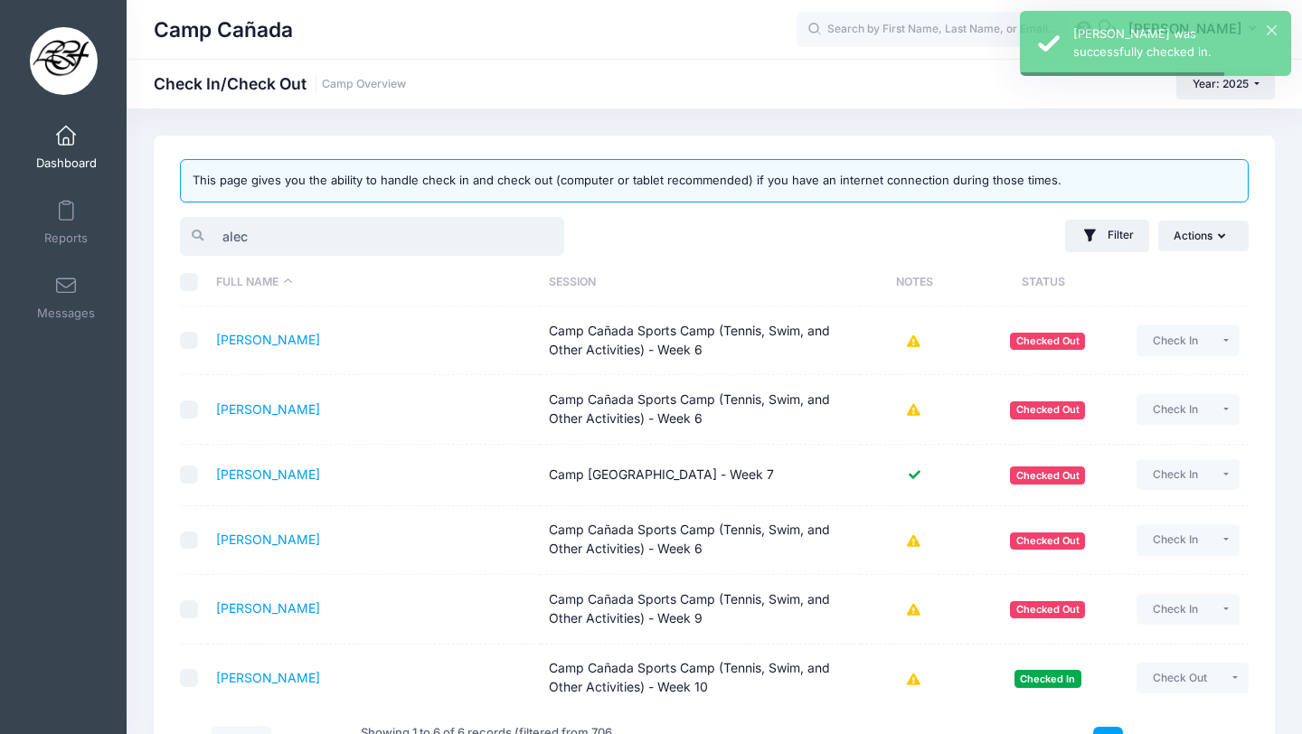
click at [350, 230] on input "alec" at bounding box center [372, 236] width 384 height 39
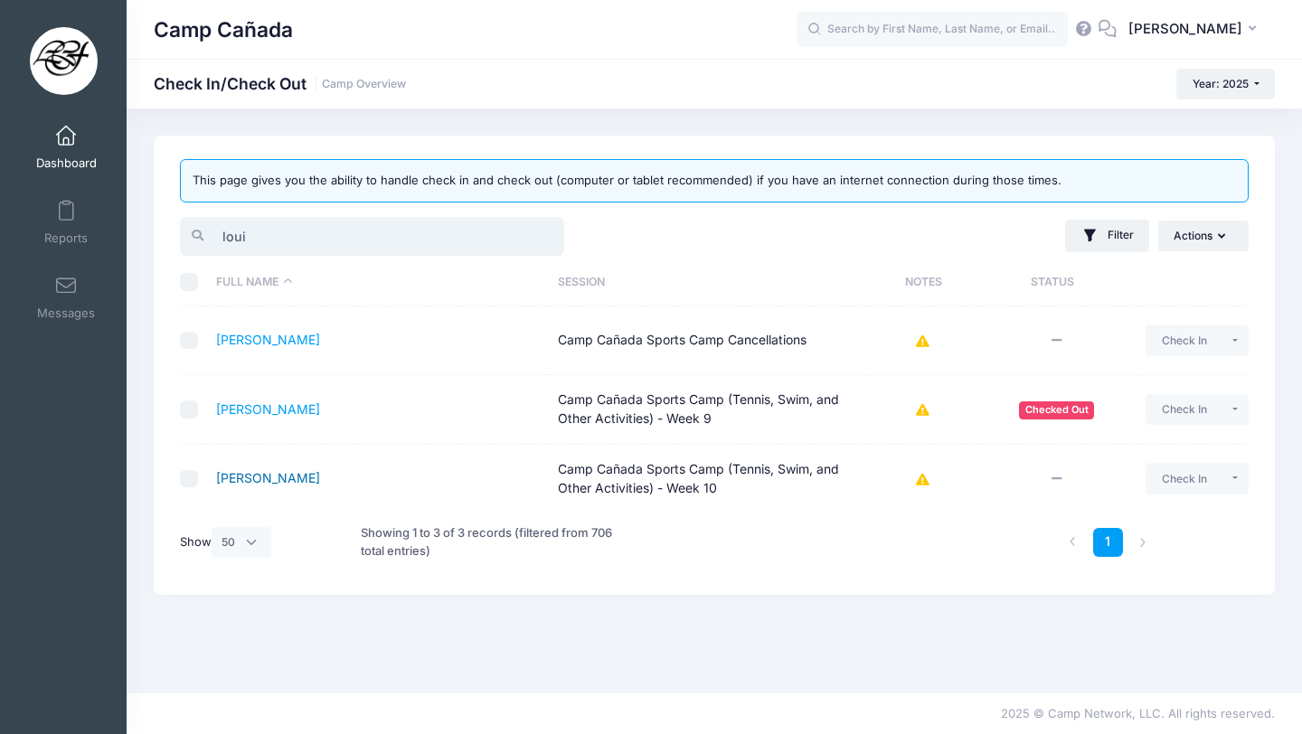
type input "loui"
click at [283, 477] on link "Frontino, Louise" at bounding box center [268, 477] width 104 height 15
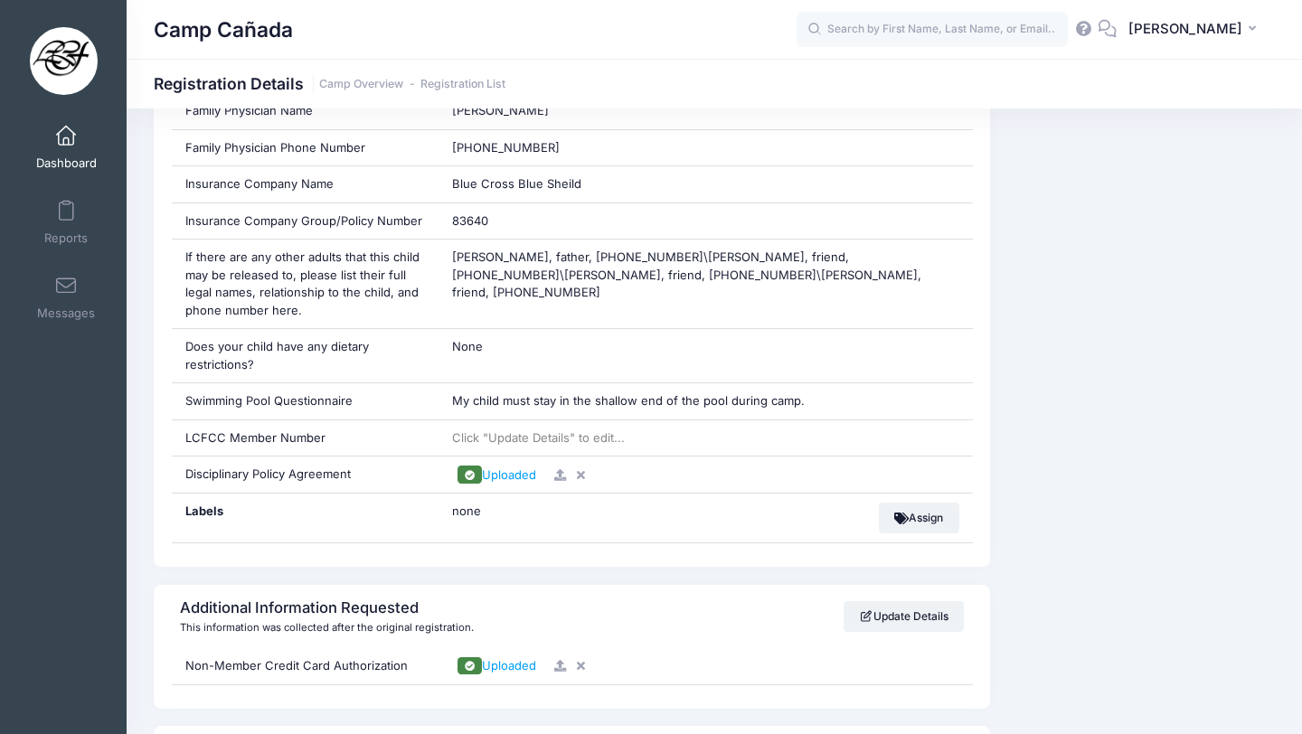
scroll to position [1329, 0]
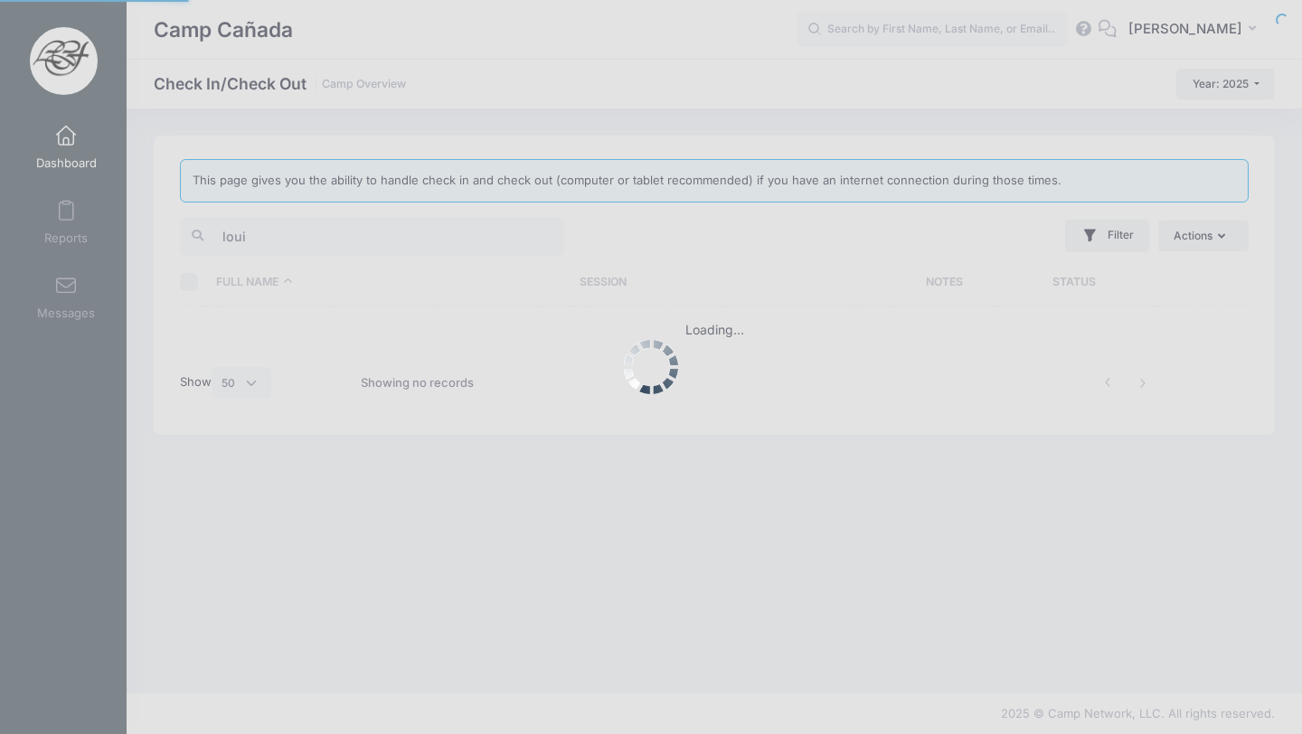
select select "50"
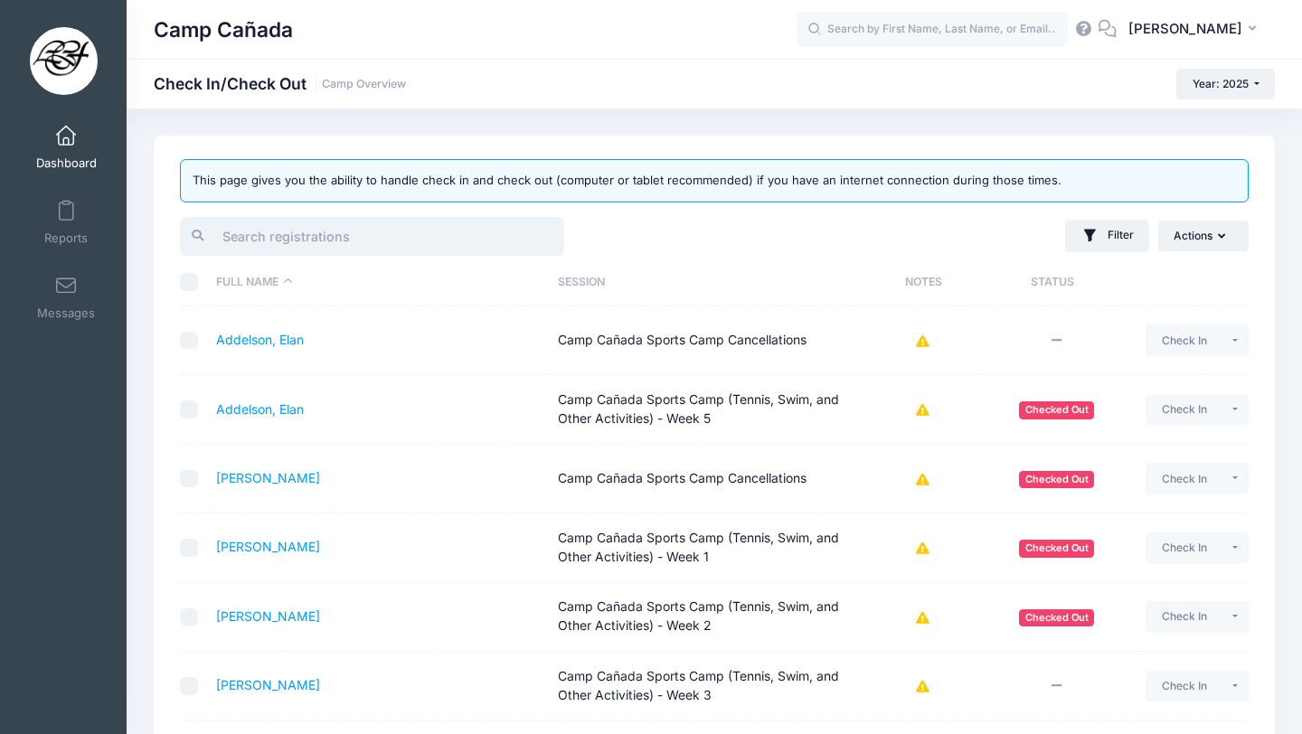
click at [284, 237] on input "search" at bounding box center [372, 236] width 384 height 39
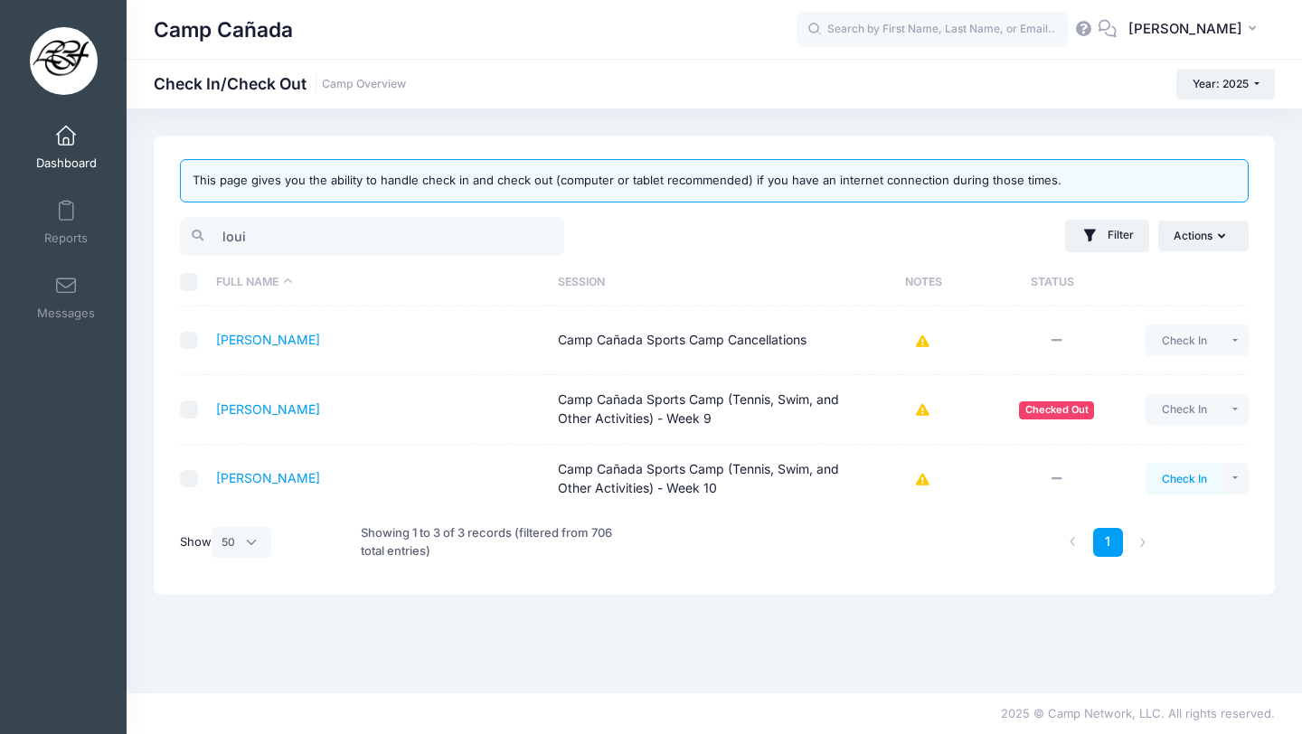
click at [1186, 486] on button "Check In" at bounding box center [1184, 478] width 77 height 31
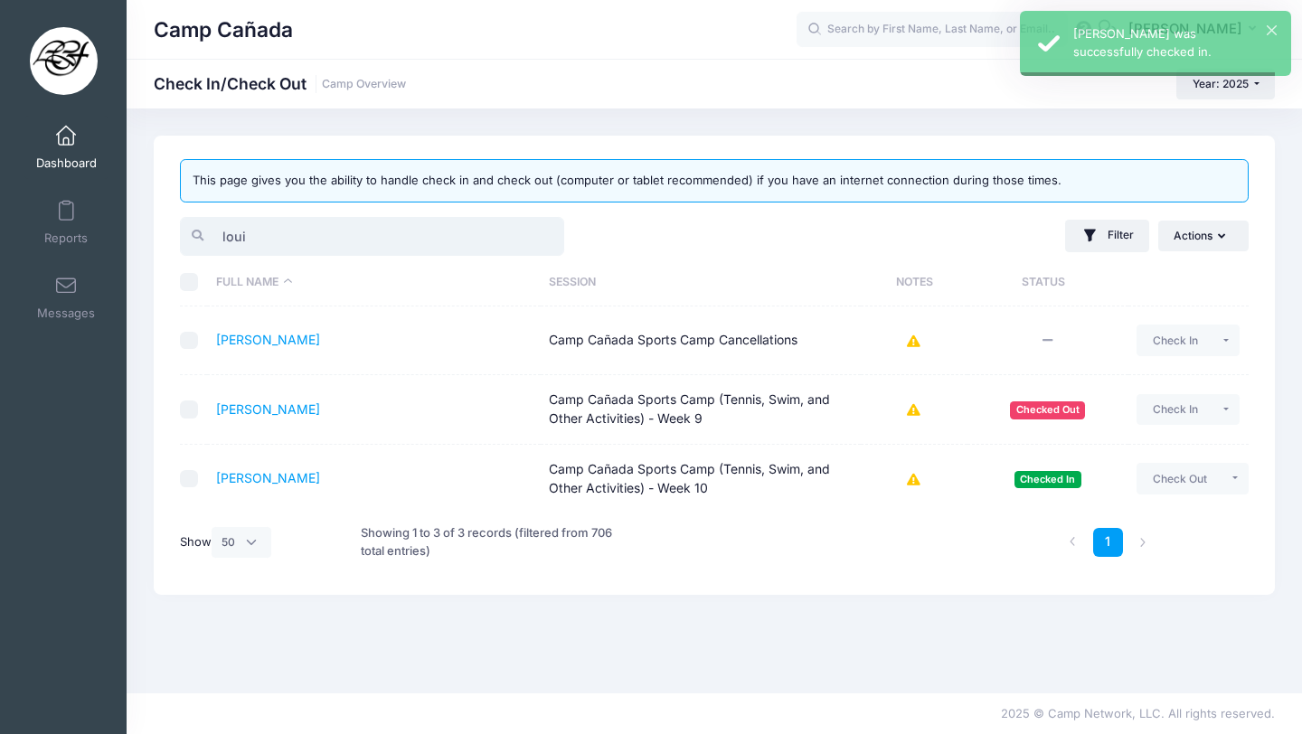
click at [264, 237] on input "loui" at bounding box center [372, 236] width 384 height 39
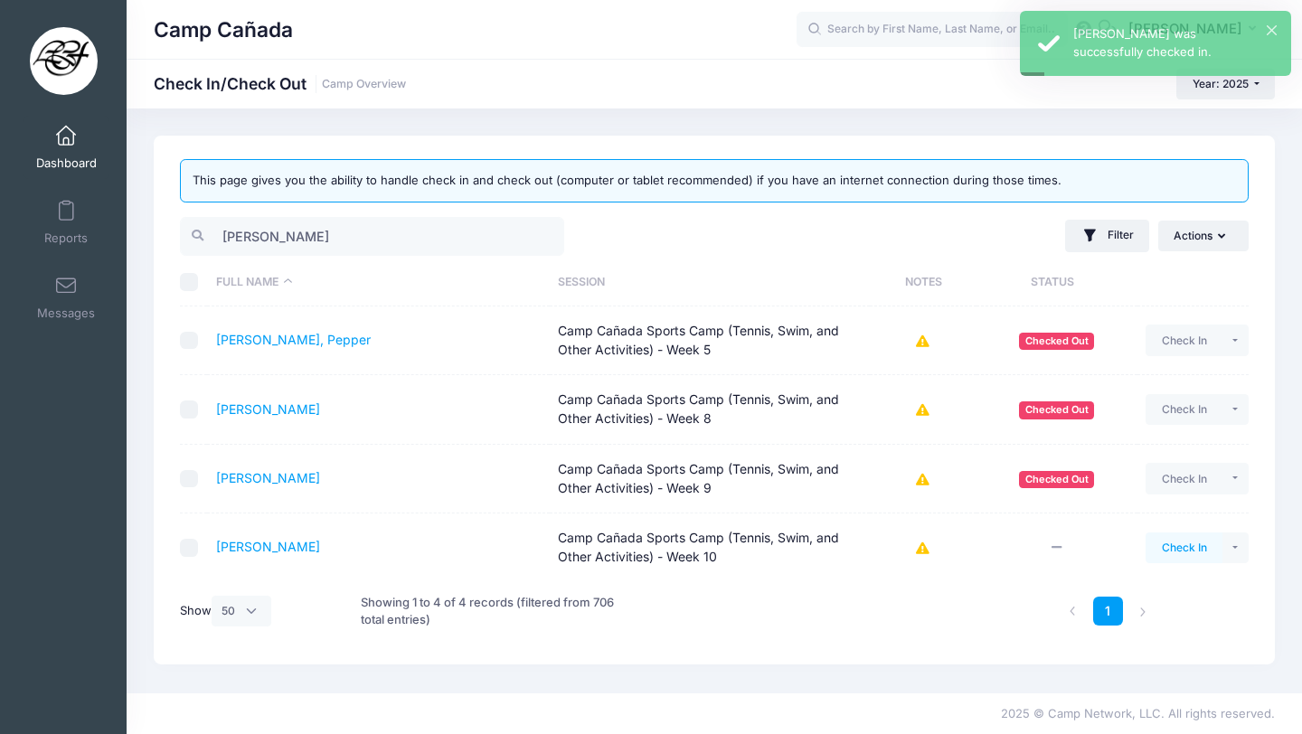
click at [1185, 543] on button "Check In" at bounding box center [1184, 548] width 77 height 31
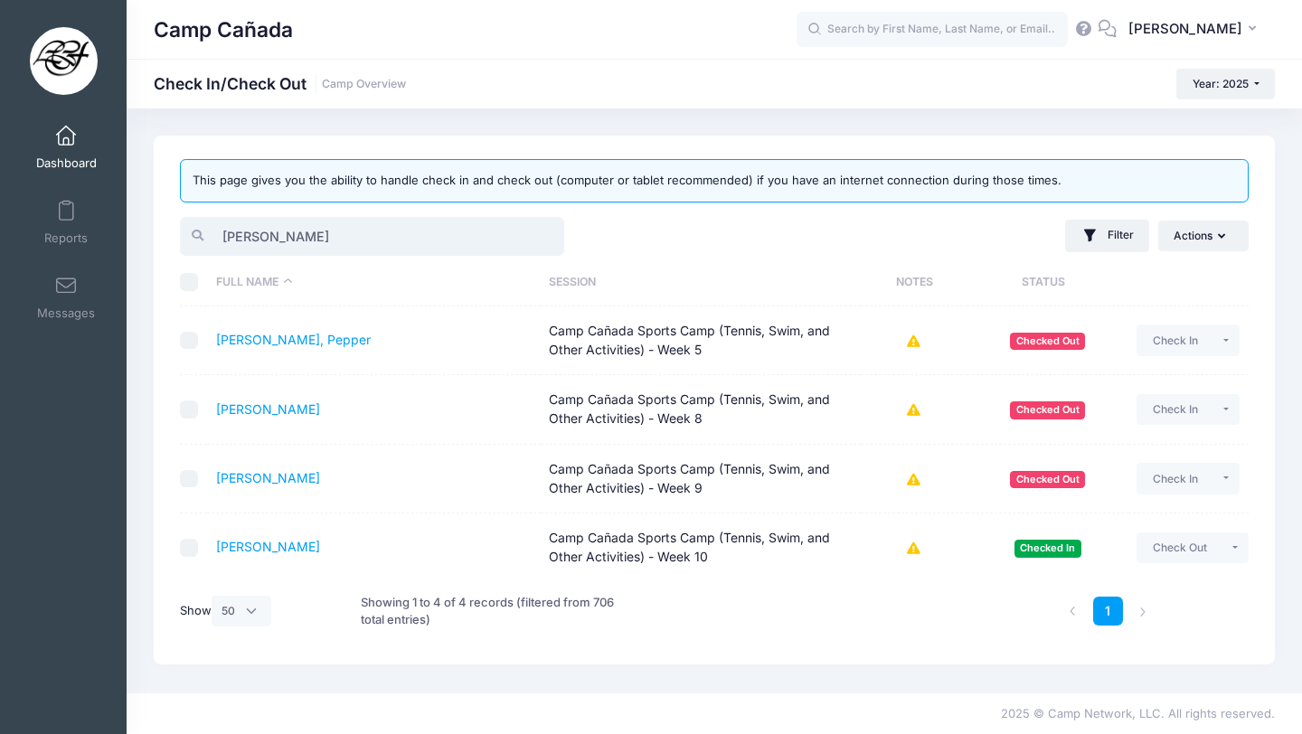
click at [270, 232] on input "benn" at bounding box center [372, 236] width 384 height 39
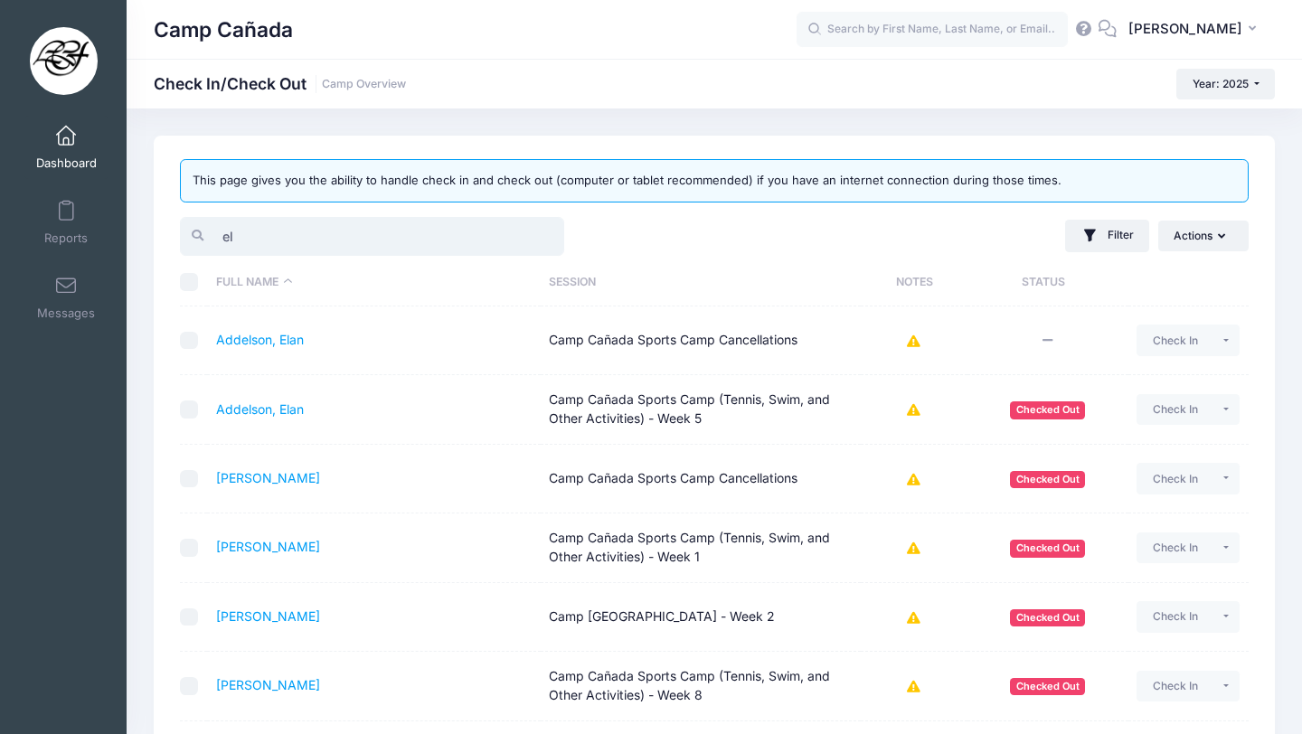
type input "e"
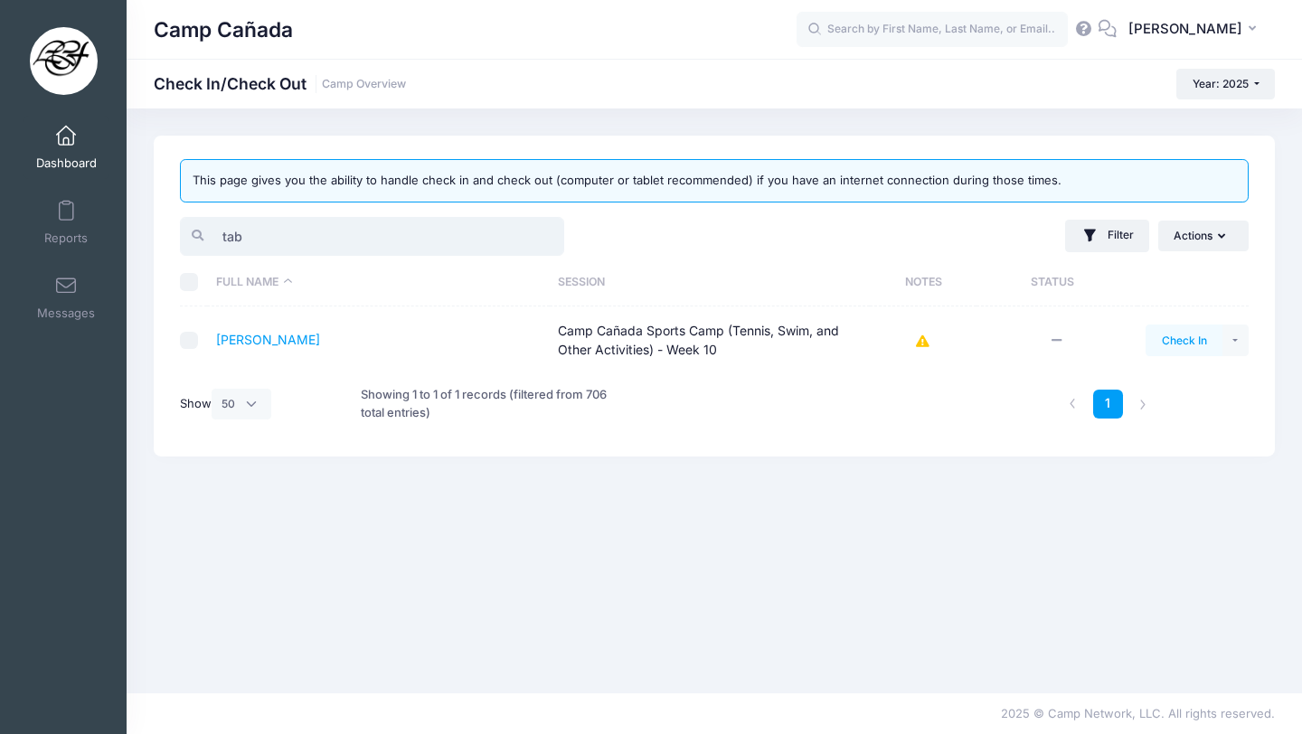
type input "tab"
click at [1164, 345] on button "Check In" at bounding box center [1184, 340] width 77 height 31
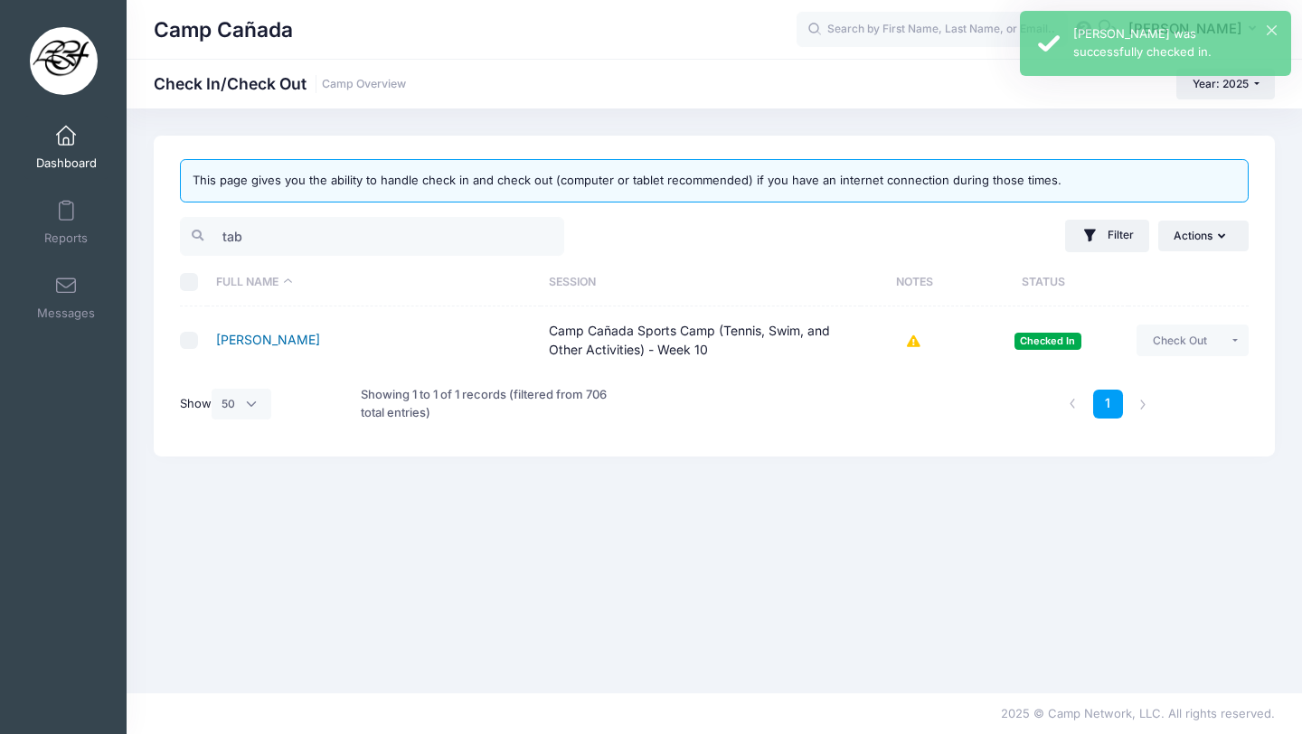
click at [269, 344] on link "[PERSON_NAME]" at bounding box center [268, 339] width 104 height 15
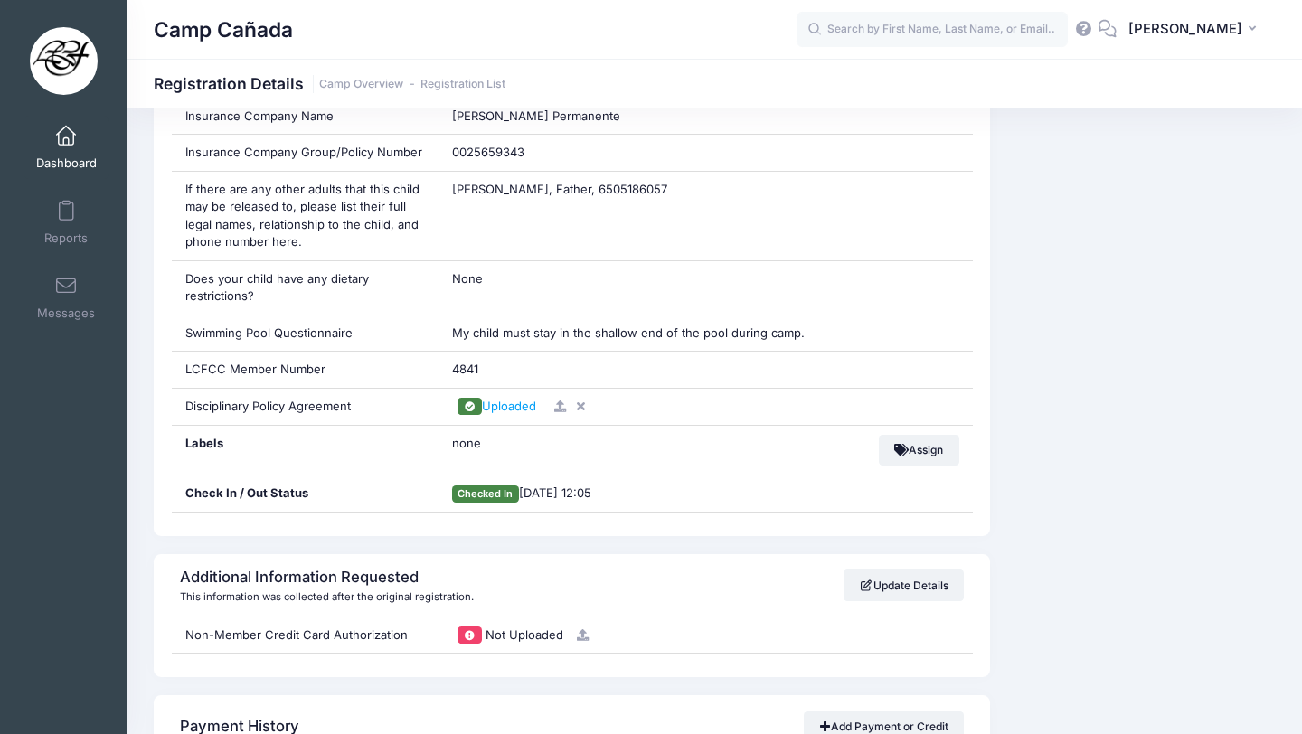
scroll to position [1454, 0]
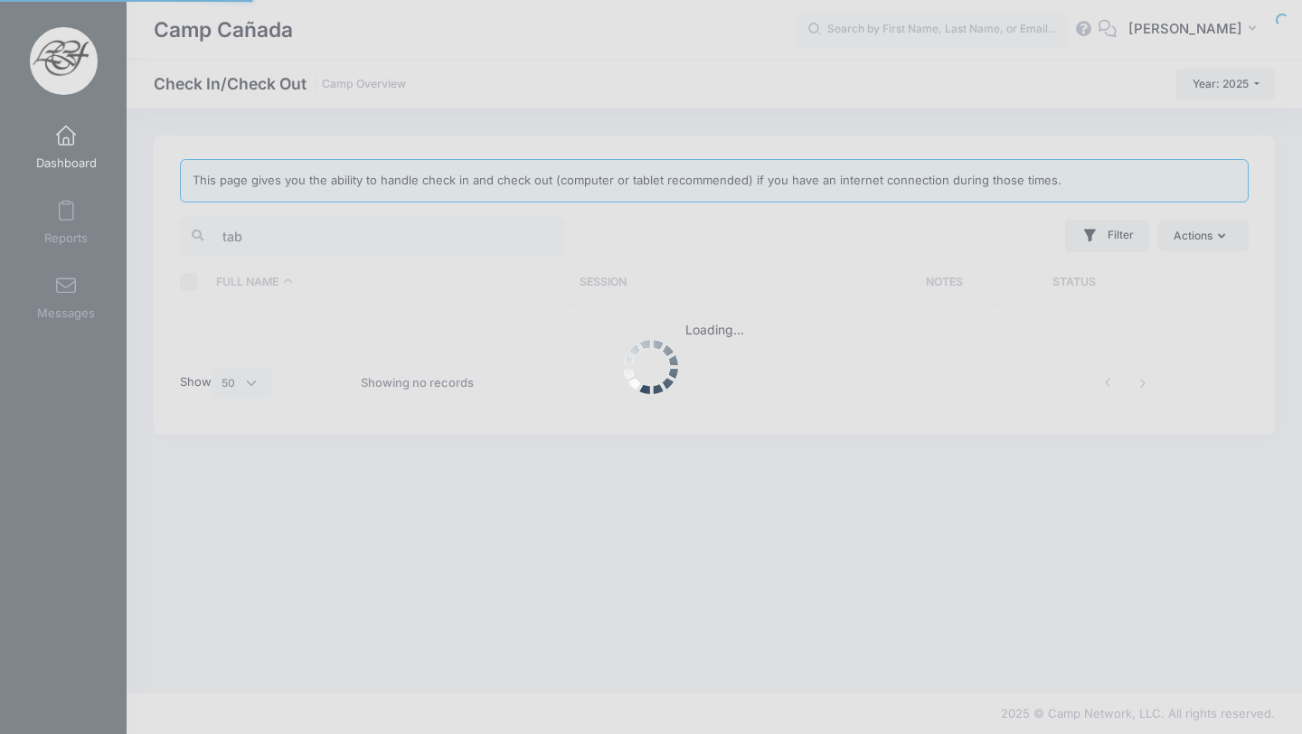
select select "50"
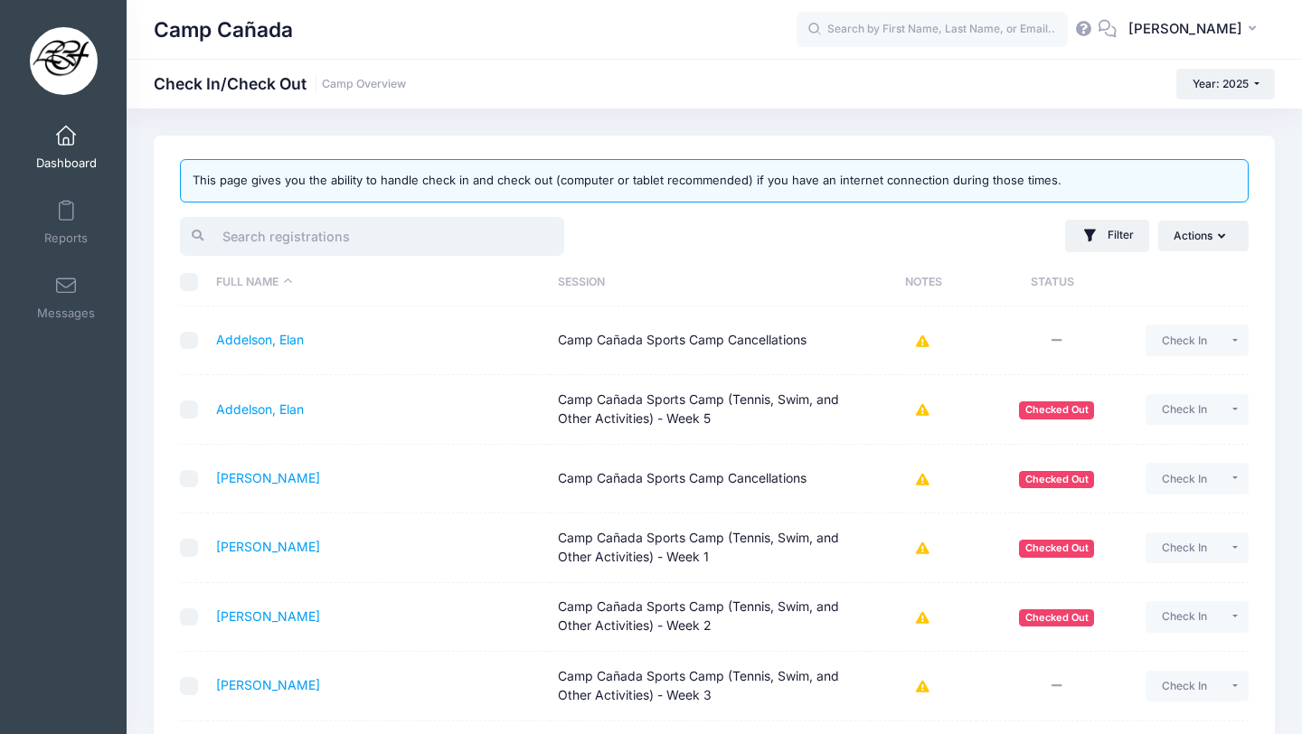
click at [378, 226] on input "search" at bounding box center [372, 236] width 384 height 39
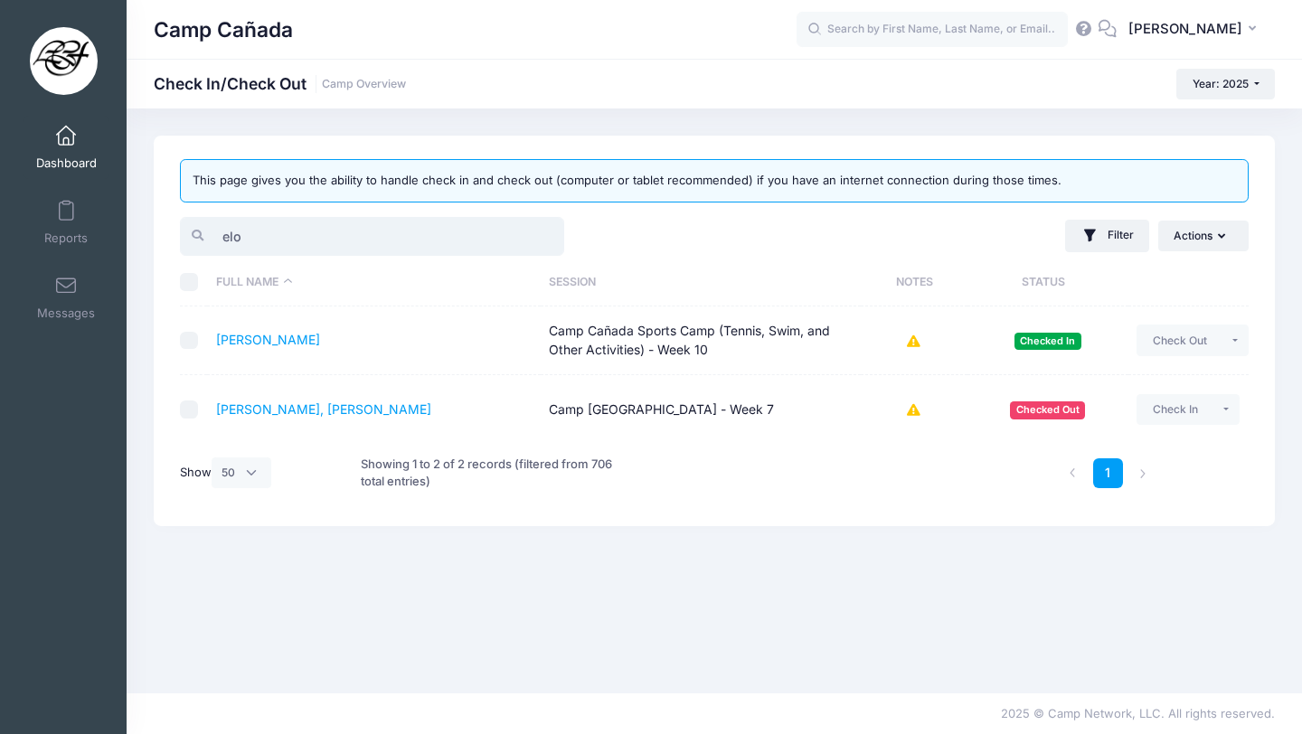
click at [292, 238] on input "elo" at bounding box center [372, 236] width 384 height 39
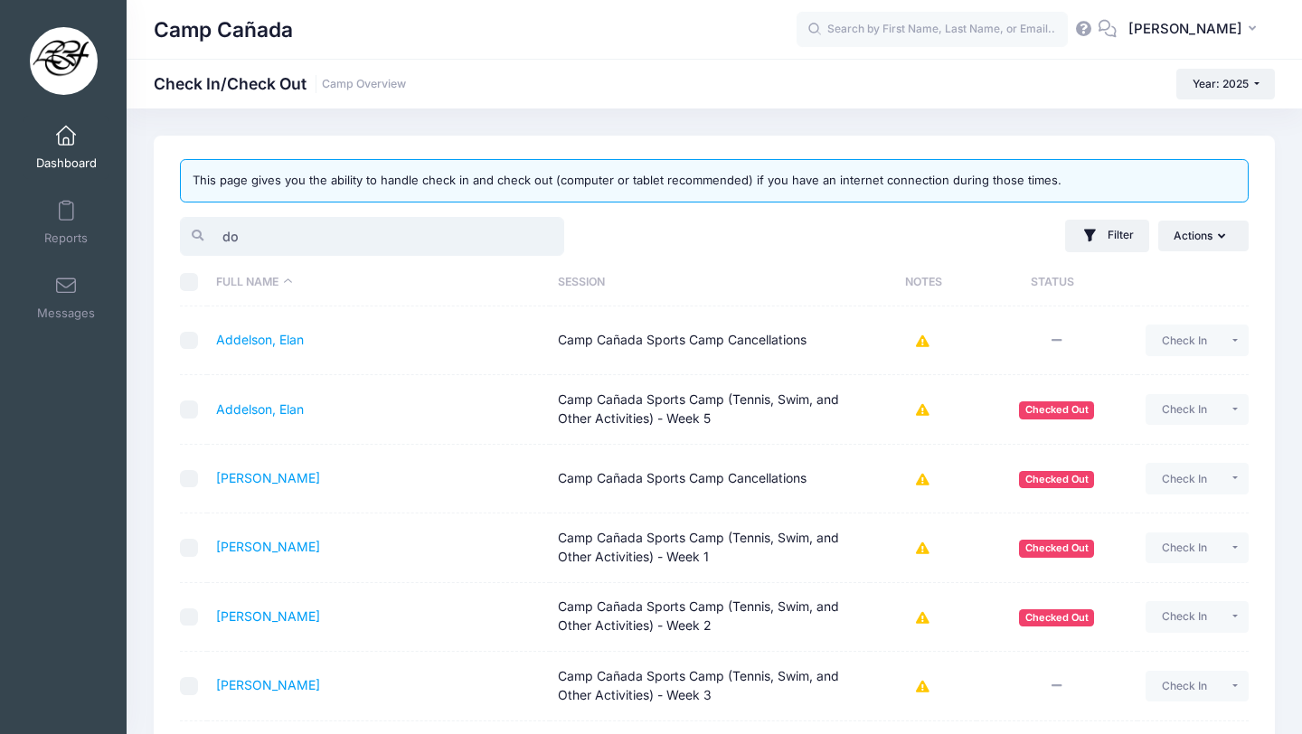
type input "d"
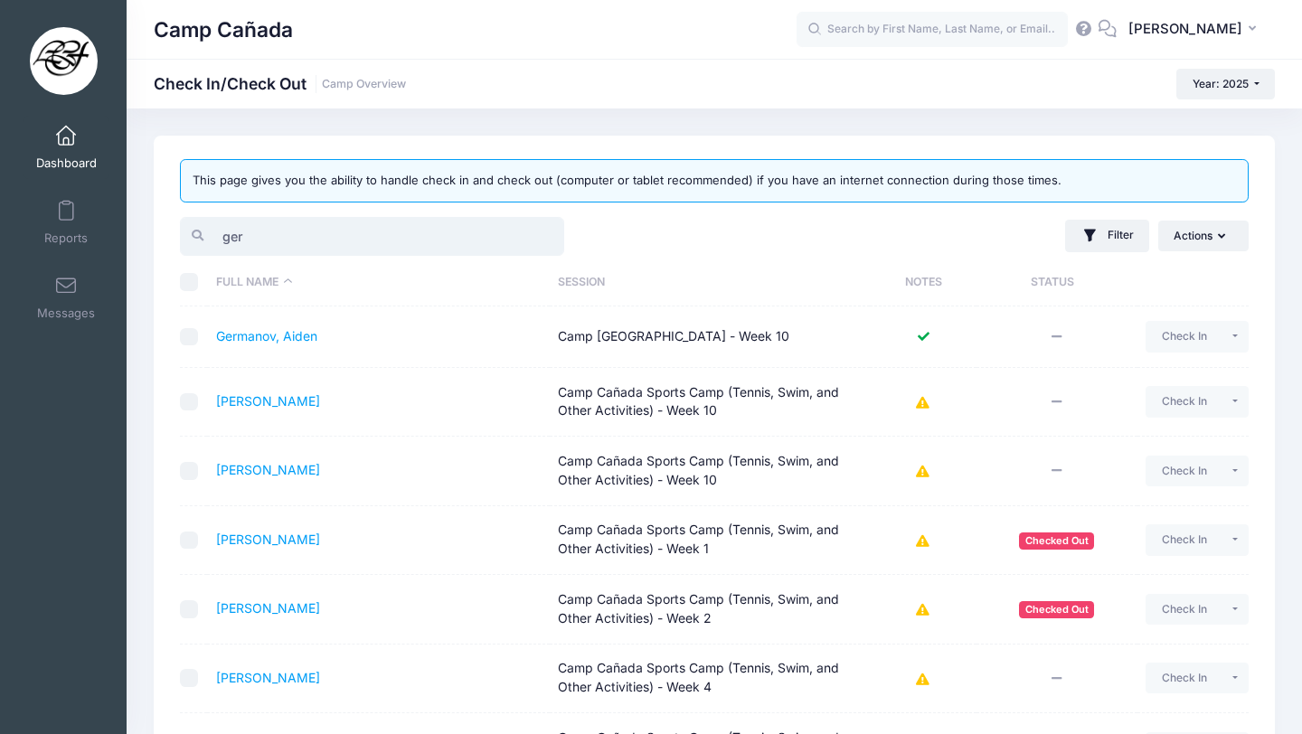
type input "ger"
click at [922, 336] on icon at bounding box center [923, 337] width 14 height 12
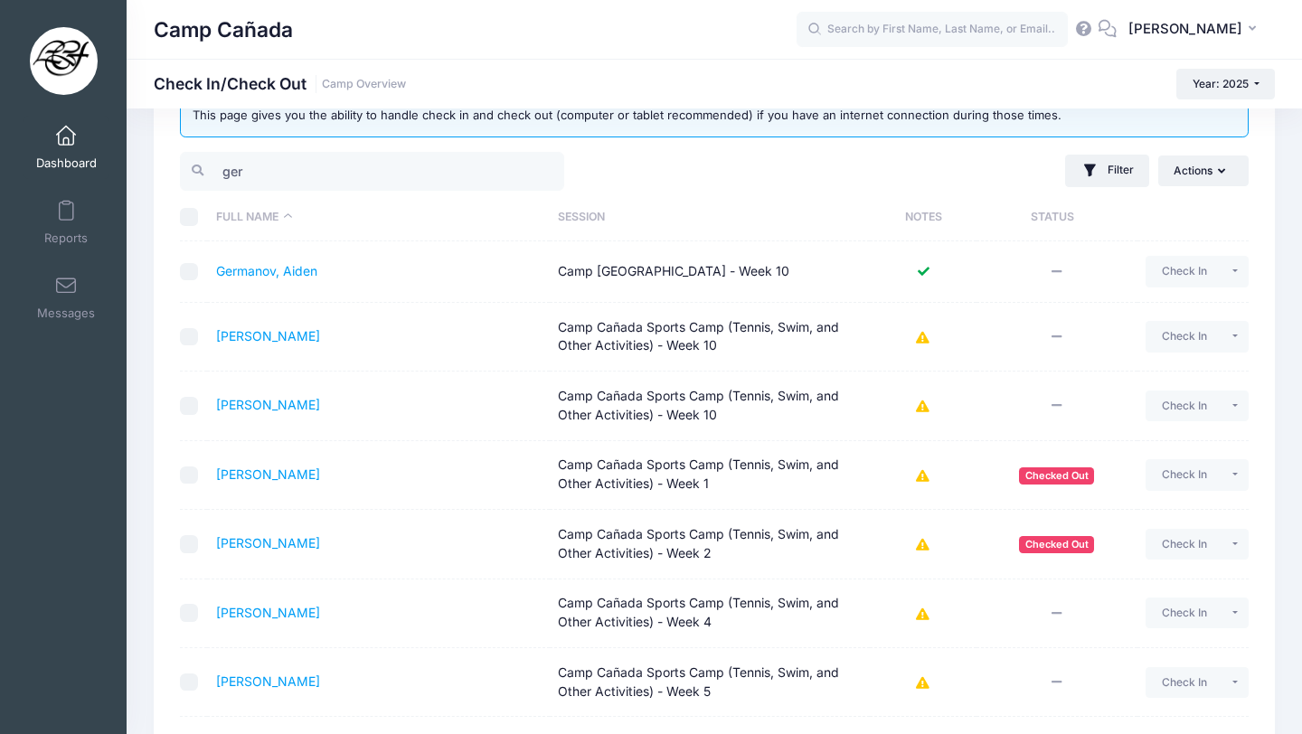
scroll to position [69, 0]
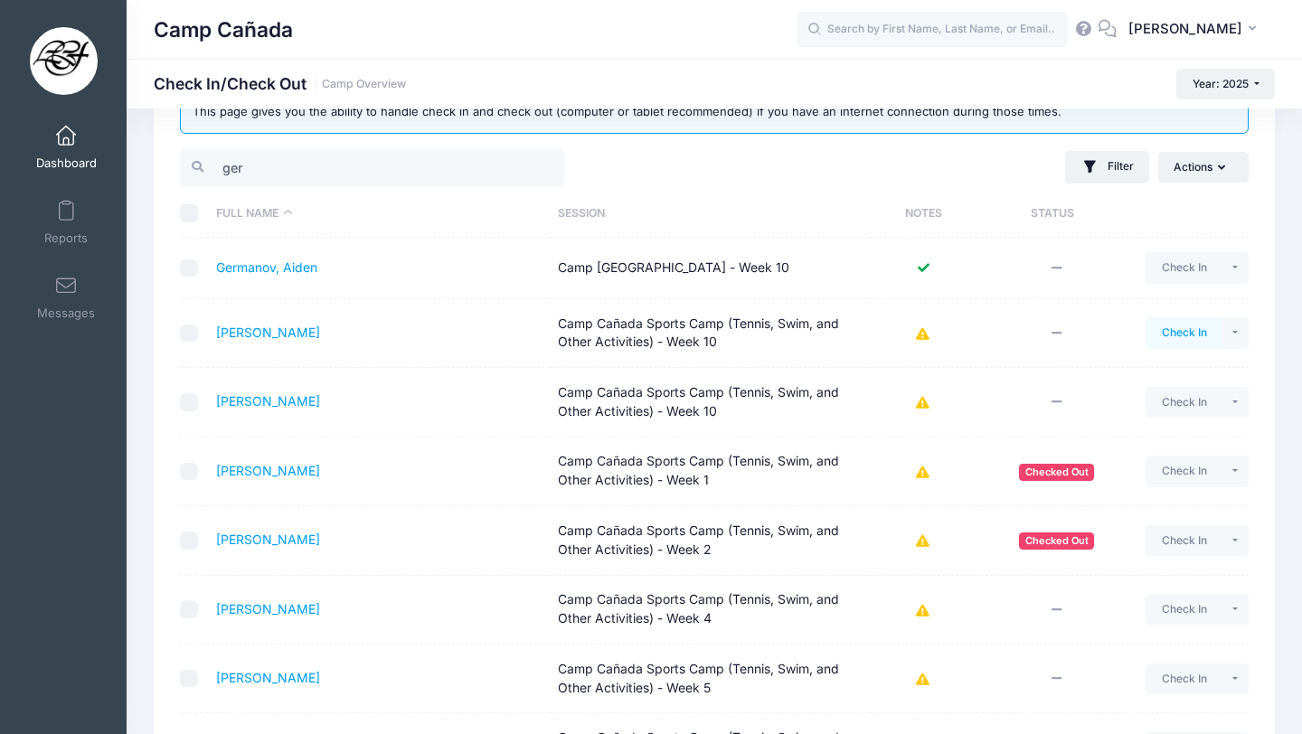
click at [1179, 324] on button "Check In" at bounding box center [1184, 332] width 77 height 31
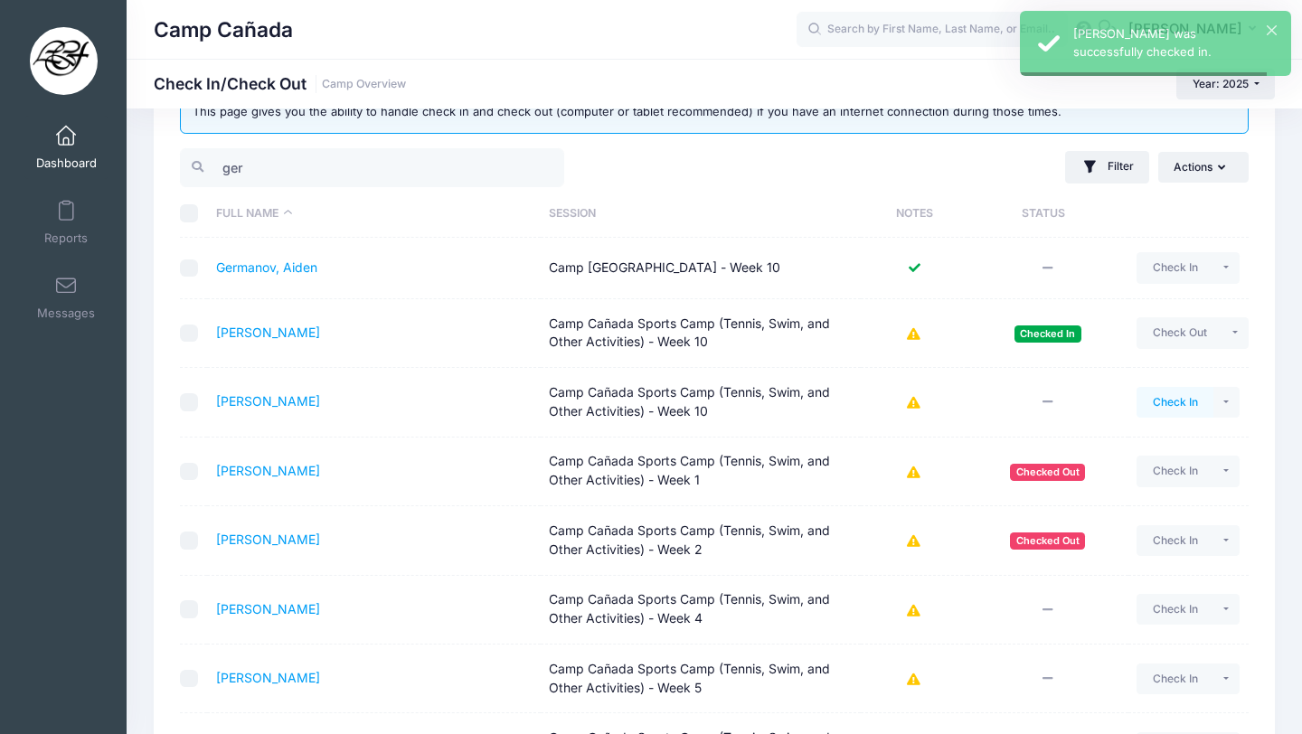
click at [1174, 403] on button "Check In" at bounding box center [1175, 402] width 77 height 31
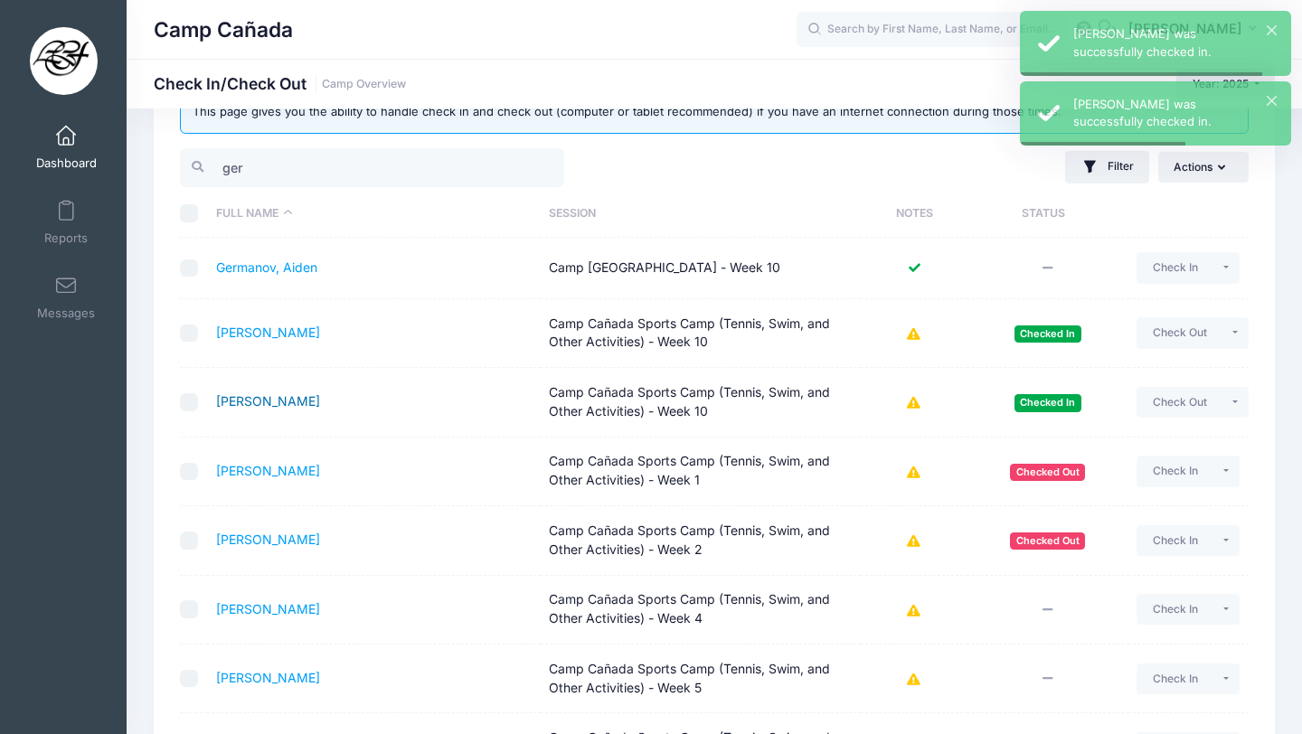
click at [226, 396] on link "Germanov, Axel" at bounding box center [268, 400] width 104 height 15
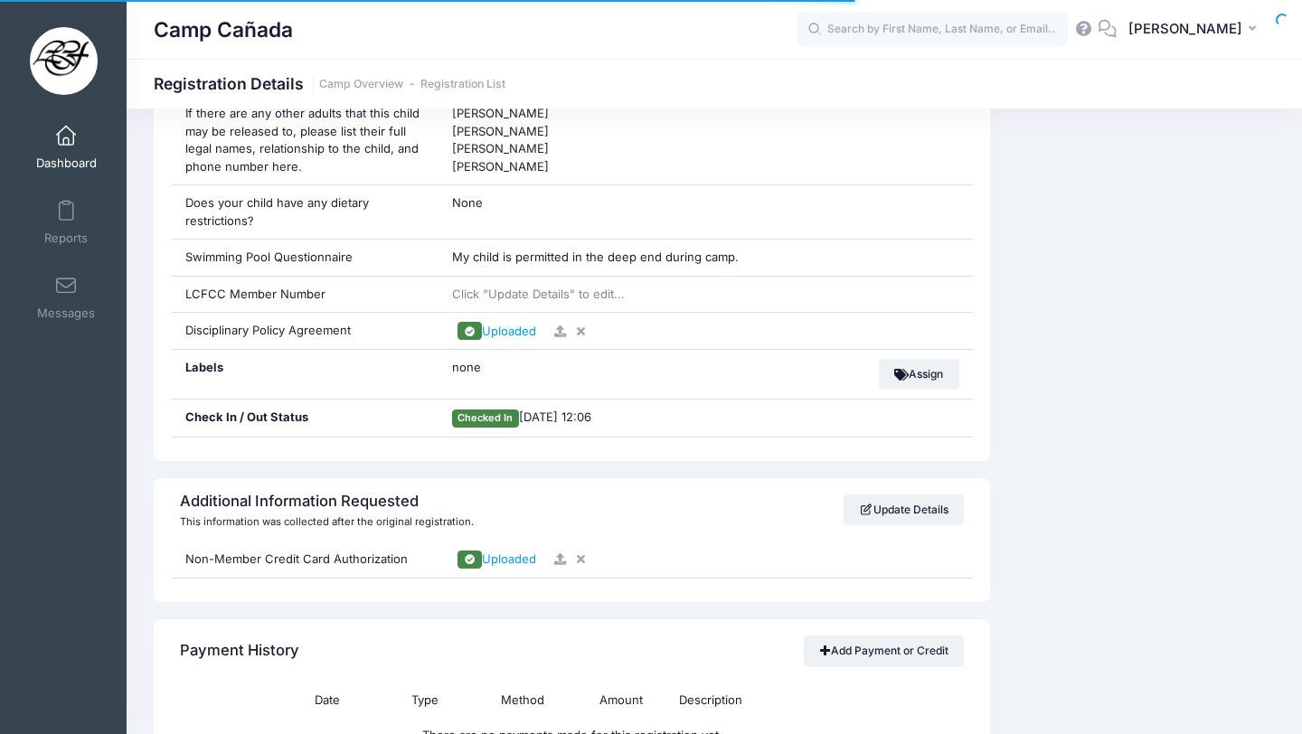
scroll to position [1451, 0]
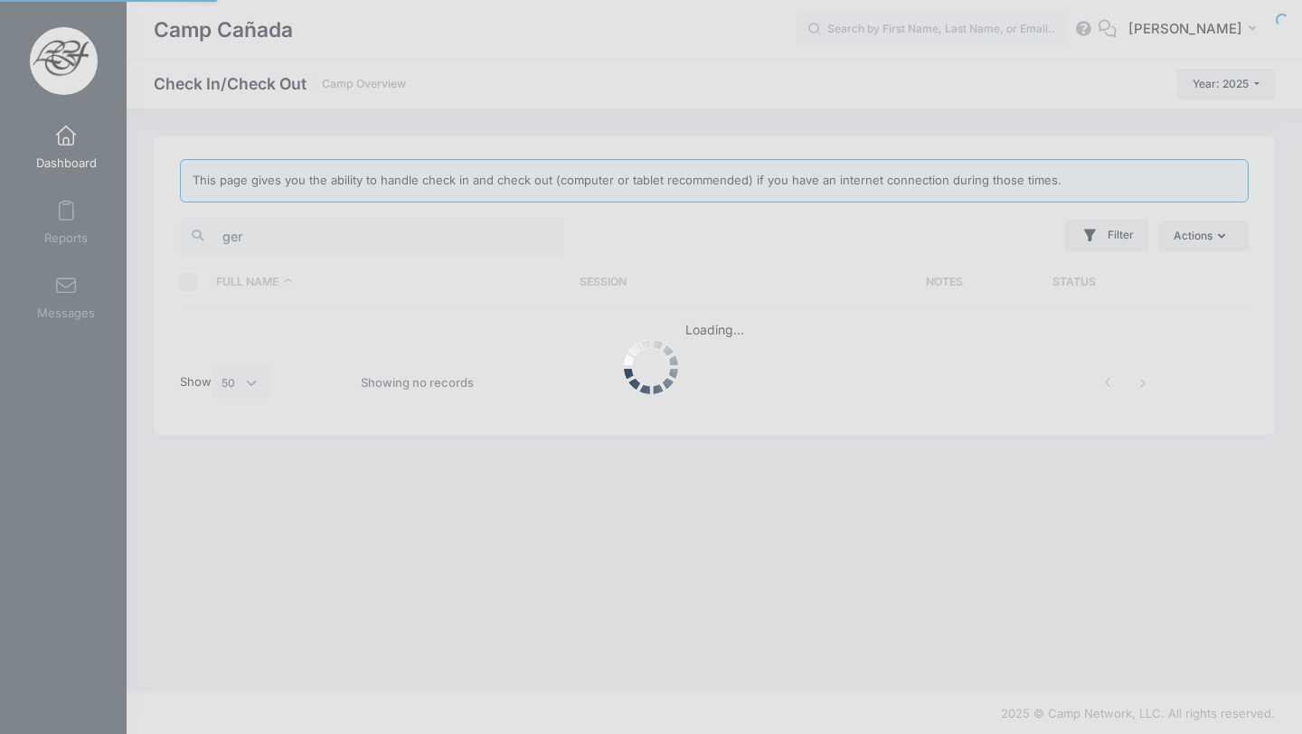
select select "50"
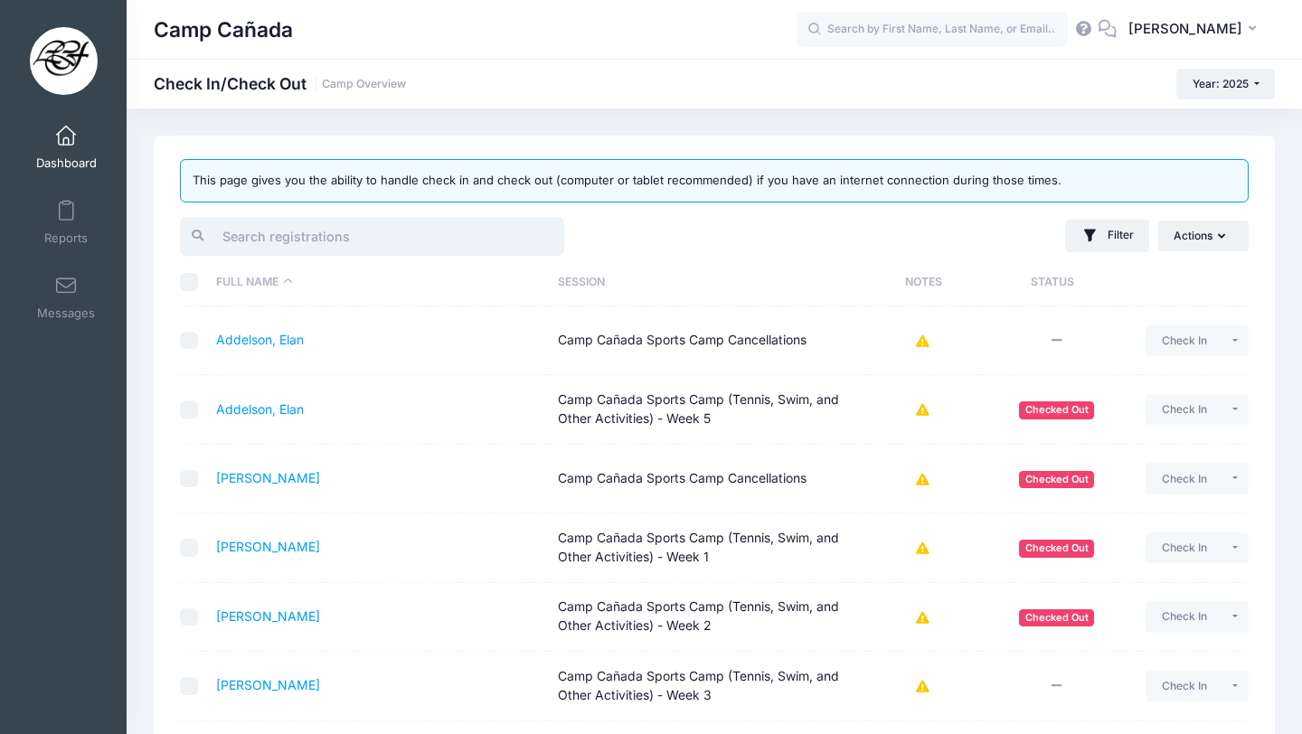
click at [252, 224] on input "search" at bounding box center [372, 236] width 384 height 39
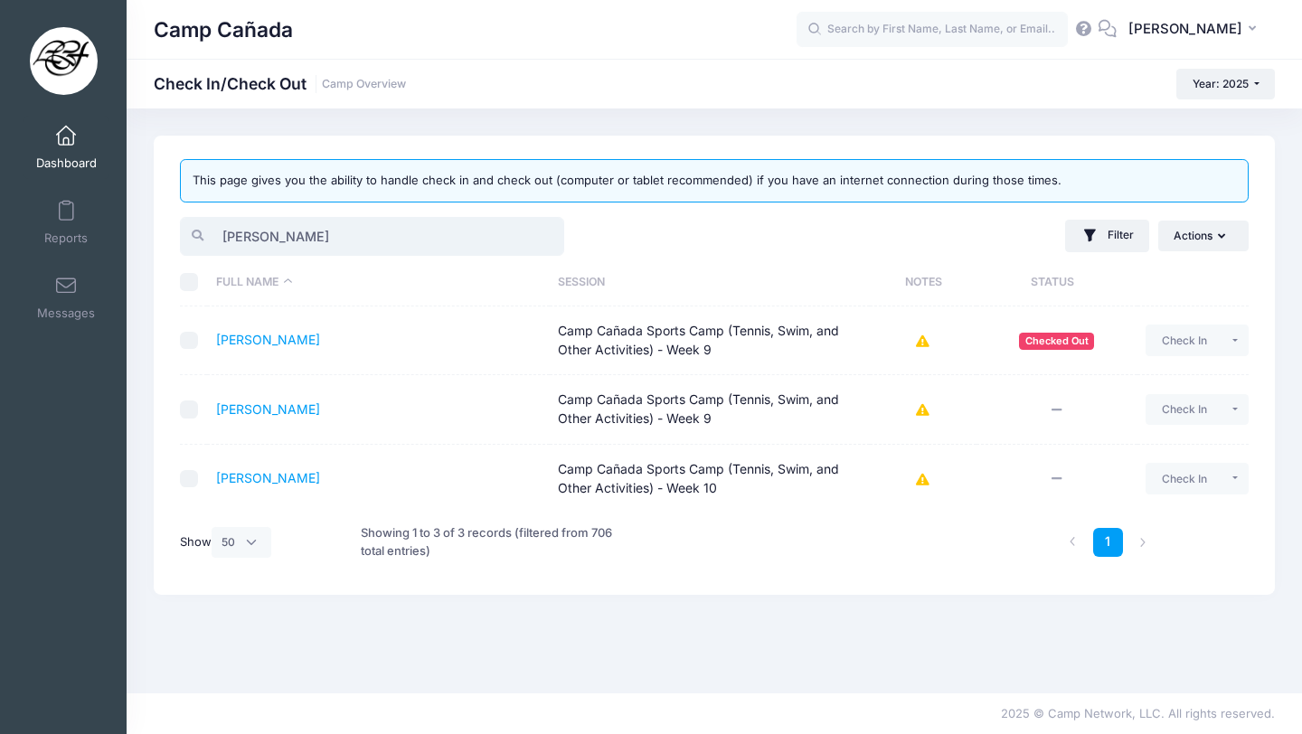
type input "[PERSON_NAME]"
click at [1179, 484] on button "Check In" at bounding box center [1184, 478] width 77 height 31
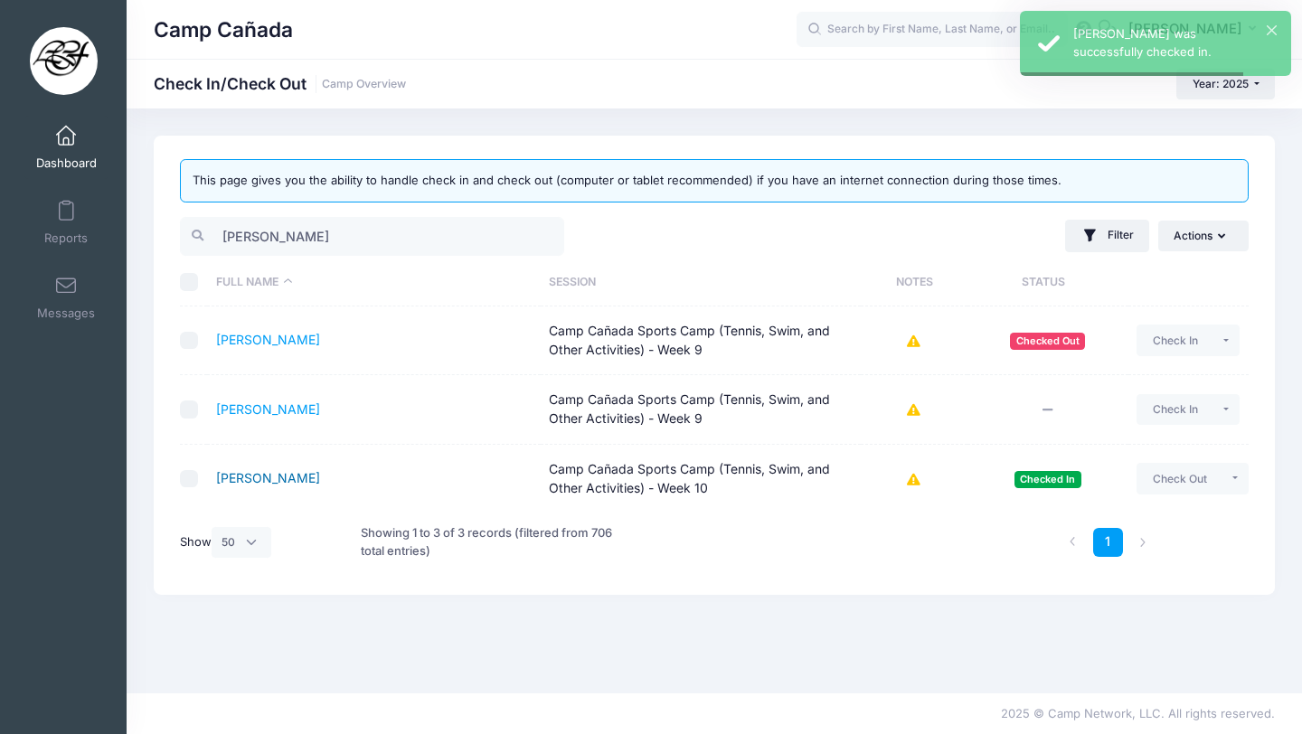
click at [258, 473] on link "[PERSON_NAME]" at bounding box center [268, 477] width 104 height 15
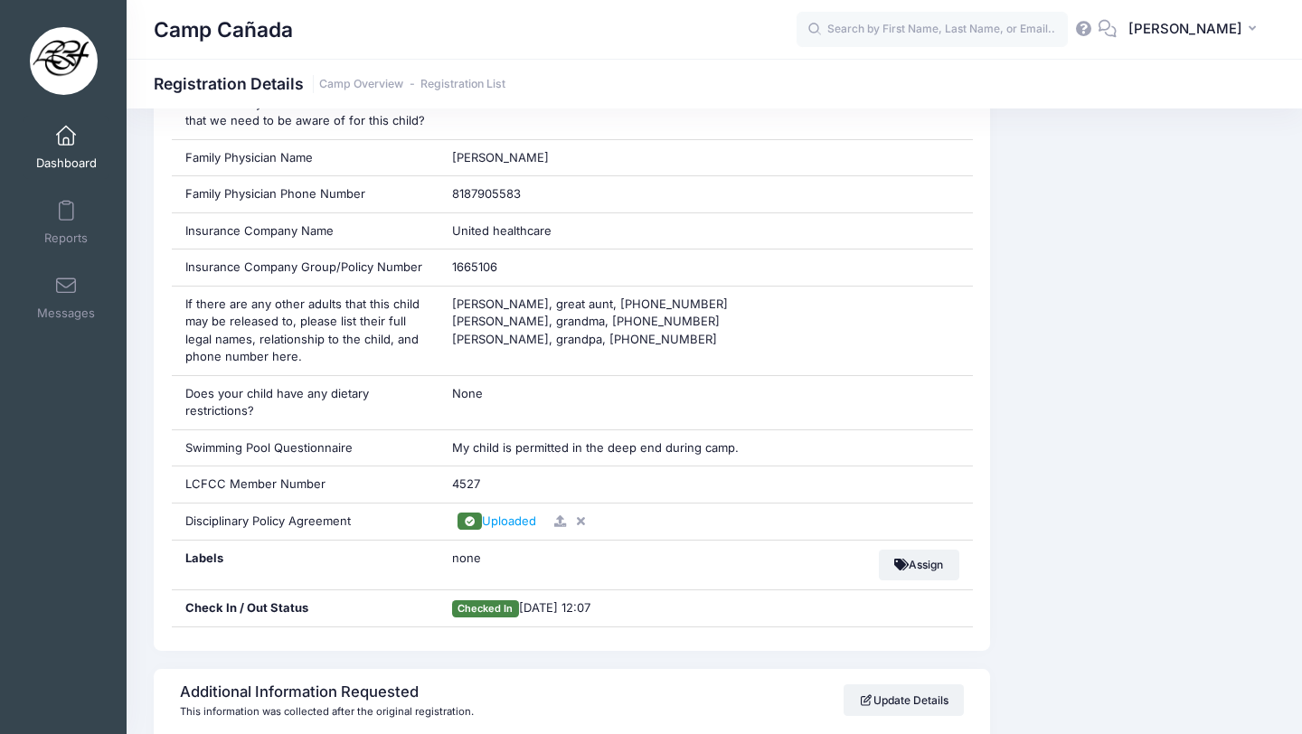
scroll to position [1471, 0]
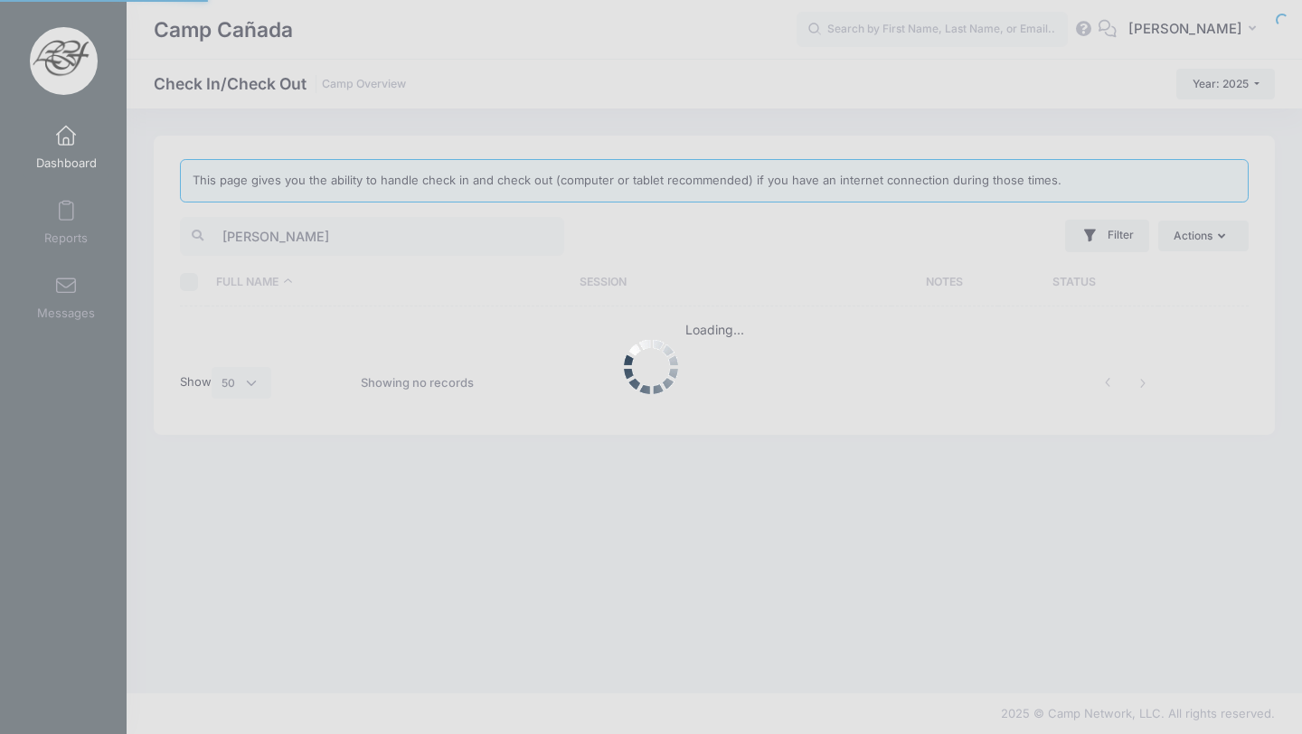
select select "50"
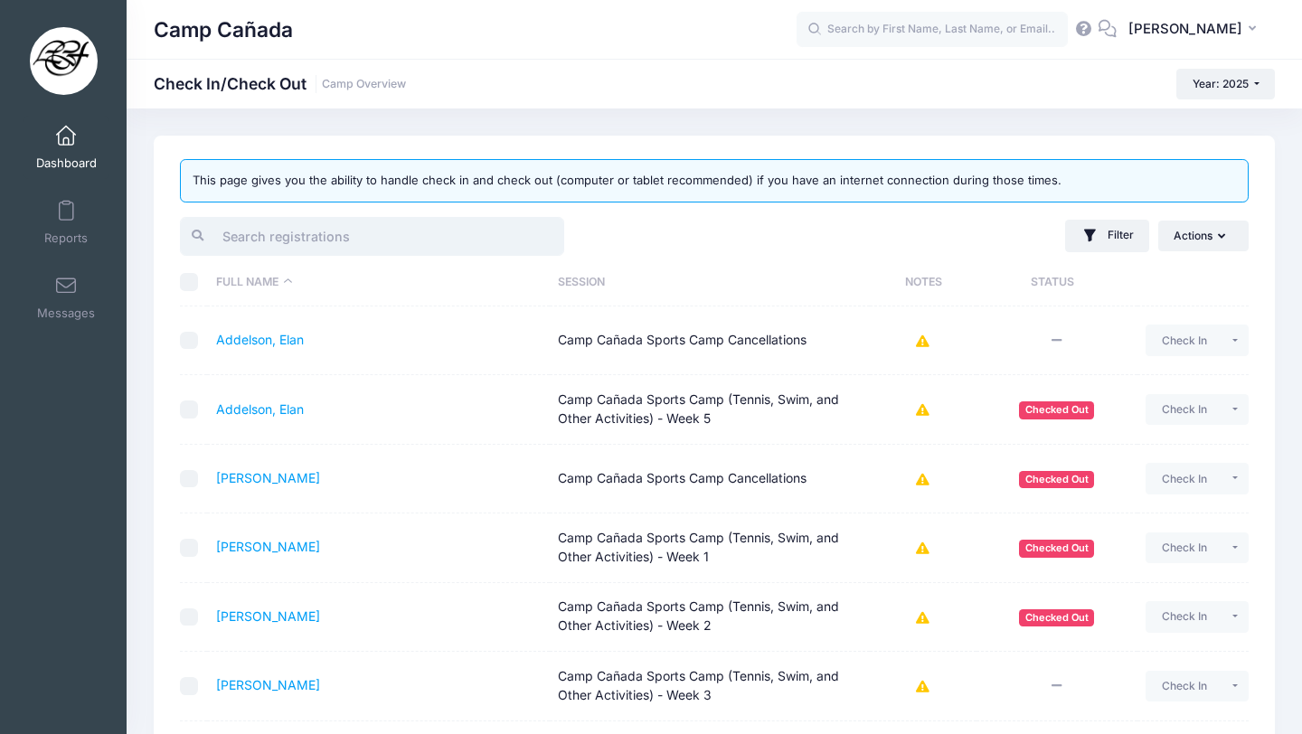
click at [342, 238] on input "search" at bounding box center [372, 236] width 384 height 39
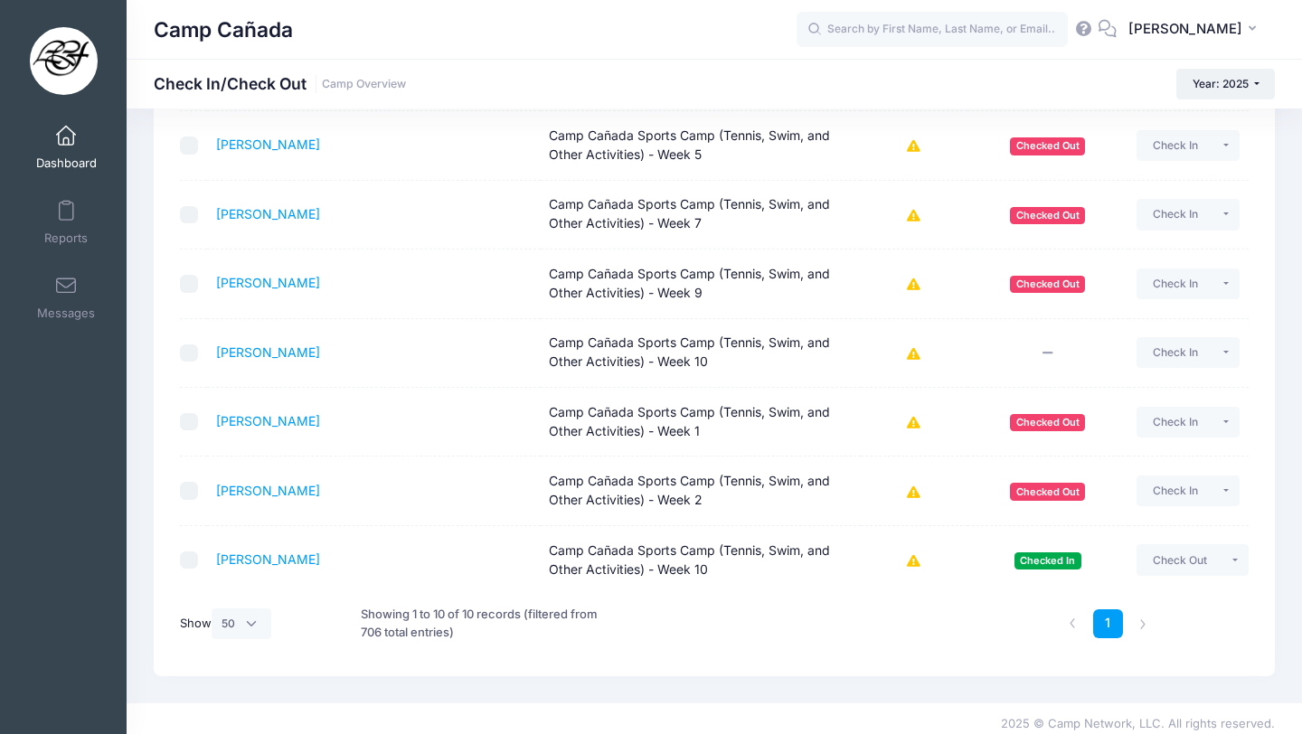
scroll to position [407, 0]
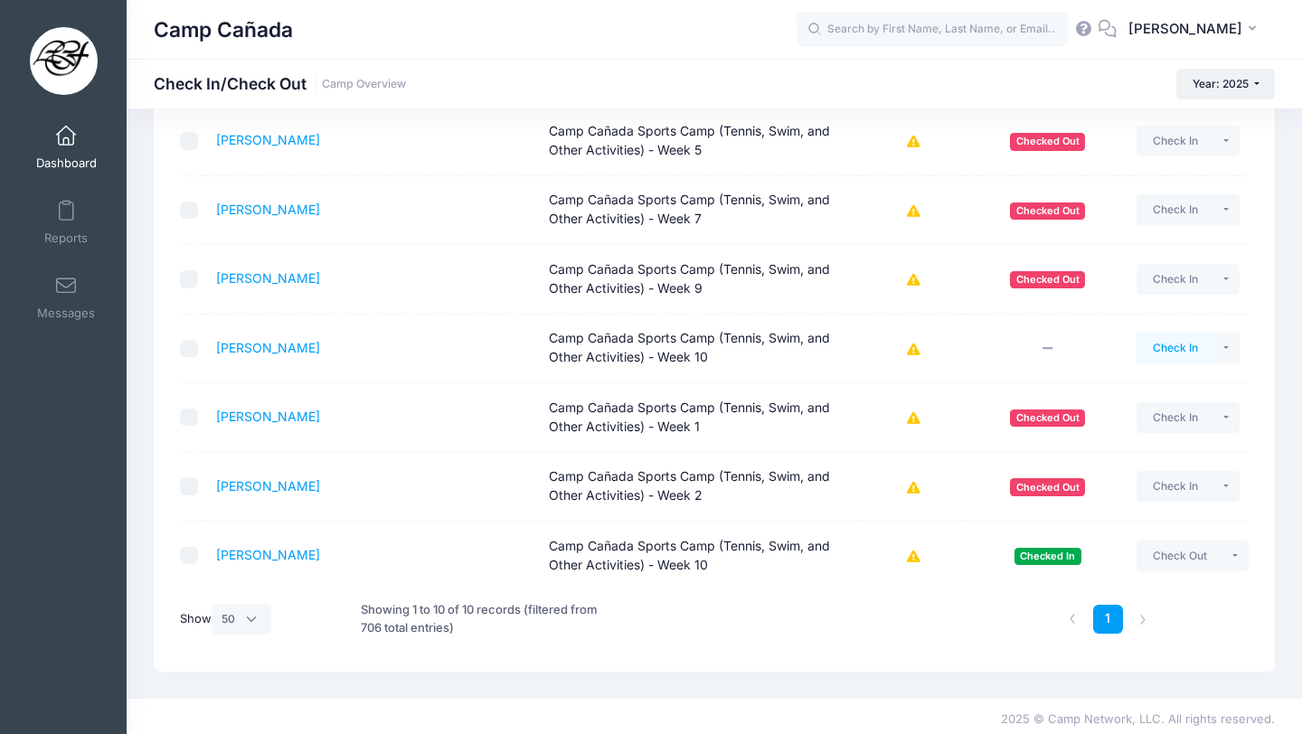
click at [1171, 353] on button "Check In" at bounding box center [1175, 348] width 77 height 31
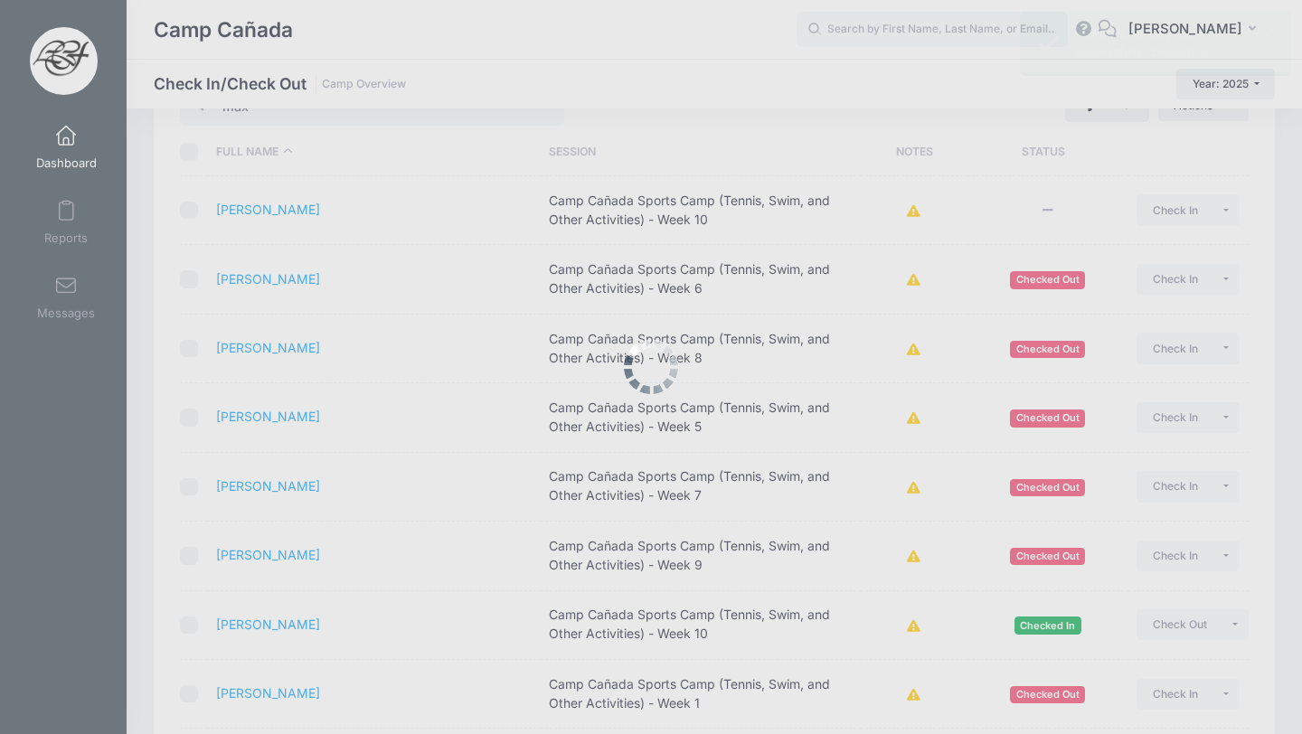
scroll to position [0, 0]
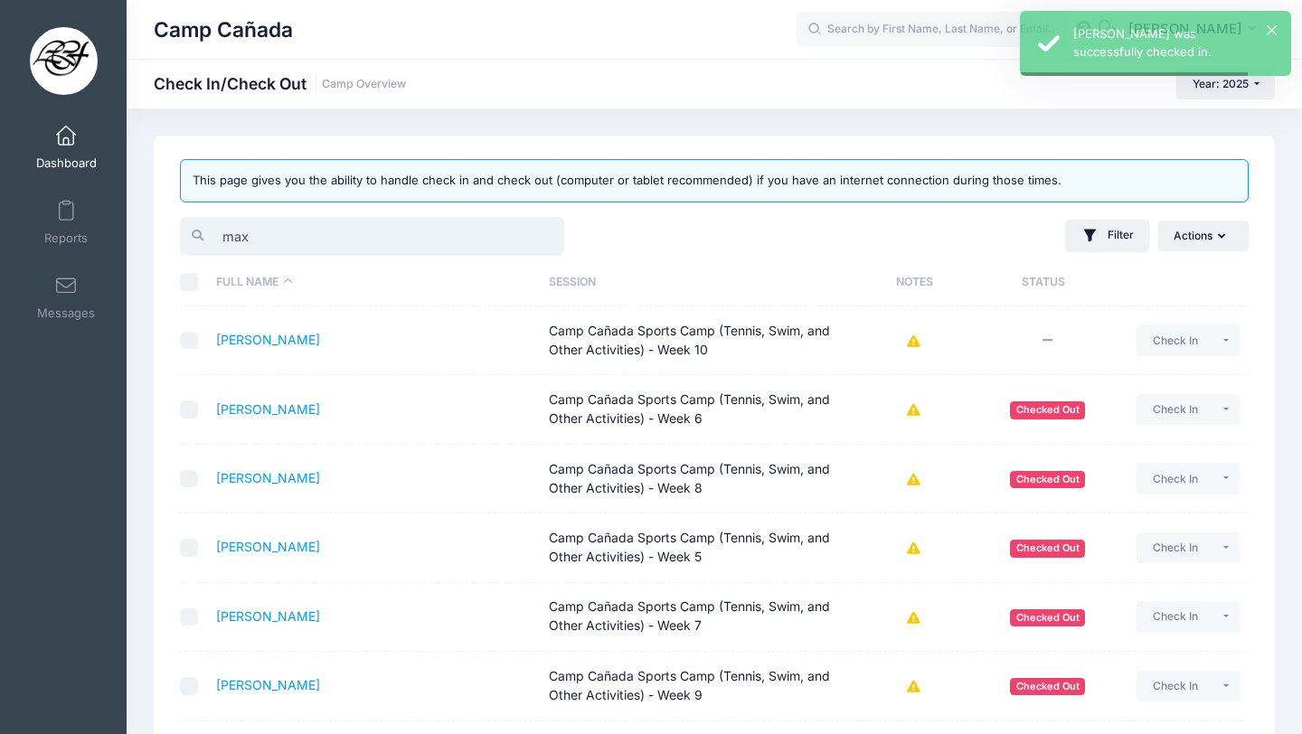
click at [273, 225] on input "max" at bounding box center [372, 236] width 384 height 39
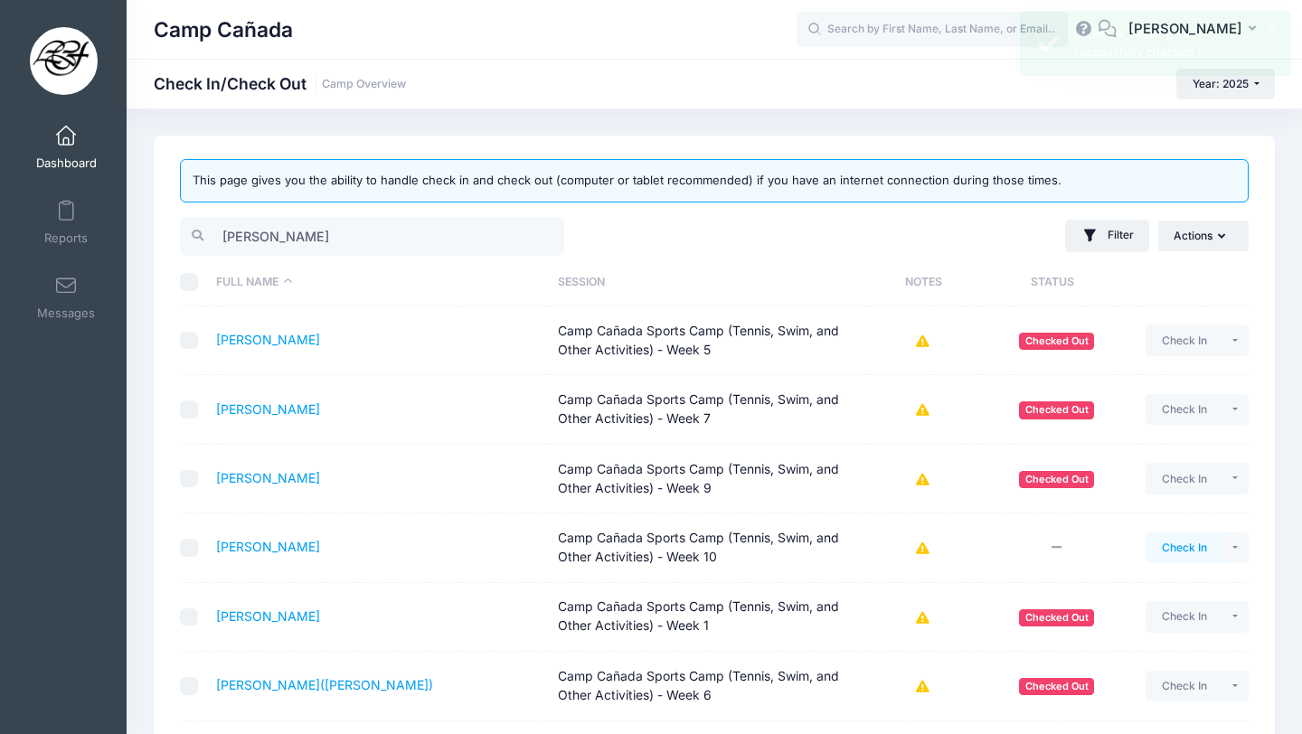
click at [1175, 552] on button "Check In" at bounding box center [1184, 548] width 77 height 31
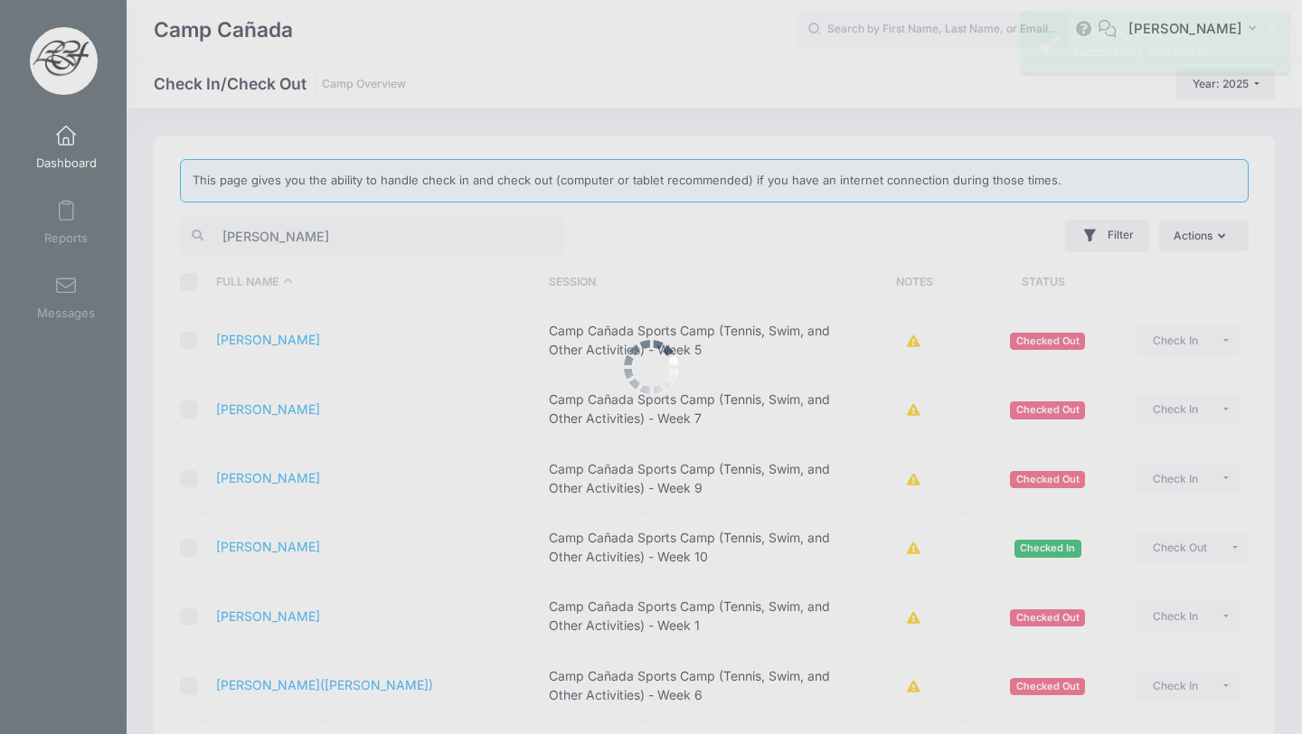
click at [275, 234] on div at bounding box center [651, 367] width 1302 height 734
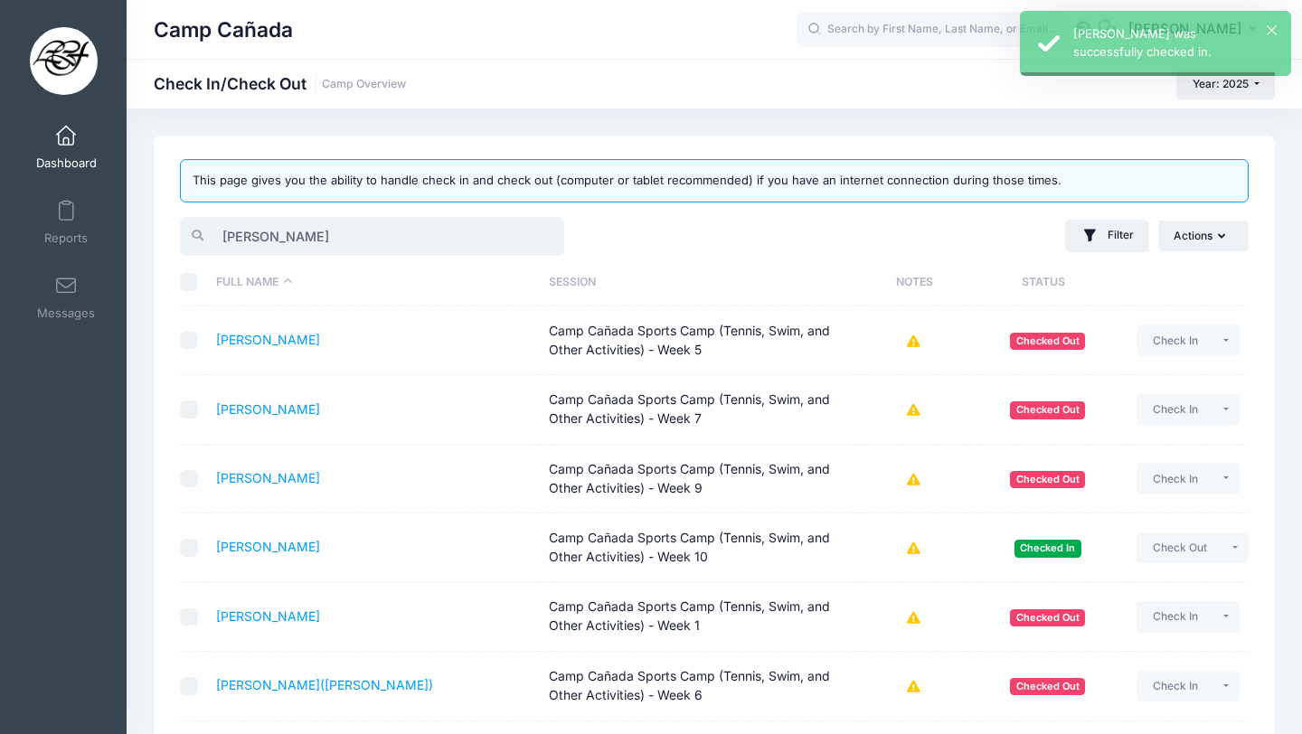
click at [275, 234] on input "alex" at bounding box center [372, 236] width 384 height 39
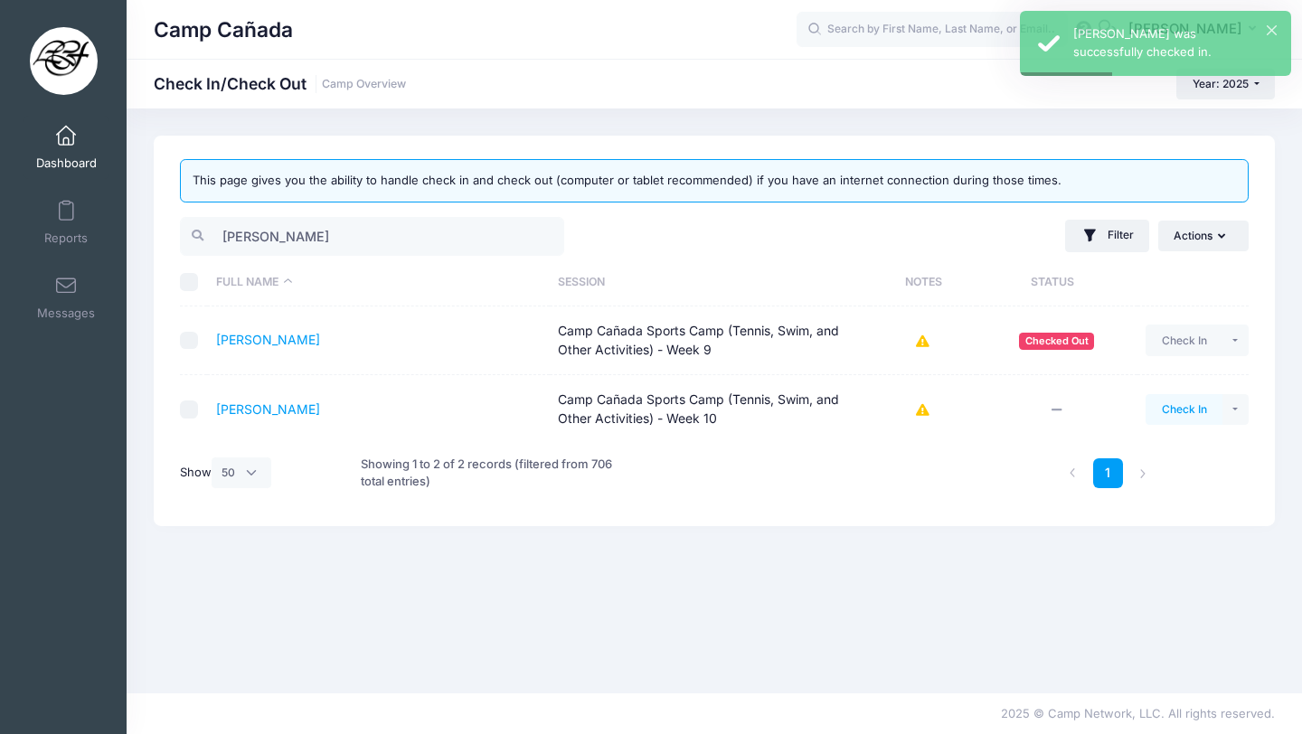
click at [1198, 410] on button "Check In" at bounding box center [1184, 409] width 77 height 31
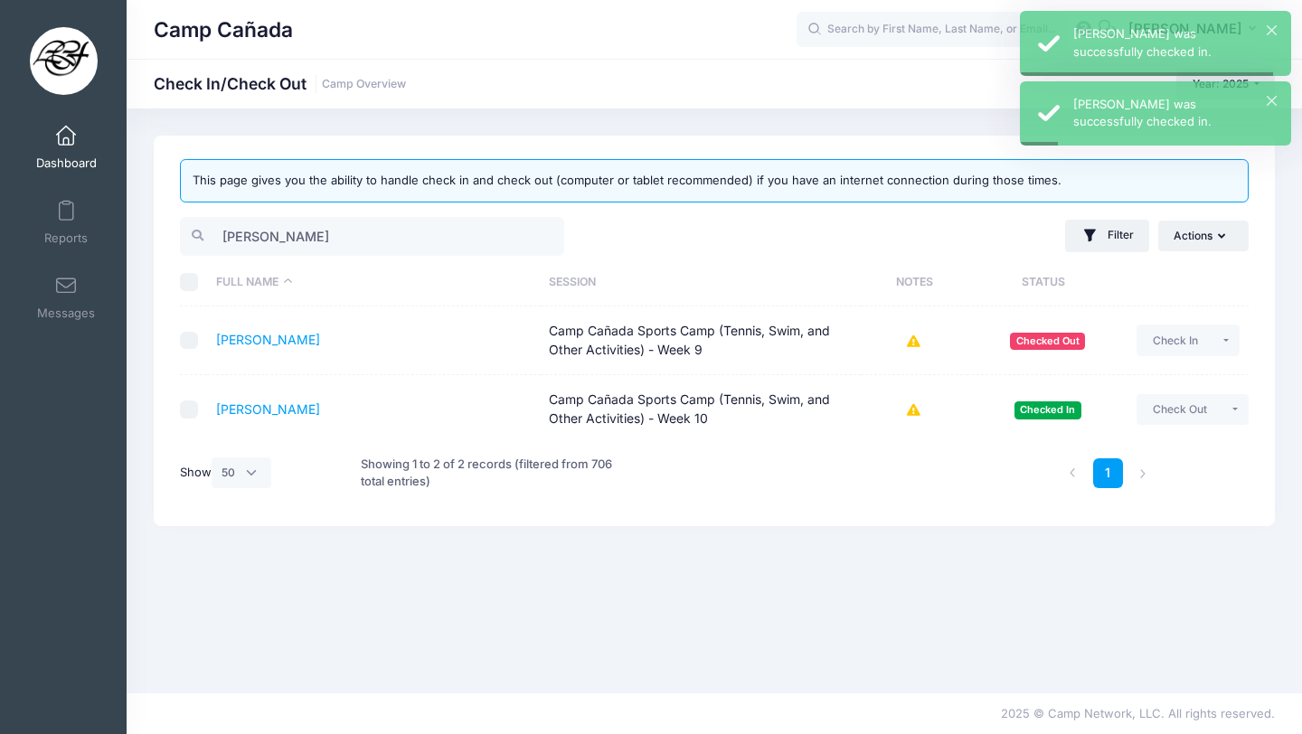
click at [326, 212] on div "This page gives you the ability to handle check in and check out (computer or t…" at bounding box center [714, 331] width 1121 height 391
click at [326, 213] on div "This page gives you the ability to handle check in and check out (computer or t…" at bounding box center [714, 331] width 1121 height 391
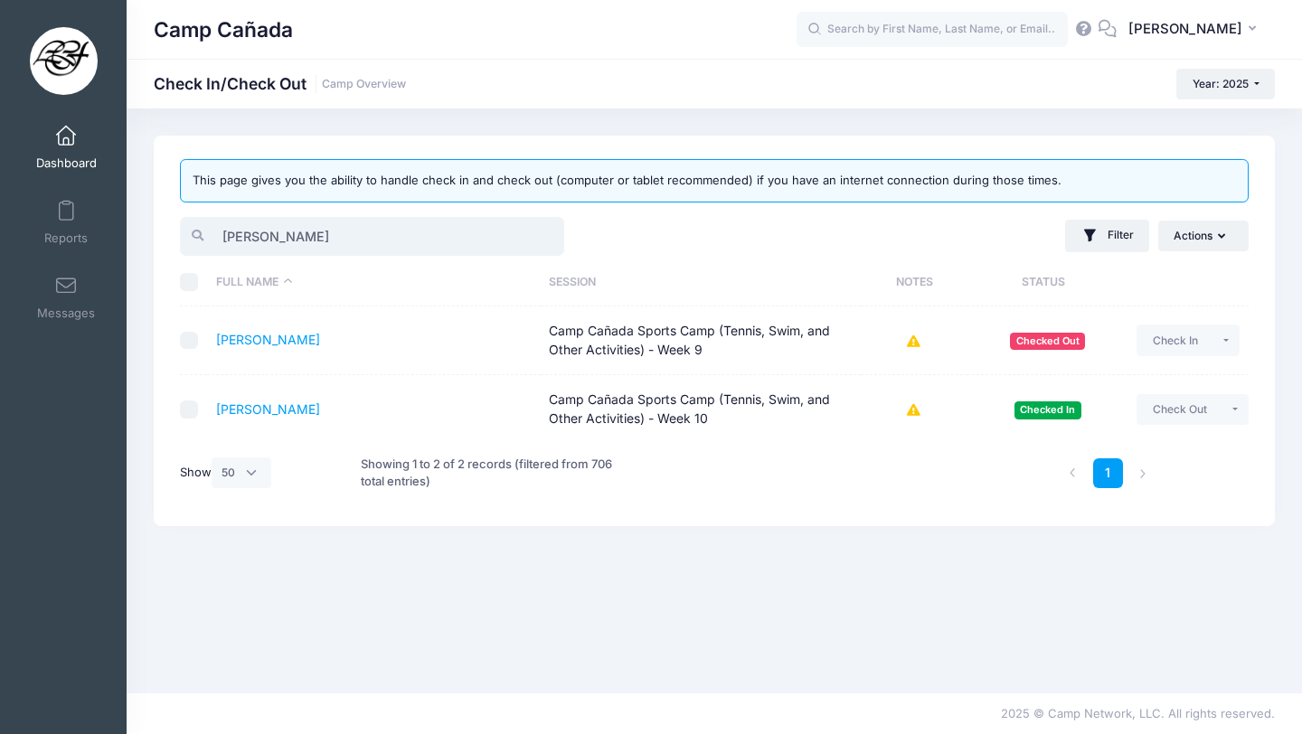
click at [312, 229] on input "lori" at bounding box center [372, 236] width 384 height 39
click at [311, 229] on input "lori" at bounding box center [372, 236] width 384 height 39
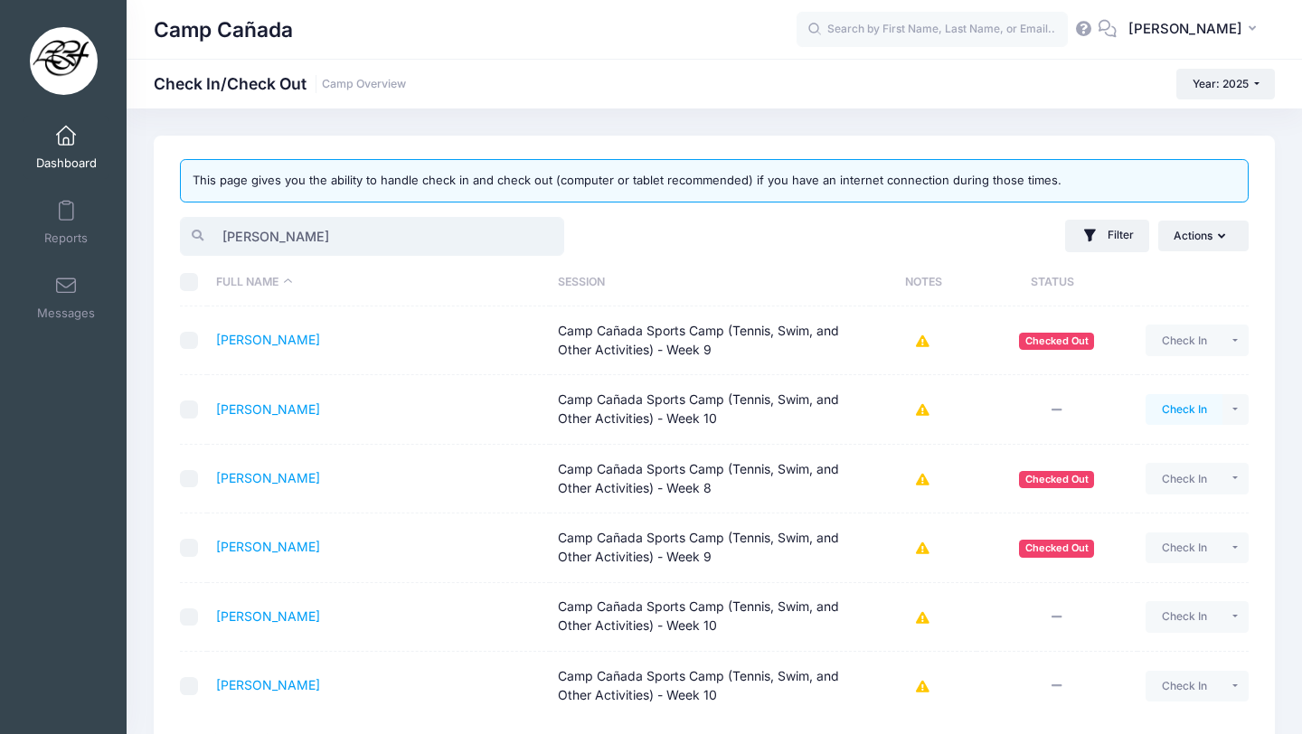
type input "leon"
click at [1202, 407] on button "Check In" at bounding box center [1184, 409] width 77 height 31
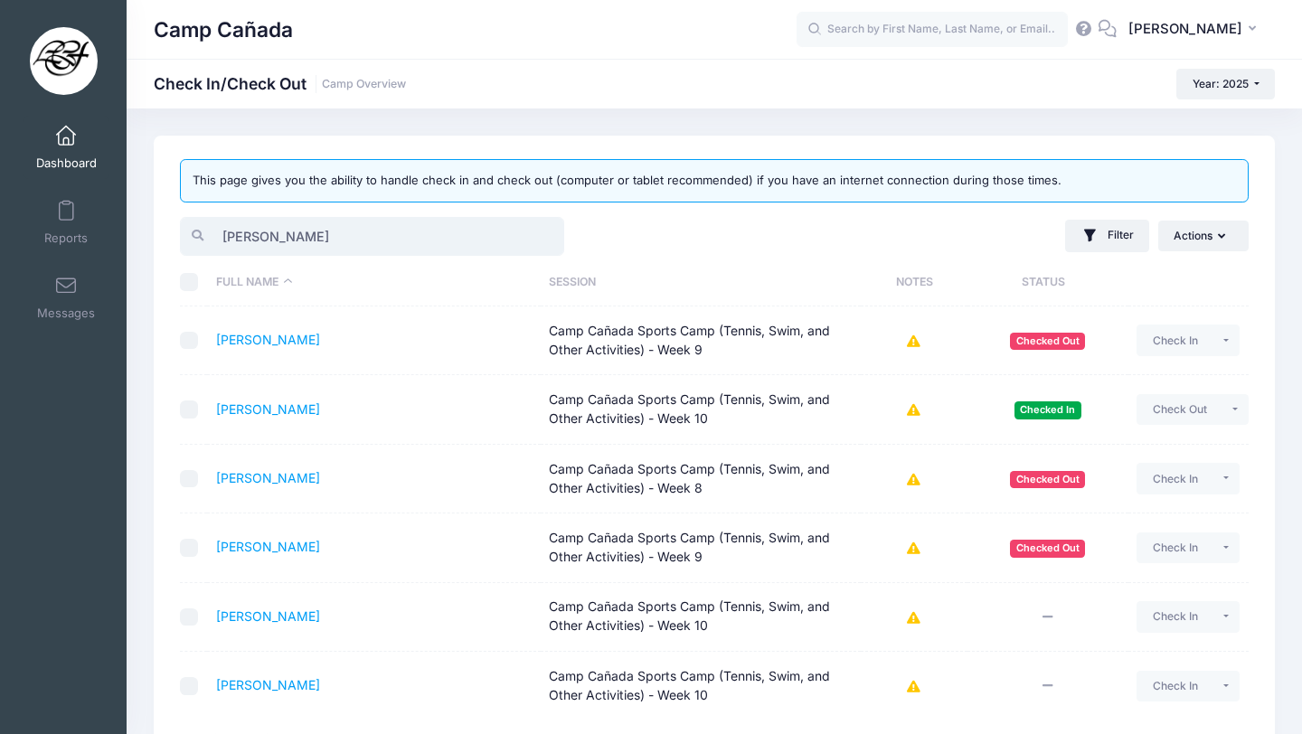
click at [299, 233] on input "leon" at bounding box center [372, 236] width 384 height 39
click at [299, 234] on input "leon" at bounding box center [372, 236] width 384 height 39
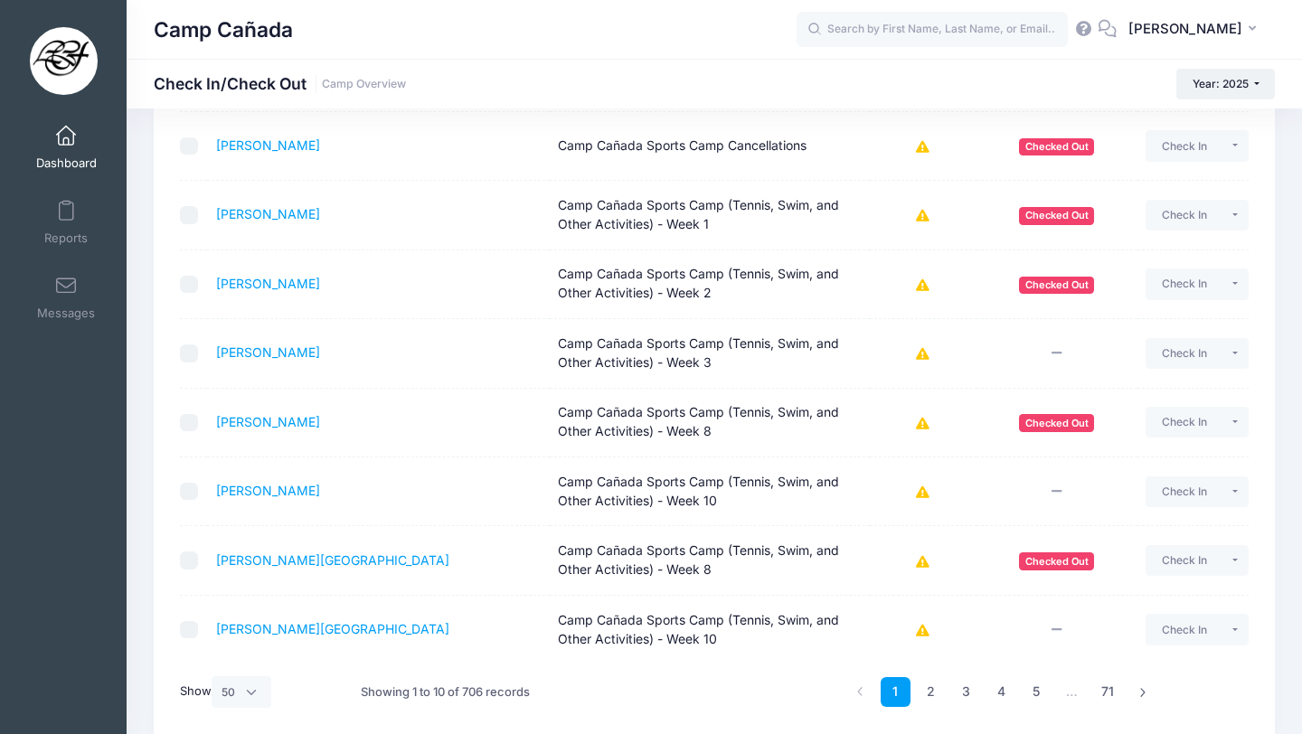
scroll to position [337, 0]
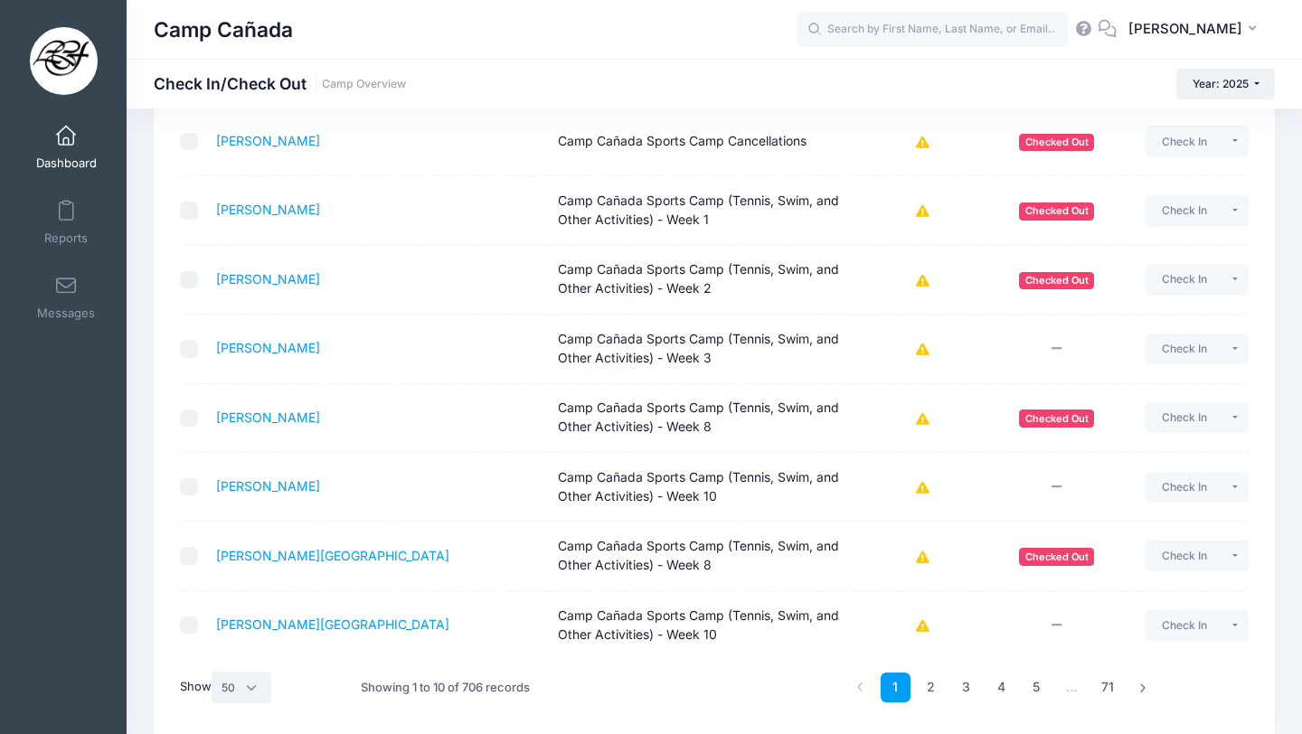
click at [253, 692] on select "All 10 25 50" at bounding box center [242, 687] width 60 height 31
select select "-1"
click at [255, 610] on td "Aghamalian, Sienna Camp Cañada Sports Camp (Tennis, Swim, and Other Activities)…" at bounding box center [378, 625] width 343 height 68
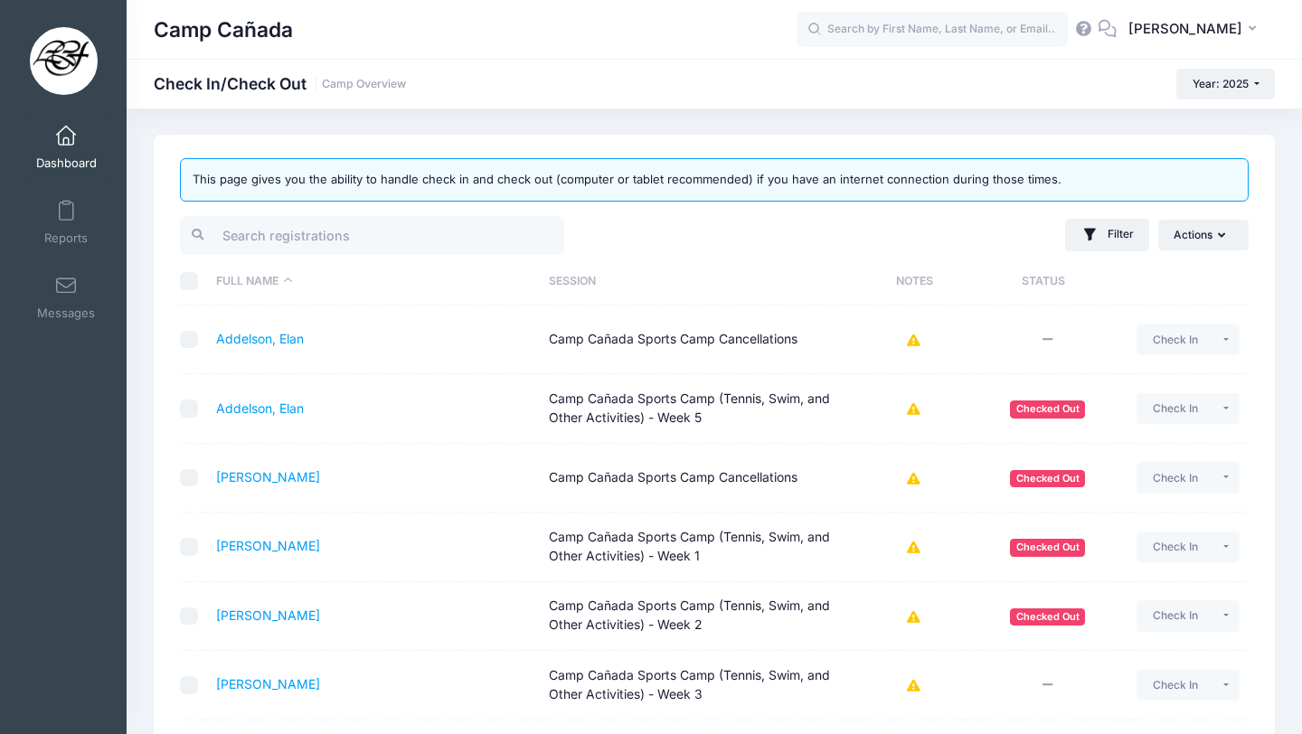
scroll to position [0, 0]
click at [1114, 230] on button "Filter" at bounding box center [1107, 236] width 84 height 33
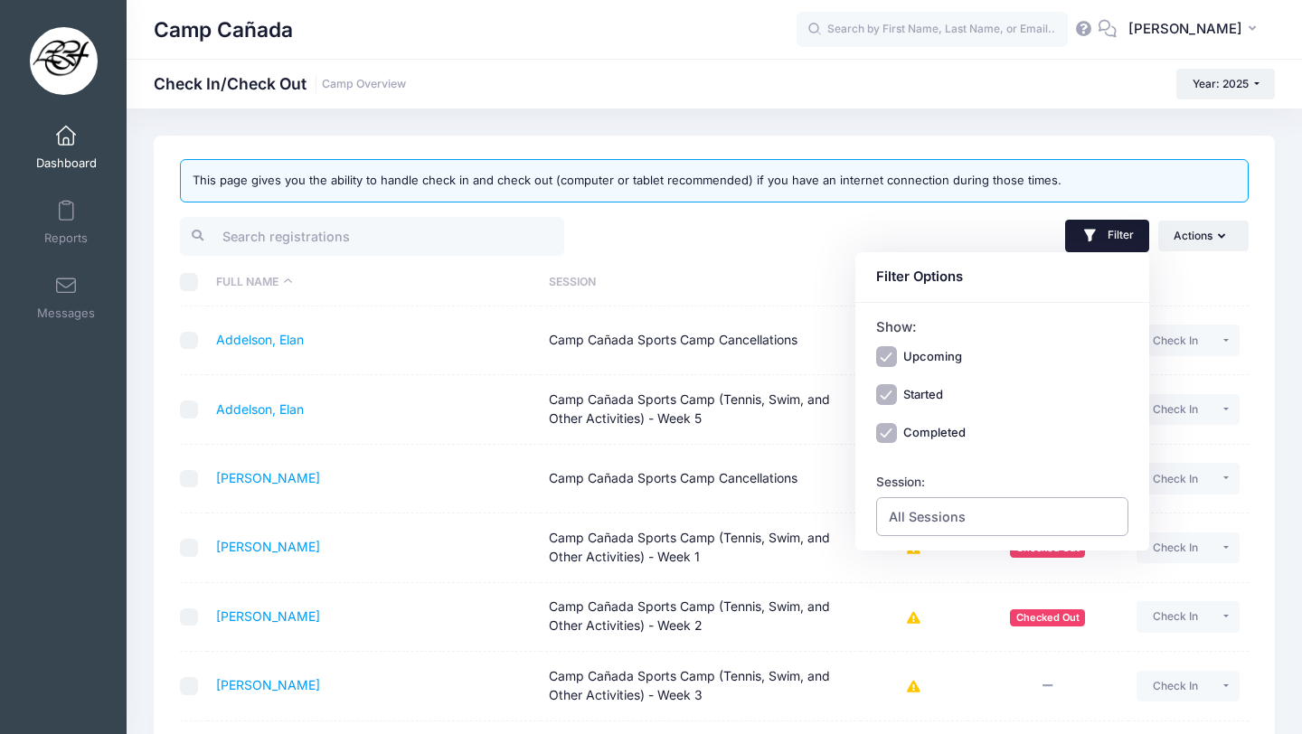
click at [918, 522] on span "All Sessions" at bounding box center [927, 516] width 77 height 19
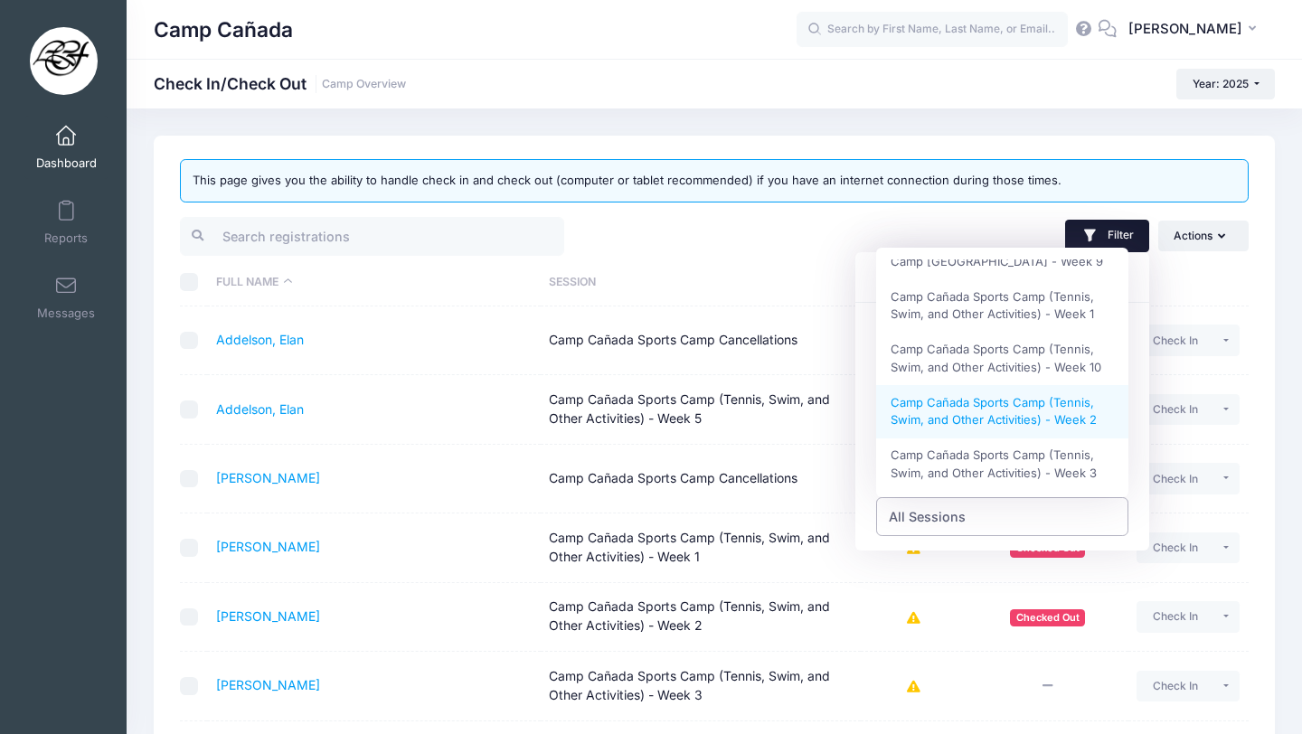
scroll to position [365, 0]
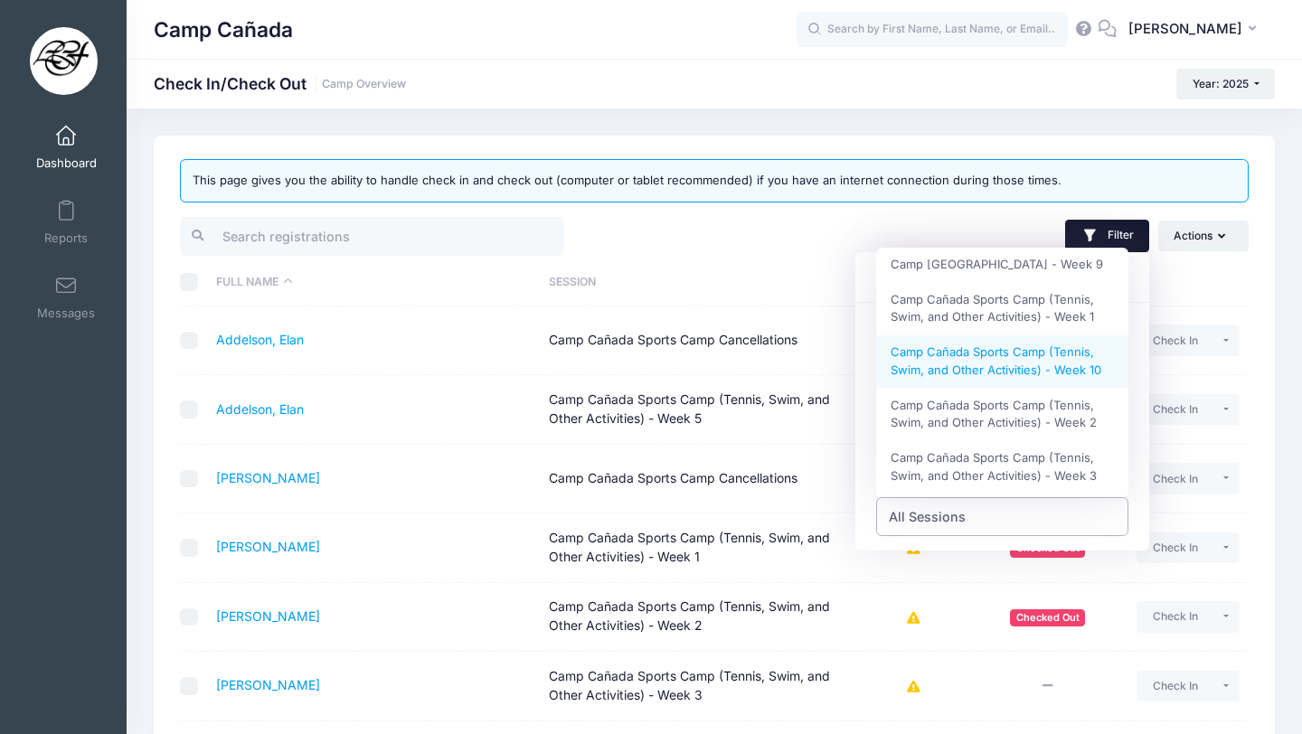
select select "Camp Cañada Sports Camp (Tennis, Swim, and Other Activities) - Week 10"
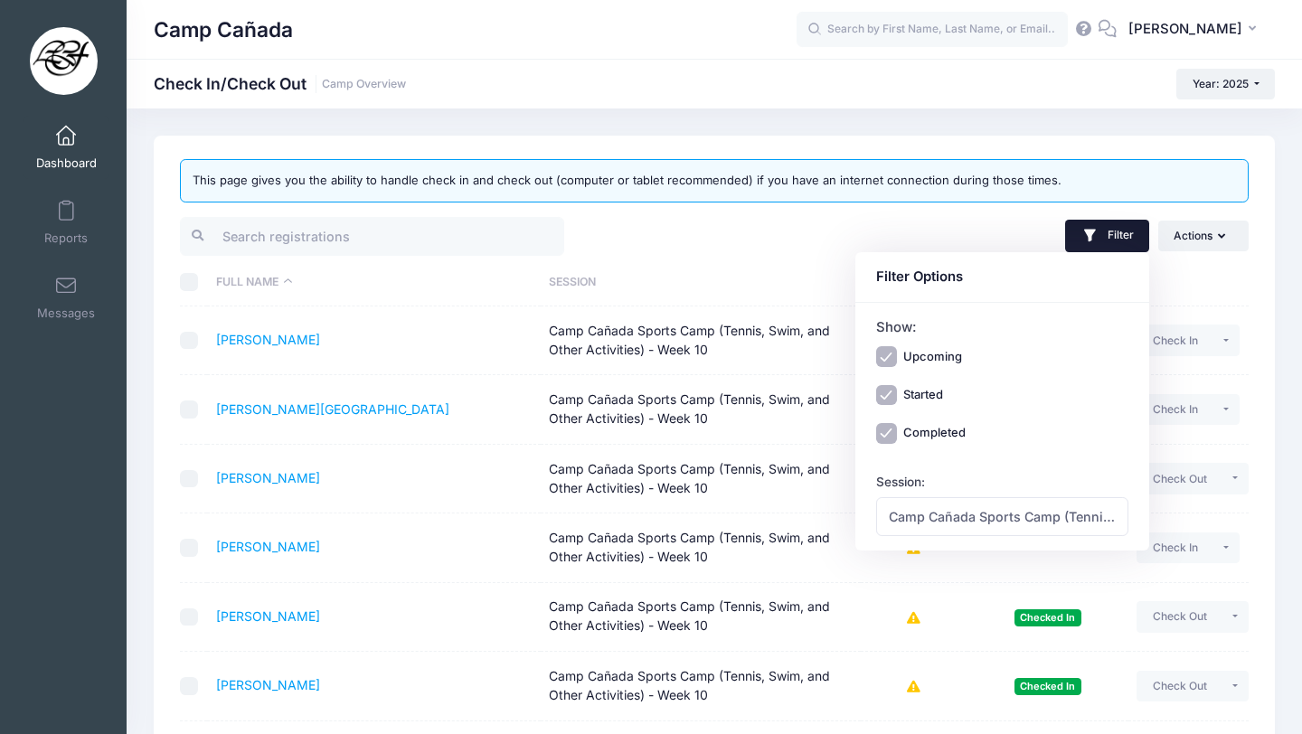
click at [654, 244] on div at bounding box center [443, 236] width 543 height 44
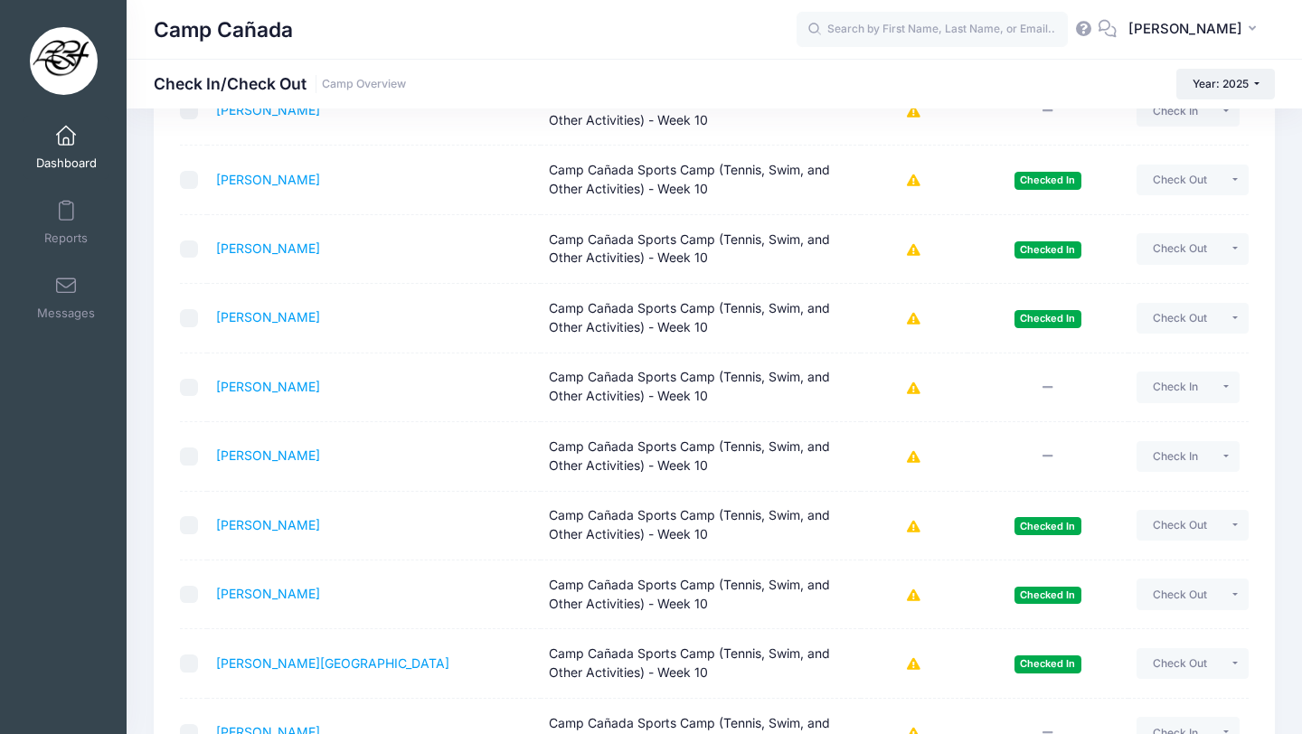
scroll to position [1963, 0]
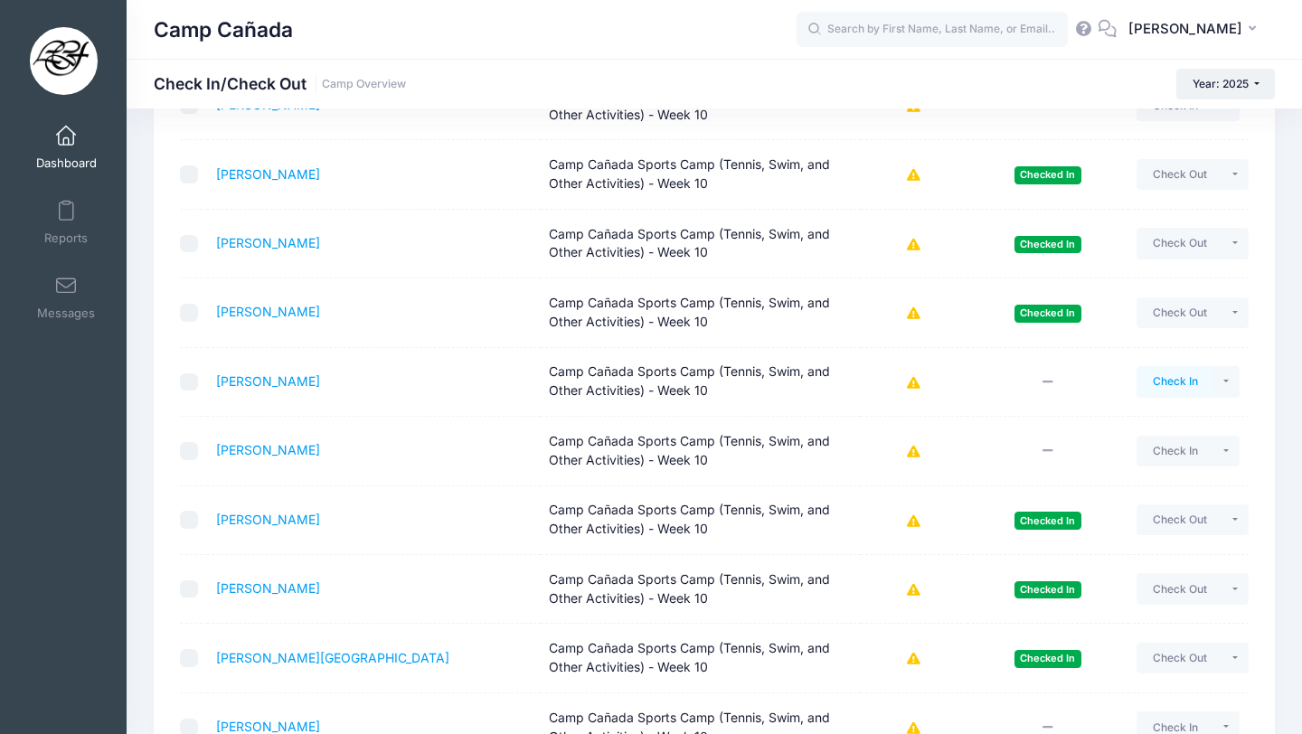
click at [1167, 380] on button "Check In" at bounding box center [1175, 381] width 77 height 31
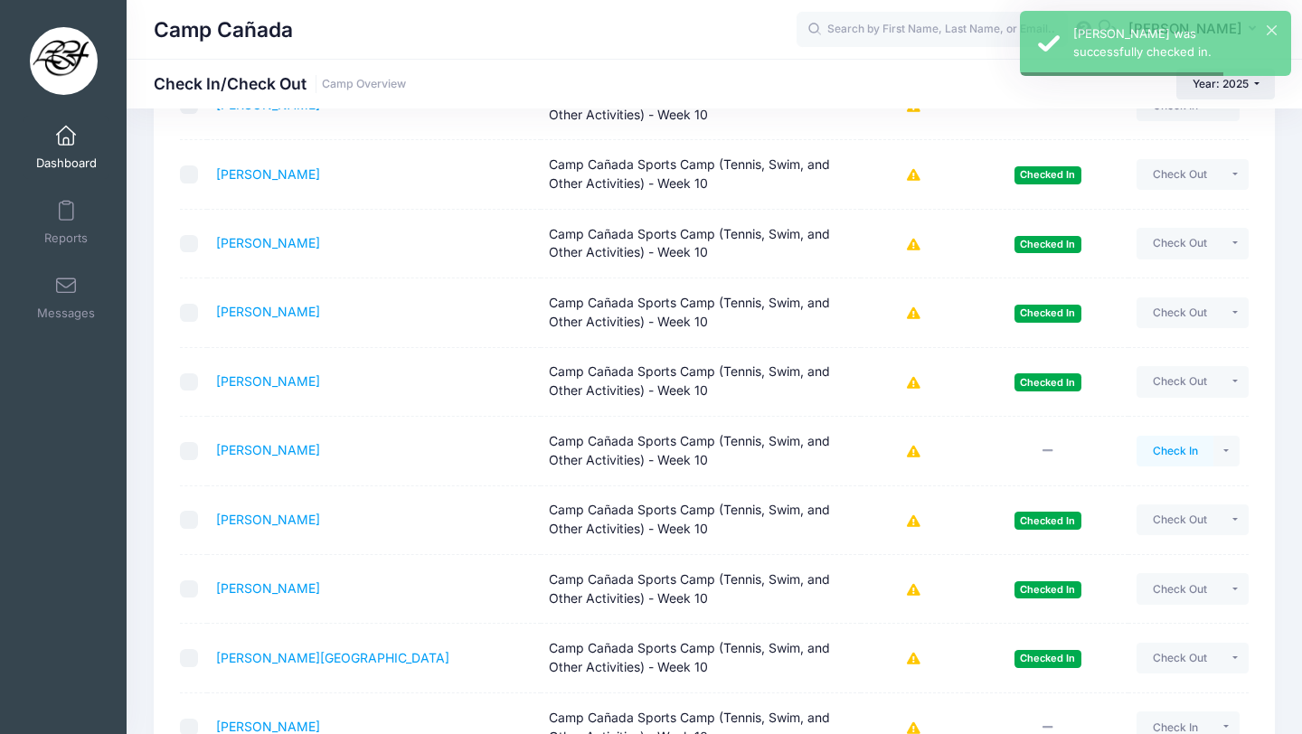
click at [1170, 446] on button "Check In" at bounding box center [1175, 451] width 77 height 31
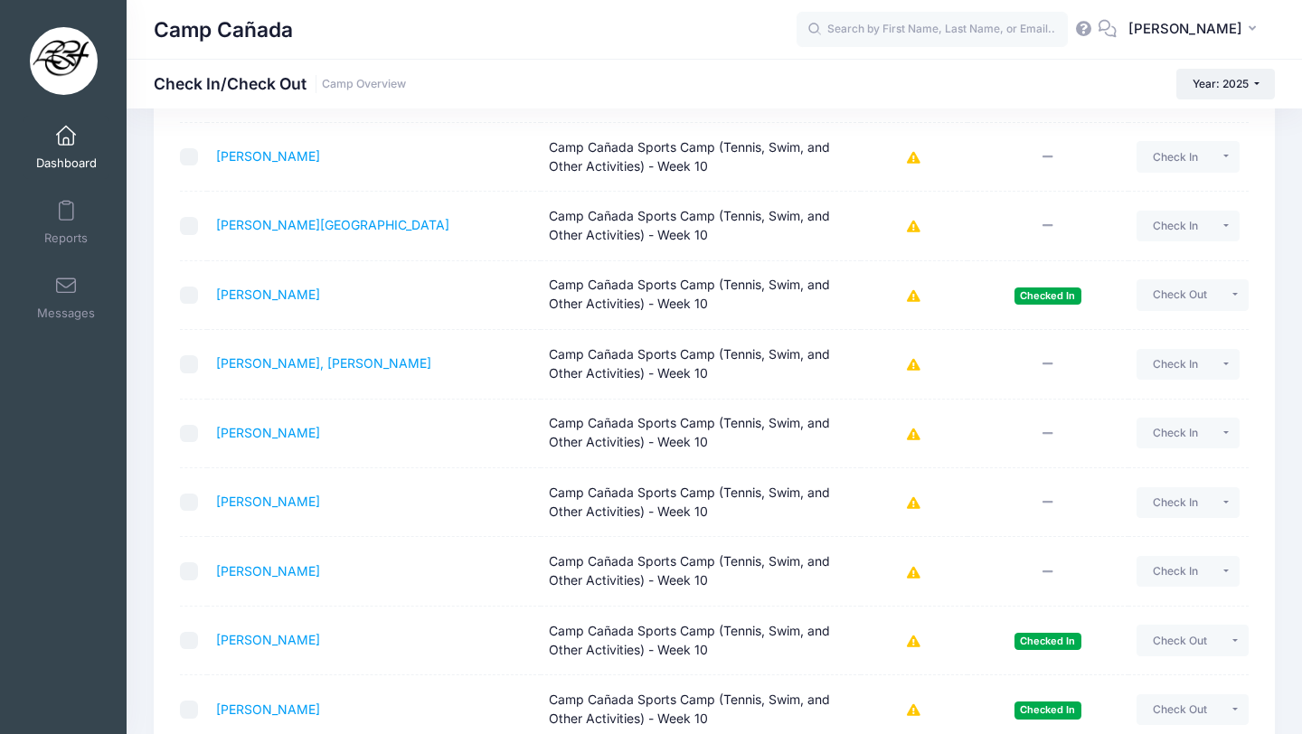
scroll to position [2559, 0]
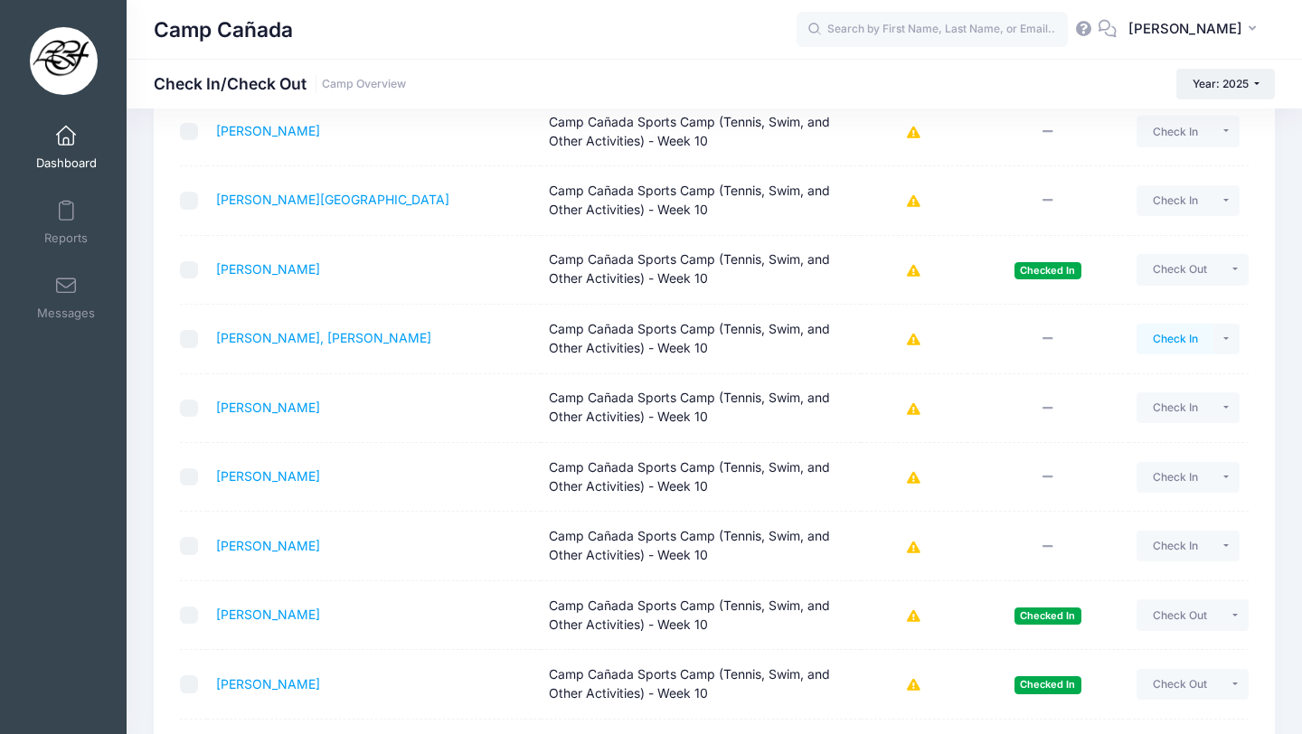
click at [1167, 336] on button "Check In" at bounding box center [1175, 339] width 77 height 31
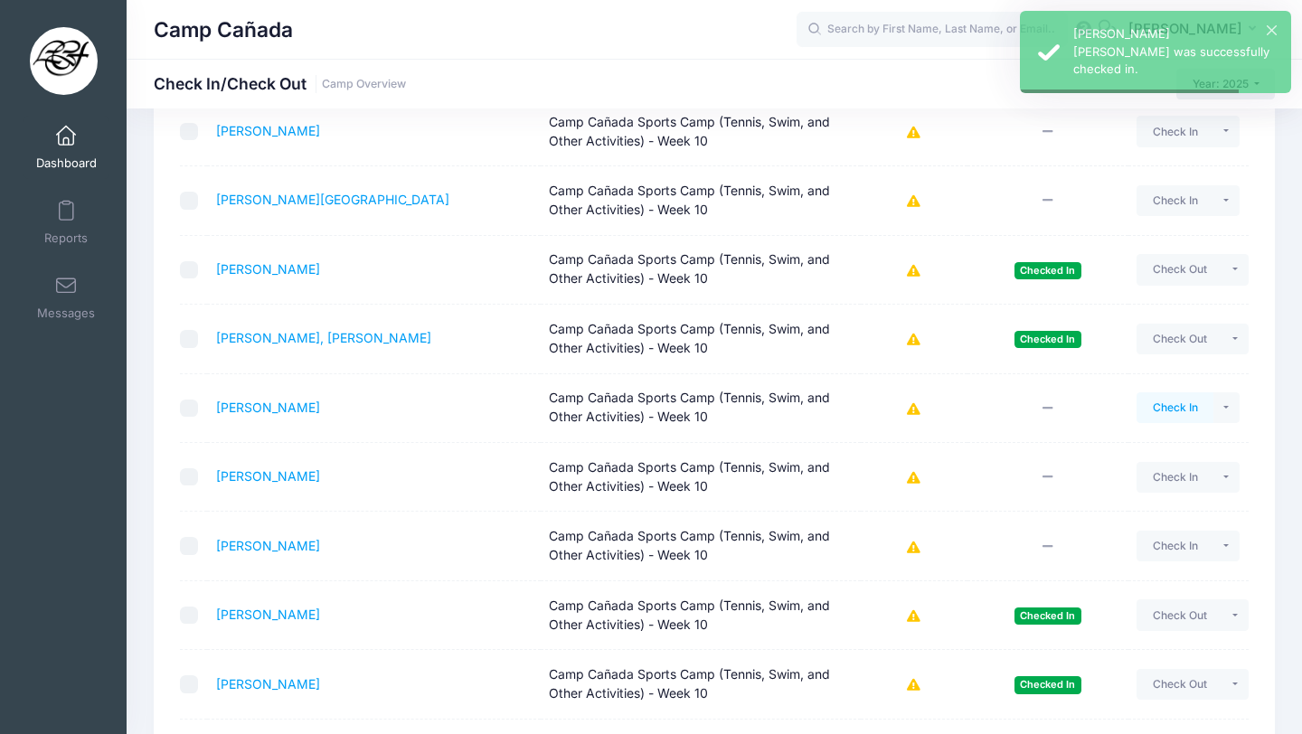
click at [1175, 410] on button "Check In" at bounding box center [1175, 407] width 77 height 31
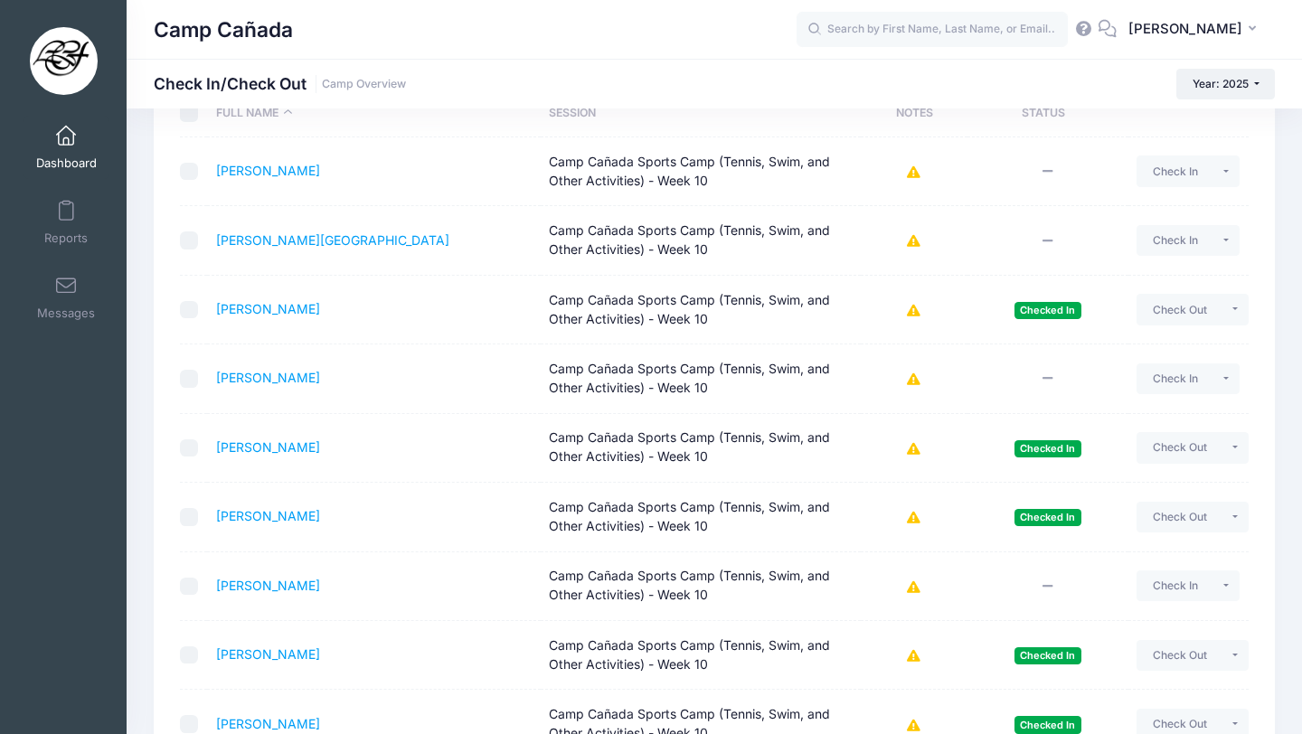
scroll to position [0, 0]
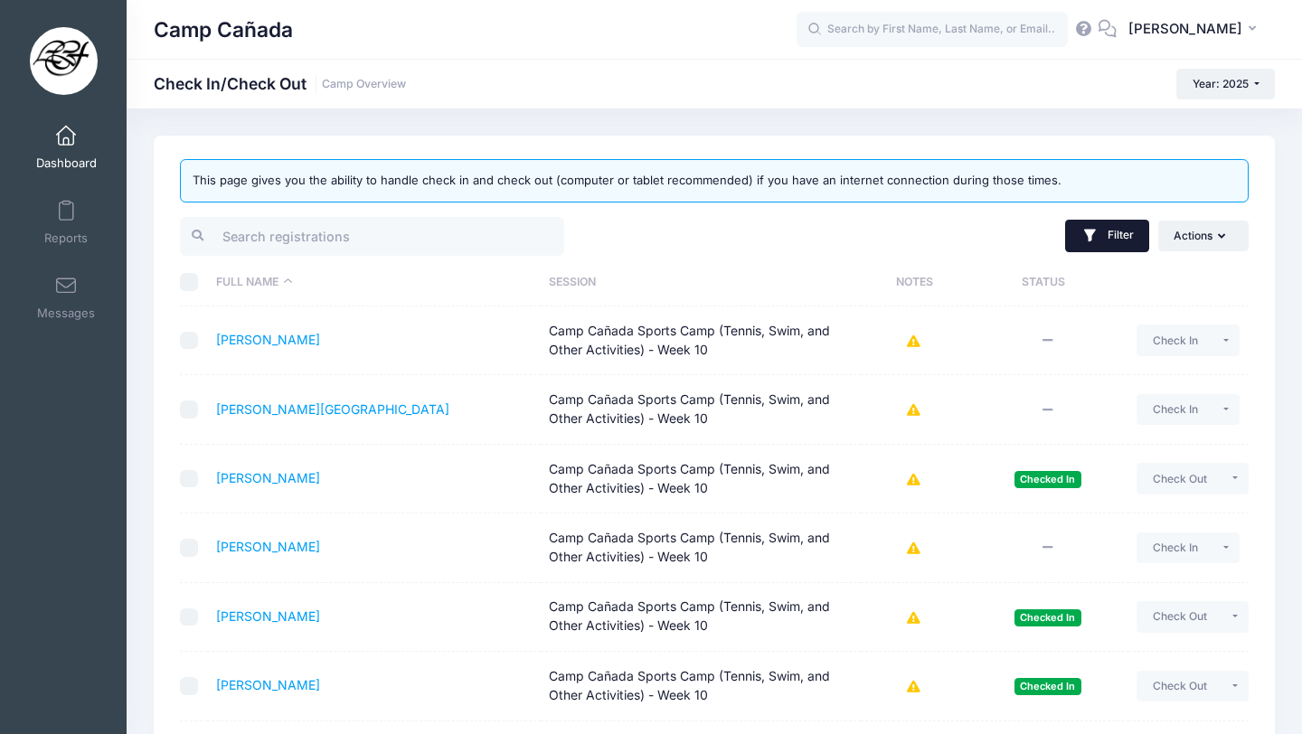
click at [1110, 232] on button "Filter" at bounding box center [1107, 236] width 84 height 33
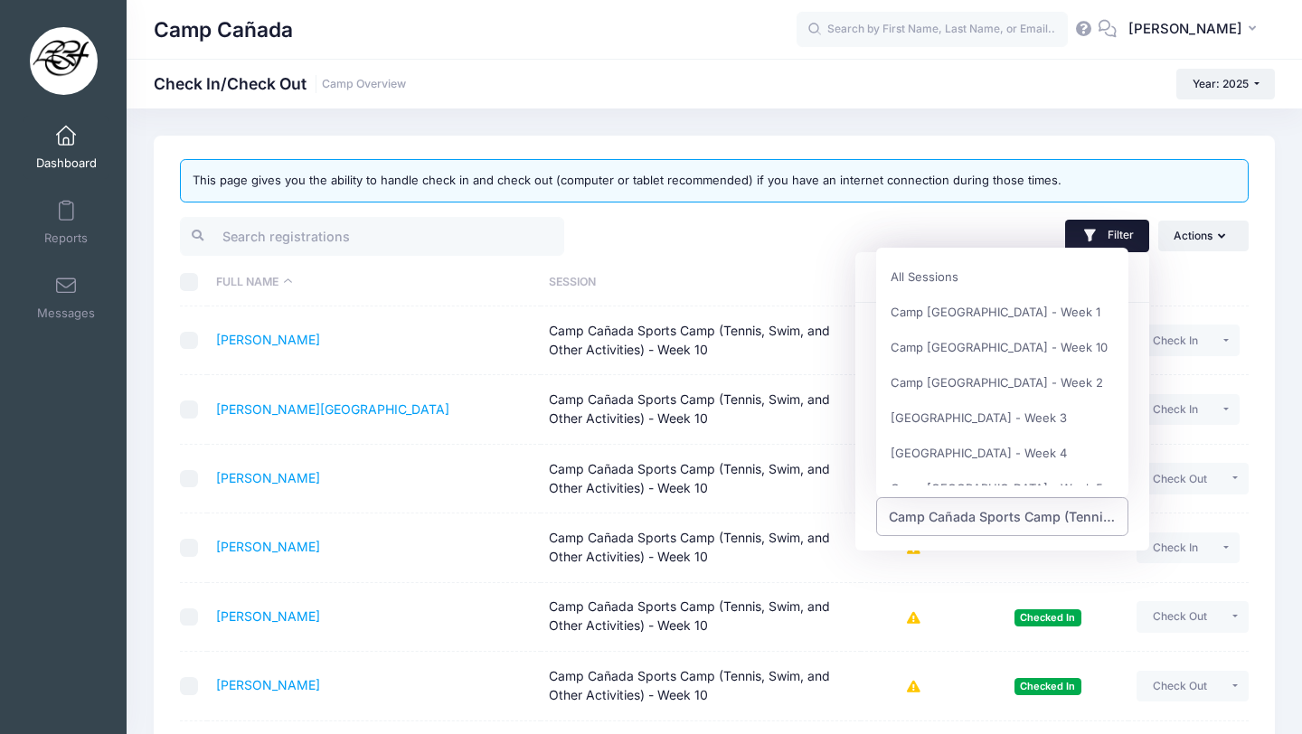
click at [988, 525] on span "Camp Cañada Sports Camp (Tennis, Swim, and Other Activities) - Week 10" at bounding box center [1003, 516] width 228 height 19
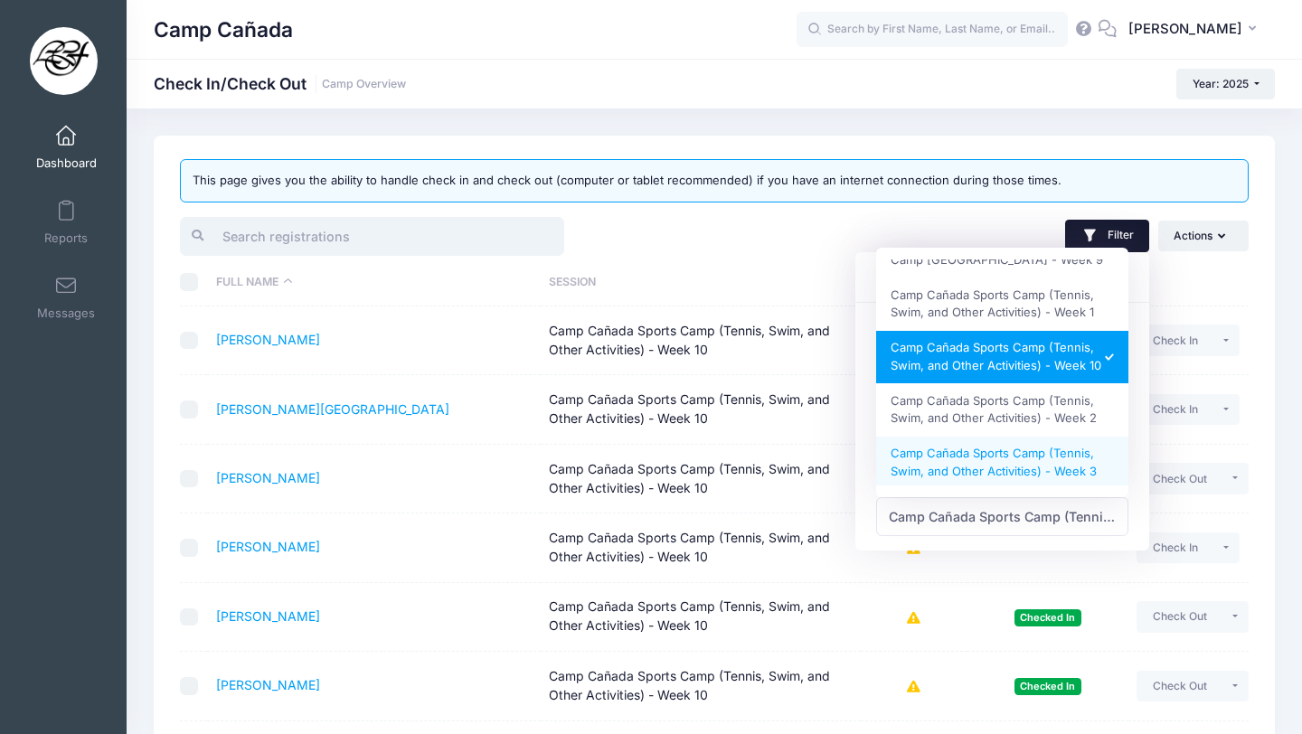
click at [496, 231] on input "search" at bounding box center [372, 236] width 384 height 39
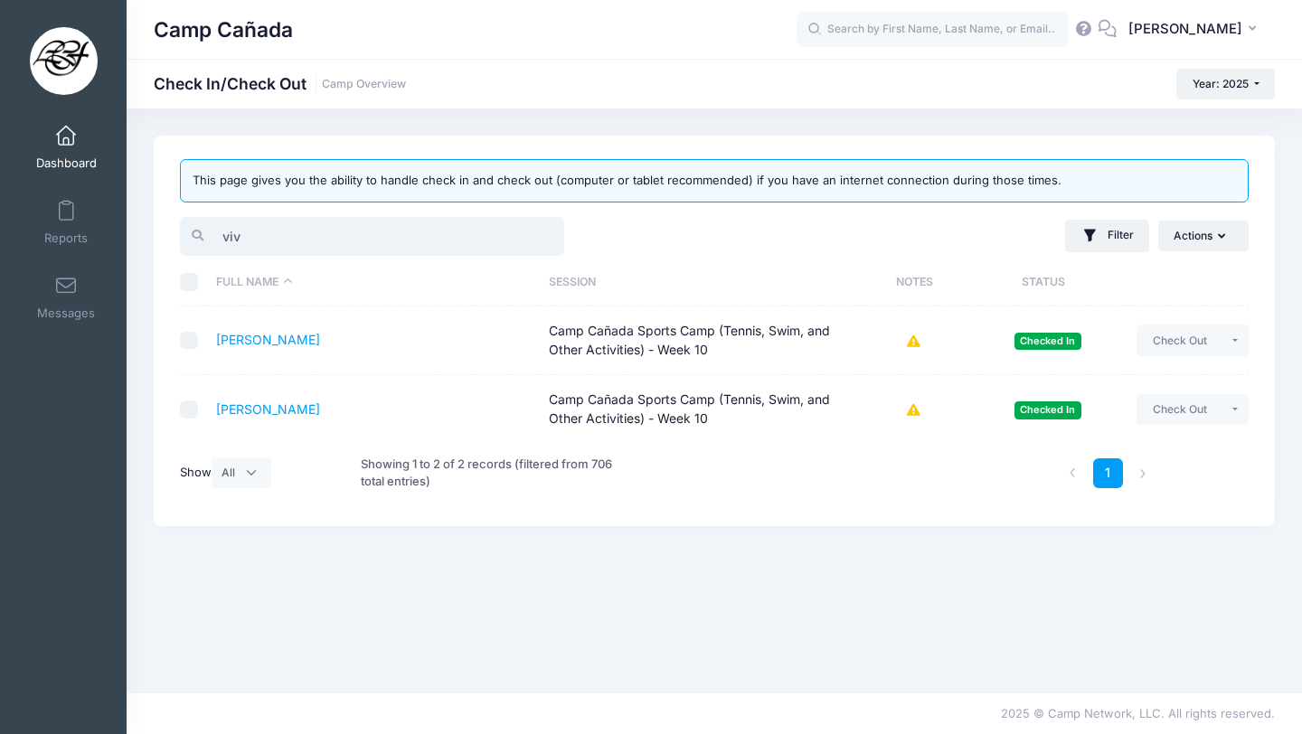
type input "vivi"
click at [345, 234] on input "vivi" at bounding box center [372, 236] width 384 height 39
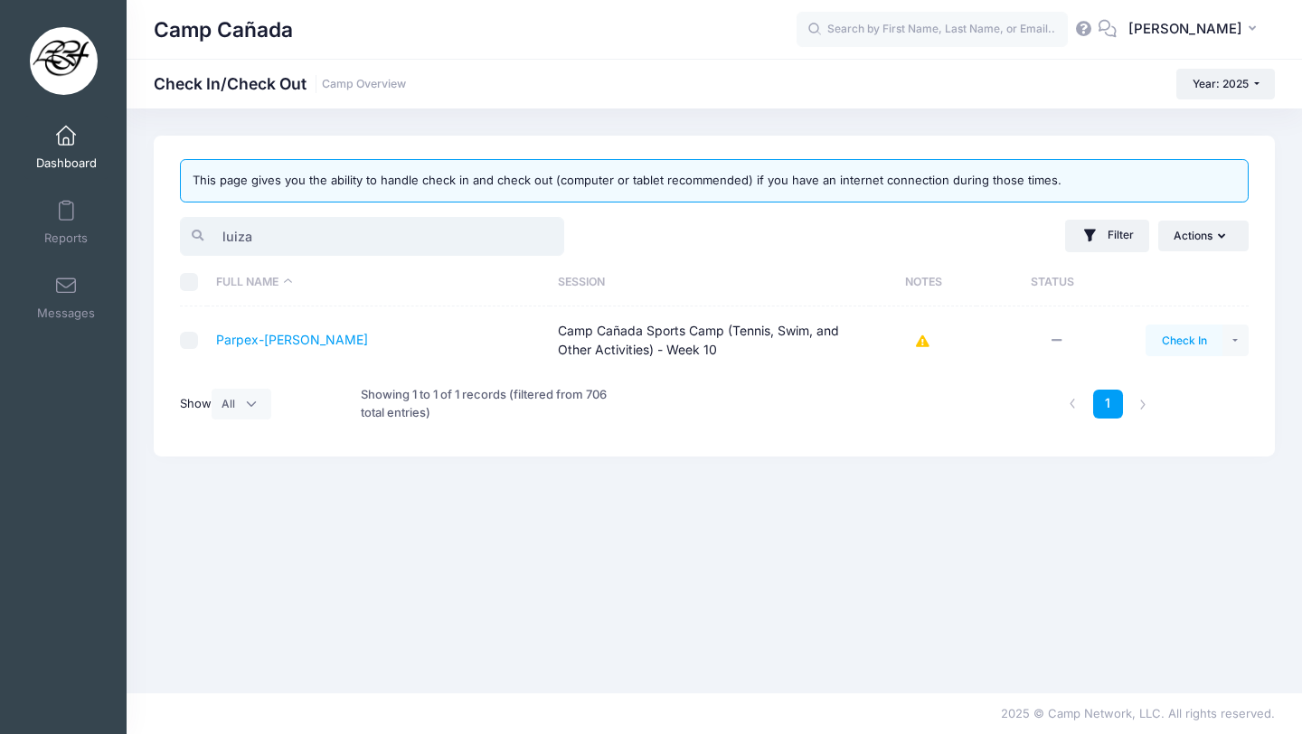
type input "luiza"
click at [1196, 335] on button "Check In" at bounding box center [1184, 340] width 77 height 31
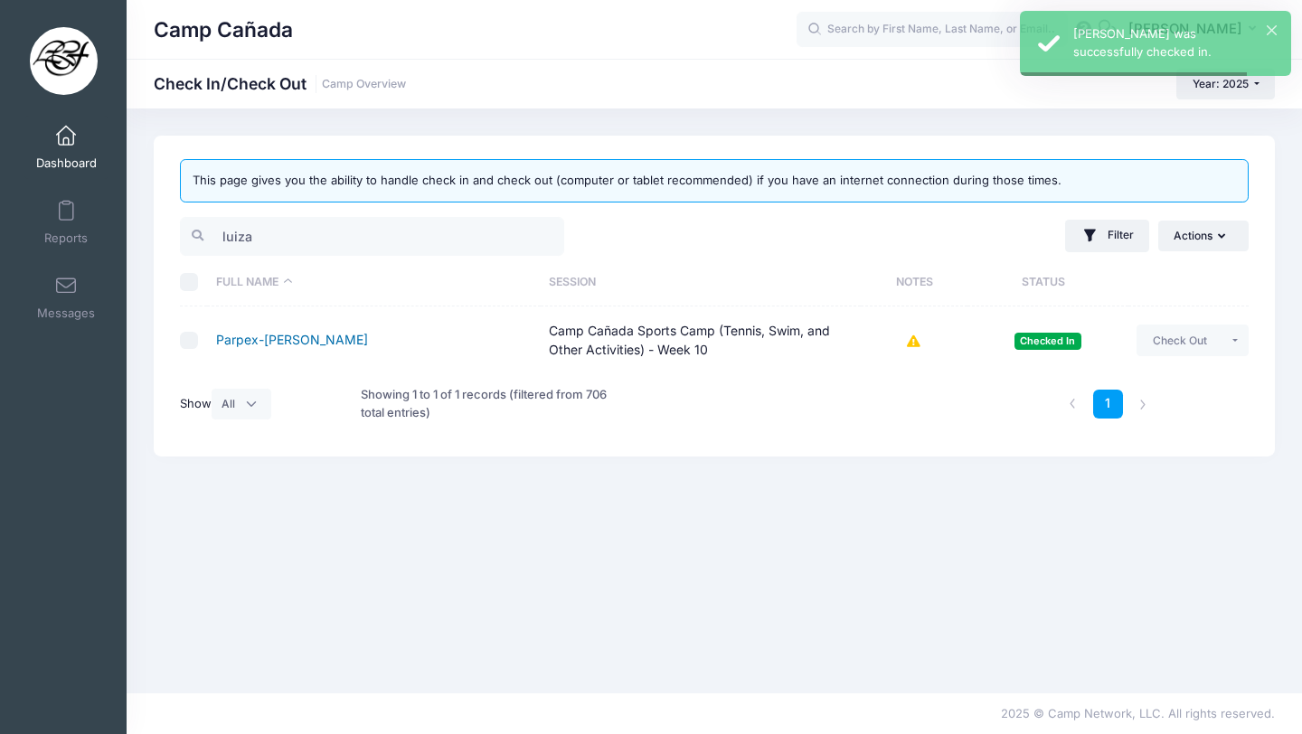
click at [340, 336] on link "Parpex-Dosamantes, Luiza" at bounding box center [292, 339] width 152 height 15
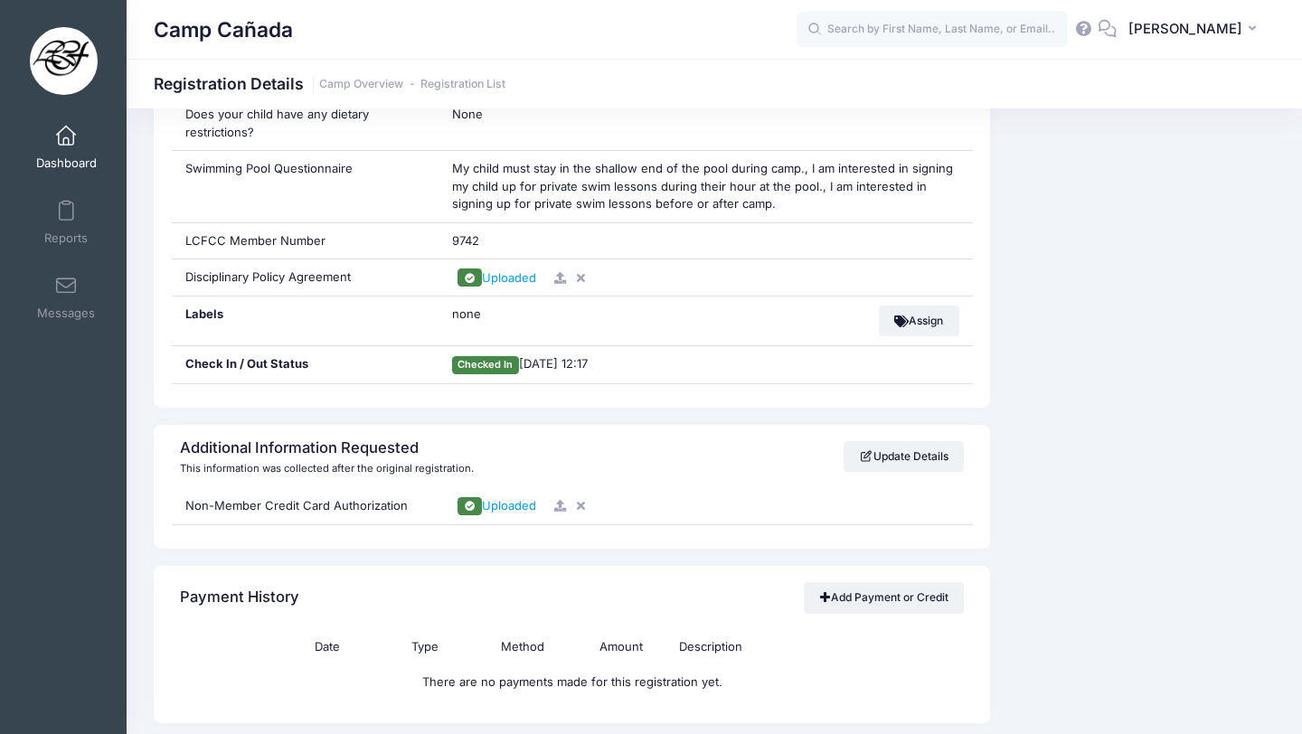
scroll to position [1544, 0]
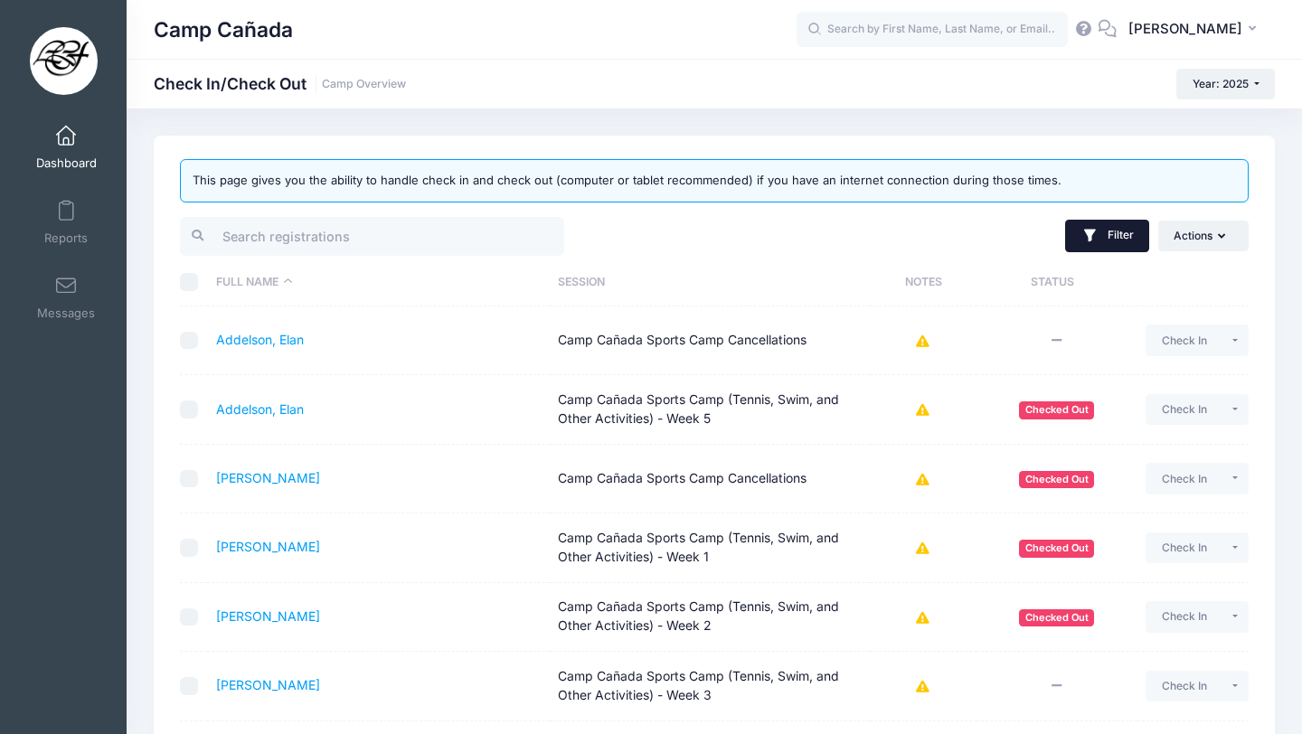
click at [1105, 243] on button "Filter" at bounding box center [1107, 236] width 84 height 33
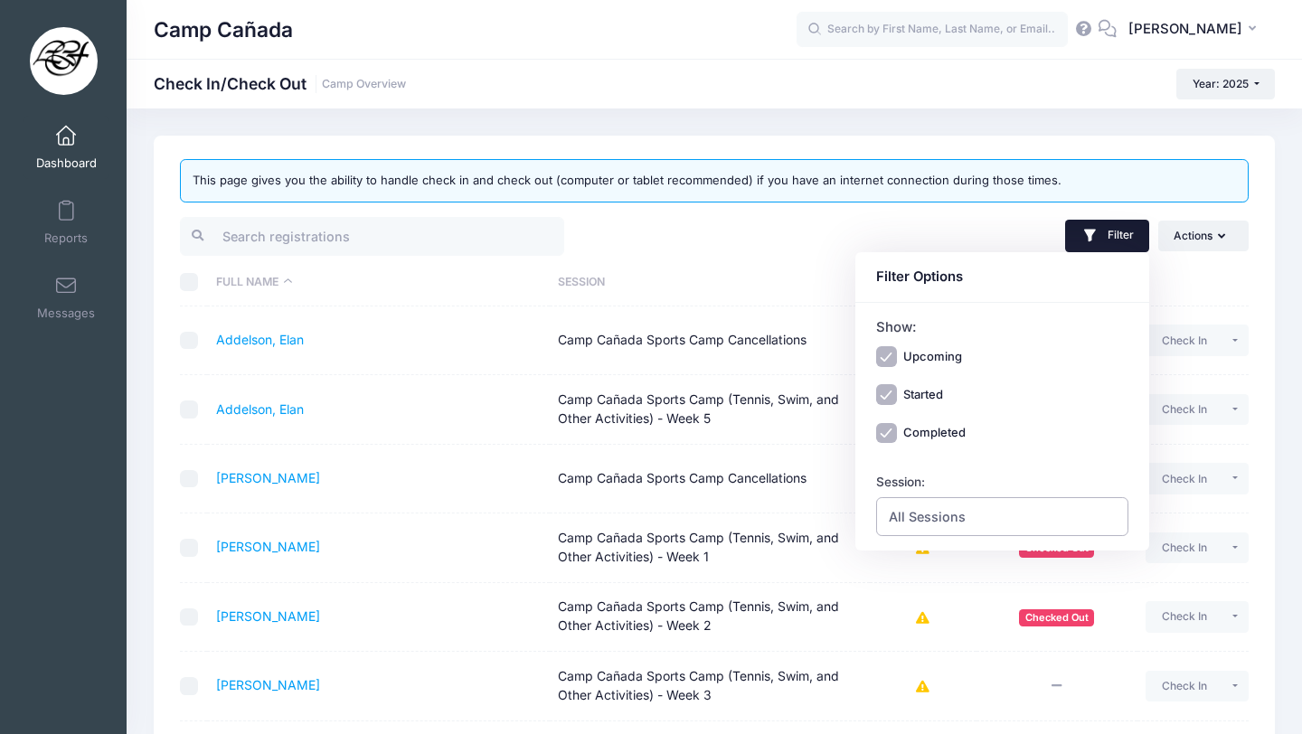
click at [994, 503] on span "All Sessions" at bounding box center [1002, 516] width 253 height 39
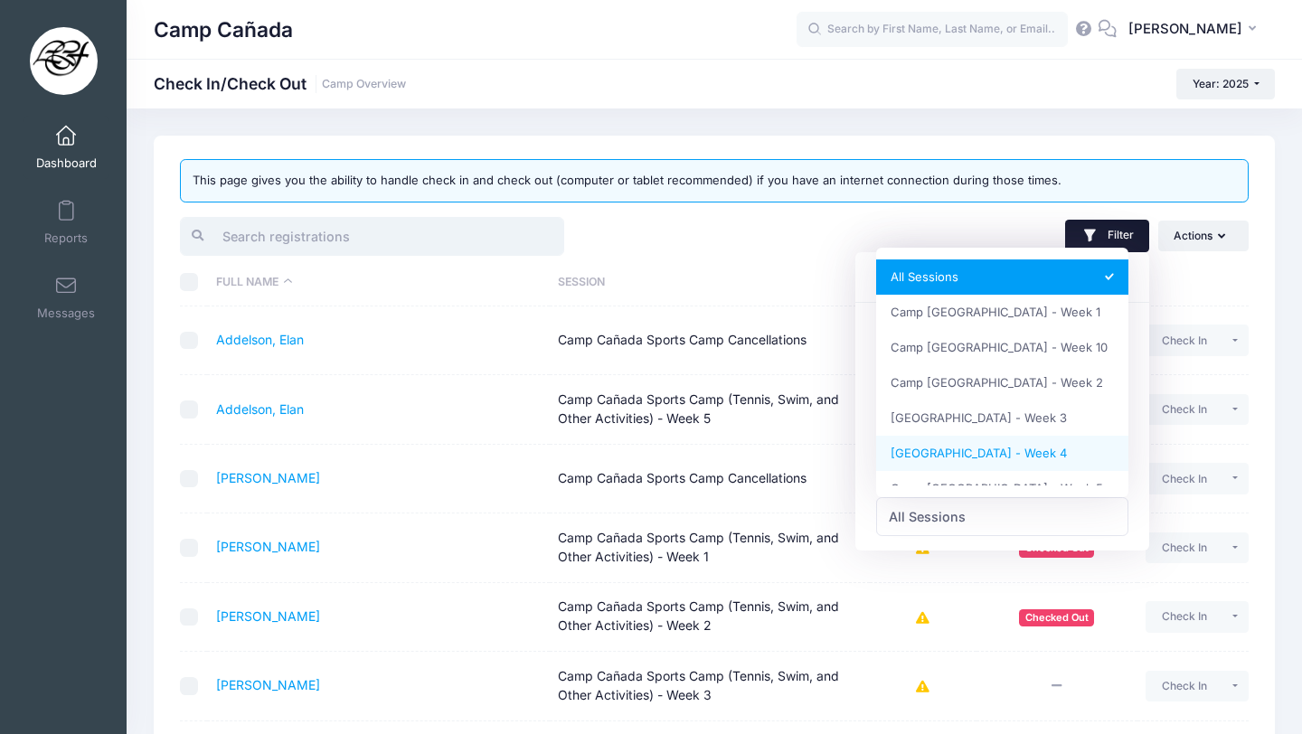
click at [381, 239] on input "search" at bounding box center [372, 236] width 384 height 39
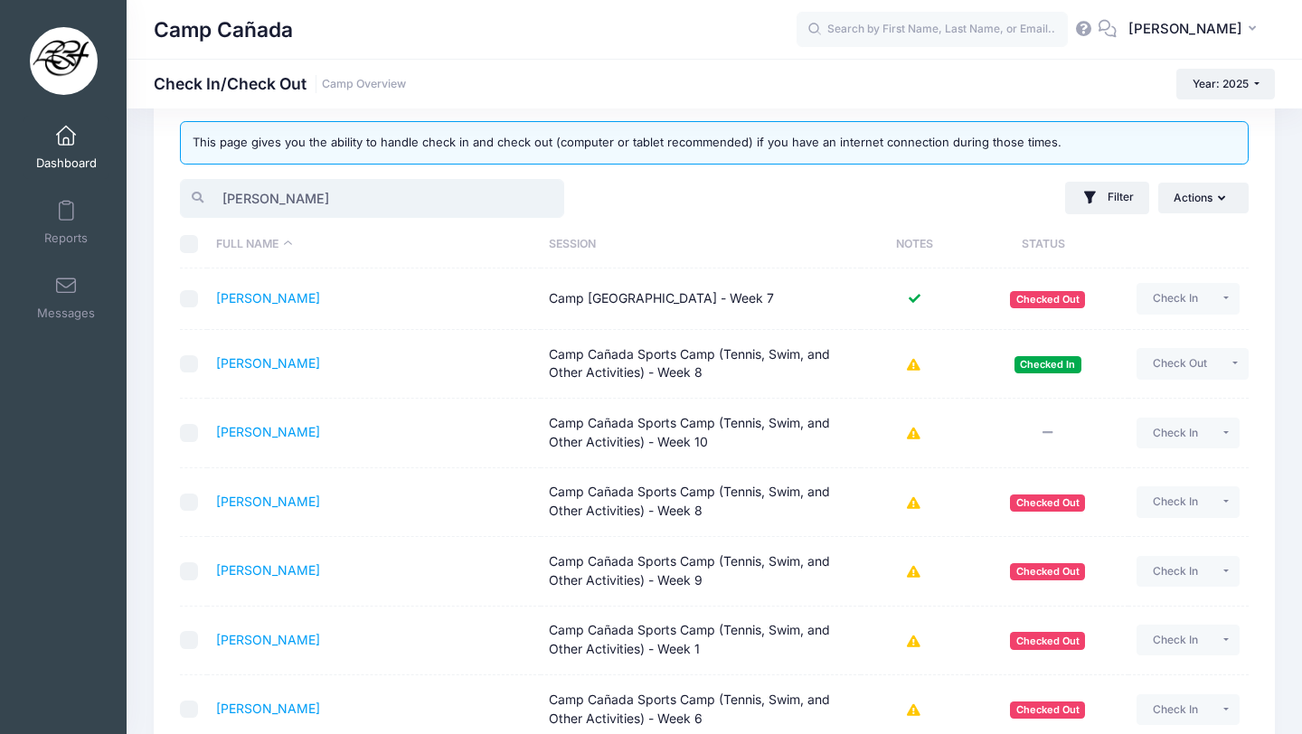
scroll to position [58, 0]
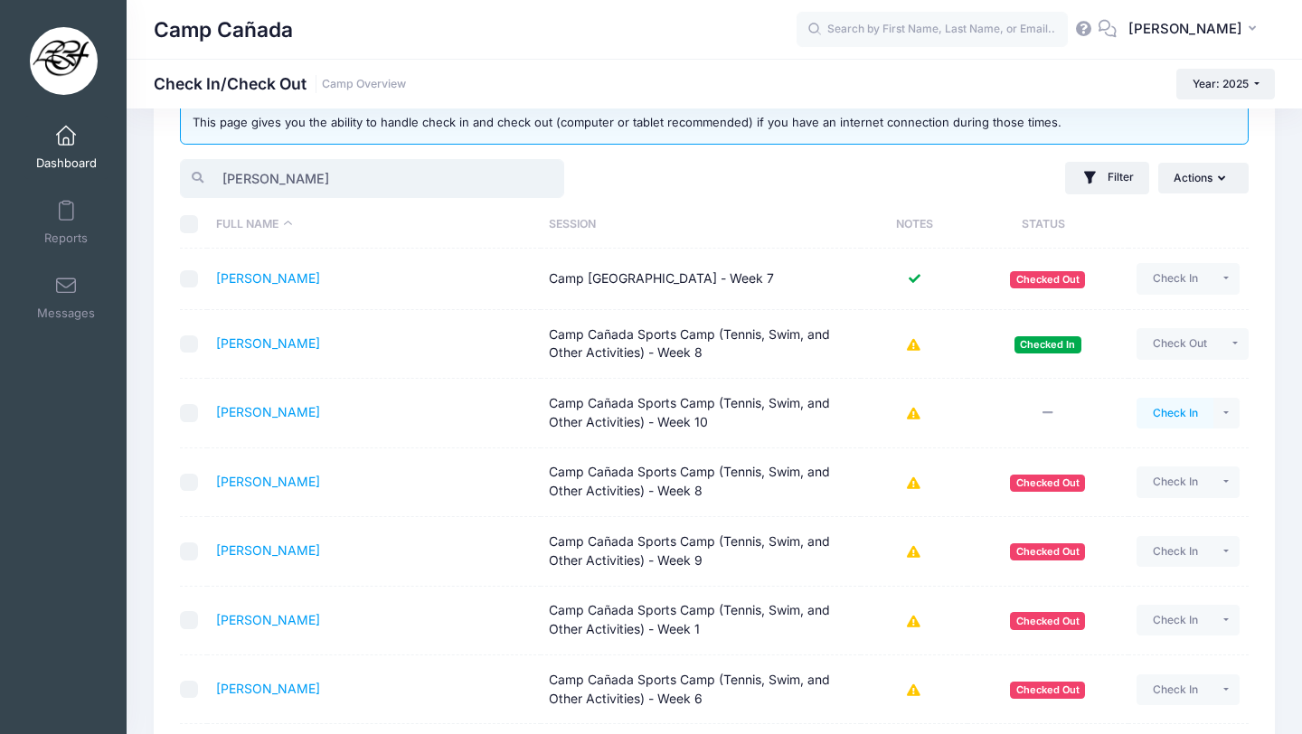
type input "henry h"
click at [1178, 417] on button "Check In" at bounding box center [1175, 413] width 77 height 31
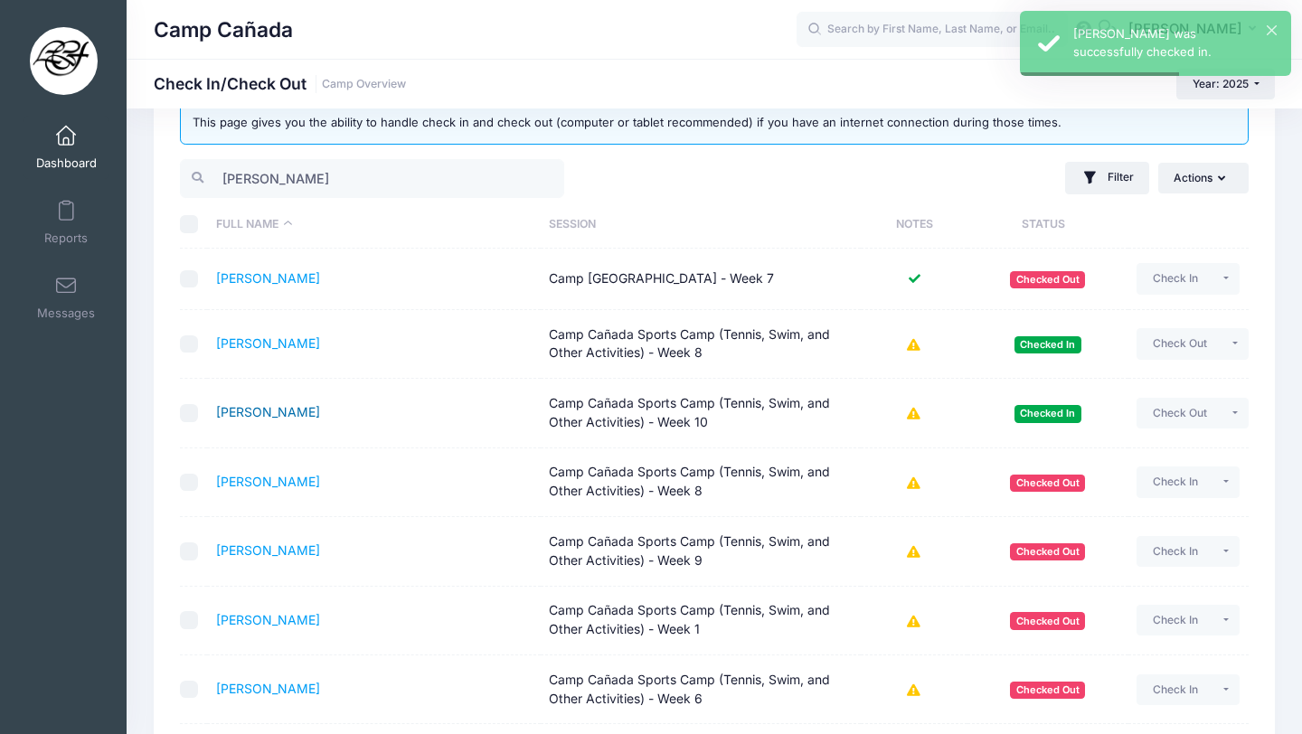
click at [254, 405] on link "Hart, Henry" at bounding box center [268, 411] width 104 height 15
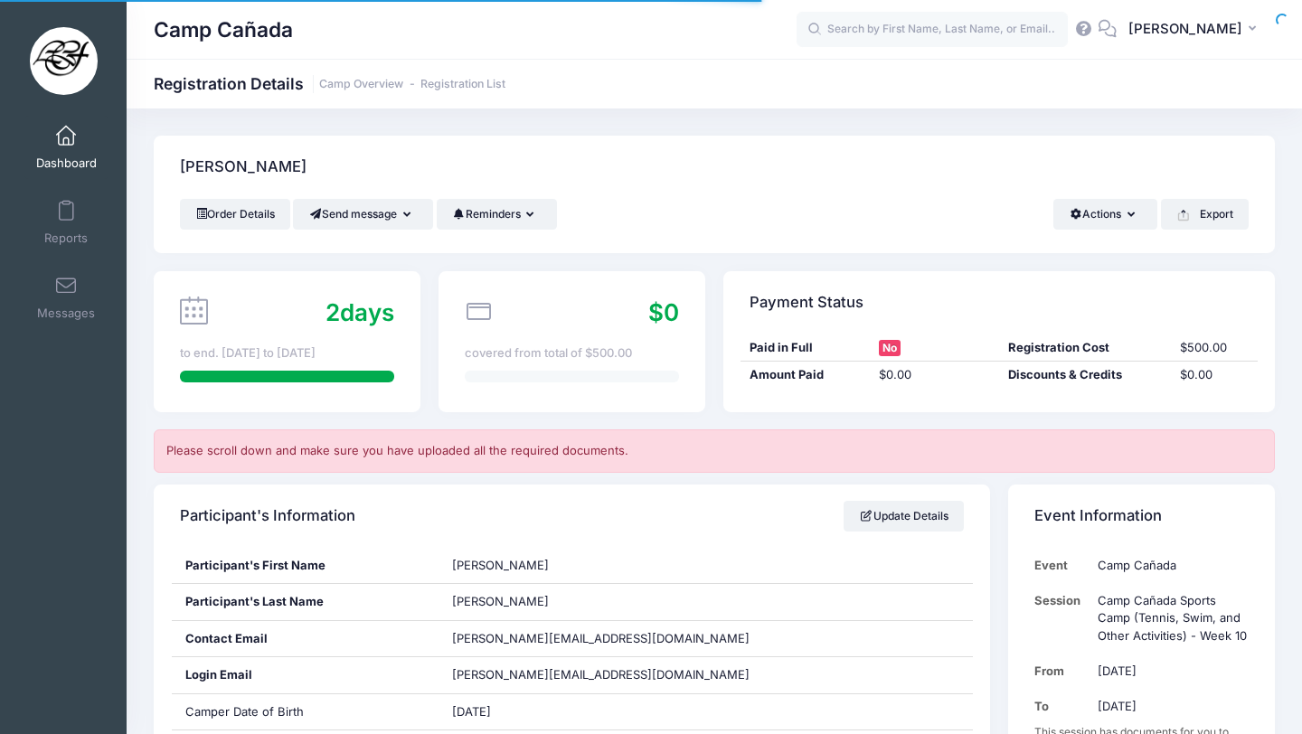
scroll to position [1225, 0]
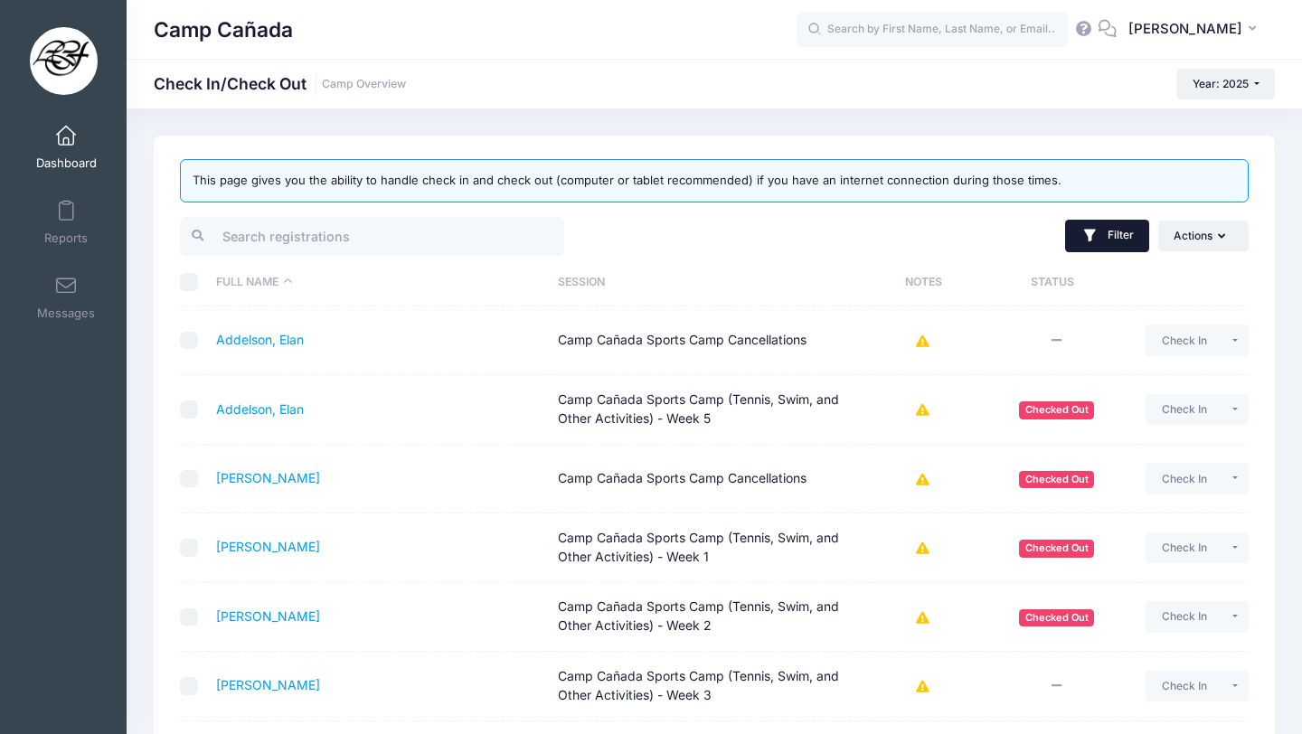
click at [1095, 236] on icon "button" at bounding box center [1091, 236] width 18 height 18
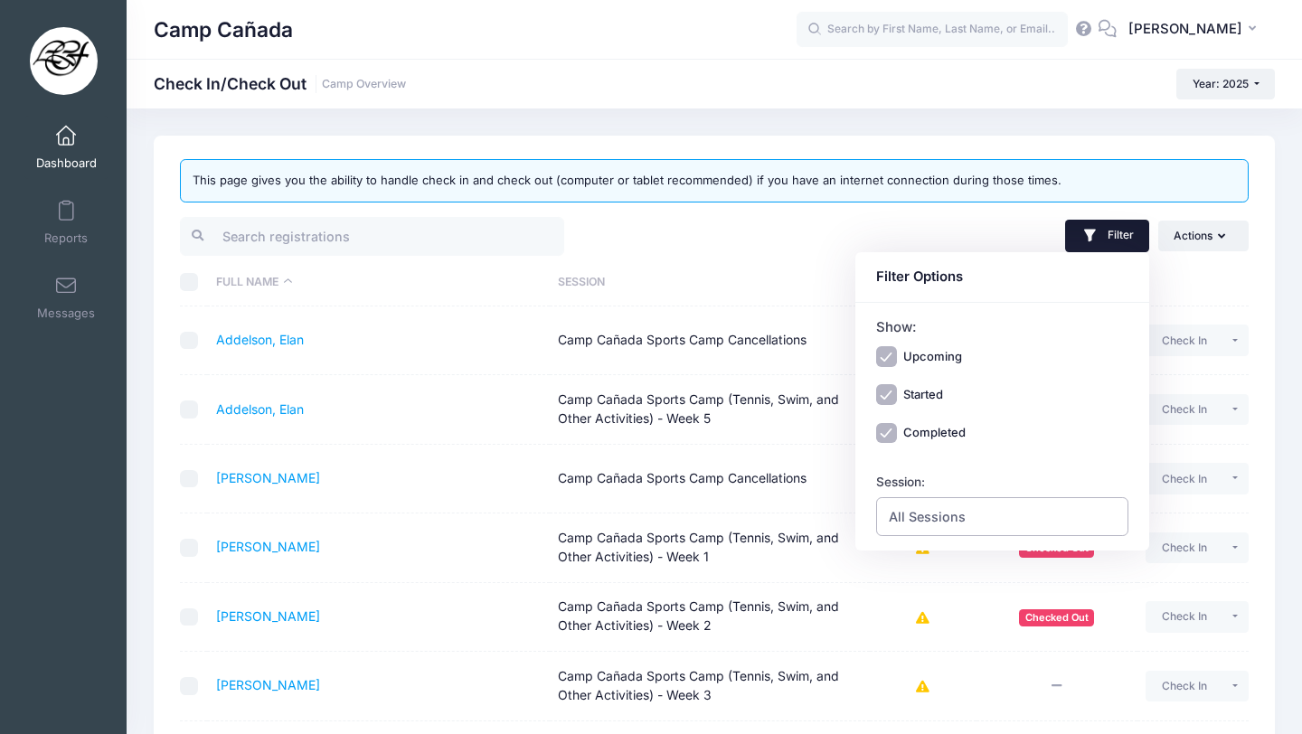
click at [931, 523] on span "All Sessions" at bounding box center [927, 516] width 77 height 19
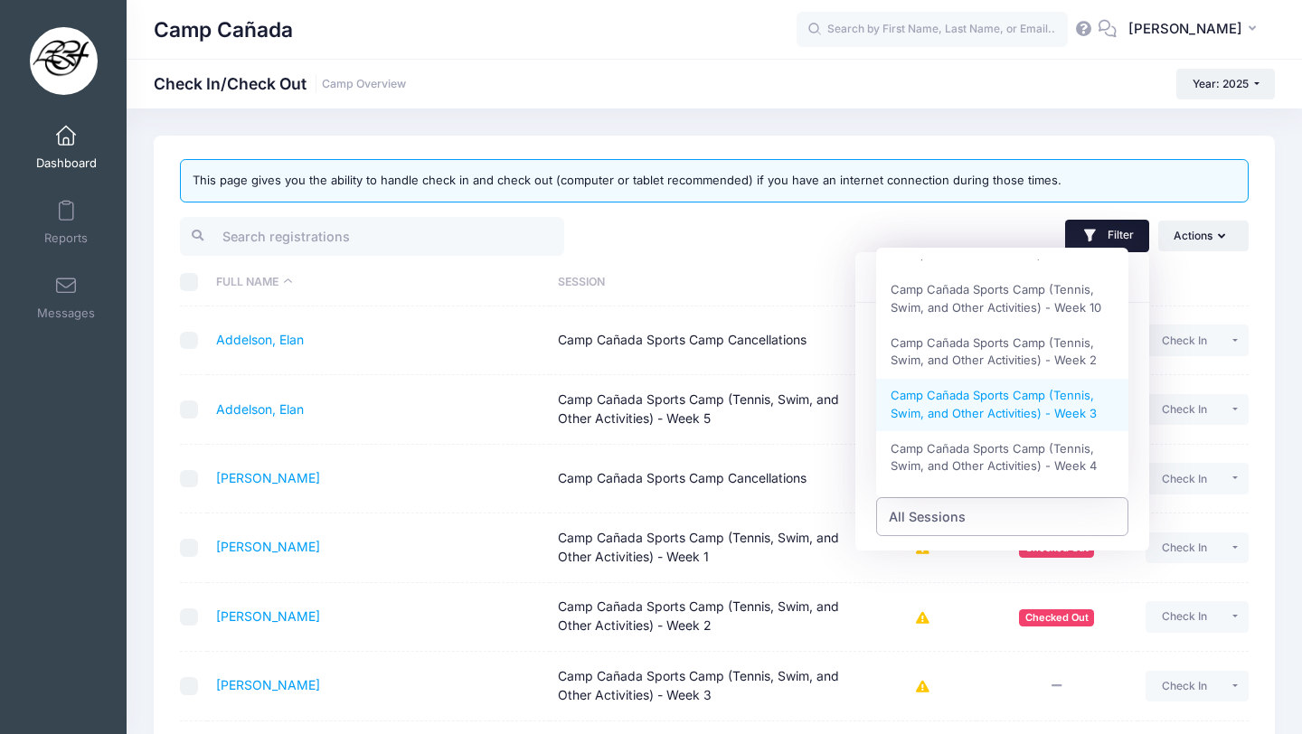
scroll to position [417, 0]
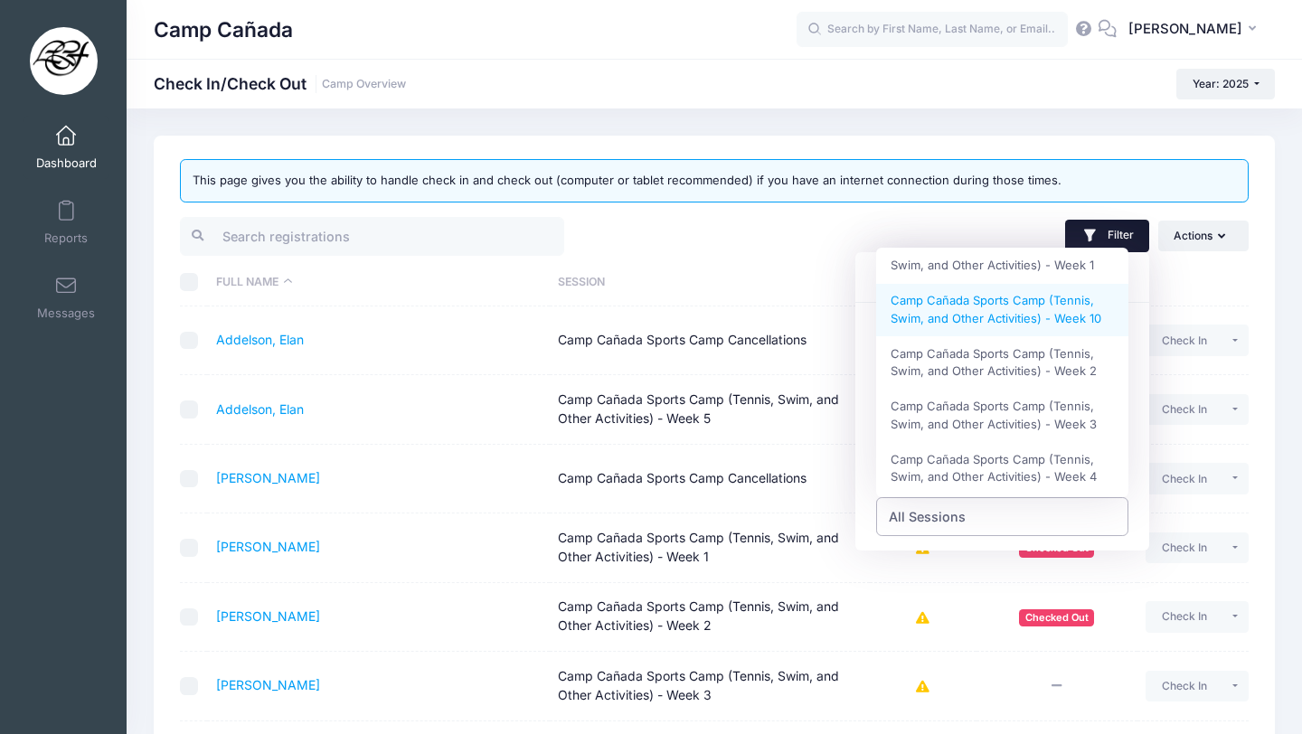
select select "Camp Cañada Sports Camp (Tennis, Swim, and Other Activities) - Week 10"
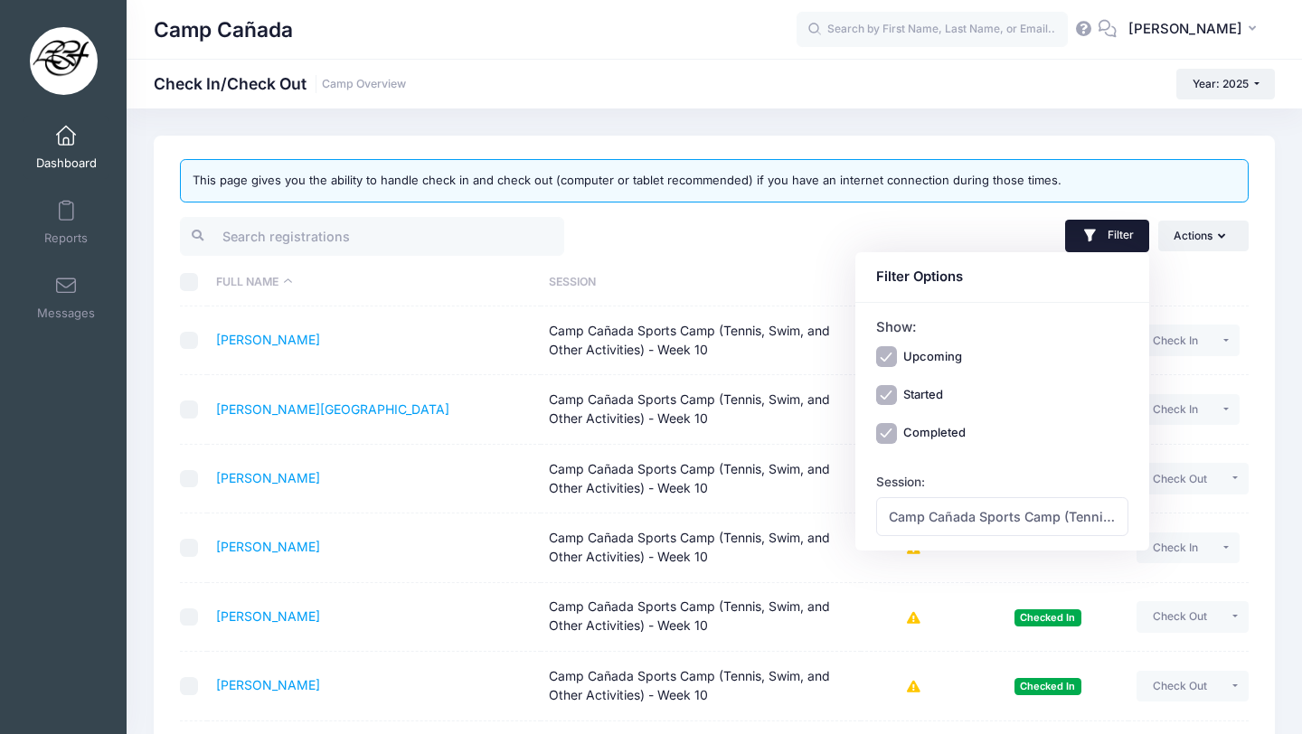
click at [725, 241] on div "Filter Filter Options Show: Upcoming Started Completed Session: All Sessions [G…" at bounding box center [985, 236] width 543 height 44
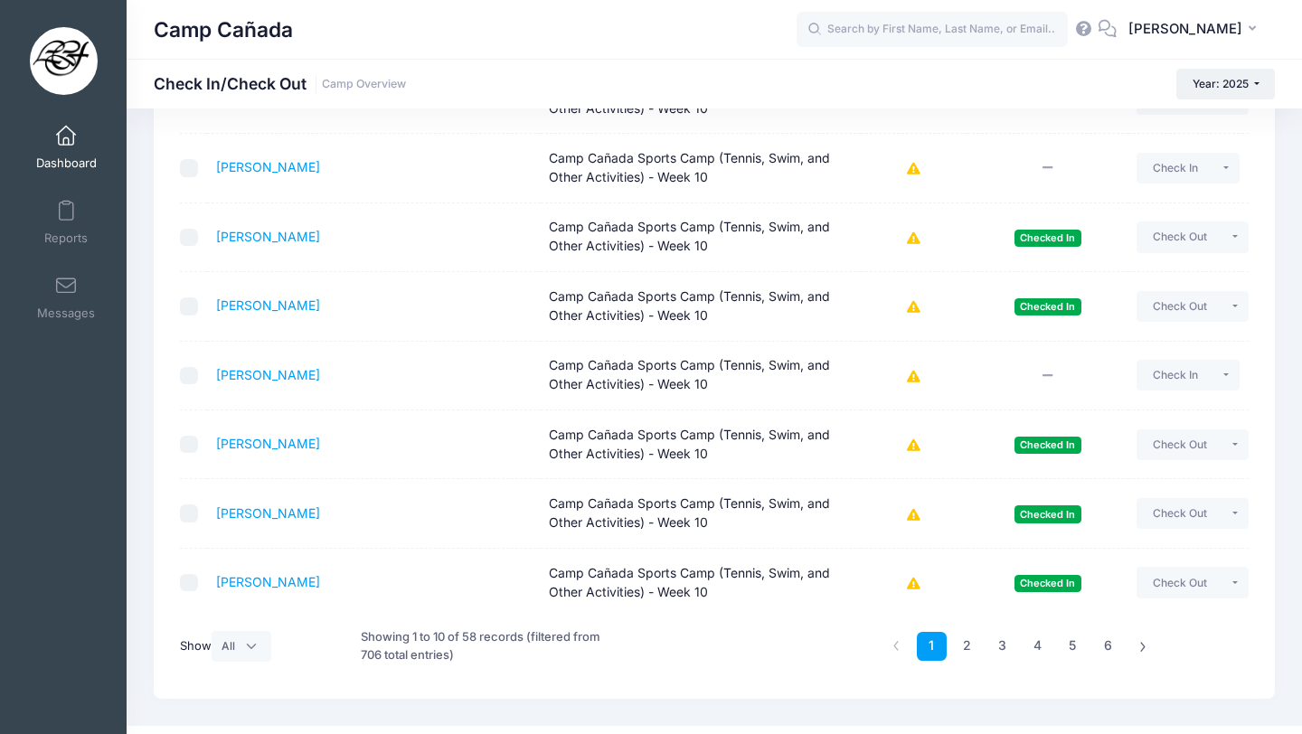
scroll to position [413, 0]
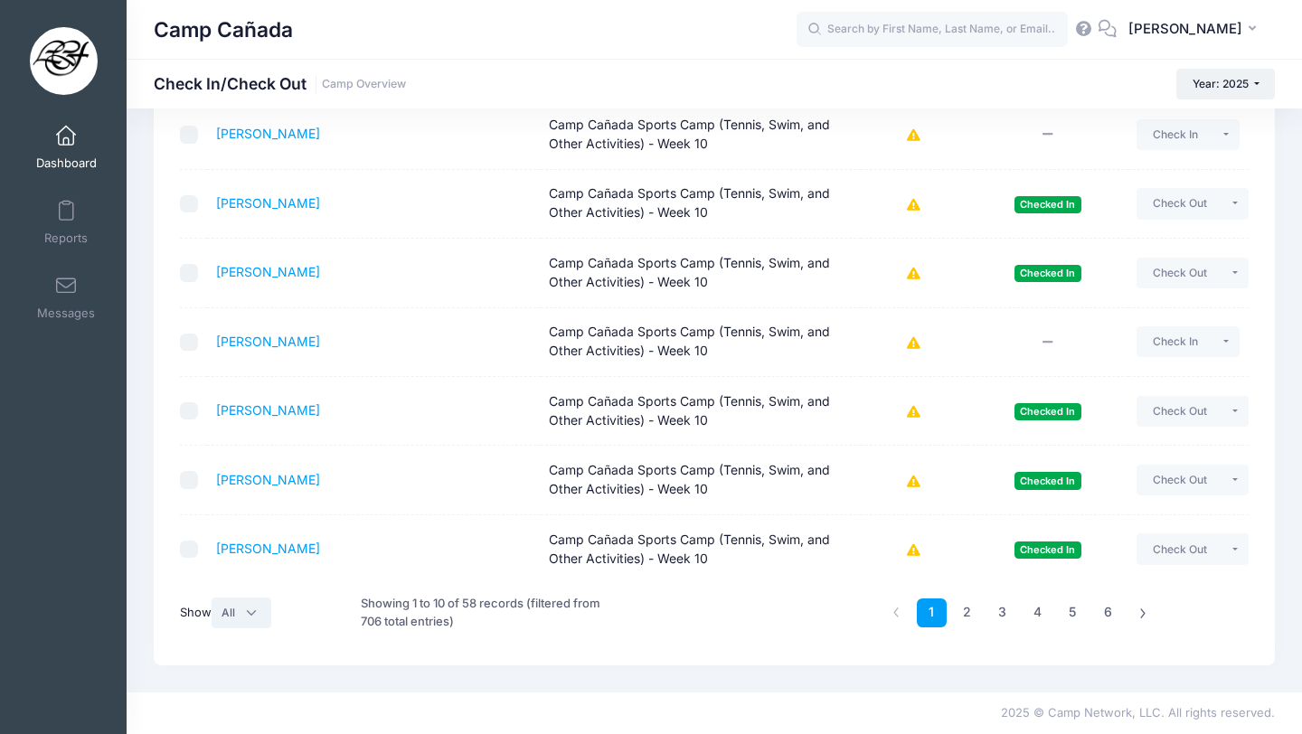
click at [232, 620] on select "All 10 25 50" at bounding box center [242, 613] width 60 height 31
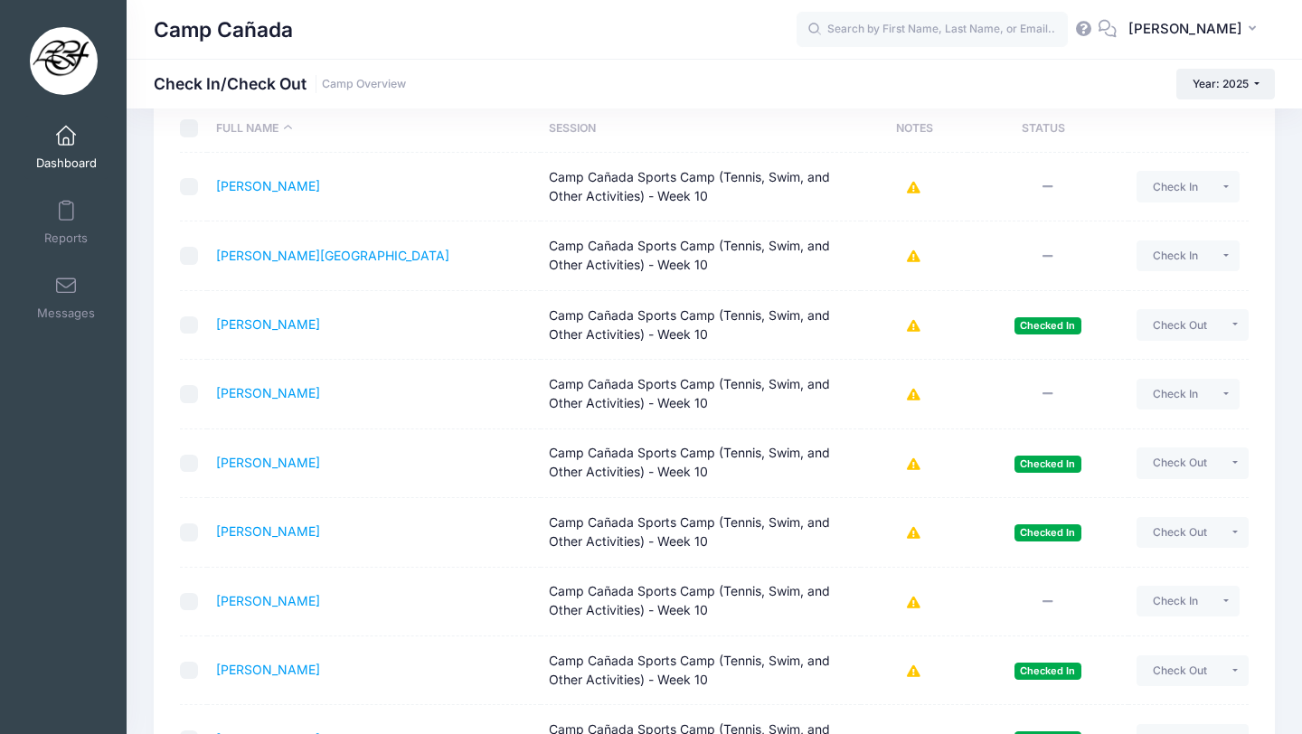
scroll to position [0, 0]
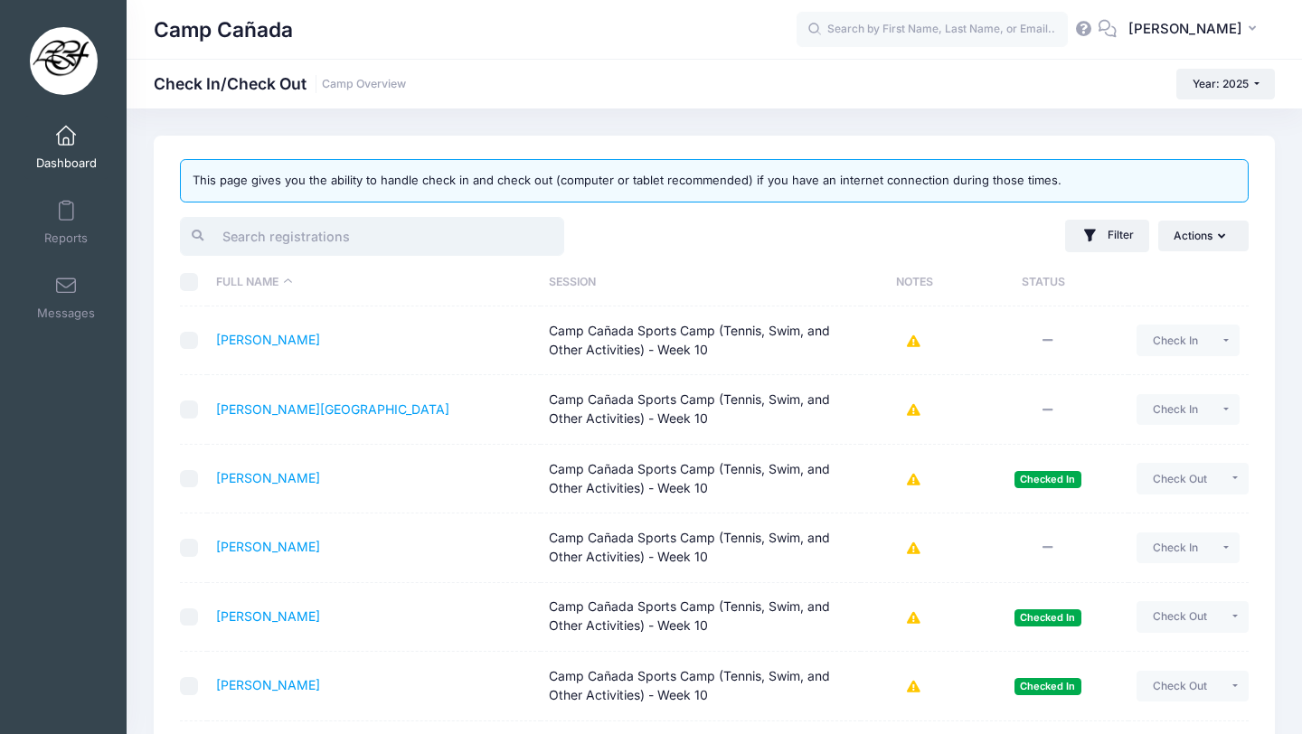
click at [387, 227] on input "search" at bounding box center [372, 236] width 384 height 39
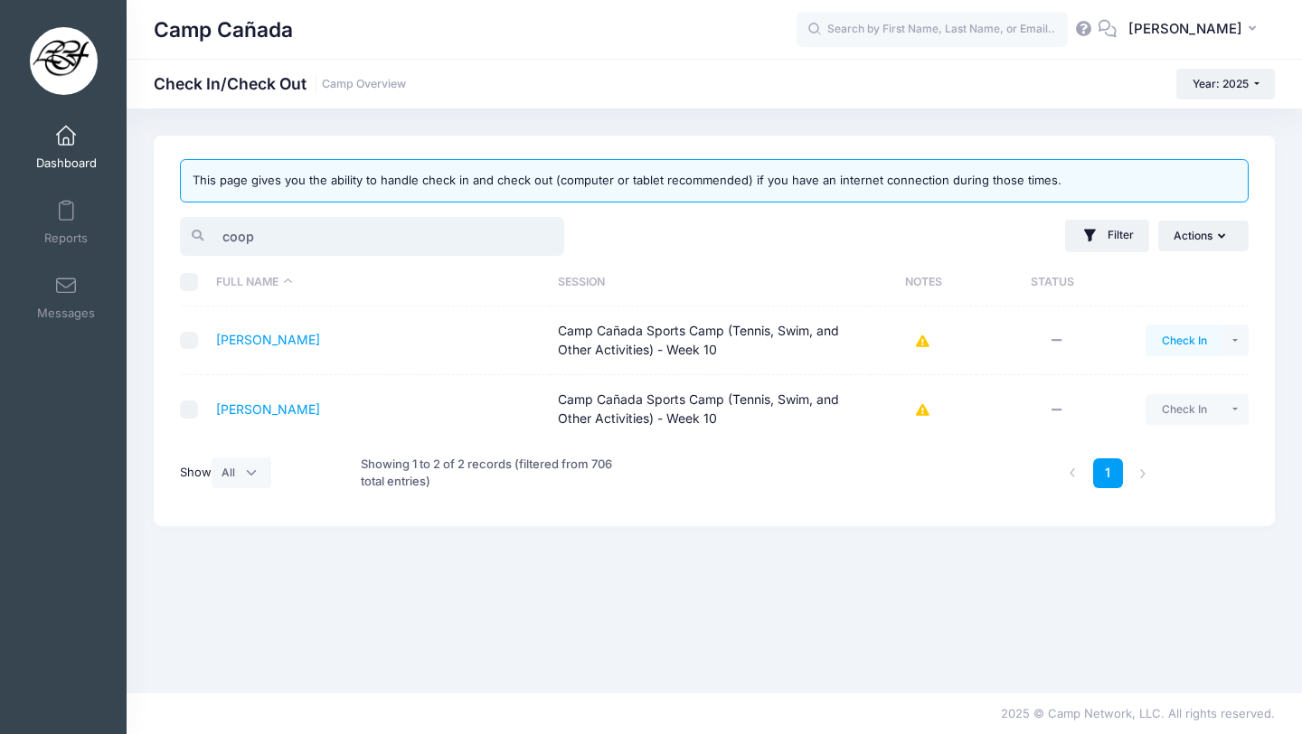
type input "coop"
click at [1181, 338] on button "Check In" at bounding box center [1184, 340] width 77 height 31
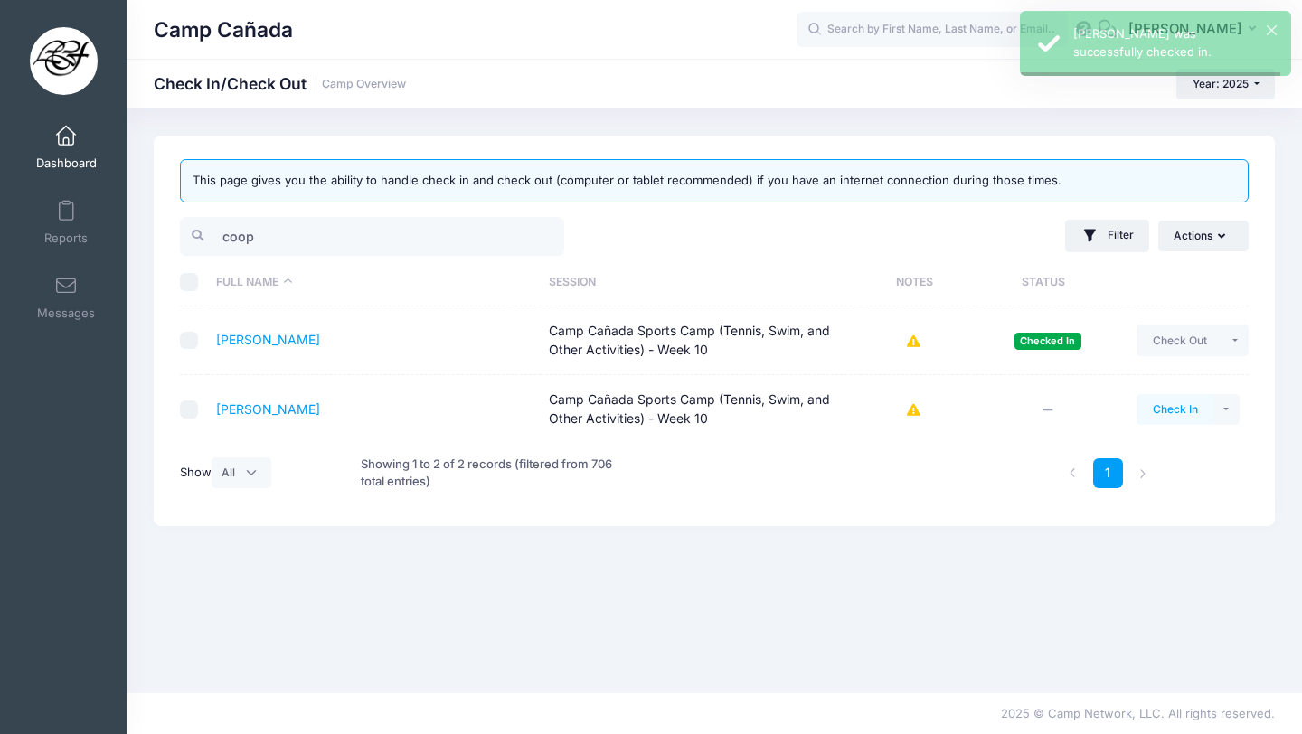
click at [1182, 406] on button "Check In" at bounding box center [1175, 409] width 77 height 31
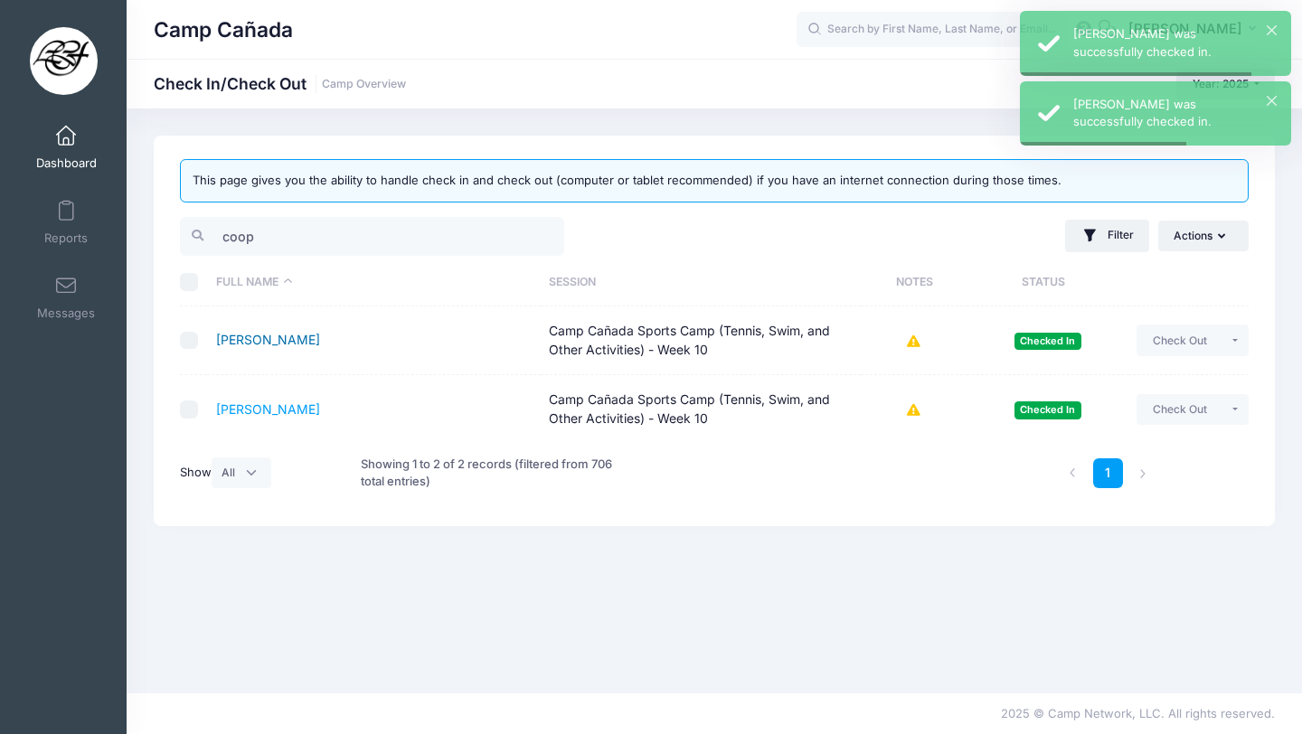
click at [271, 345] on link "[PERSON_NAME]" at bounding box center [268, 339] width 104 height 15
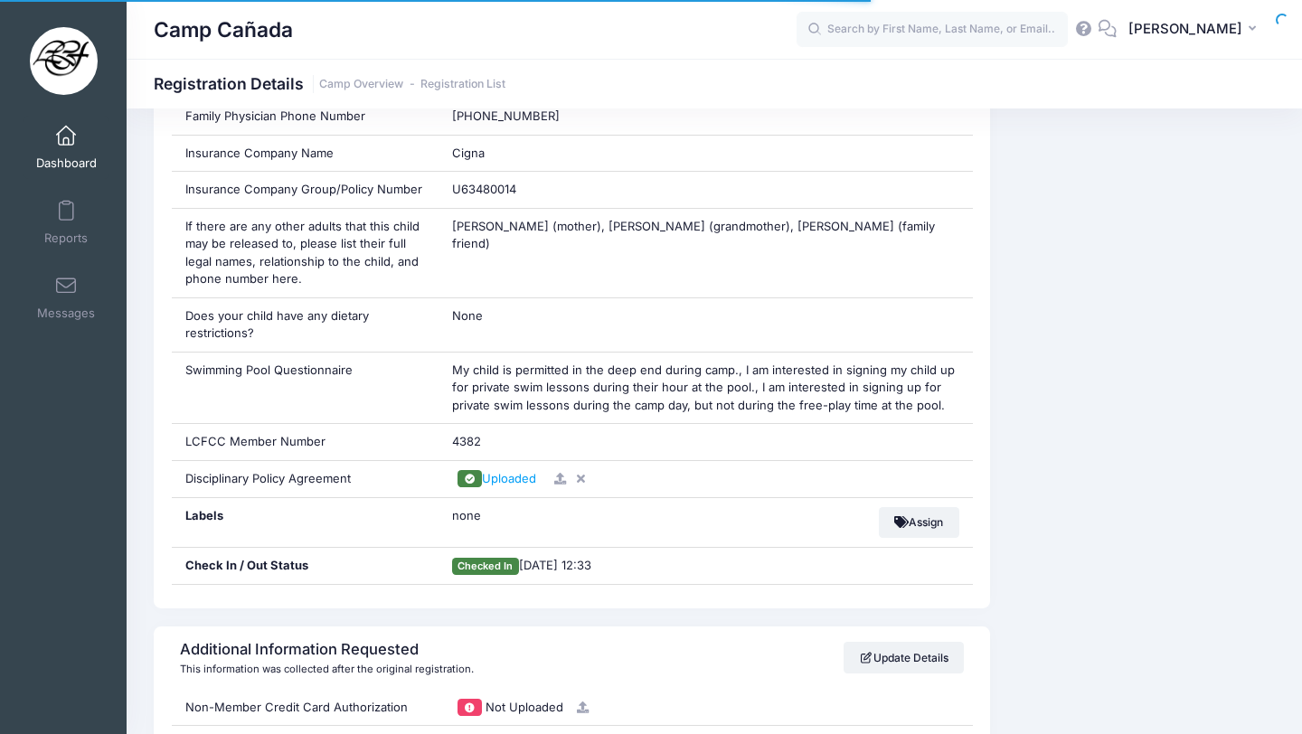
scroll to position [1411, 0]
